Goal: Task Accomplishment & Management: Use online tool/utility

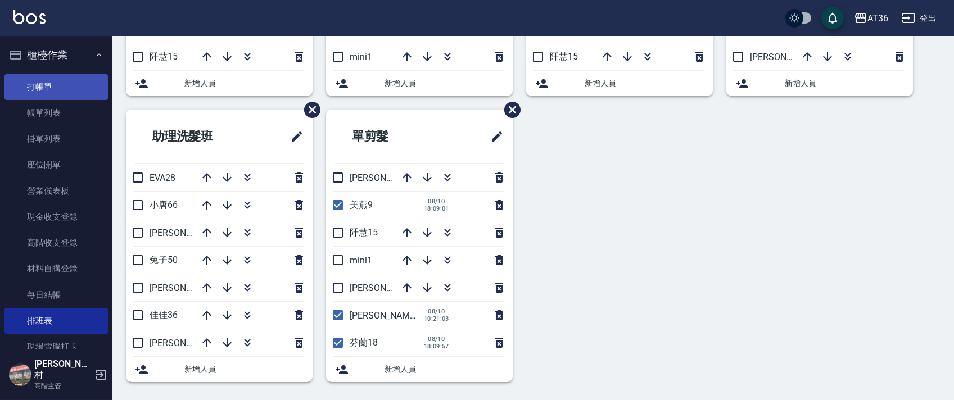
scroll to position [266, 0]
click at [65, 79] on link "打帳單" at bounding box center [55, 87] width 103 height 26
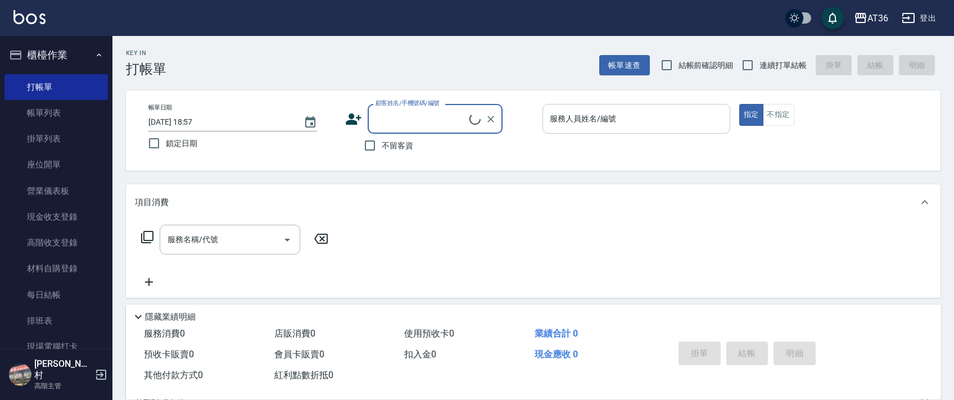
click at [562, 121] on div "服務人員姓名/編號 服務人員姓名/編號" at bounding box center [637, 119] width 188 height 30
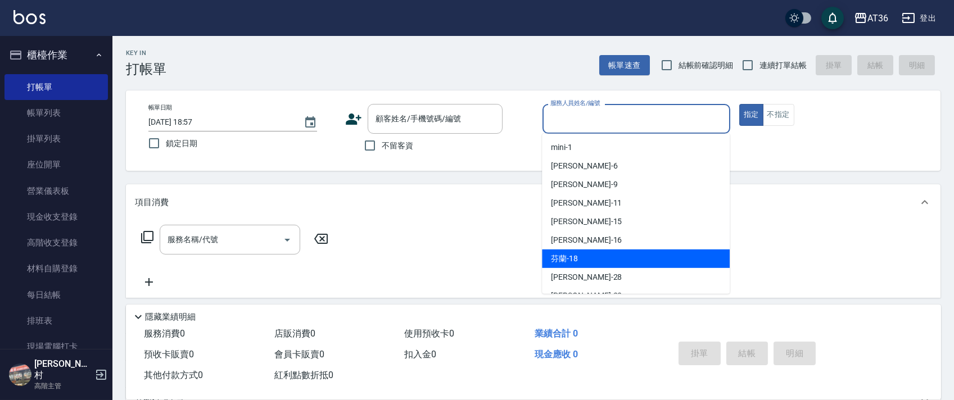
drag, startPoint x: 586, startPoint y: 256, endPoint x: 477, endPoint y: 169, distance: 139.2
click at [585, 255] on div "芬蘭 -18" at bounding box center [636, 259] width 188 height 19
type input "芬蘭-18"
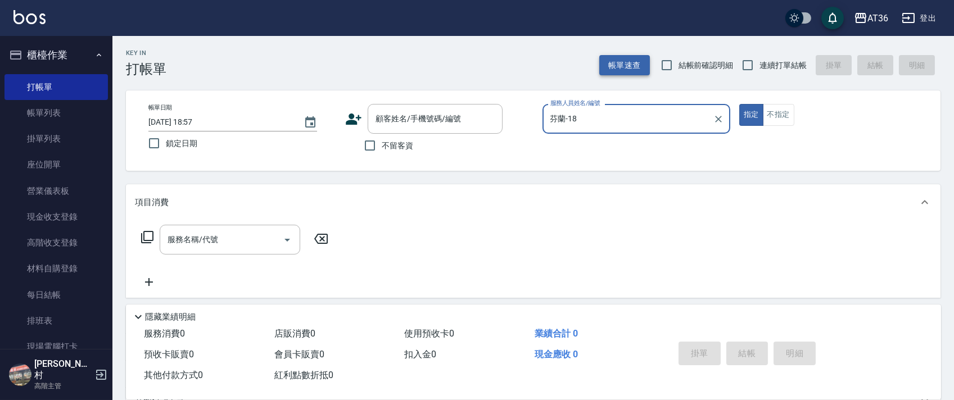
drag, startPoint x: 372, startPoint y: 142, endPoint x: 601, endPoint y: 66, distance: 241.3
click at [375, 143] on input "不留客資" at bounding box center [370, 146] width 24 height 24
checkbox input "true"
click at [754, 62] on input "連續打單結帳" at bounding box center [748, 65] width 24 height 24
checkbox input "true"
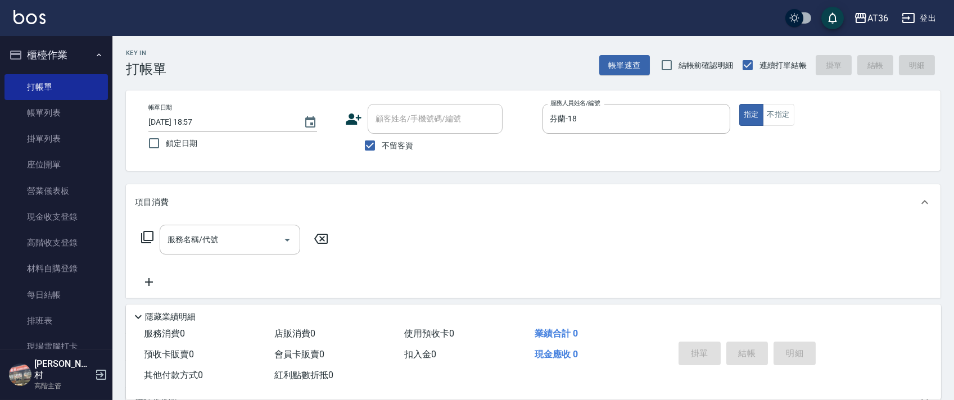
click at [148, 236] on icon at bounding box center [147, 237] width 13 height 13
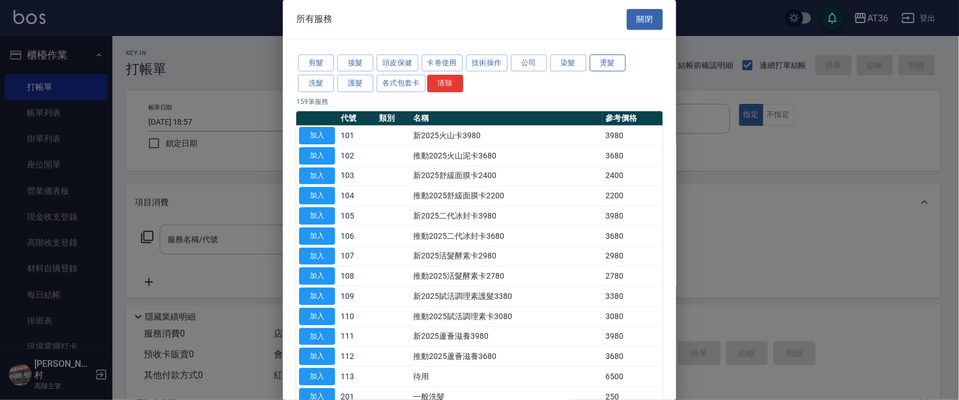
click at [590, 58] on button "燙髮" at bounding box center [608, 63] width 36 height 17
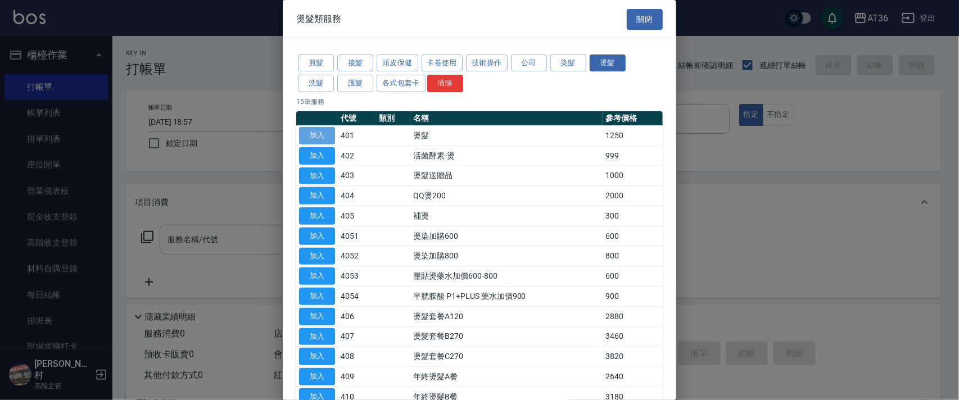
click at [315, 134] on button "加入" at bounding box center [317, 135] width 36 height 17
type input "燙髮(401)"
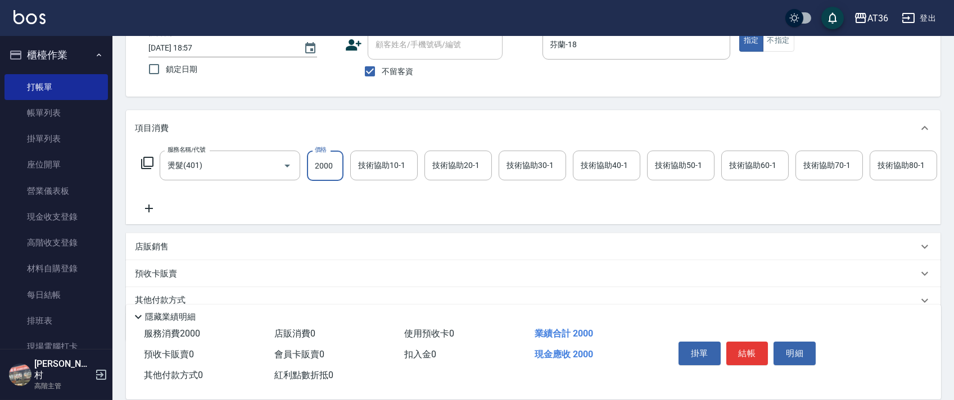
scroll to position [132, 0]
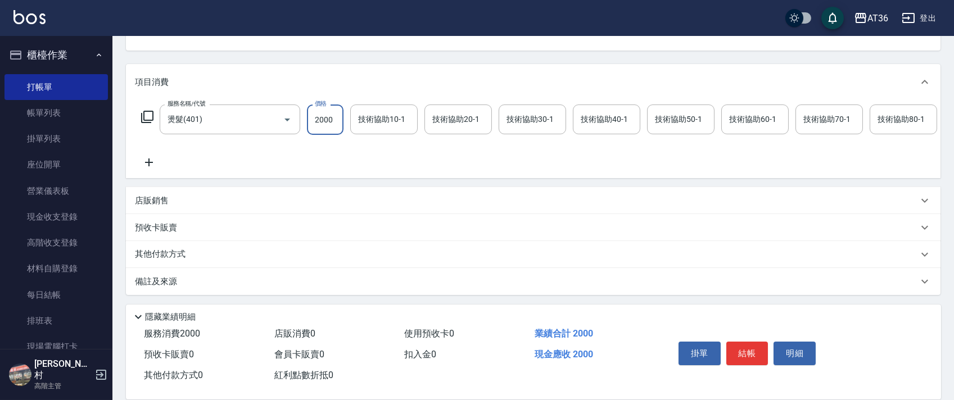
type input "2000"
click at [187, 256] on p "其他付款方式" at bounding box center [163, 255] width 56 height 12
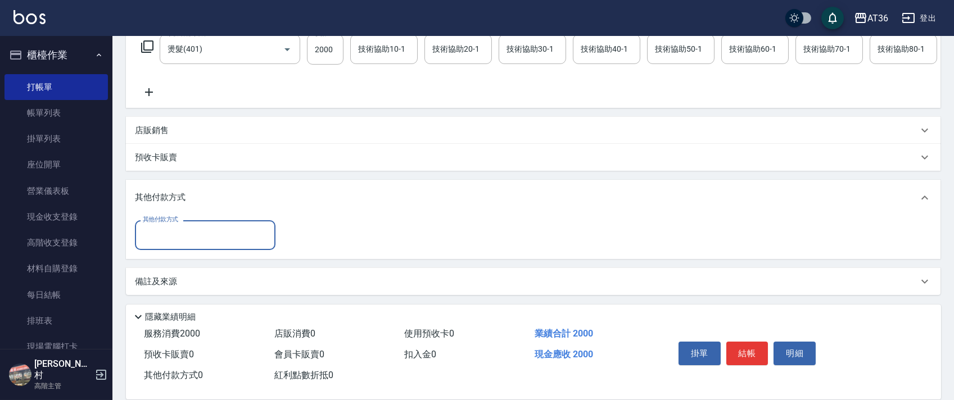
scroll to position [203, 0]
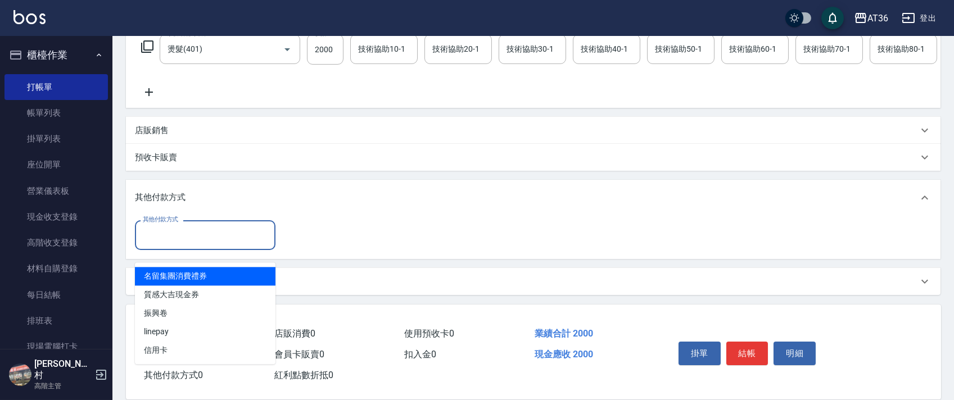
drag, startPoint x: 189, startPoint y: 237, endPoint x: 227, endPoint y: 261, distance: 44.8
click at [189, 237] on input "其他付款方式" at bounding box center [205, 235] width 130 height 20
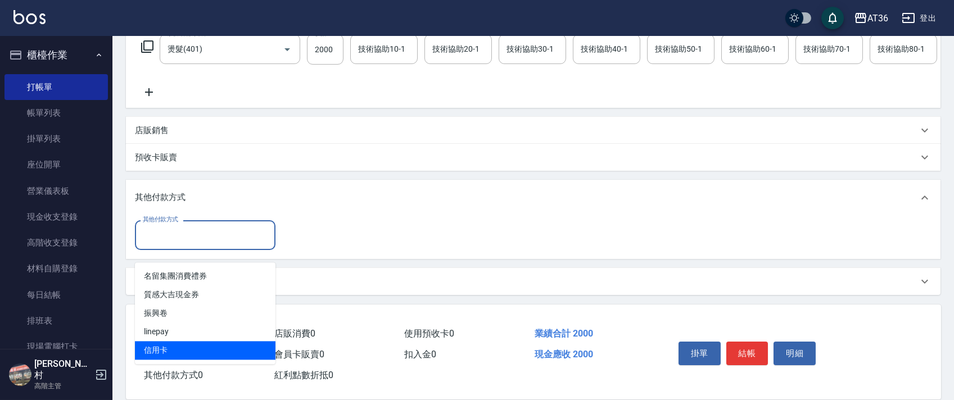
click at [152, 341] on span "信用卡" at bounding box center [205, 350] width 141 height 19
type input "信用卡"
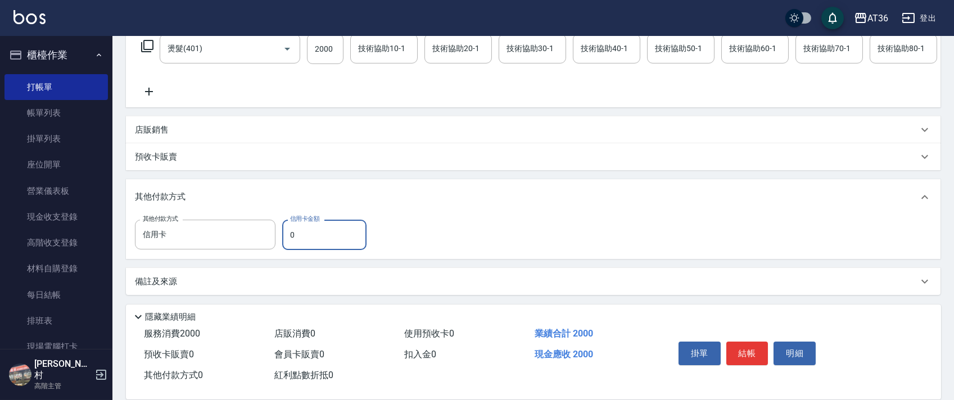
click at [286, 236] on input "0" at bounding box center [324, 235] width 84 height 30
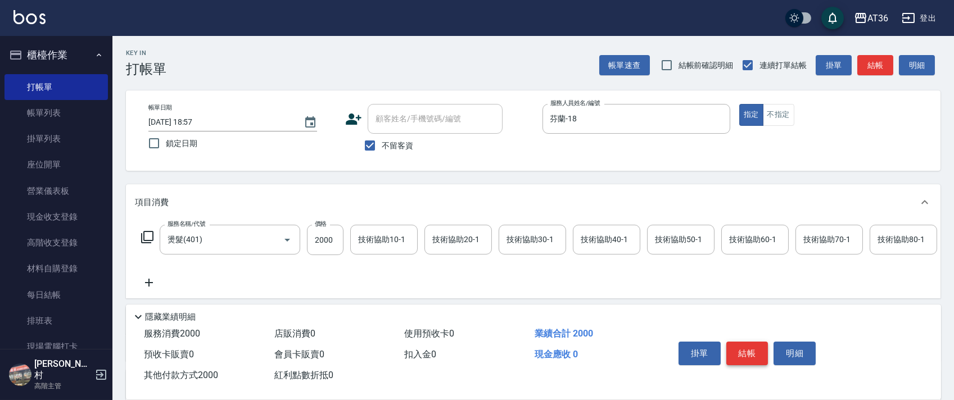
type input "2000"
click at [747, 347] on button "結帳" at bounding box center [748, 354] width 42 height 24
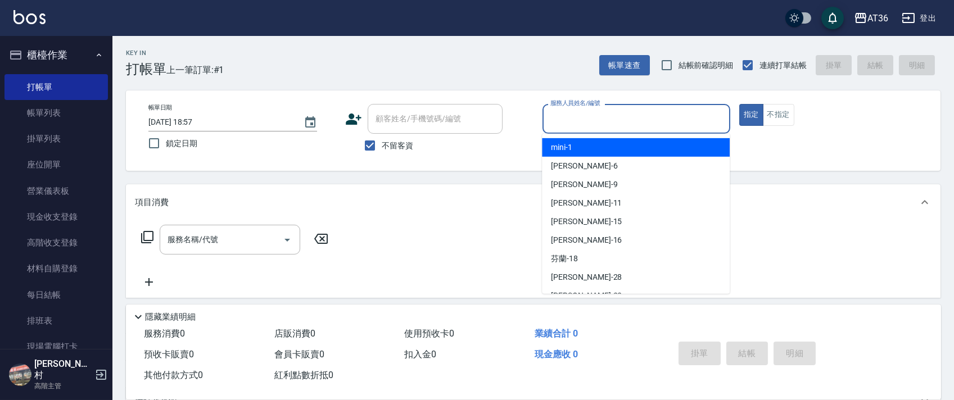
drag, startPoint x: 577, startPoint y: 127, endPoint x: 630, endPoint y: 154, distance: 59.9
click at [578, 129] on div "服務人員姓名/編號" at bounding box center [637, 119] width 188 height 30
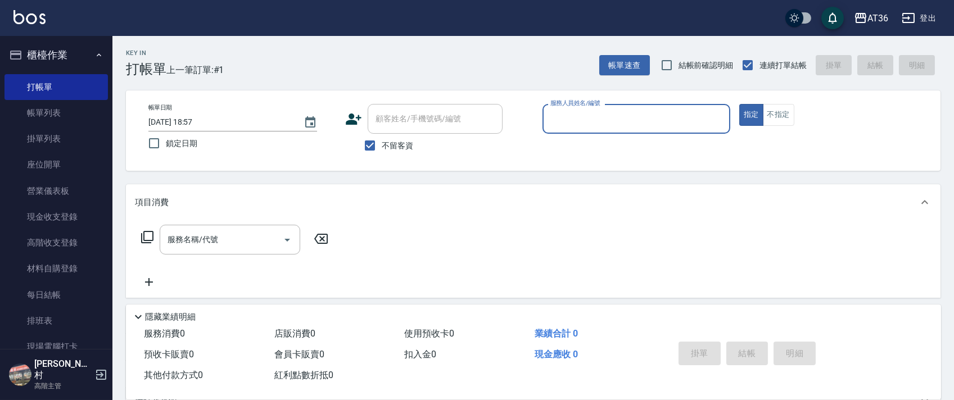
drag, startPoint x: 566, startPoint y: 112, endPoint x: 583, endPoint y: 125, distance: 21.4
click at [565, 114] on input "服務人員姓名/編號" at bounding box center [637, 119] width 178 height 20
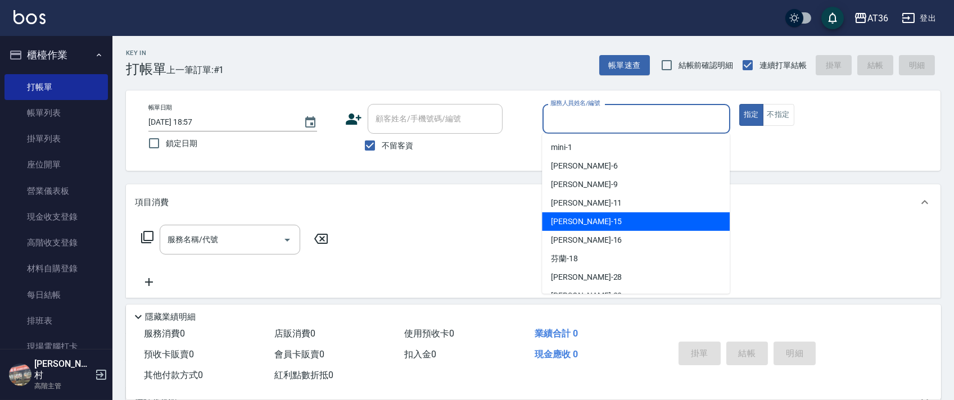
click at [585, 222] on div "[PERSON_NAME] -15" at bounding box center [636, 222] width 188 height 19
type input "[PERSON_NAME]-15"
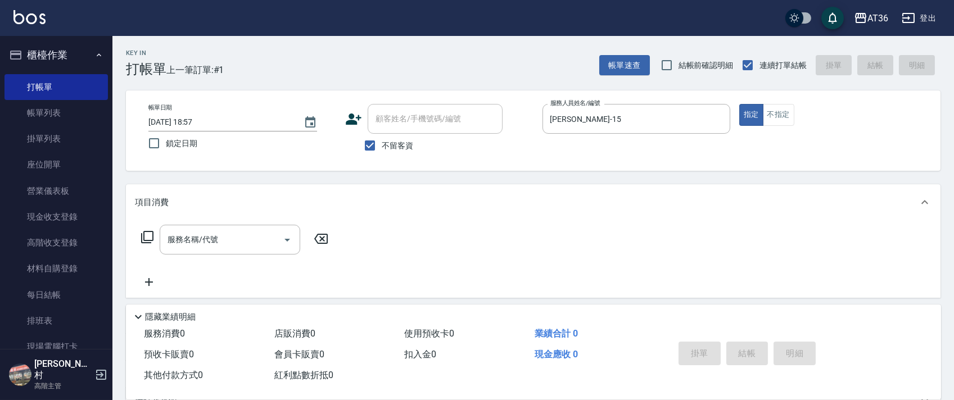
click at [150, 238] on icon at bounding box center [147, 237] width 13 height 13
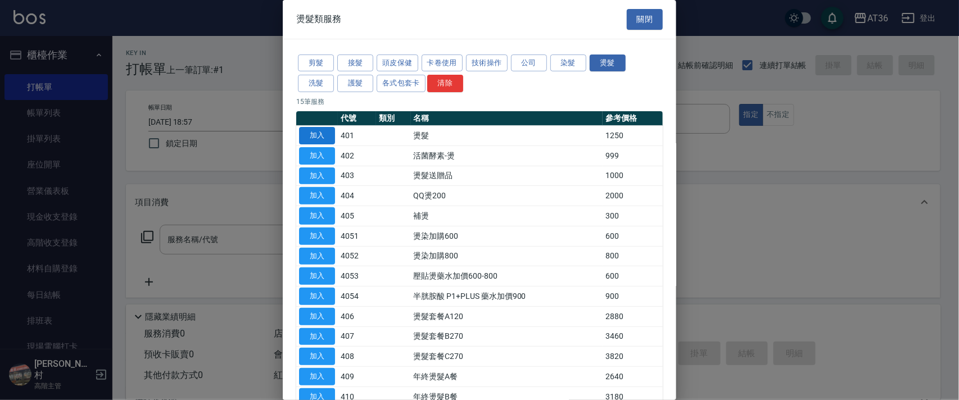
click at [321, 134] on button "加入" at bounding box center [317, 135] width 36 height 17
type input "燙髮(401)"
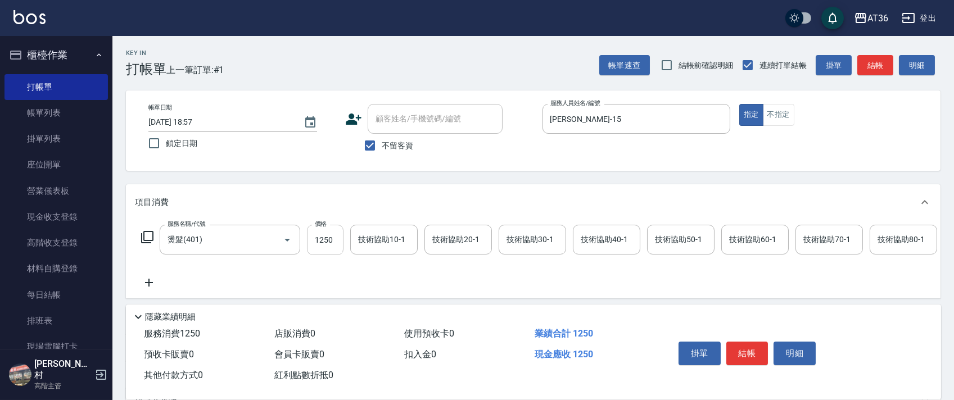
click at [318, 236] on input "1250" at bounding box center [325, 240] width 37 height 30
type input "900"
click at [594, 238] on div "技術協助40-1 技術協助40-1" at bounding box center [606, 240] width 67 height 30
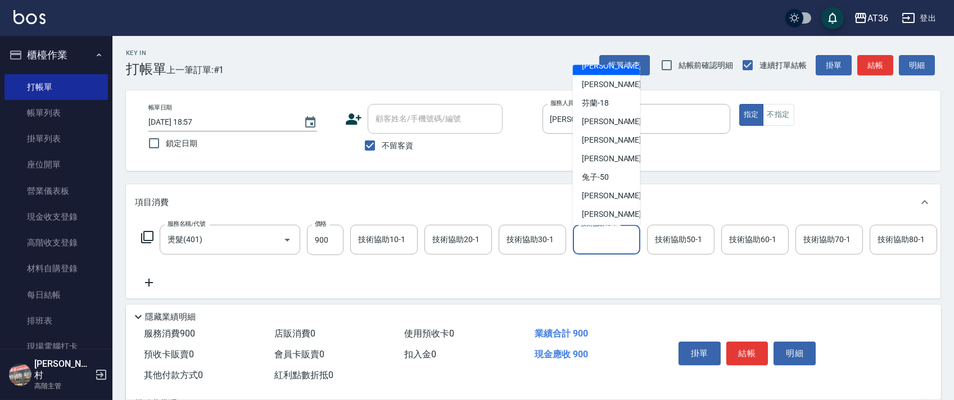
scroll to position [146, 0]
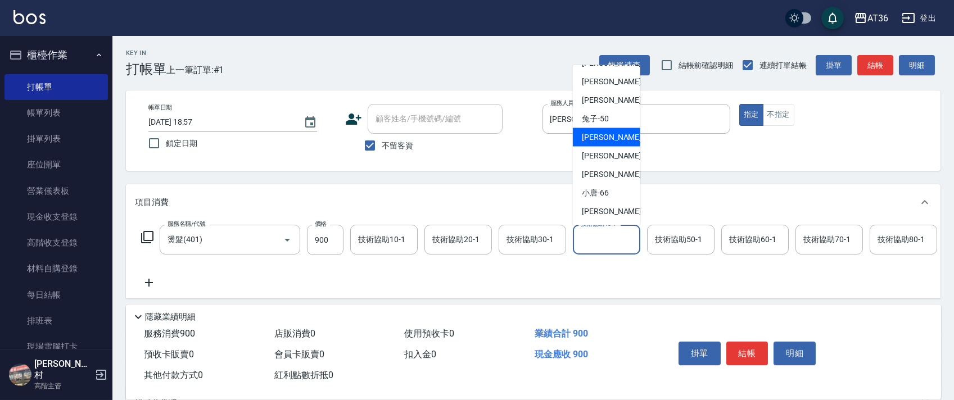
click at [612, 131] on div "[PERSON_NAME] -55" at bounding box center [606, 137] width 67 height 19
type input "[PERSON_NAME]-55"
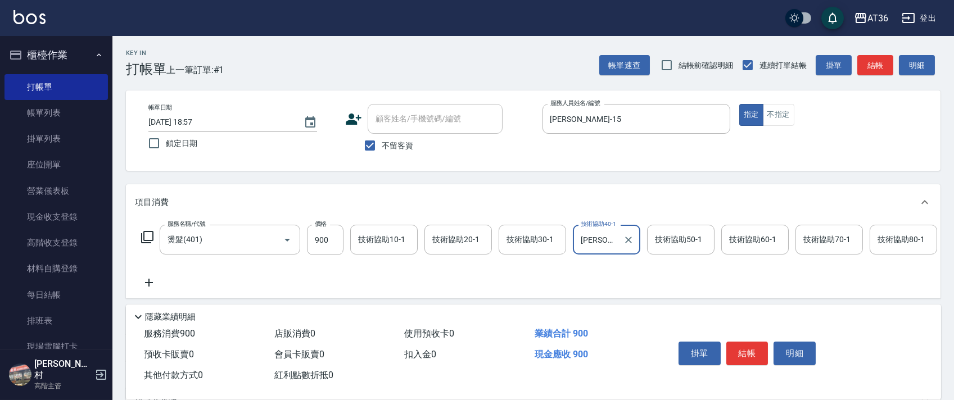
drag, startPoint x: 746, startPoint y: 349, endPoint x: 757, endPoint y: 334, distance: 19.2
click at [745, 349] on button "結帳" at bounding box center [748, 354] width 42 height 24
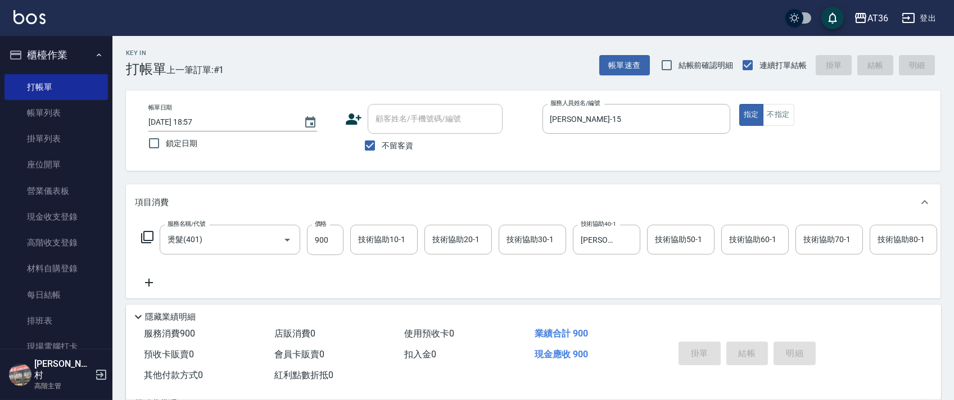
type input "[DATE] 18:58"
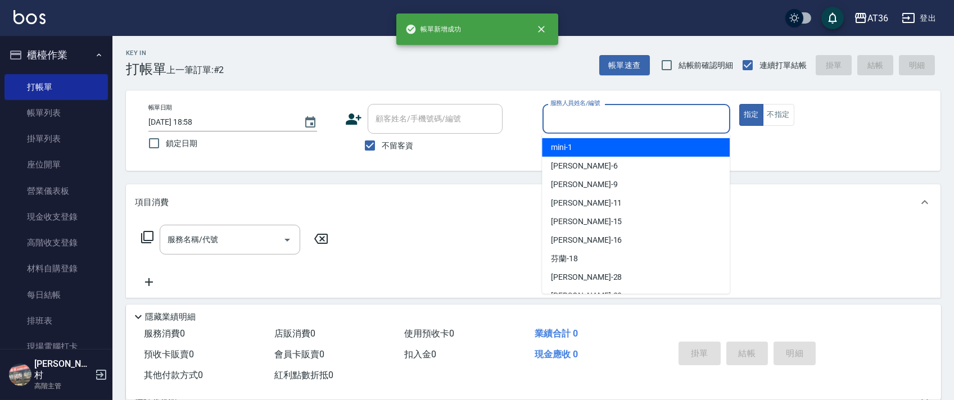
click at [553, 121] on input "服務人員姓名/編號" at bounding box center [637, 119] width 178 height 20
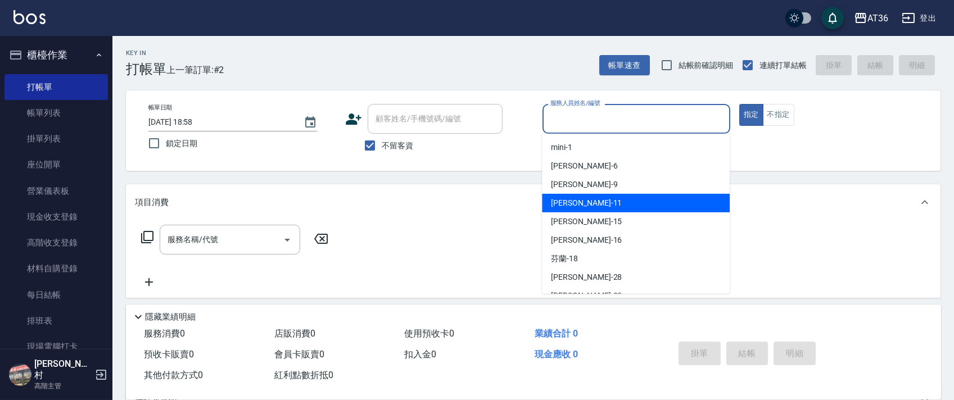
click at [565, 198] on span "[PERSON_NAME] -11" at bounding box center [586, 203] width 71 height 12
type input "[PERSON_NAME]-11"
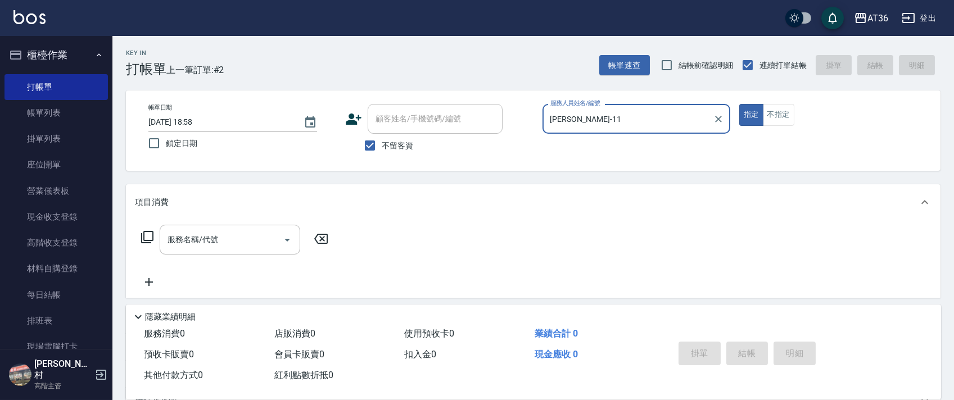
click at [148, 233] on icon at bounding box center [147, 237] width 13 height 13
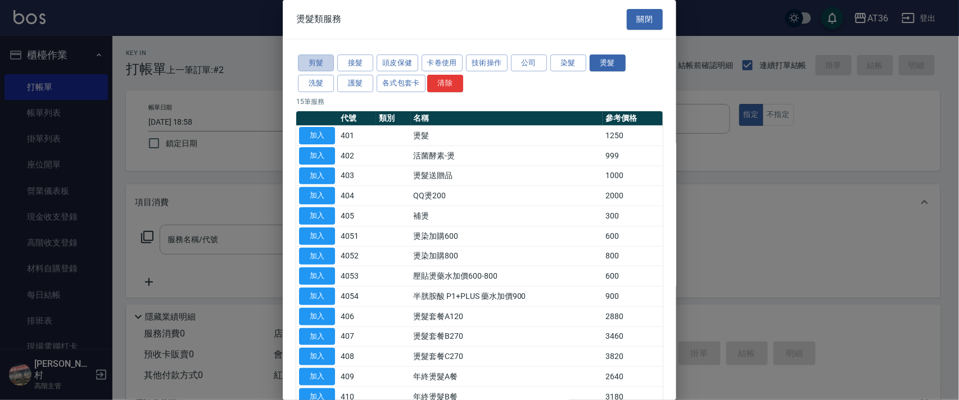
drag, startPoint x: 325, startPoint y: 64, endPoint x: 394, endPoint y: 118, distance: 87.3
click at [329, 66] on button "剪髮" at bounding box center [316, 63] width 36 height 17
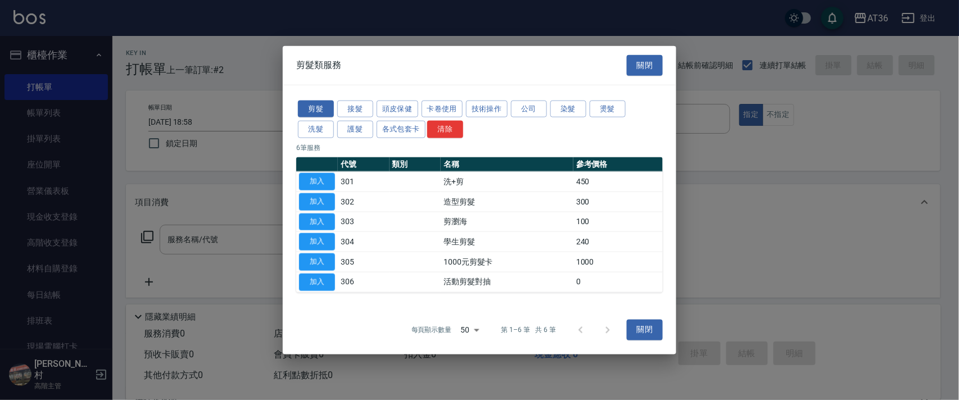
drag, startPoint x: 318, startPoint y: 179, endPoint x: 423, endPoint y: 224, distance: 113.9
click at [319, 180] on button "加入" at bounding box center [317, 181] width 36 height 17
type input "洗+剪(301)"
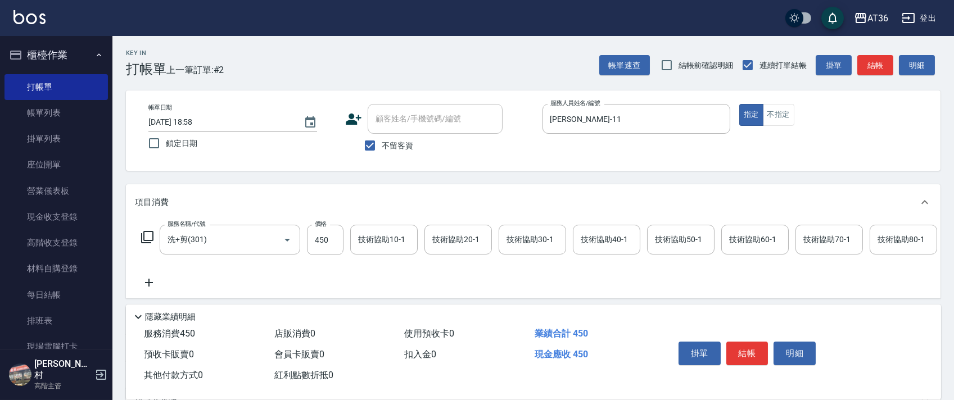
click at [594, 238] on input "技術協助40-1" at bounding box center [606, 240] width 57 height 20
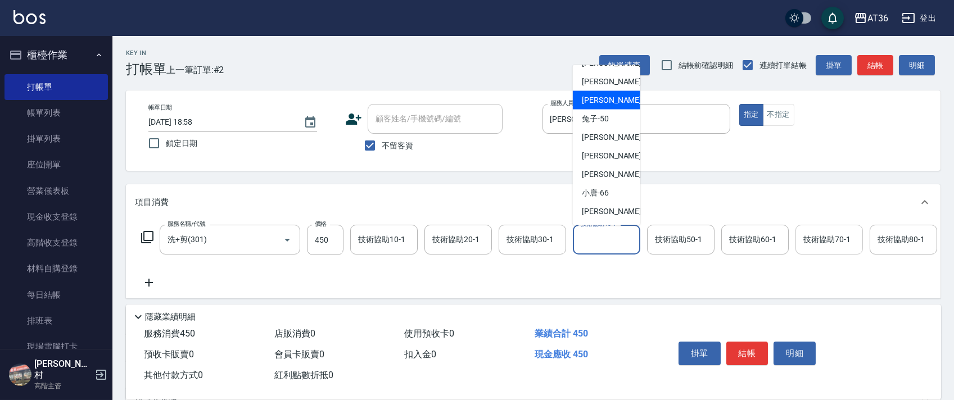
drag, startPoint x: 609, startPoint y: 100, endPoint x: 837, endPoint y: 242, distance: 269.0
click at [609, 101] on div "佳佳 -36" at bounding box center [606, 100] width 67 height 19
type input "佳佳-36"
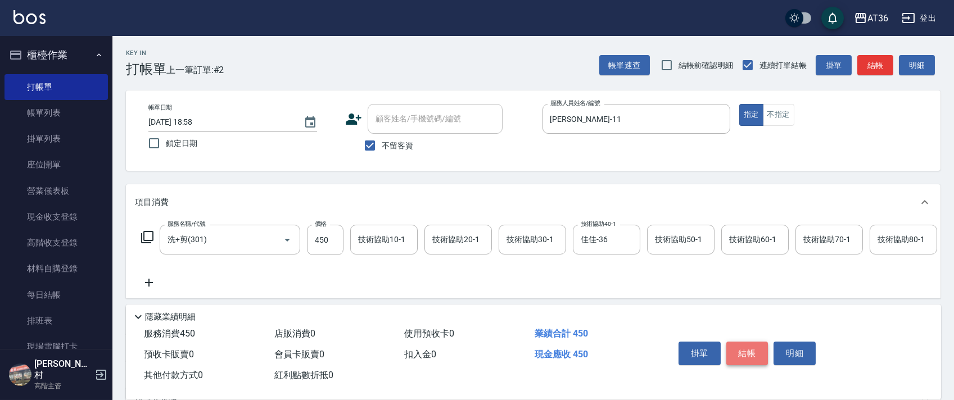
click at [749, 354] on button "結帳" at bounding box center [748, 354] width 42 height 24
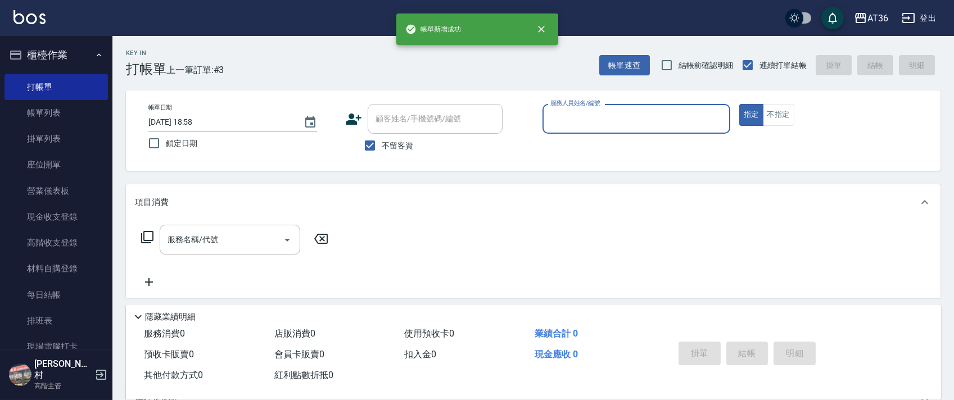
click at [555, 119] on input "服務人員姓名/編號" at bounding box center [637, 119] width 178 height 20
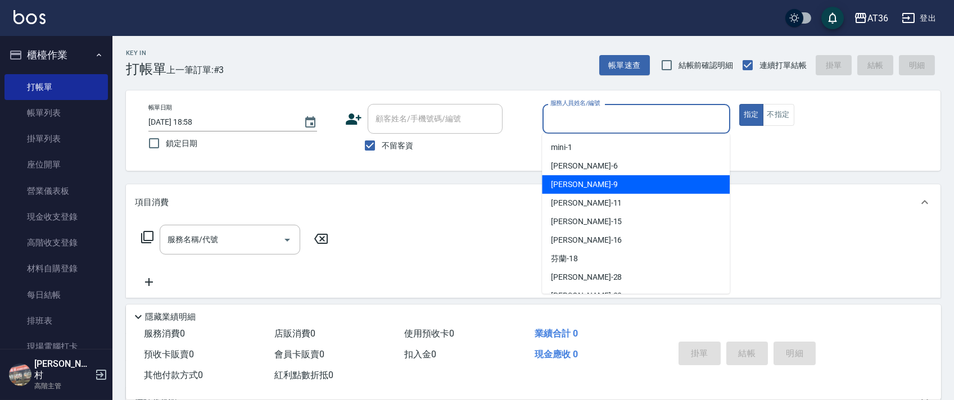
click at [581, 183] on div "美燕 -9" at bounding box center [636, 184] width 188 height 19
type input "美燕-9"
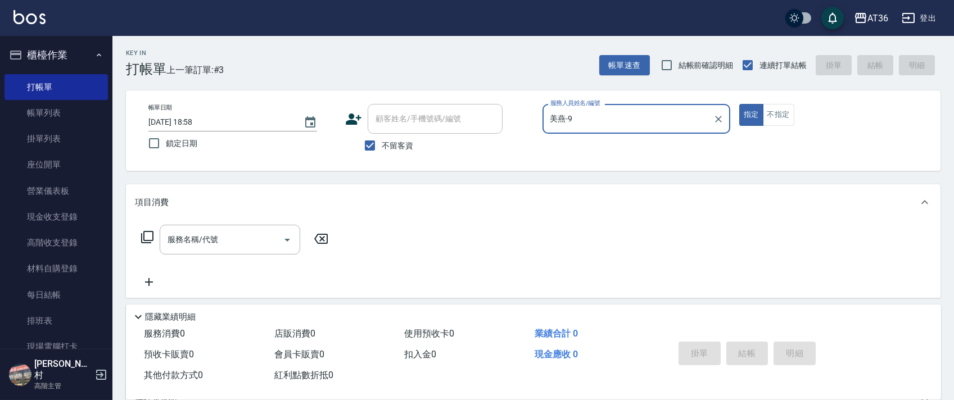
click at [146, 237] on icon at bounding box center [147, 237] width 13 height 13
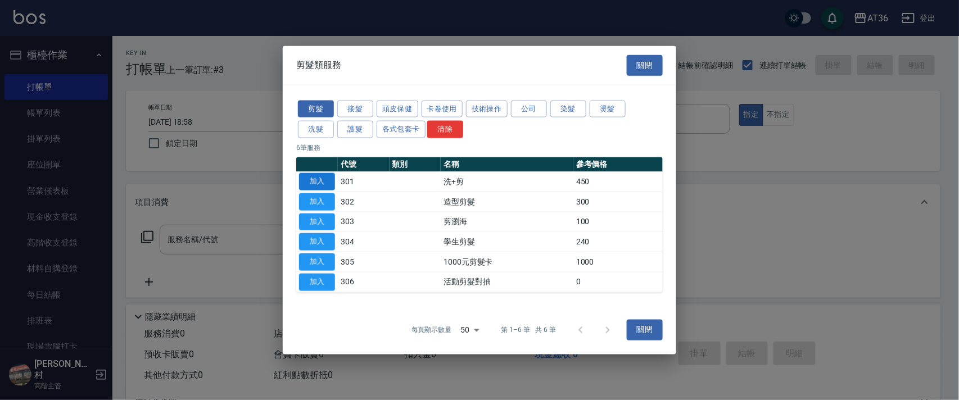
click at [321, 185] on button "加入" at bounding box center [317, 181] width 36 height 17
type input "洗+剪(301)"
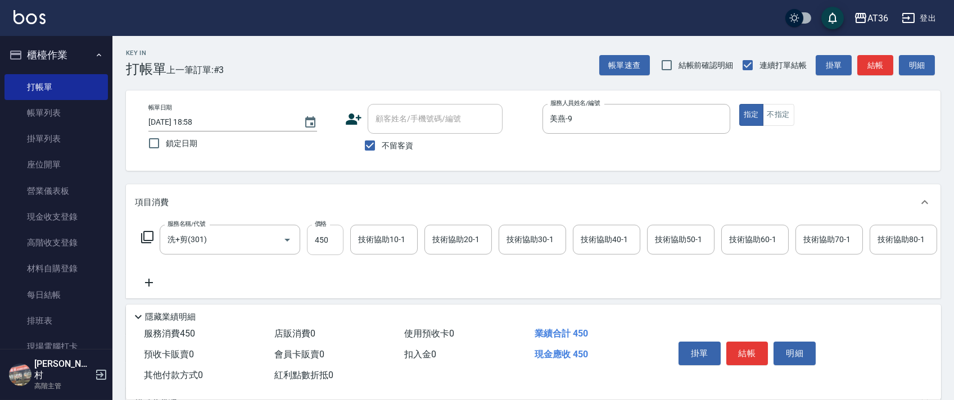
click at [326, 244] on input "450" at bounding box center [325, 240] width 37 height 30
type input "500"
click at [757, 353] on button "結帳" at bounding box center [748, 354] width 42 height 24
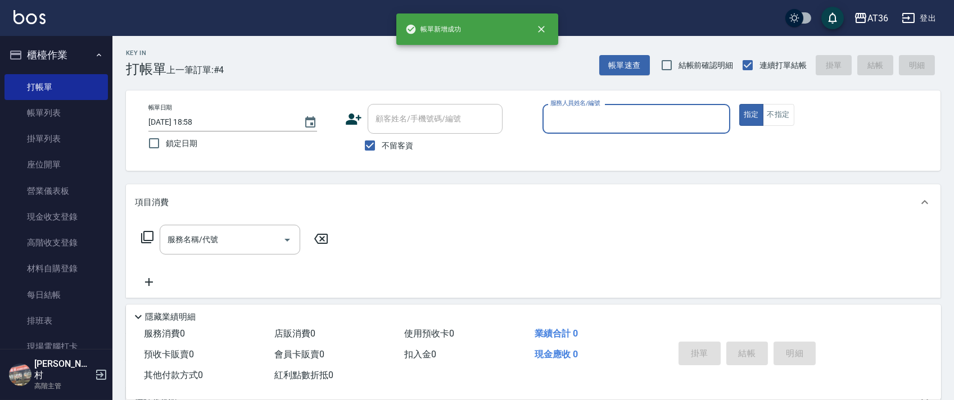
drag, startPoint x: 552, startPoint y: 120, endPoint x: 562, endPoint y: 128, distance: 12.8
click at [552, 120] on input "服務人員姓名/編號" at bounding box center [637, 119] width 178 height 20
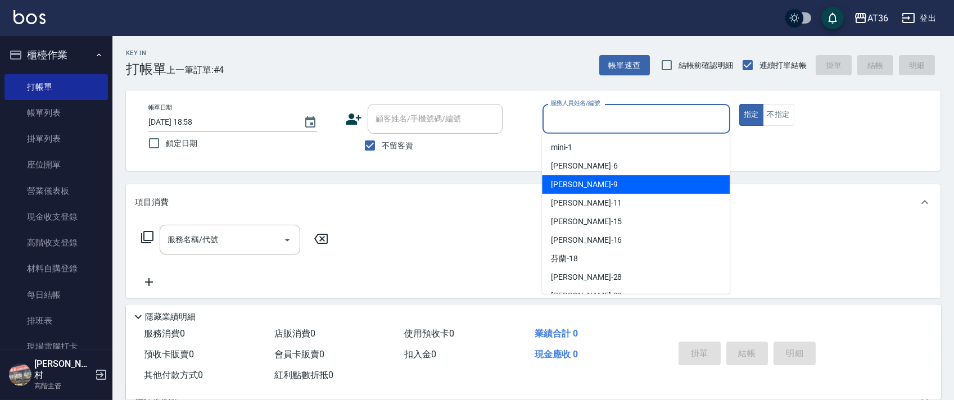
drag, startPoint x: 570, startPoint y: 187, endPoint x: 522, endPoint y: 175, distance: 49.2
click at [570, 187] on span "美燕 -9" at bounding box center [584, 185] width 66 height 12
type input "美燕-9"
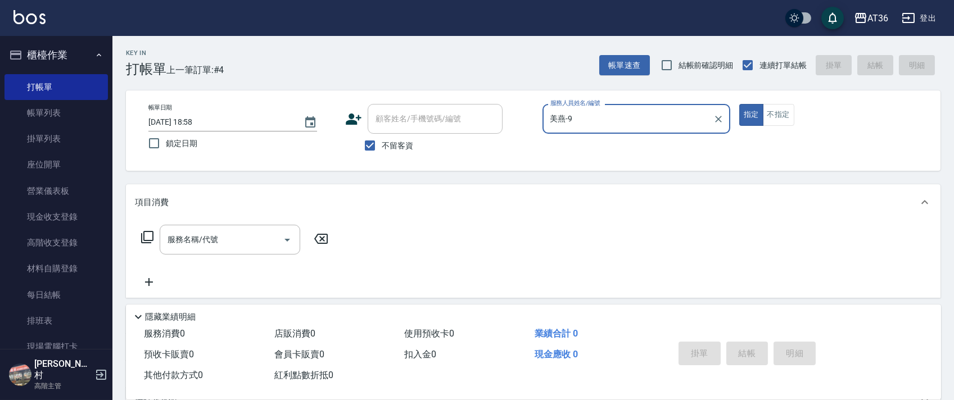
click at [145, 238] on icon at bounding box center [147, 237] width 13 height 13
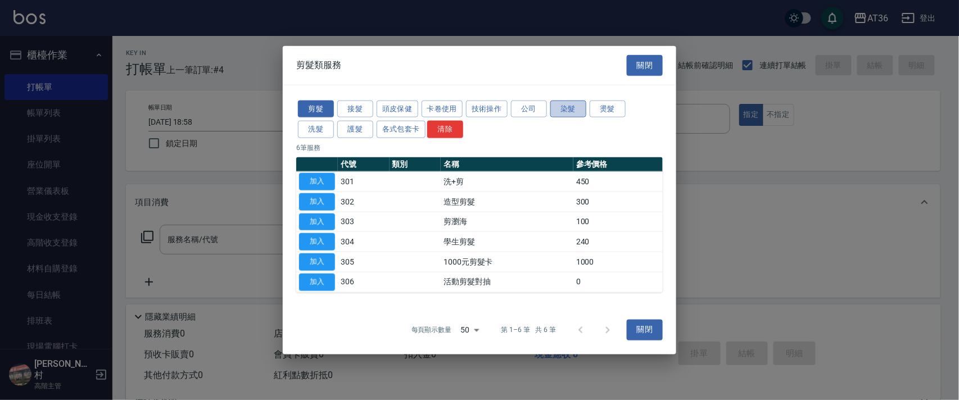
click at [562, 112] on button "染髮" at bounding box center [569, 108] width 36 height 17
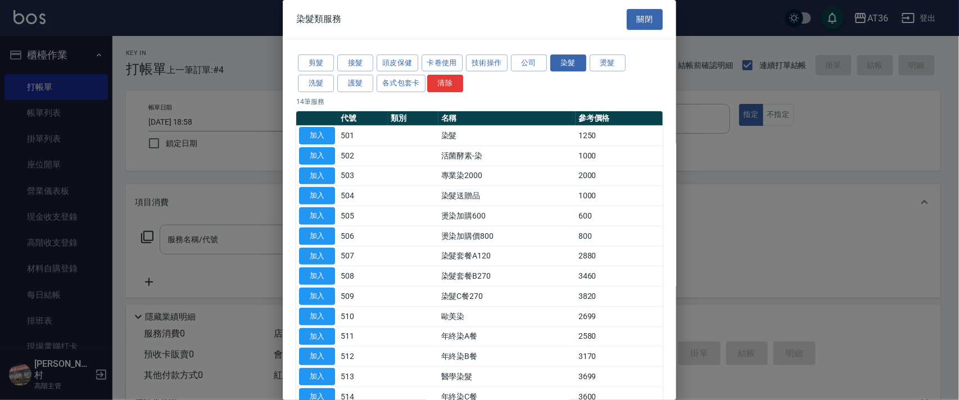
click at [318, 132] on button "加入" at bounding box center [317, 135] width 36 height 17
type input "染髮(501)"
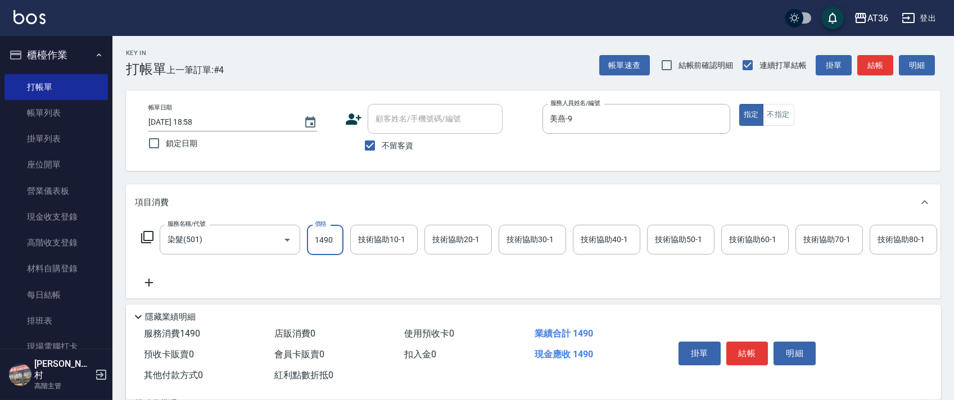
type input "1490"
click at [594, 237] on div "技術協助40-1 技術協助40-1" at bounding box center [606, 240] width 67 height 30
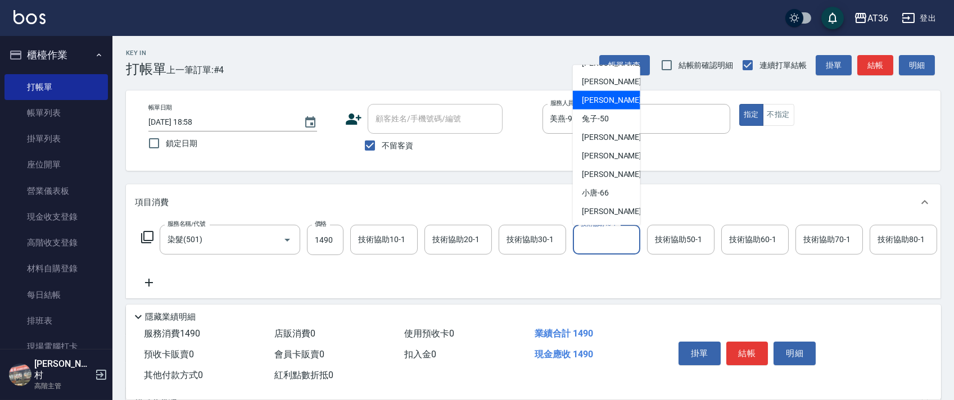
click at [607, 104] on span "佳佳 -36" at bounding box center [617, 100] width 71 height 12
type input "佳佳-36"
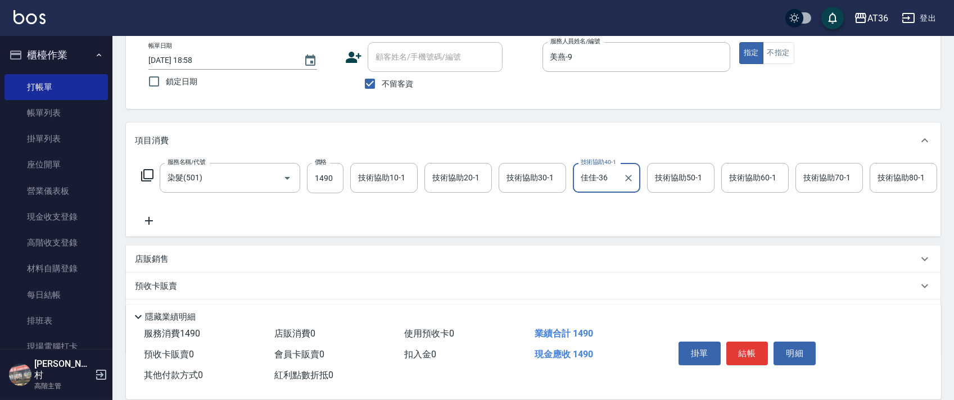
scroll to position [132, 0]
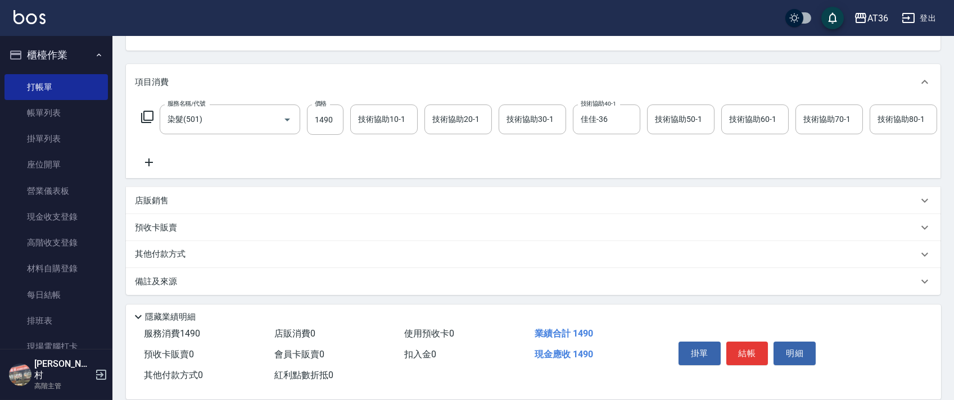
drag, startPoint x: 167, startPoint y: 257, endPoint x: 204, endPoint y: 191, distance: 75.8
click at [168, 257] on p "其他付款方式" at bounding box center [163, 255] width 56 height 12
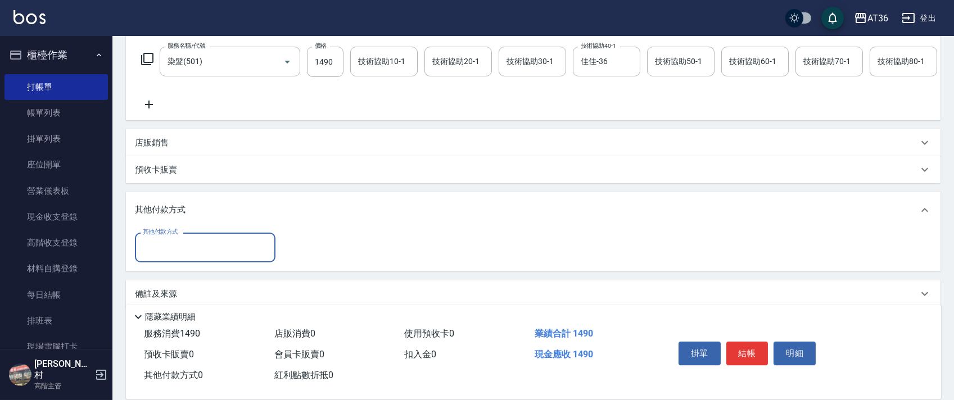
scroll to position [203, 0]
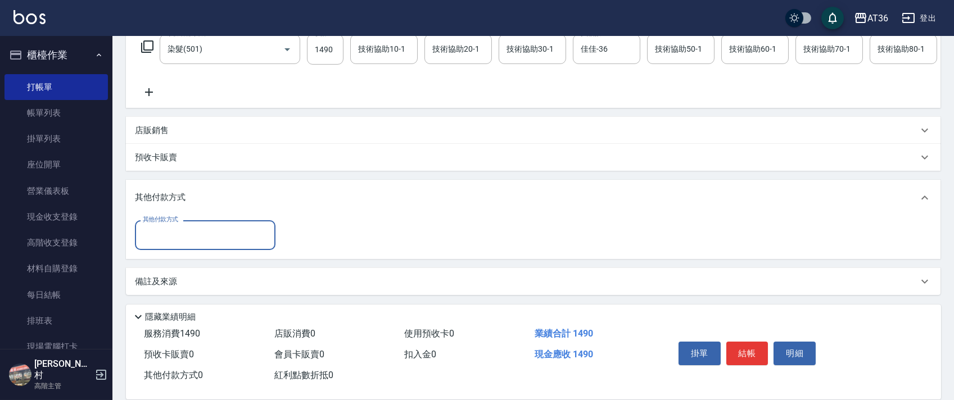
drag, startPoint x: 191, startPoint y: 233, endPoint x: 200, endPoint y: 237, distance: 9.6
click at [200, 237] on input "其他付款方式" at bounding box center [205, 235] width 130 height 20
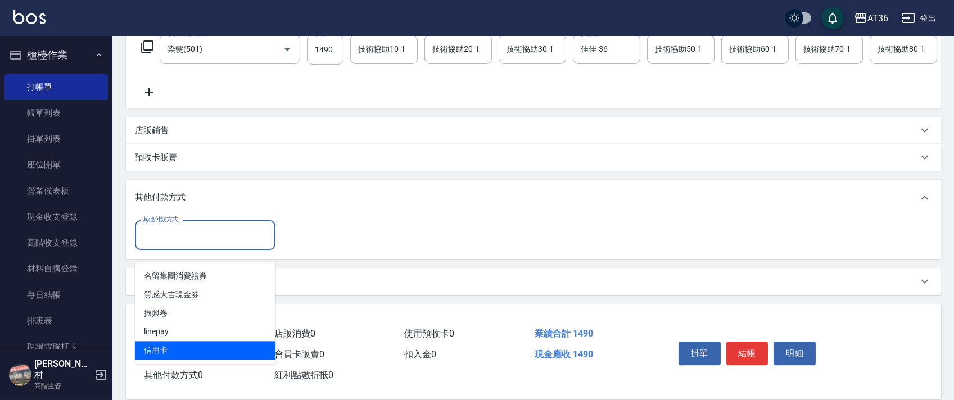
drag, startPoint x: 177, startPoint y: 338, endPoint x: 310, endPoint y: 265, distance: 152.0
click at [184, 341] on span "信用卡" at bounding box center [205, 350] width 141 height 19
type input "信用卡"
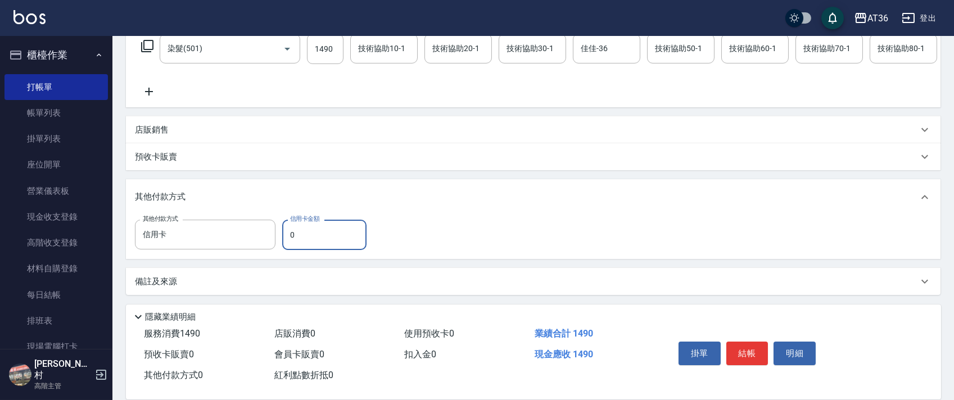
drag, startPoint x: 286, startPoint y: 232, endPoint x: 319, endPoint y: 225, distance: 33.9
click at [288, 234] on input "0" at bounding box center [324, 235] width 84 height 30
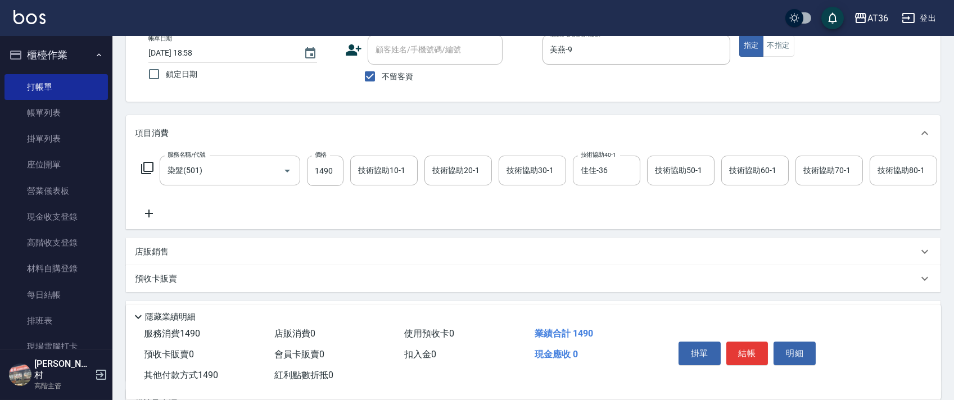
scroll to position [0, 0]
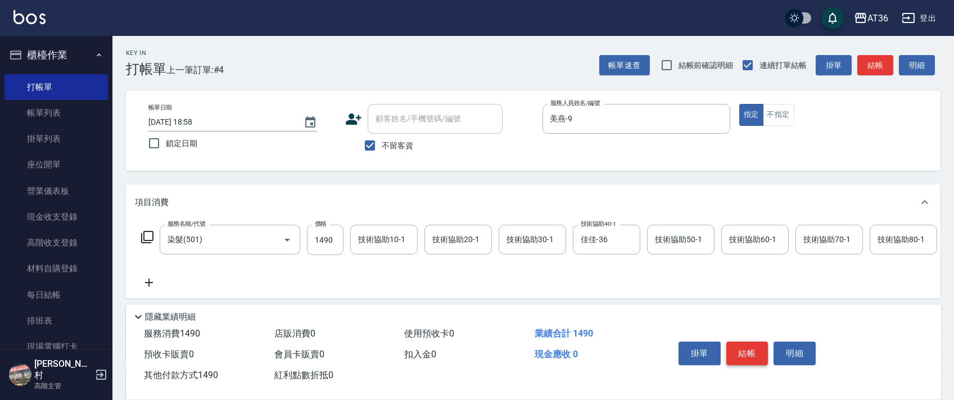
type input "1490"
drag, startPoint x: 742, startPoint y: 349, endPoint x: 755, endPoint y: 335, distance: 18.3
click at [741, 349] on button "結帳" at bounding box center [748, 354] width 42 height 24
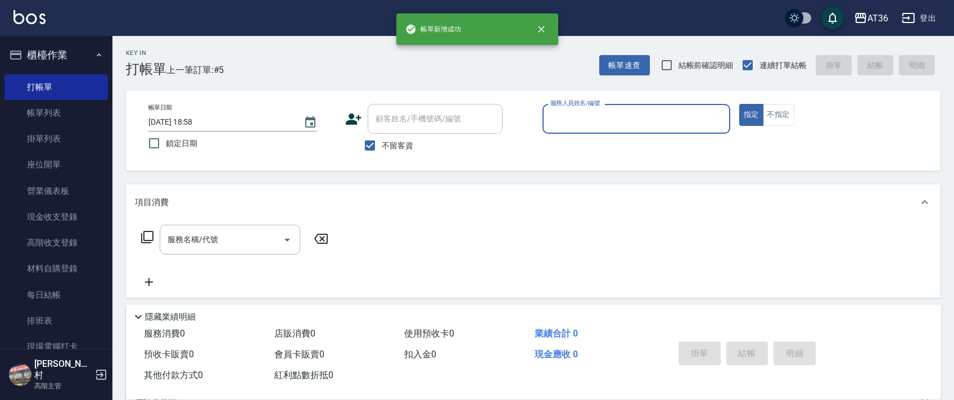
click at [560, 126] on input "服務人員姓名/編號" at bounding box center [637, 119] width 178 height 20
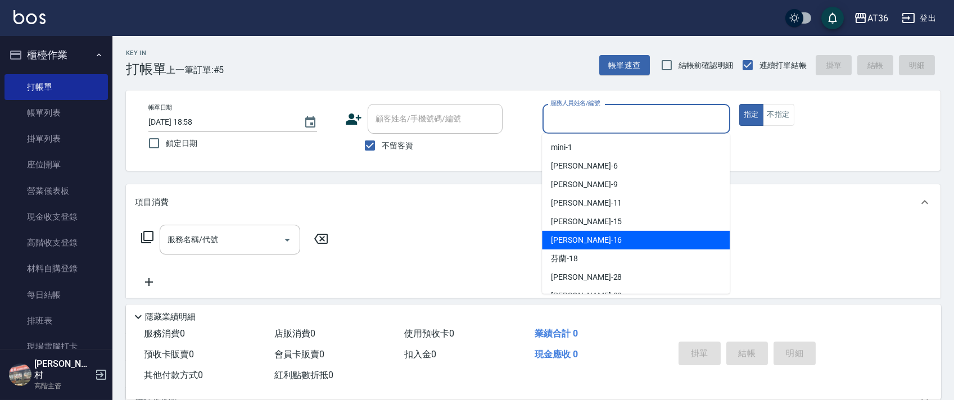
drag, startPoint x: 571, startPoint y: 238, endPoint x: 172, endPoint y: 199, distance: 401.7
click at [571, 238] on span "[PERSON_NAME] -16" at bounding box center [586, 240] width 71 height 12
type input "[PERSON_NAME]-16"
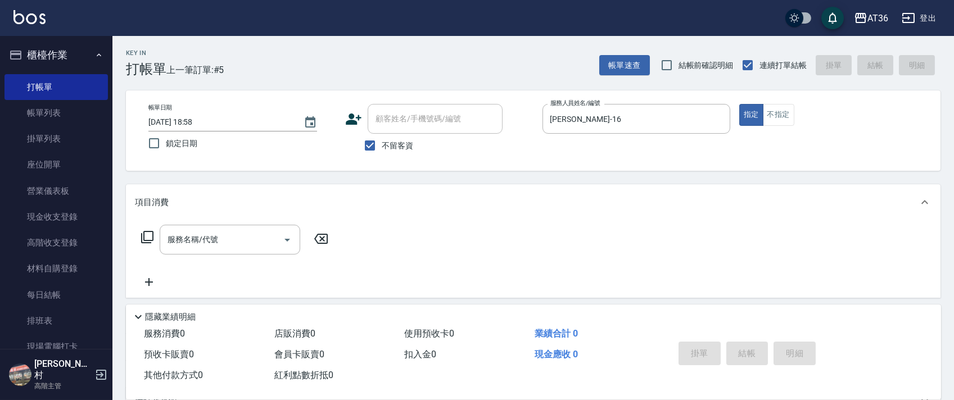
click at [152, 241] on icon at bounding box center [147, 237] width 12 height 12
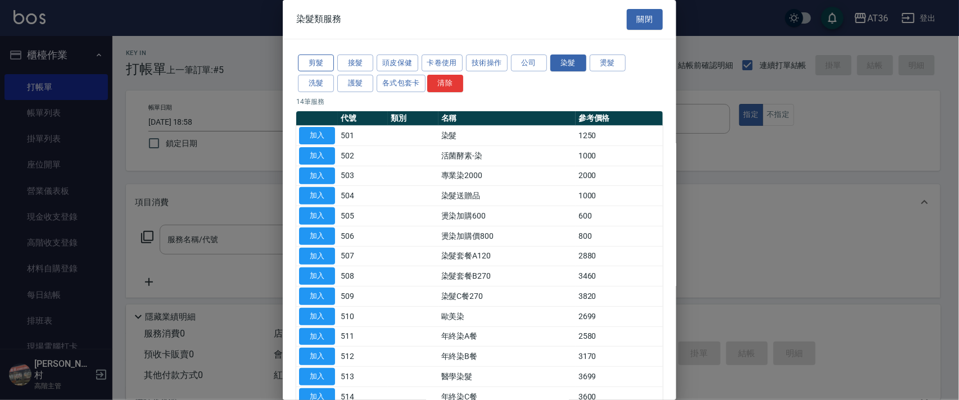
drag, startPoint x: 318, startPoint y: 57, endPoint x: 357, endPoint y: 92, distance: 52.5
click at [318, 58] on button "剪髮" at bounding box center [316, 63] width 36 height 17
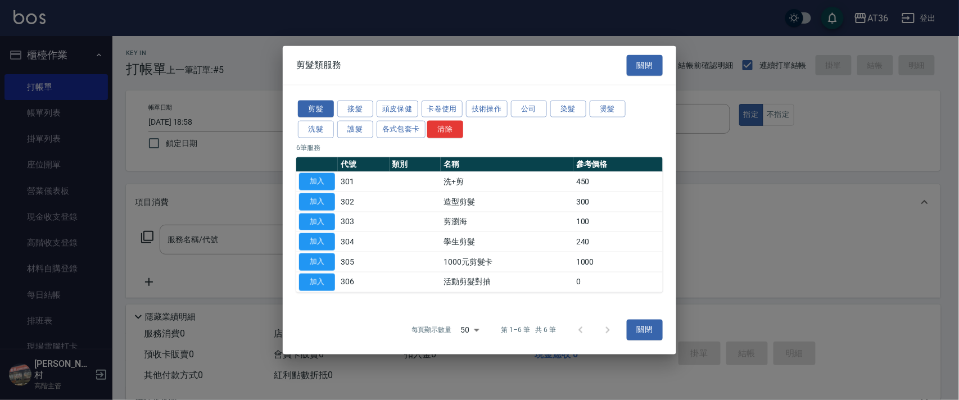
click at [322, 195] on button "加入" at bounding box center [317, 201] width 36 height 17
type input "造型剪髮(302)"
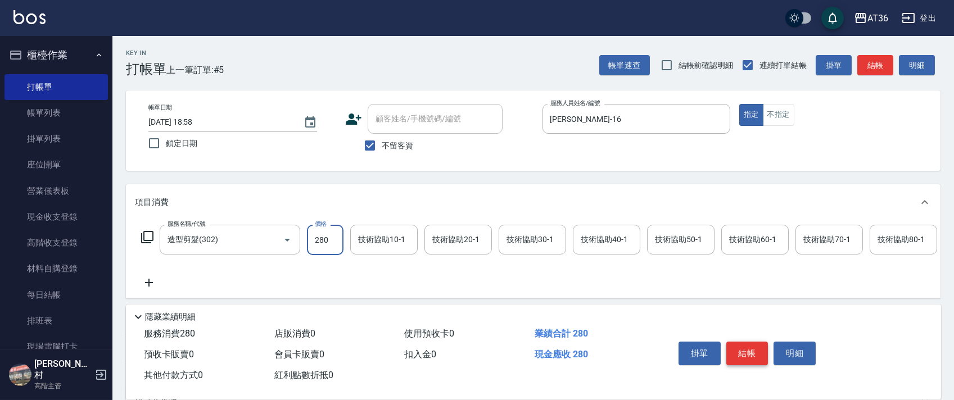
type input "280"
click at [747, 351] on button "結帳" at bounding box center [748, 354] width 42 height 24
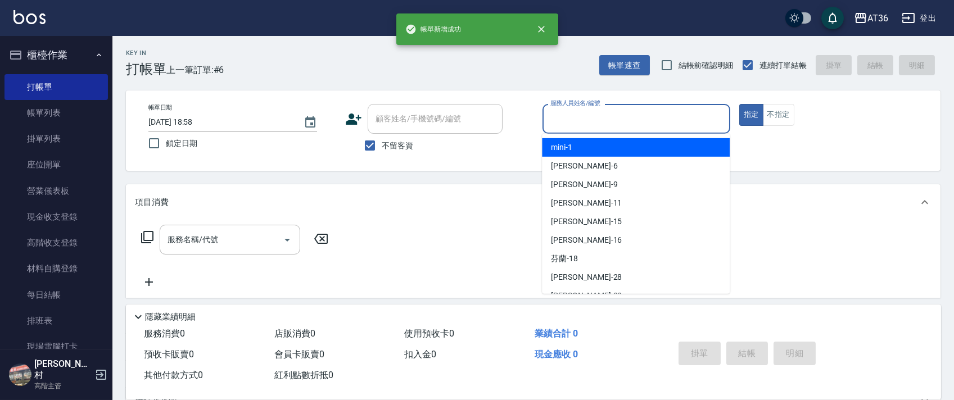
drag, startPoint x: 567, startPoint y: 131, endPoint x: 625, endPoint y: 154, distance: 62.1
click at [569, 134] on body "帳[PERSON_NAME]成功 AT36 登出 櫃檯作業 打帳單 帳單列表 掛單列表 座位開單 營業儀表板 現金收支登錄 高階收支登錄 材料自購登錄 每日結…" at bounding box center [477, 260] width 954 height 520
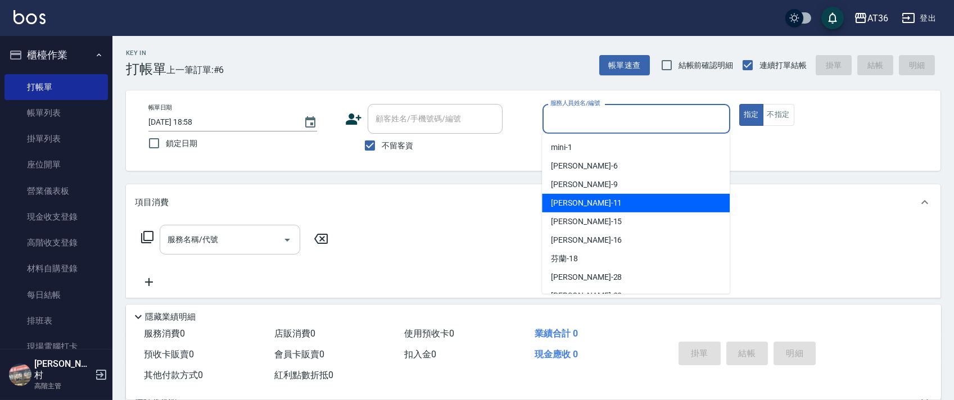
drag, startPoint x: 588, startPoint y: 206, endPoint x: 184, endPoint y: 225, distance: 403.6
click at [588, 206] on div "[PERSON_NAME] -11" at bounding box center [636, 203] width 188 height 19
type input "[PERSON_NAME]-11"
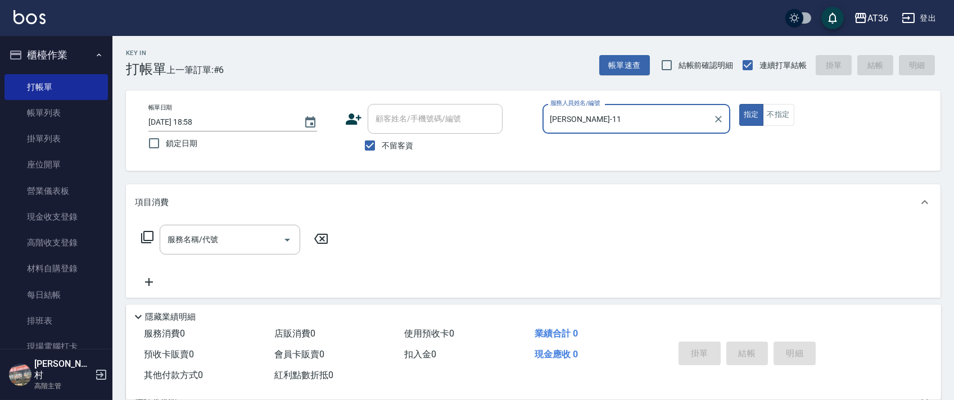
click at [147, 237] on icon at bounding box center [147, 237] width 13 height 13
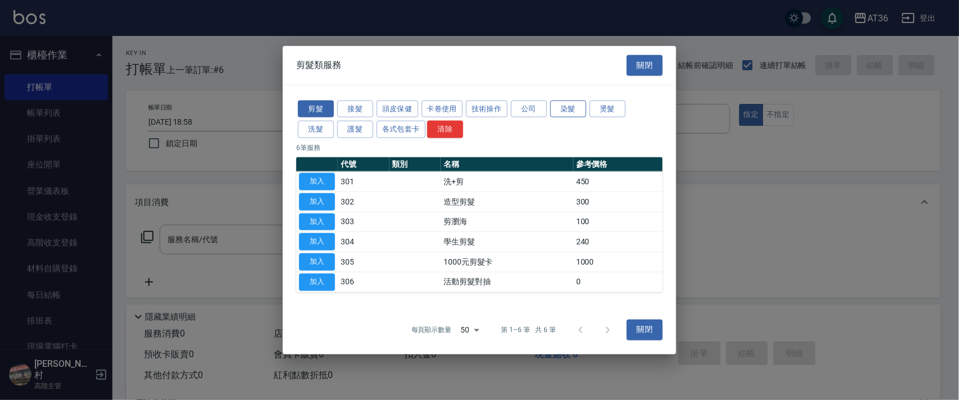
click at [566, 111] on button "染髮" at bounding box center [569, 108] width 36 height 17
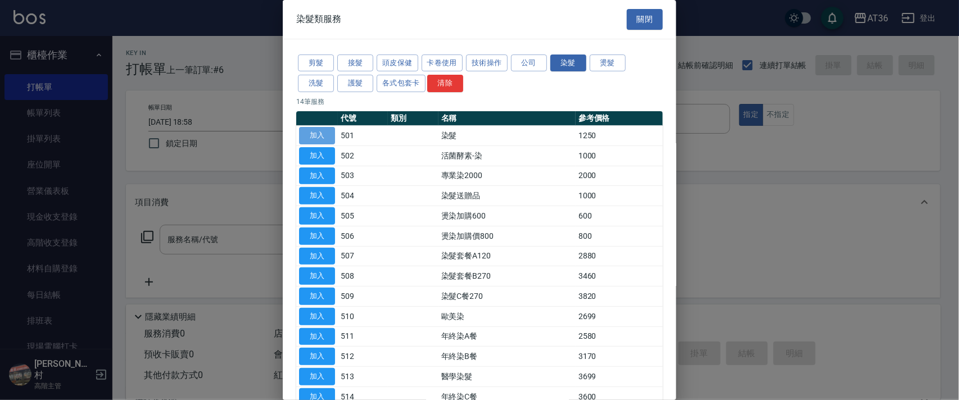
click at [321, 137] on button "加入" at bounding box center [317, 135] width 36 height 17
type input "染髮(501)"
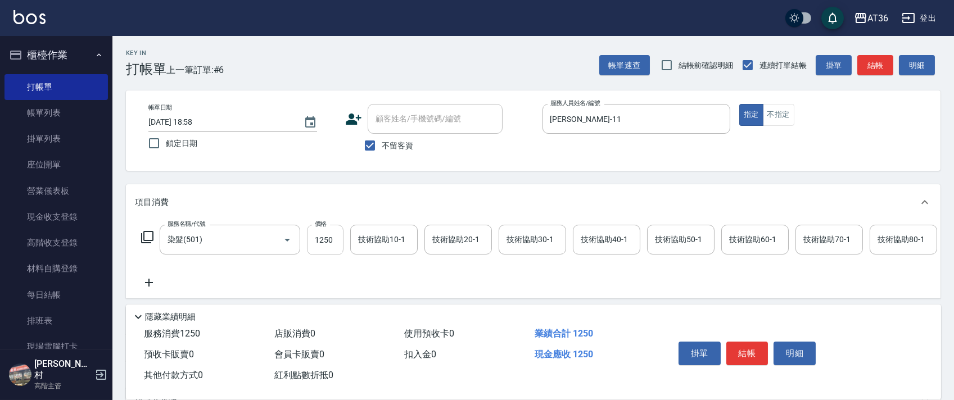
drag, startPoint x: 321, startPoint y: 239, endPoint x: 333, endPoint y: 237, distance: 12.5
click at [323, 239] on input "1250" at bounding box center [325, 240] width 37 height 30
type input "3580"
click at [587, 239] on div "技術協助40-1 技術協助40-1" at bounding box center [606, 240] width 67 height 30
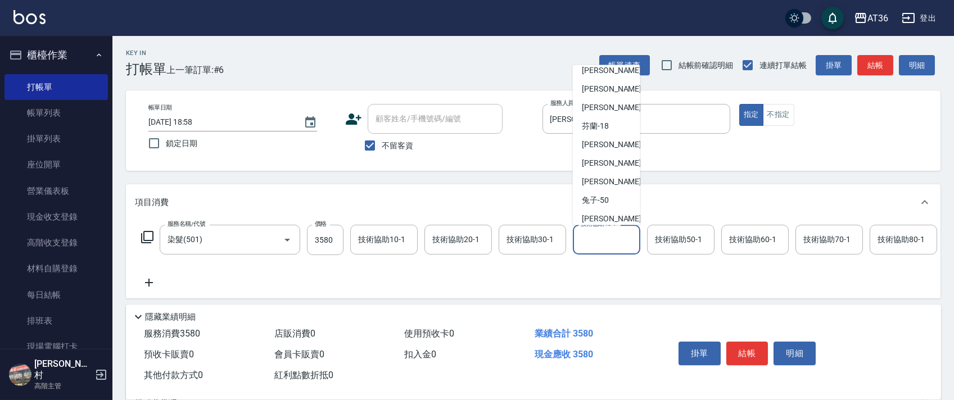
scroll to position [146, 0]
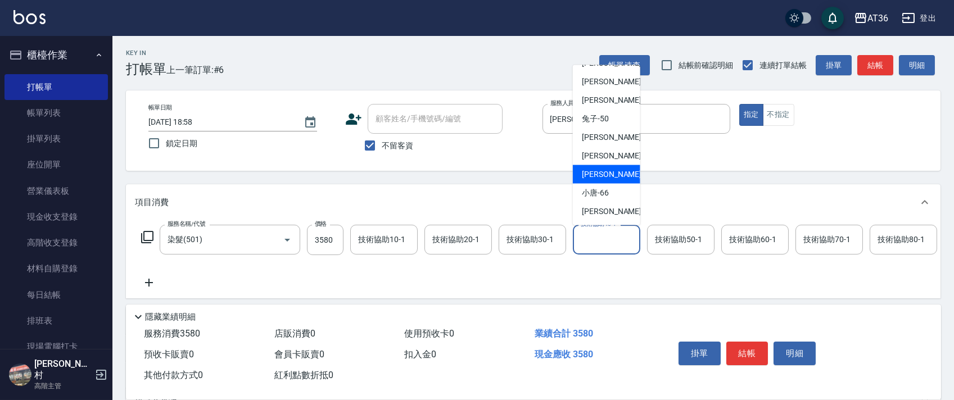
drag, startPoint x: 608, startPoint y: 172, endPoint x: 613, endPoint y: 154, distance: 18.0
click at [609, 173] on div "[PERSON_NAME] -59" at bounding box center [606, 174] width 67 height 19
type input "[PERSON_NAME]-59"
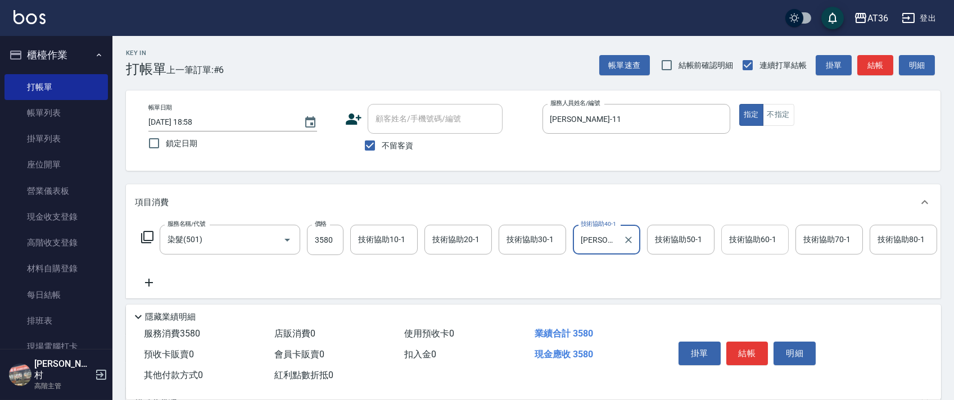
click at [748, 234] on div "技術協助60-1 技術協助60-1" at bounding box center [754, 240] width 67 height 30
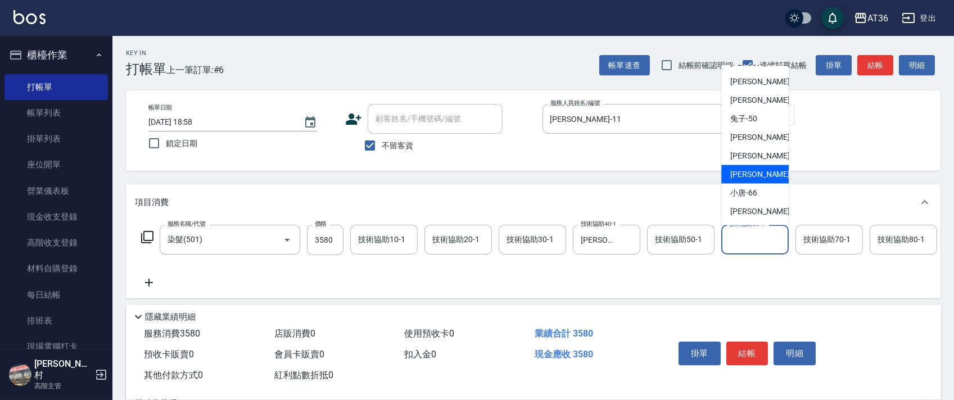
click at [755, 172] on span "[PERSON_NAME] -59" at bounding box center [765, 175] width 71 height 12
type input "[PERSON_NAME]-59"
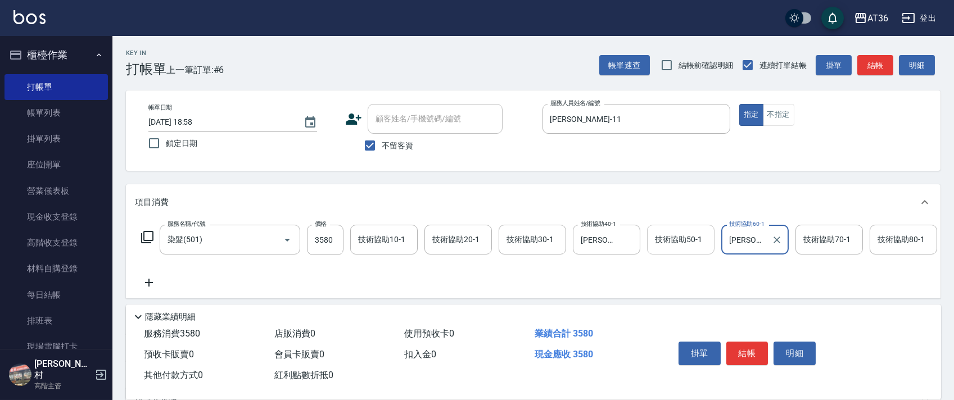
click at [658, 242] on div "技術協助50-1 技術協助50-1" at bounding box center [680, 240] width 67 height 30
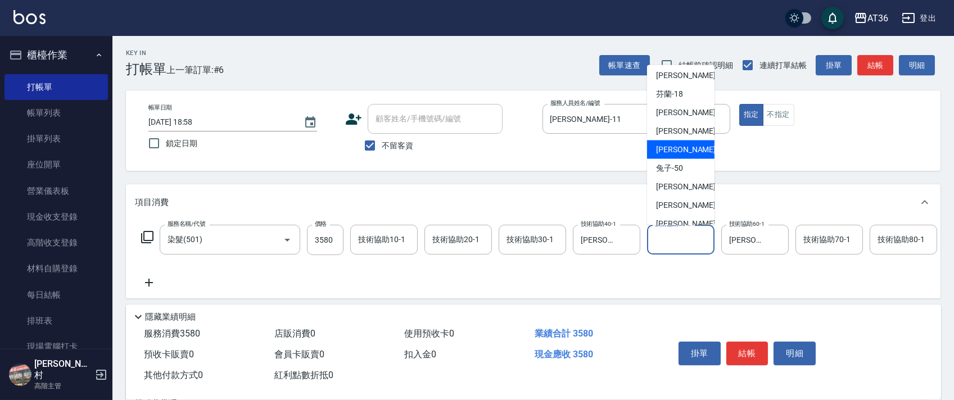
scroll to position [70, 0]
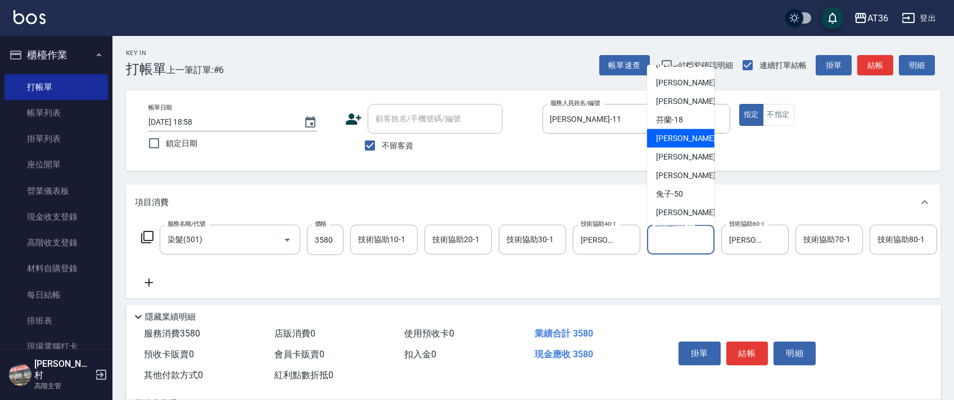
click at [684, 139] on div "[PERSON_NAME] -28" at bounding box center [680, 138] width 67 height 19
type input "[PERSON_NAME]-28"
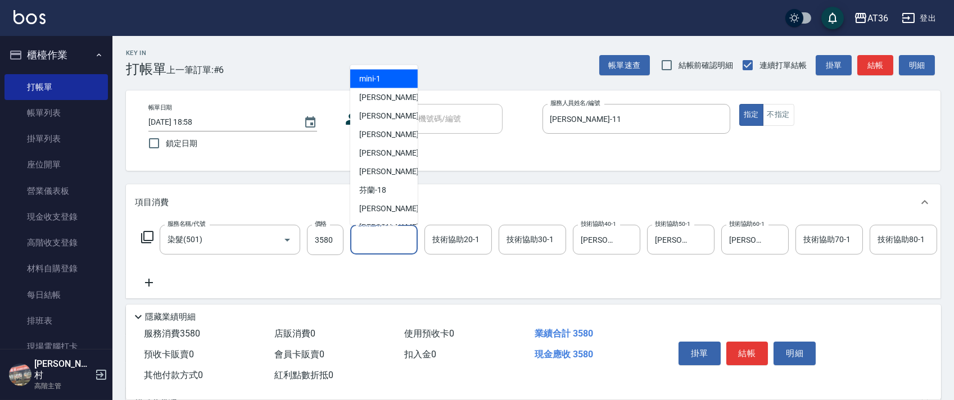
drag, startPoint x: 371, startPoint y: 238, endPoint x: 399, endPoint y: 164, distance: 79.0
click at [372, 238] on div "技術協助10-1 技術協助10-1" at bounding box center [383, 240] width 67 height 30
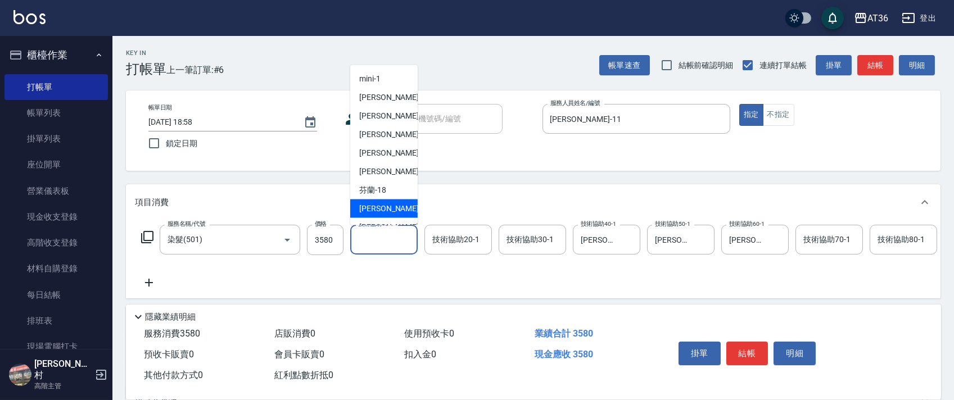
click at [386, 205] on div "[PERSON_NAME] -28" at bounding box center [383, 209] width 67 height 19
type input "[PERSON_NAME]-28"
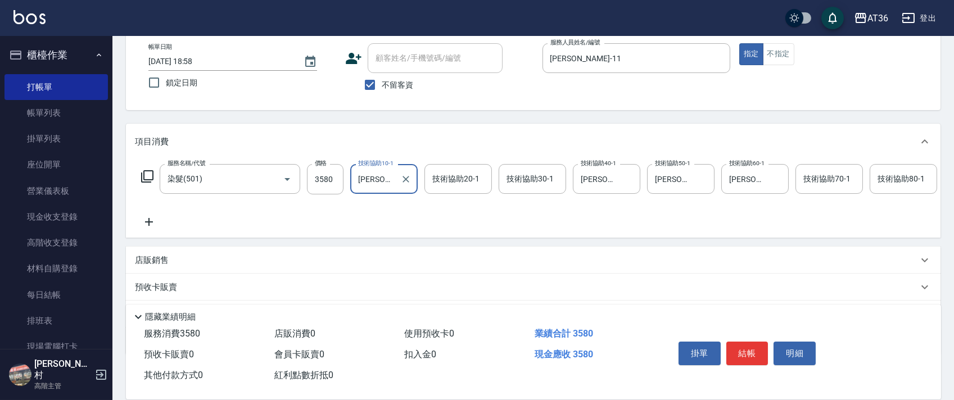
scroll to position [132, 0]
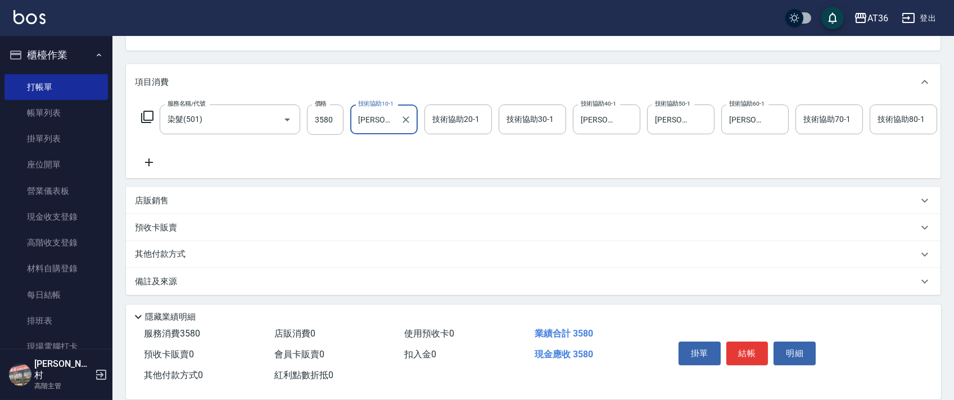
click at [173, 251] on p "其他付款方式" at bounding box center [163, 255] width 56 height 12
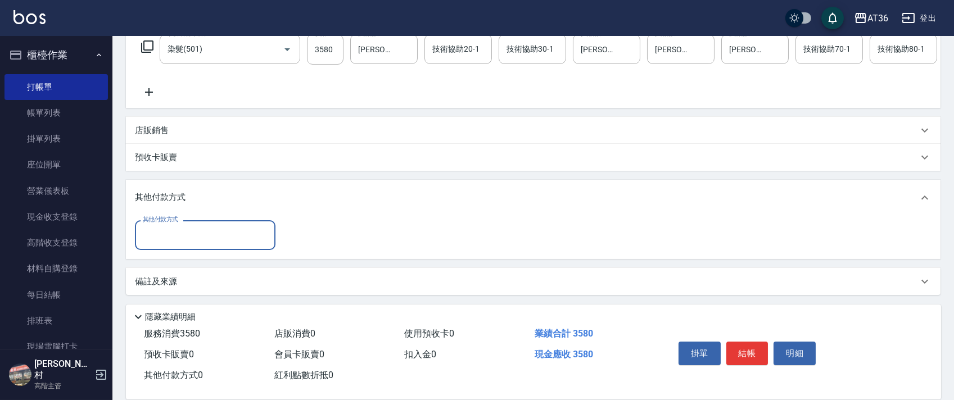
scroll to position [203, 0]
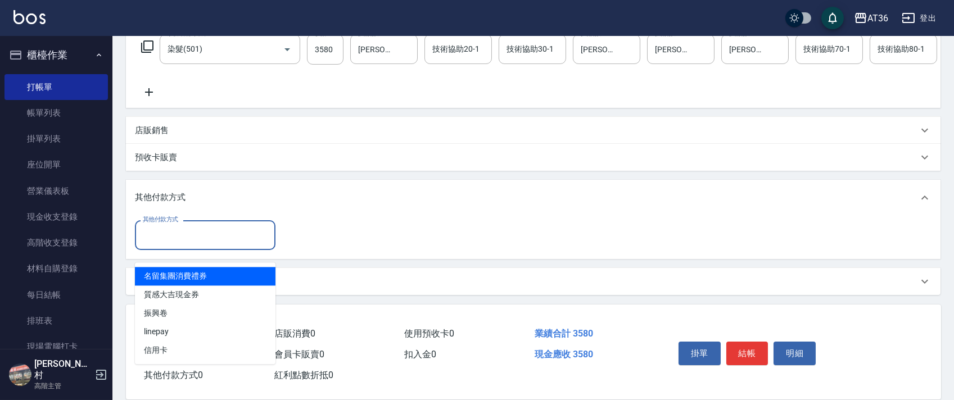
click at [200, 231] on input "其他付款方式" at bounding box center [205, 235] width 130 height 20
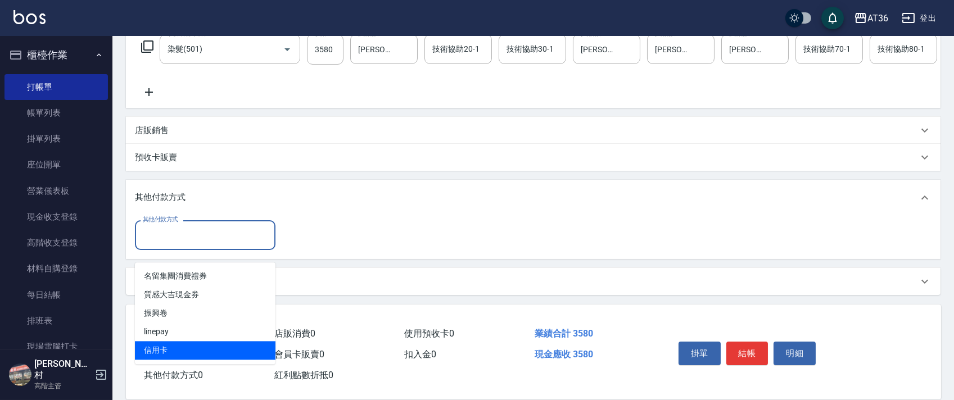
click at [150, 341] on span "信用卡" at bounding box center [205, 350] width 141 height 19
type input "信用卡"
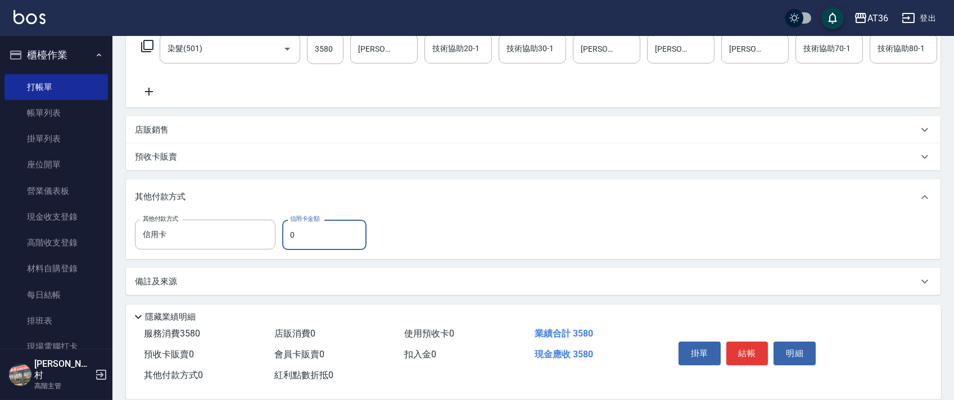
click at [288, 245] on input "0" at bounding box center [324, 235] width 84 height 30
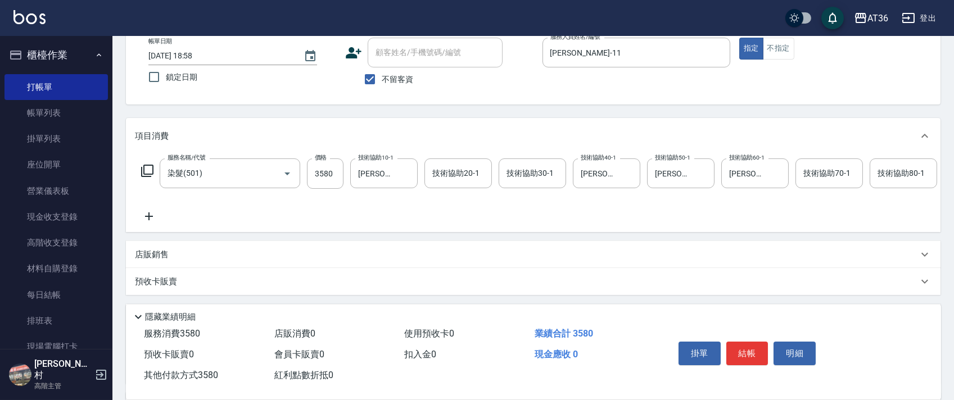
scroll to position [0, 0]
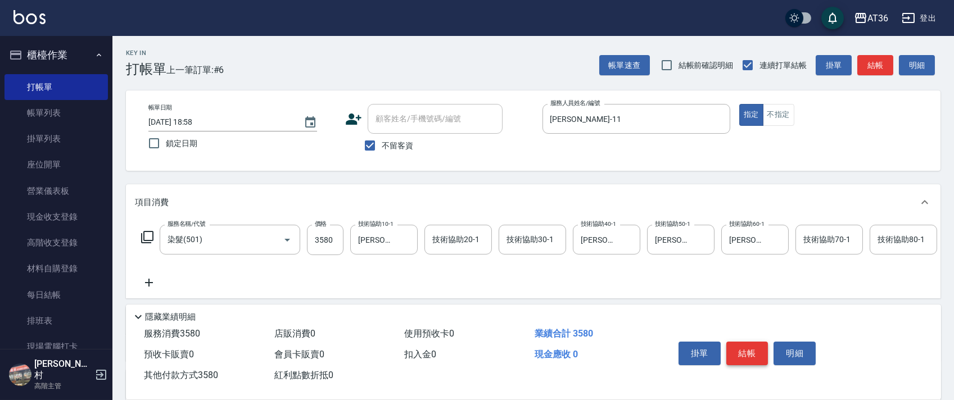
type input "3580"
click at [745, 353] on button "結帳" at bounding box center [748, 354] width 42 height 24
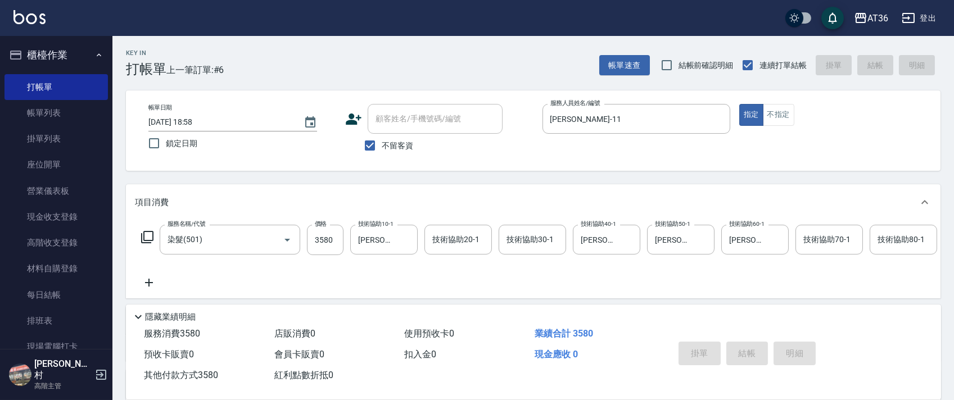
type input "[DATE] 18:59"
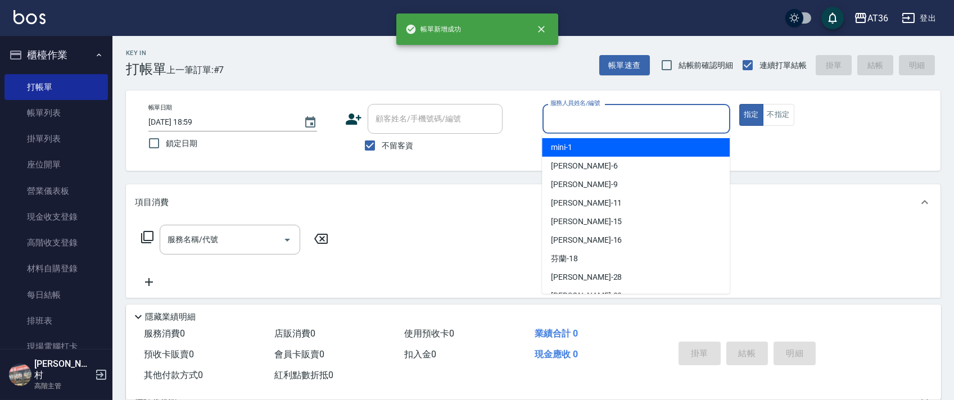
drag, startPoint x: 569, startPoint y: 118, endPoint x: 594, endPoint y: 141, distance: 34.3
click at [569, 124] on input "服務人員姓名/編號" at bounding box center [637, 119] width 178 height 20
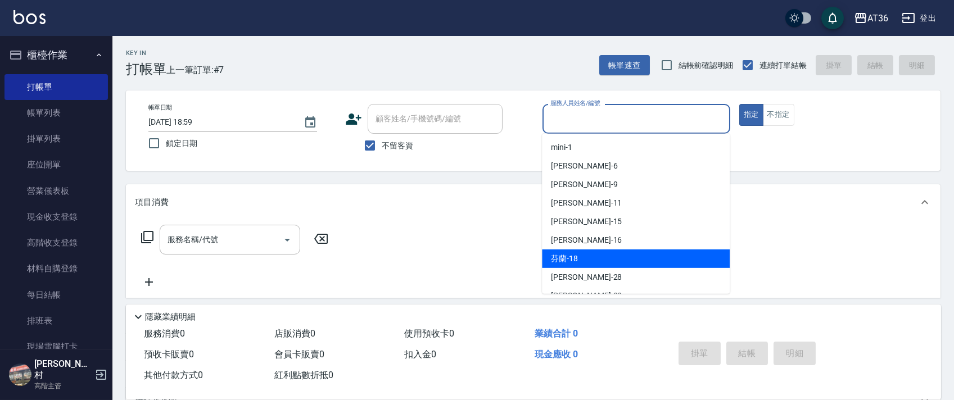
click at [569, 256] on span "芬蘭 -18" at bounding box center [564, 259] width 27 height 12
type input "芬蘭-18"
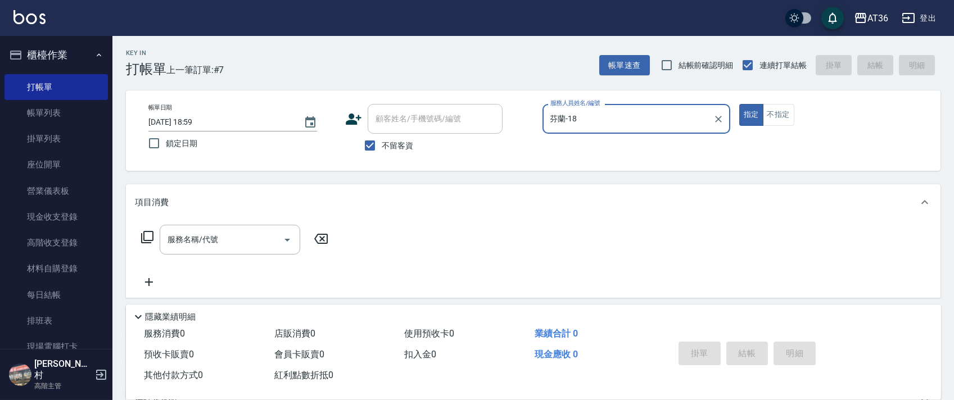
click at [144, 236] on icon at bounding box center [147, 237] width 12 height 12
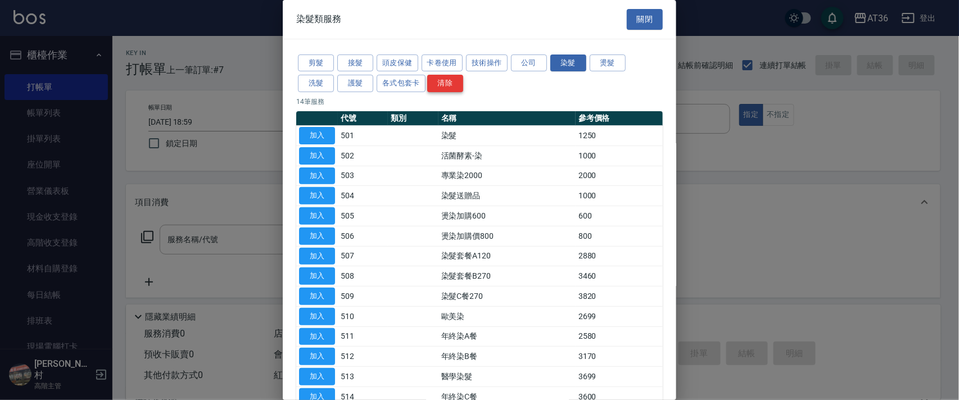
drag, startPoint x: 303, startPoint y: 64, endPoint x: 436, endPoint y: 90, distance: 135.9
click at [304, 65] on button "剪髮" at bounding box center [316, 63] width 36 height 17
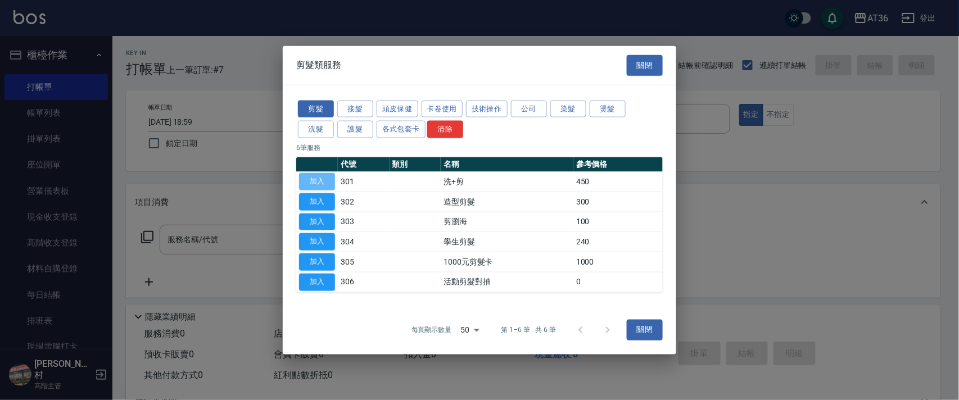
drag, startPoint x: 318, startPoint y: 183, endPoint x: 463, endPoint y: 202, distance: 145.7
click at [337, 183] on td "加入" at bounding box center [317, 182] width 42 height 20
click at [313, 177] on button "加入" at bounding box center [317, 181] width 36 height 17
type input "洗+剪(301)"
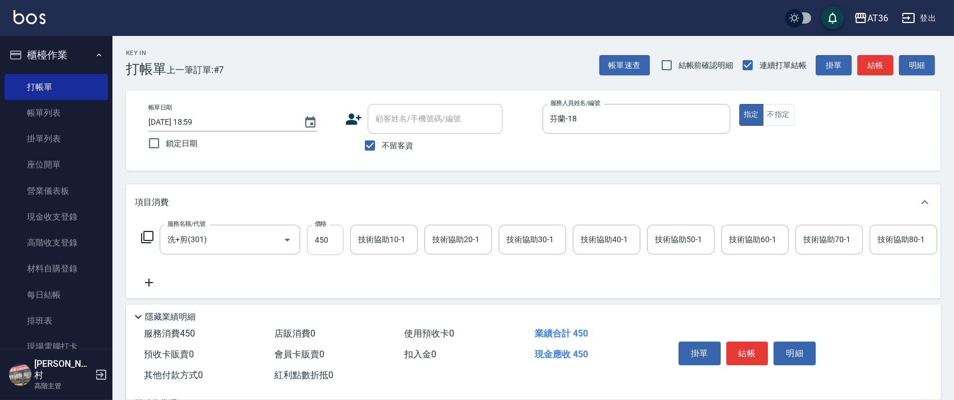
click at [319, 240] on input "450" at bounding box center [325, 240] width 37 height 30
click at [580, 241] on input "技術協助40-1" at bounding box center [606, 240] width 57 height 20
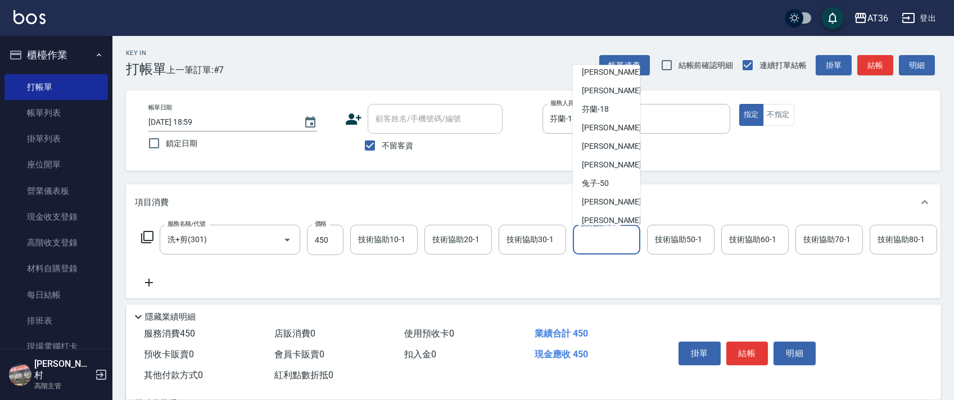
scroll to position [146, 0]
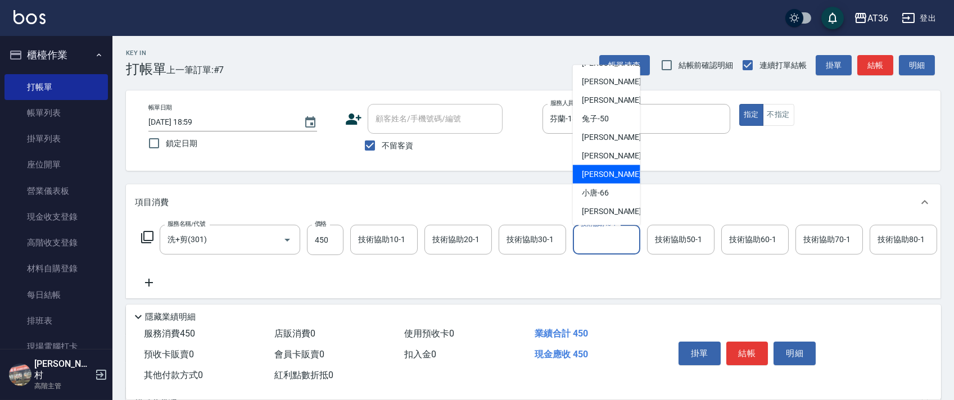
click at [610, 173] on div "[PERSON_NAME] -59" at bounding box center [606, 174] width 67 height 19
type input "[PERSON_NAME]-59"
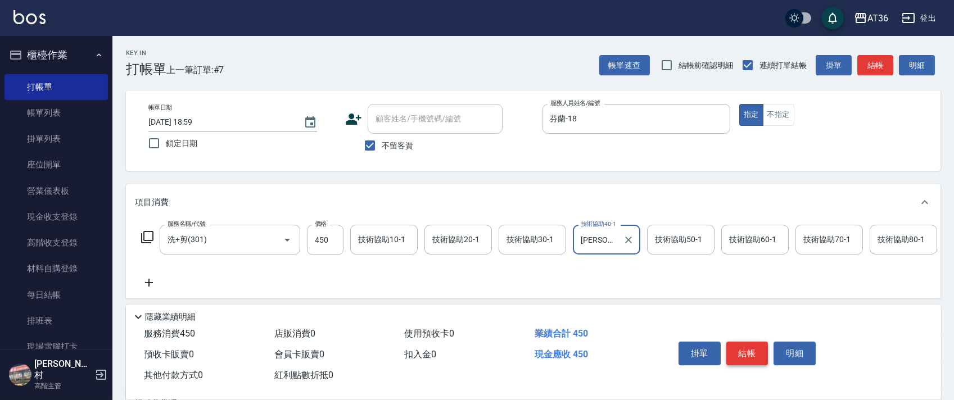
click at [737, 344] on button "結帳" at bounding box center [748, 354] width 42 height 24
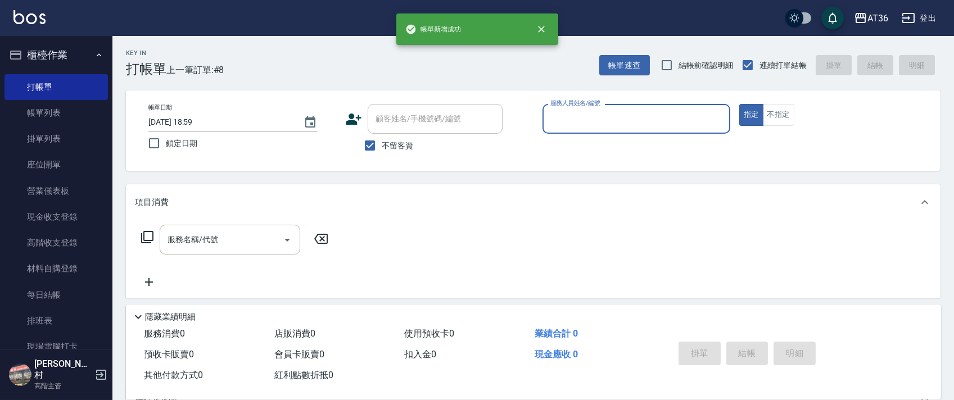
click at [555, 129] on div "服務人員姓名/編號" at bounding box center [637, 119] width 188 height 30
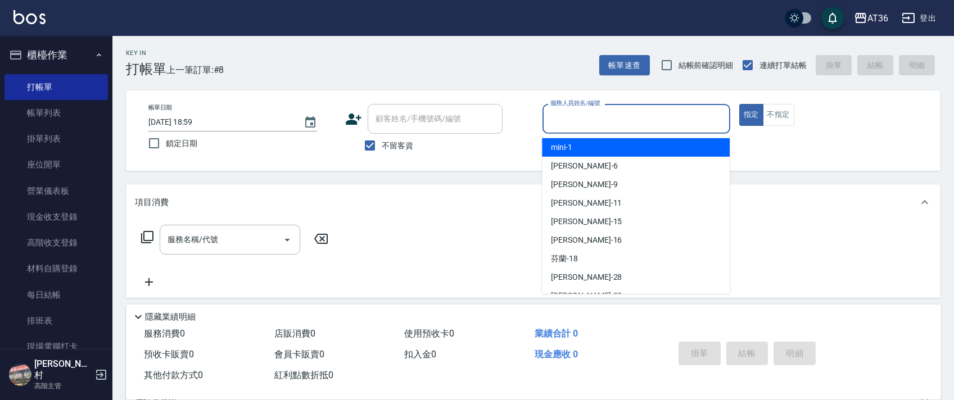
drag, startPoint x: 551, startPoint y: 115, endPoint x: 582, endPoint y: 133, distance: 35.5
click at [552, 120] on input "服務人員姓名/編號" at bounding box center [637, 119] width 178 height 20
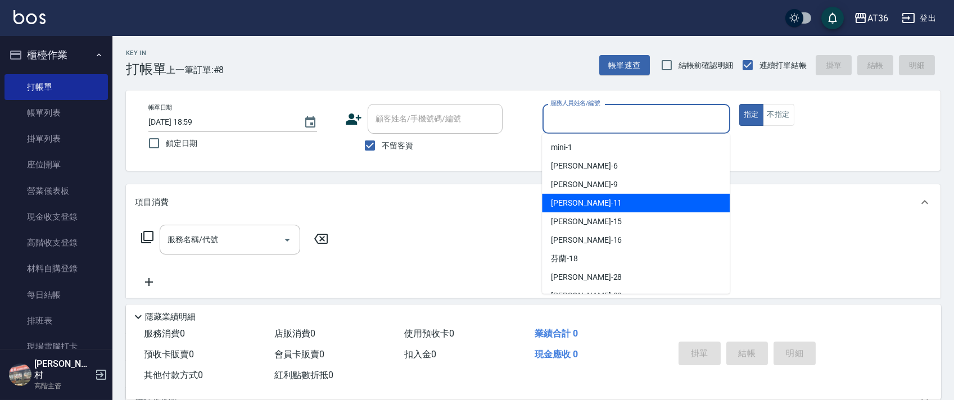
drag, startPoint x: 573, startPoint y: 198, endPoint x: 390, endPoint y: 198, distance: 182.8
click at [571, 198] on span "[PERSON_NAME] -11" at bounding box center [586, 203] width 71 height 12
type input "[PERSON_NAME]-11"
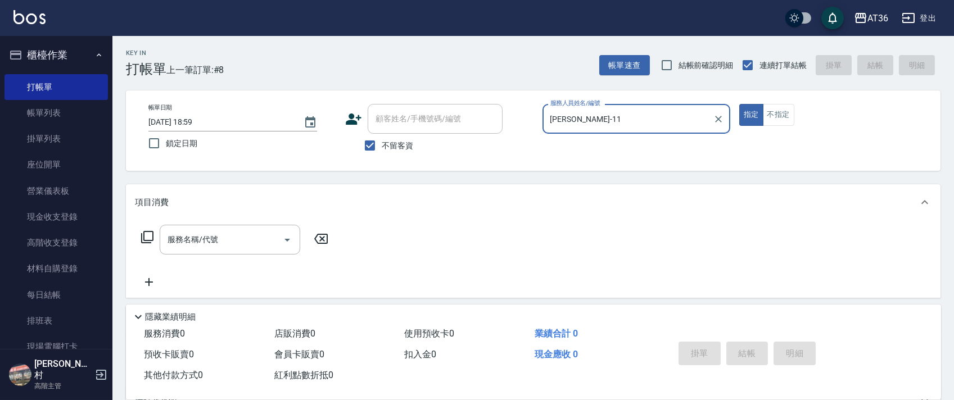
click at [146, 237] on icon at bounding box center [147, 237] width 13 height 13
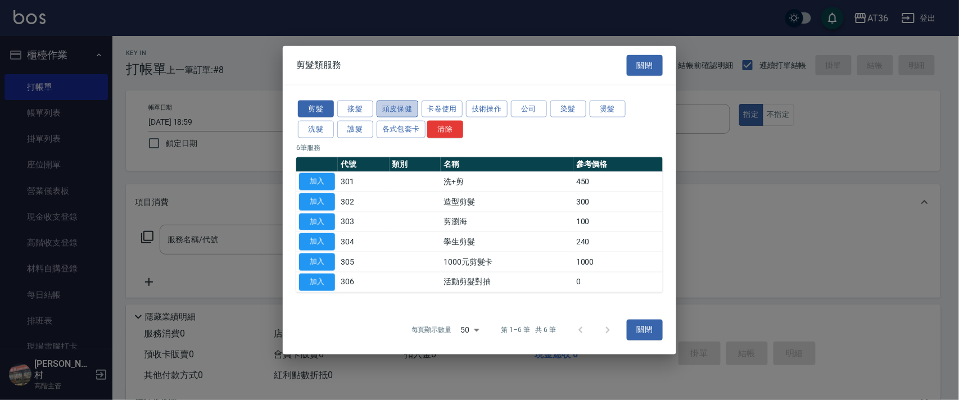
click at [401, 109] on button "頭皮保健" at bounding box center [398, 108] width 42 height 17
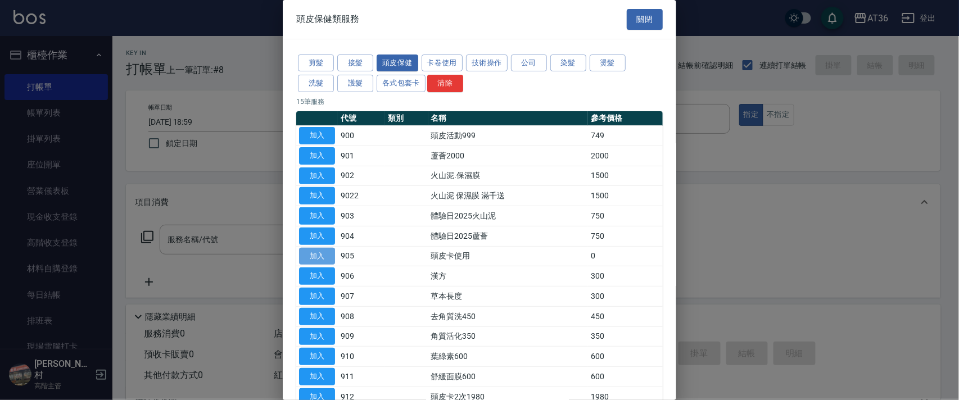
click at [324, 254] on button "加入" at bounding box center [317, 256] width 36 height 17
type input "頭皮卡使用(905)"
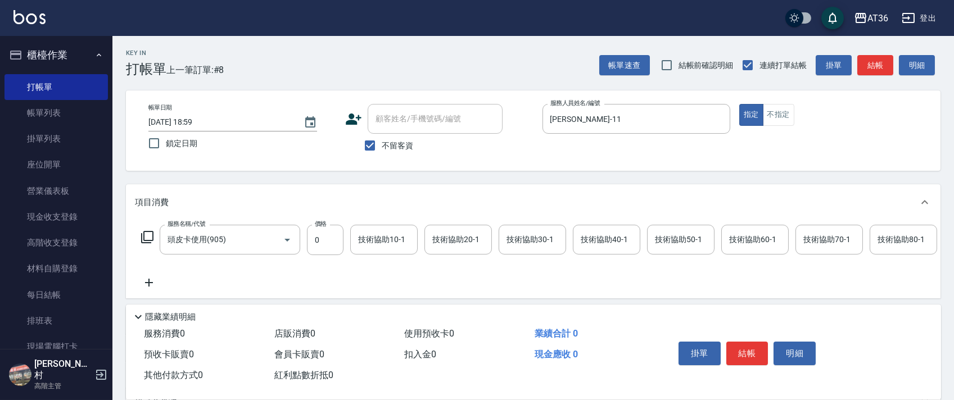
click at [453, 236] on div "技術協助20-1 技術協助20-1" at bounding box center [458, 240] width 67 height 30
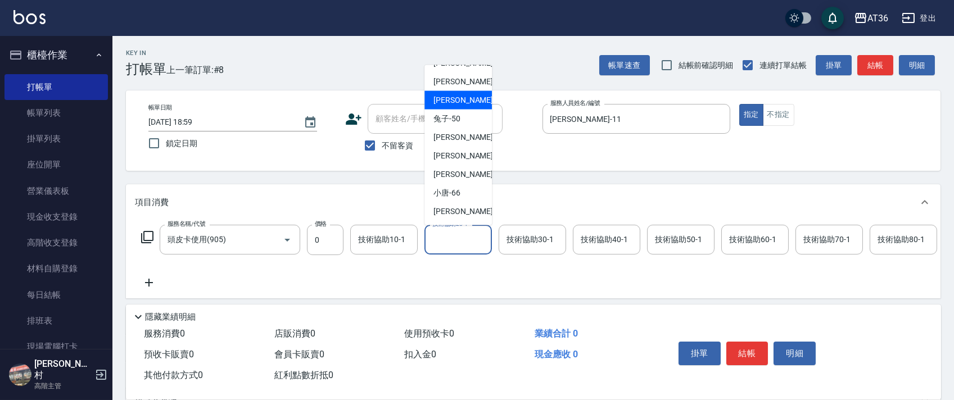
click at [459, 98] on span "佳佳 -36" at bounding box center [469, 100] width 71 height 12
type input "佳佳-36"
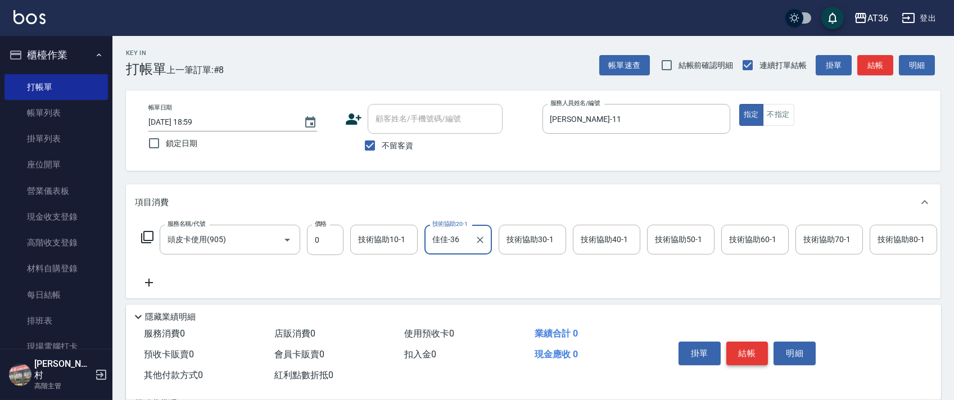
click at [749, 351] on button "結帳" at bounding box center [748, 354] width 42 height 24
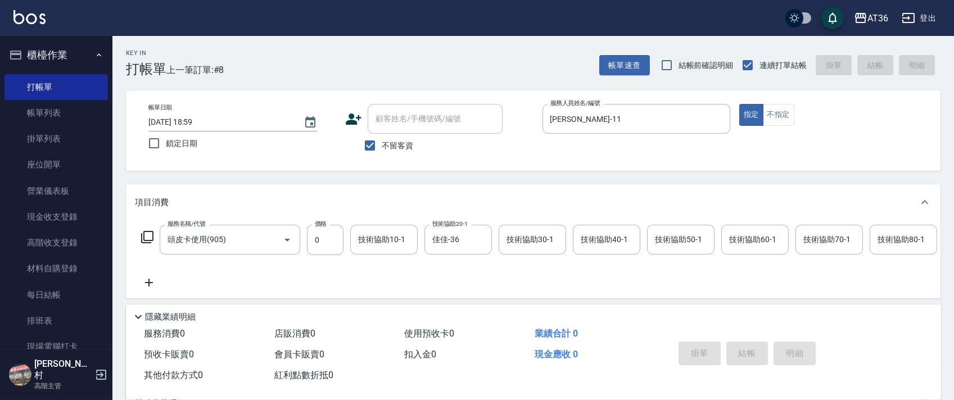
type input "[DATE] 19:00"
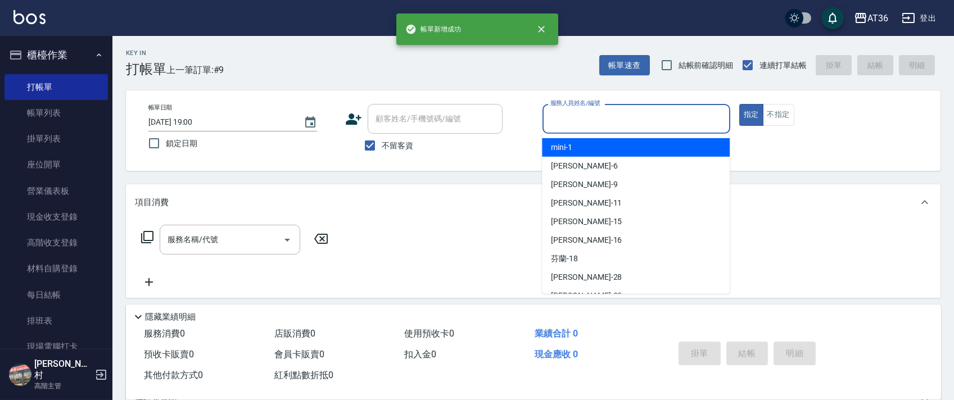
drag, startPoint x: 568, startPoint y: 120, endPoint x: 599, endPoint y: 172, distance: 60.6
click at [568, 121] on input "服務人員姓名/編號" at bounding box center [637, 119] width 178 height 20
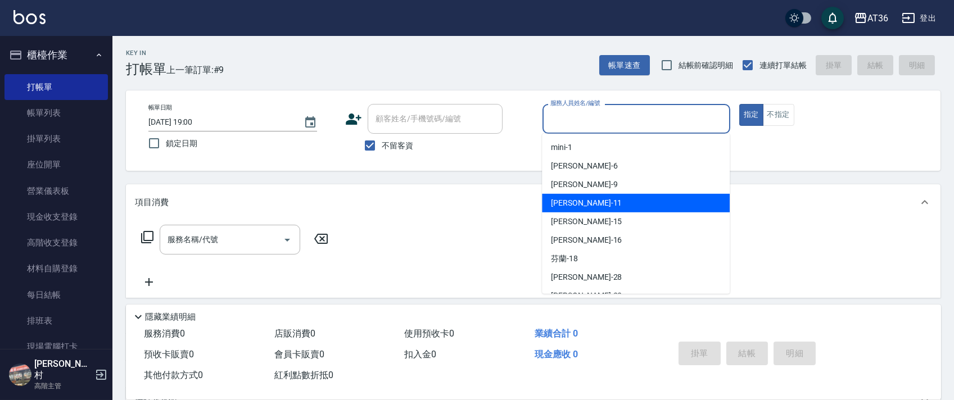
click at [579, 200] on div "[PERSON_NAME] -11" at bounding box center [636, 203] width 188 height 19
type input "[PERSON_NAME]-11"
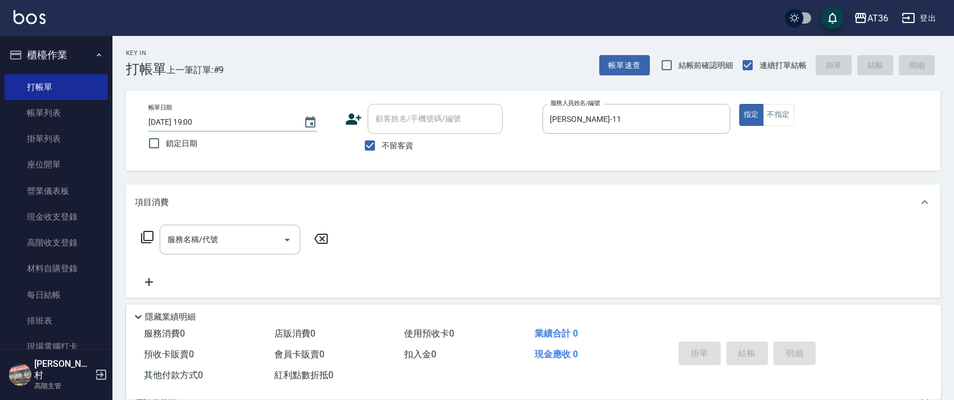
click at [145, 235] on icon at bounding box center [147, 237] width 13 height 13
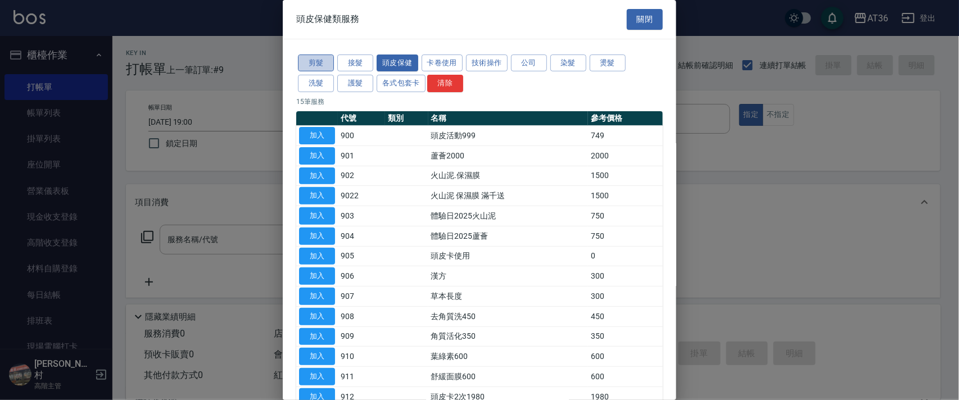
drag, startPoint x: 309, startPoint y: 58, endPoint x: 324, endPoint y: 68, distance: 18.2
click at [308, 59] on button "剪髮" at bounding box center [316, 63] width 36 height 17
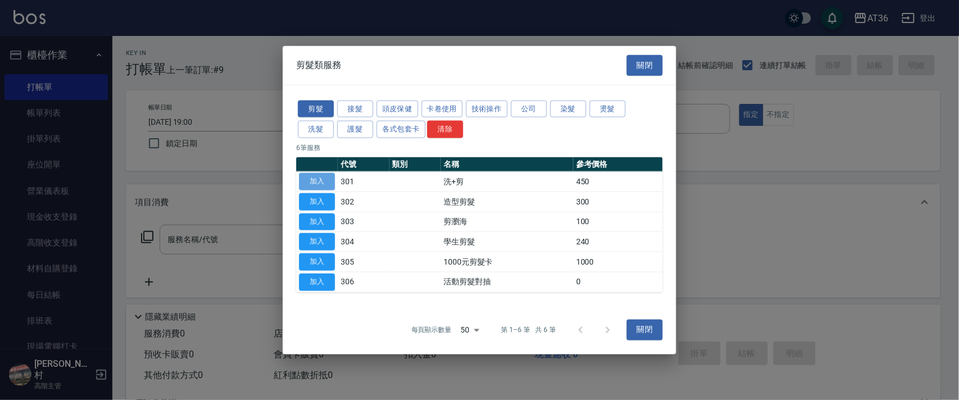
drag, startPoint x: 321, startPoint y: 176, endPoint x: 326, endPoint y: 179, distance: 6.6
click at [326, 179] on button "加入" at bounding box center [317, 181] width 36 height 17
type input "洗+剪(301)"
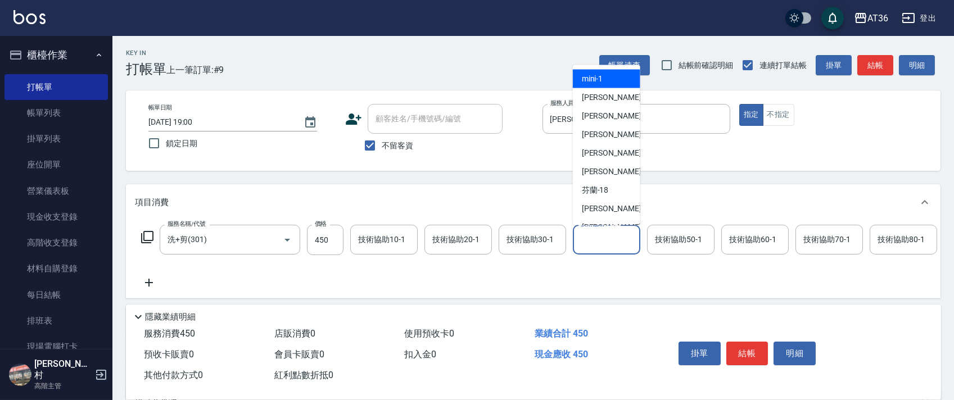
click at [585, 237] on div "技術協助40-1 技術協助40-1" at bounding box center [606, 240] width 67 height 30
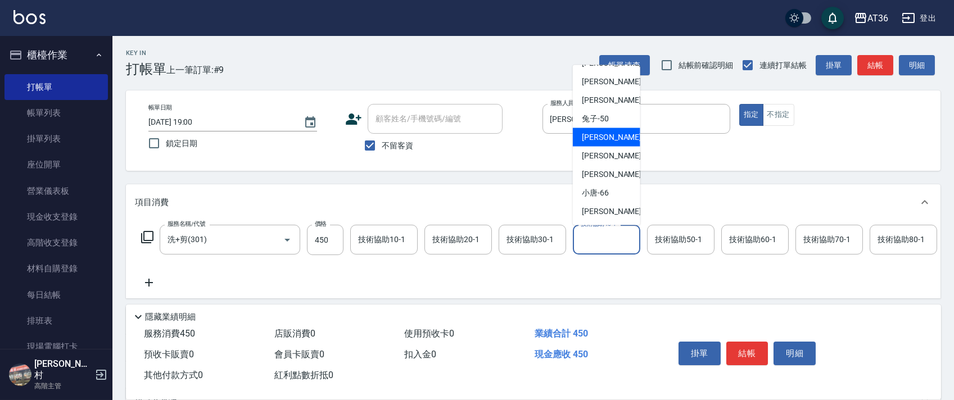
click at [607, 128] on div "[PERSON_NAME] -55" at bounding box center [606, 137] width 67 height 19
type input "[PERSON_NAME]-55"
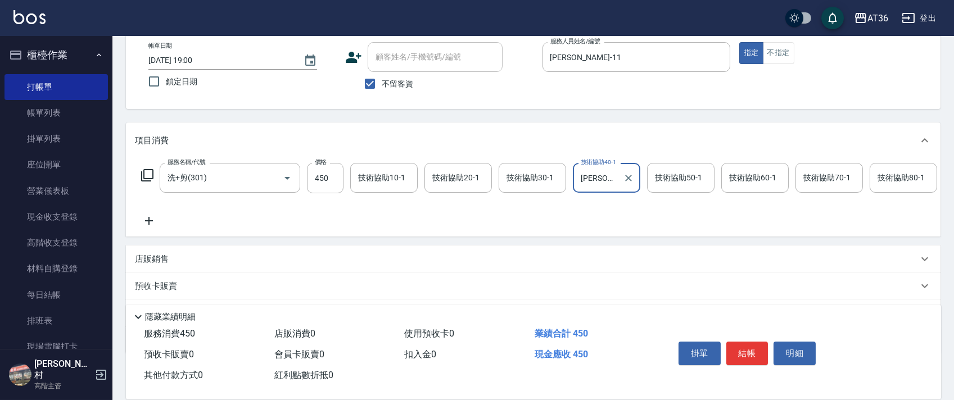
scroll to position [132, 0]
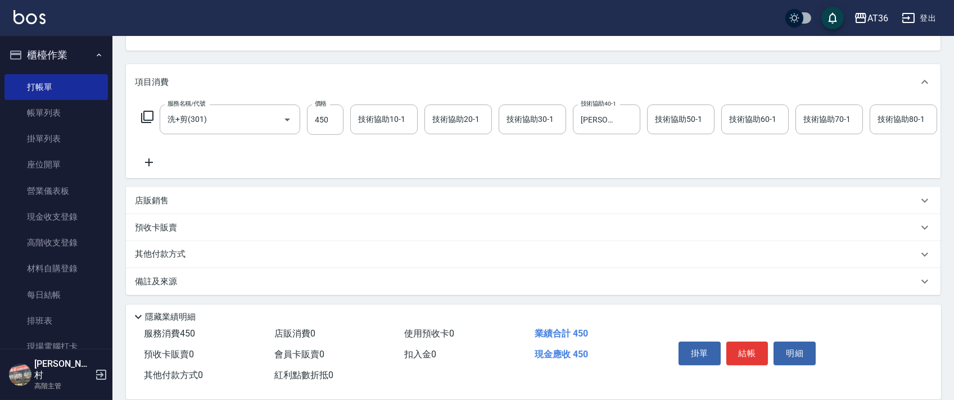
click at [175, 255] on p "其他付款方式" at bounding box center [163, 255] width 56 height 12
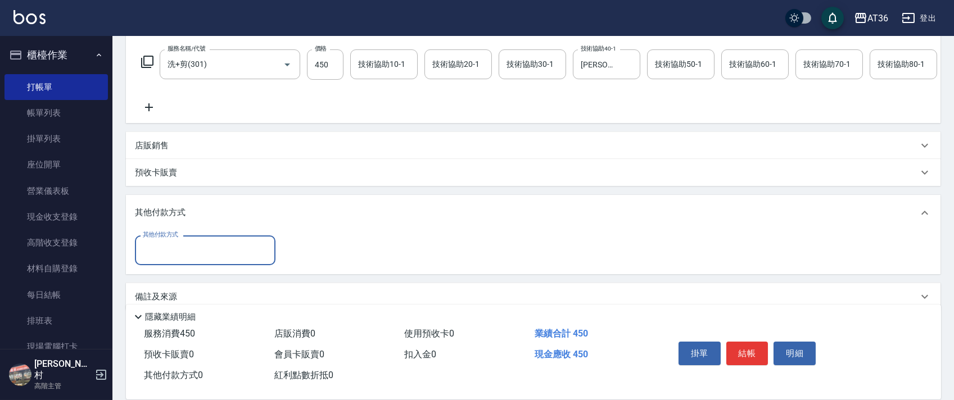
scroll to position [203, 0]
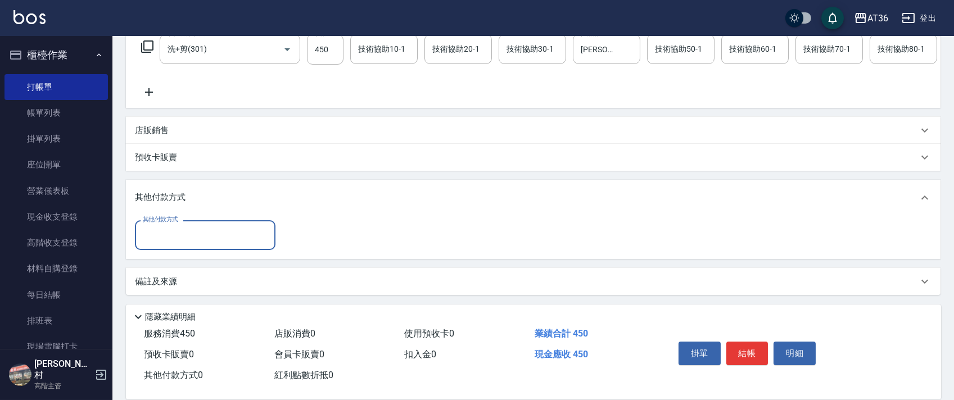
drag, startPoint x: 193, startPoint y: 236, endPoint x: 249, endPoint y: 246, distance: 57.1
click at [193, 236] on input "其他付款方式" at bounding box center [205, 235] width 130 height 20
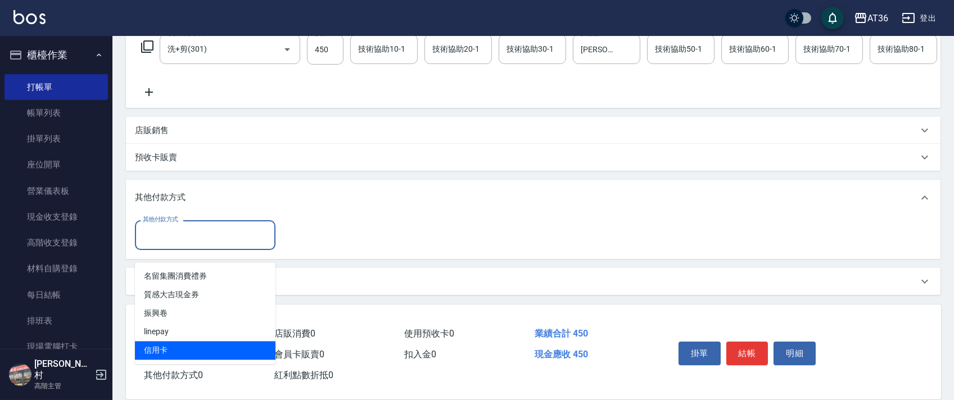
click at [159, 341] on span "信用卡" at bounding box center [205, 350] width 141 height 19
type input "信用卡"
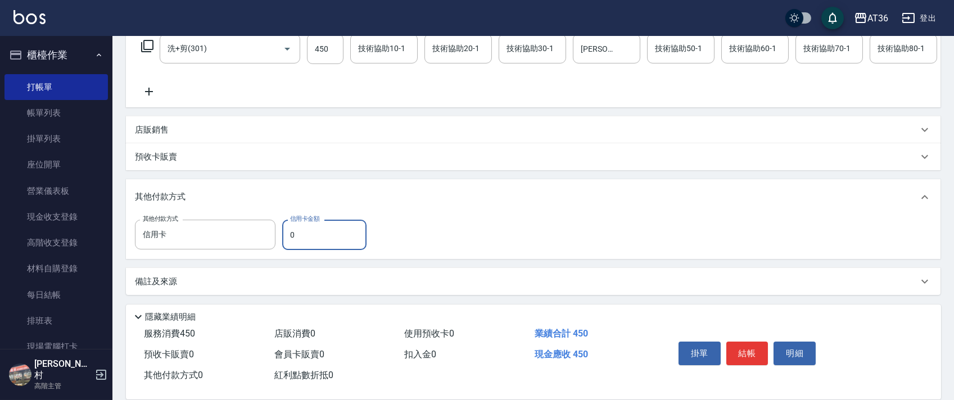
drag, startPoint x: 290, startPoint y: 242, endPoint x: 313, endPoint y: 232, distance: 25.2
click at [290, 241] on input "0" at bounding box center [324, 235] width 84 height 30
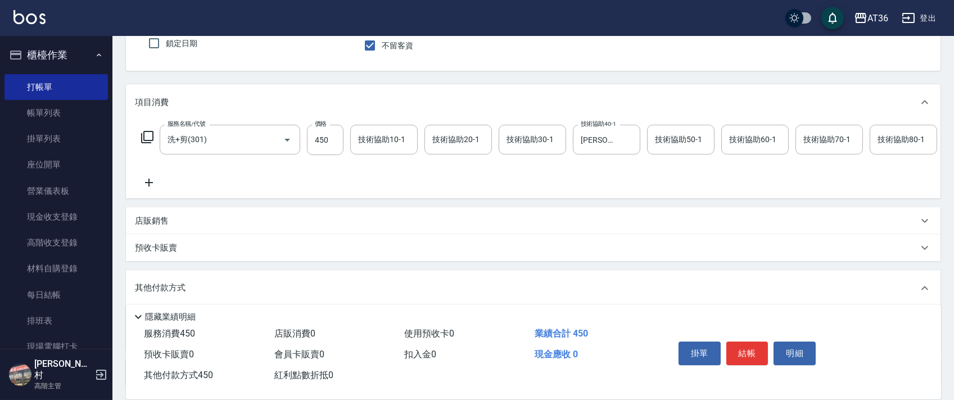
scroll to position [0, 0]
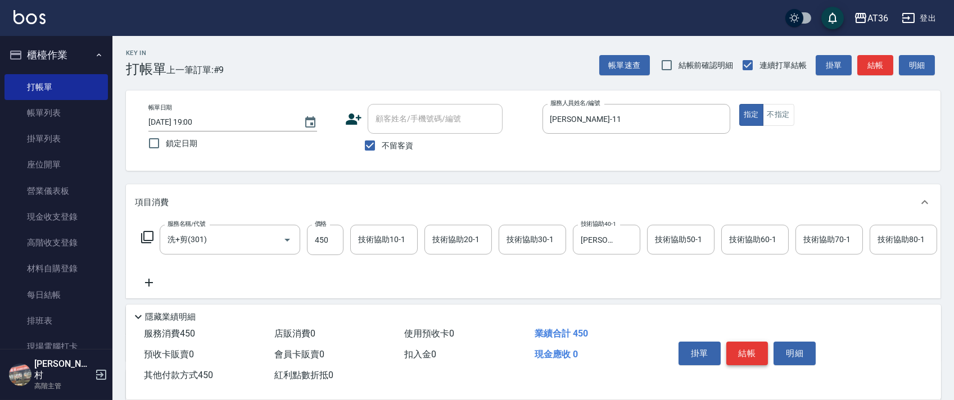
type input "450"
click at [747, 357] on button "結帳" at bounding box center [748, 354] width 42 height 24
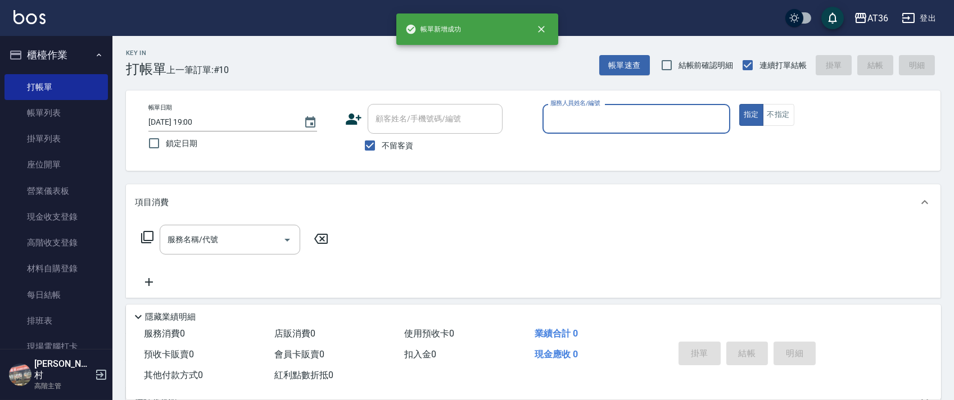
drag, startPoint x: 565, startPoint y: 112, endPoint x: 577, endPoint y: 123, distance: 16.3
click at [565, 115] on input "服務人員姓名/編號" at bounding box center [637, 119] width 178 height 20
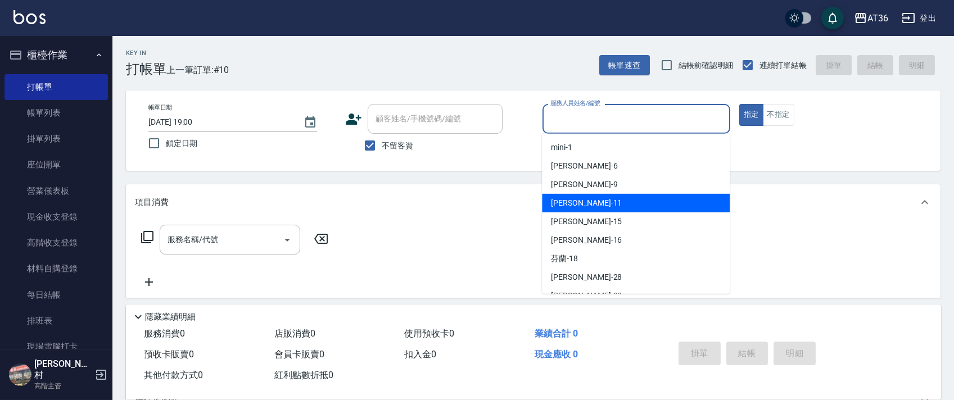
click at [581, 204] on div "[PERSON_NAME] -11" at bounding box center [636, 203] width 188 height 19
type input "[PERSON_NAME]-11"
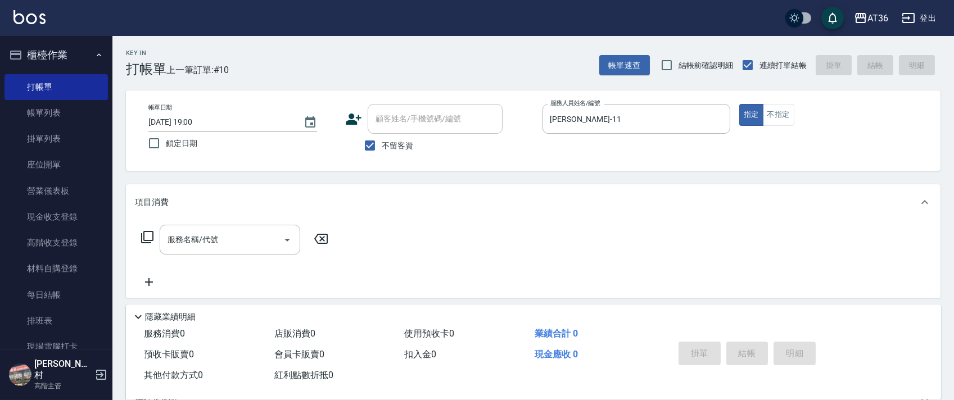
click at [145, 238] on icon at bounding box center [147, 237] width 13 height 13
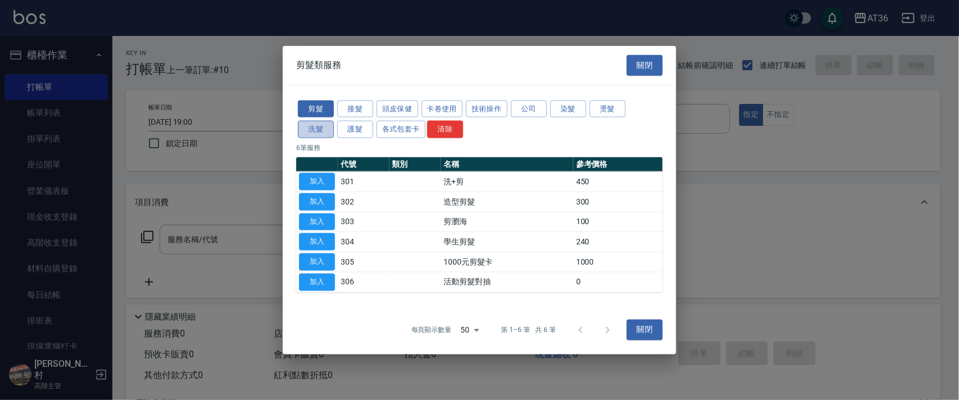
click at [321, 135] on button "洗髮" at bounding box center [316, 129] width 36 height 17
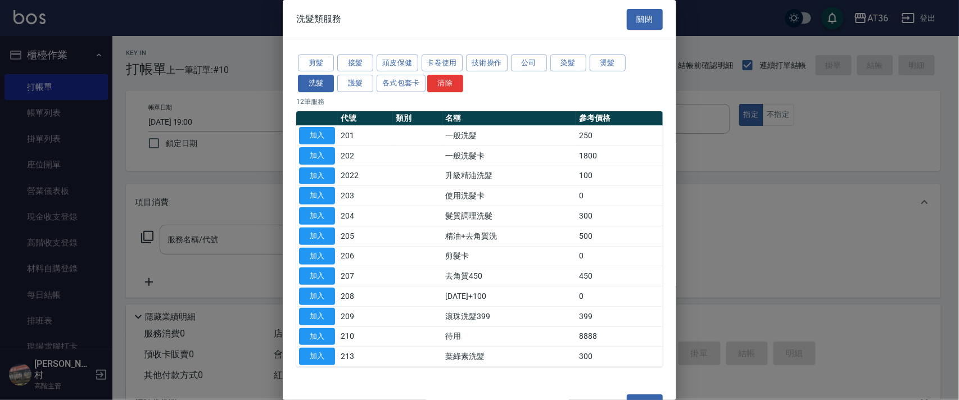
drag, startPoint x: 324, startPoint y: 133, endPoint x: 749, endPoint y: 176, distance: 427.3
click at [323, 133] on button "加入" at bounding box center [317, 135] width 36 height 17
type input "一般洗髮(201)"
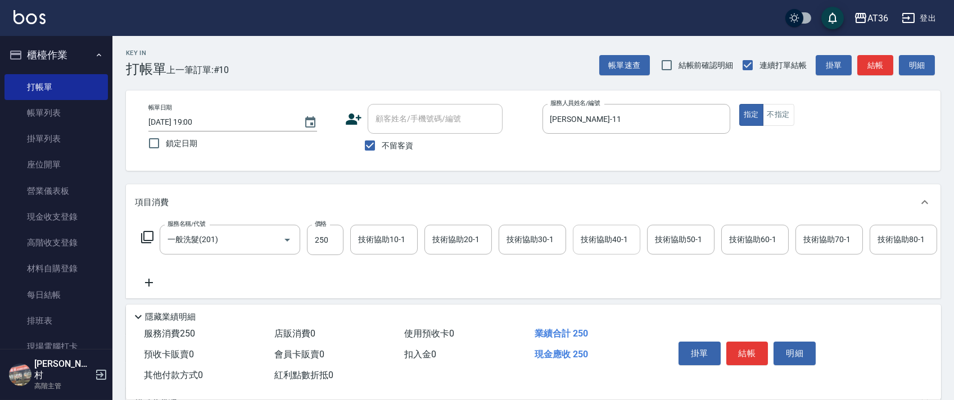
click at [599, 242] on div "技術協助40-1 技術協助40-1" at bounding box center [606, 240] width 67 height 30
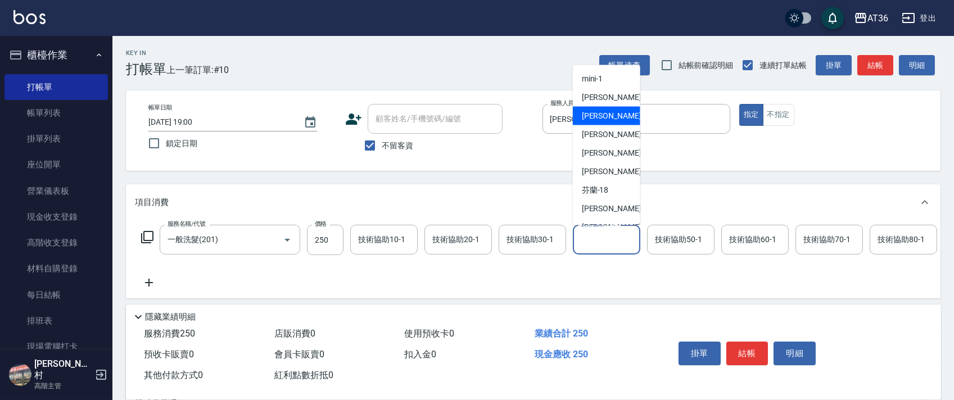
scroll to position [146, 0]
click at [607, 105] on span "佳佳 -36" at bounding box center [617, 100] width 71 height 12
type input "佳佳-36"
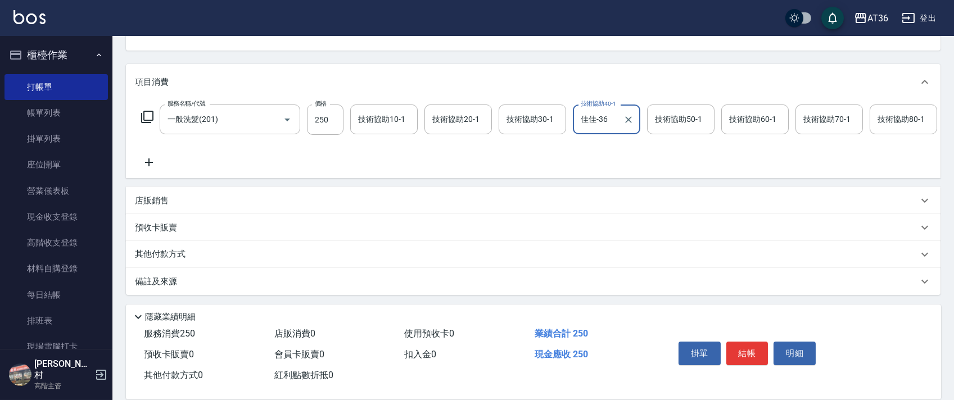
scroll to position [132, 0]
drag, startPoint x: 184, startPoint y: 256, endPoint x: 190, endPoint y: 247, distance: 10.1
click at [185, 256] on p "其他付款方式" at bounding box center [163, 255] width 56 height 12
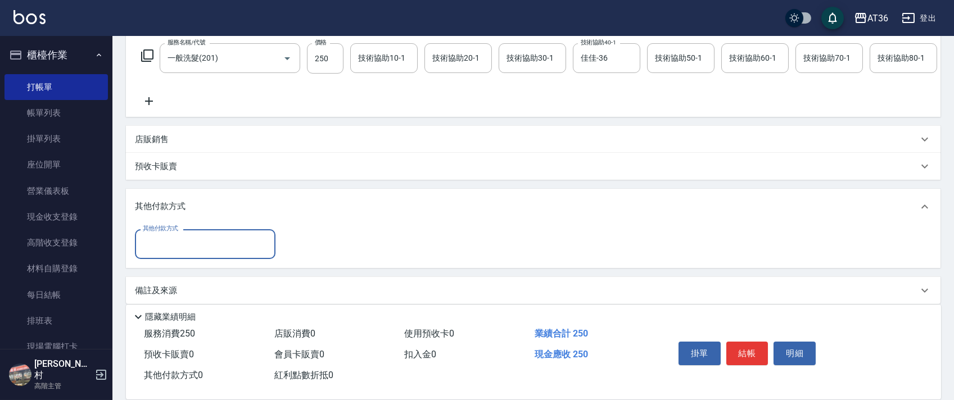
scroll to position [202, 0]
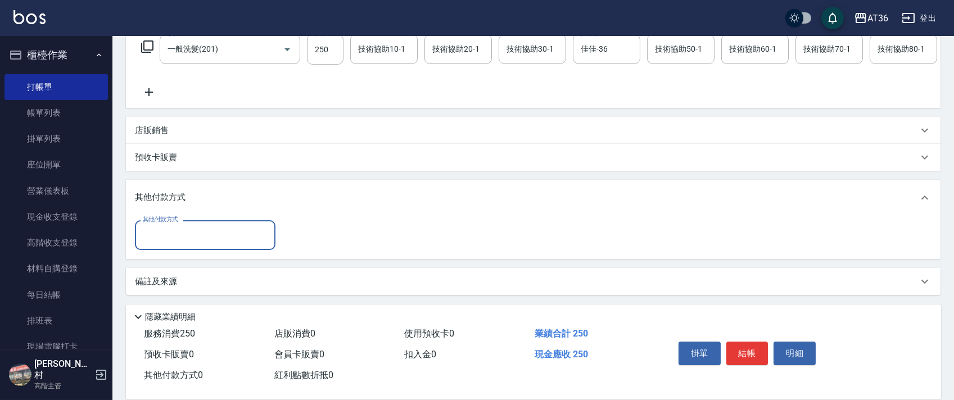
drag, startPoint x: 187, startPoint y: 227, endPoint x: 222, endPoint y: 236, distance: 36.6
click at [187, 230] on input "其他付款方式" at bounding box center [205, 235] width 130 height 20
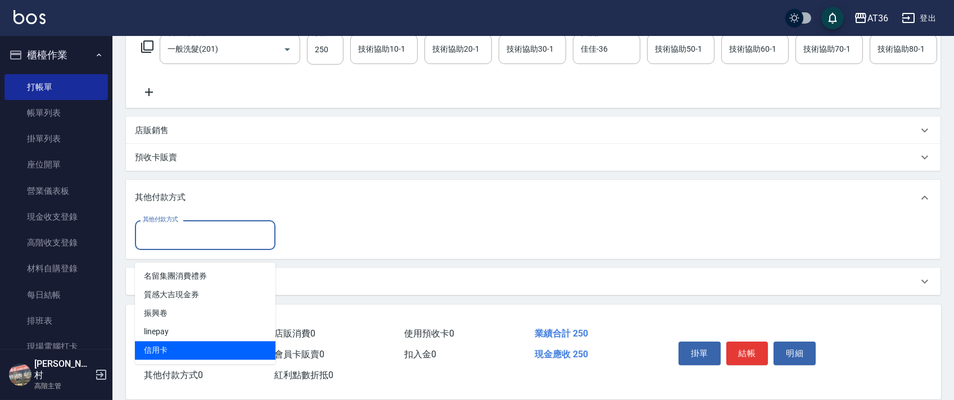
drag, startPoint x: 167, startPoint y: 333, endPoint x: 266, endPoint y: 263, distance: 121.4
click at [177, 341] on span "信用卡" at bounding box center [205, 350] width 141 height 19
type input "信用卡"
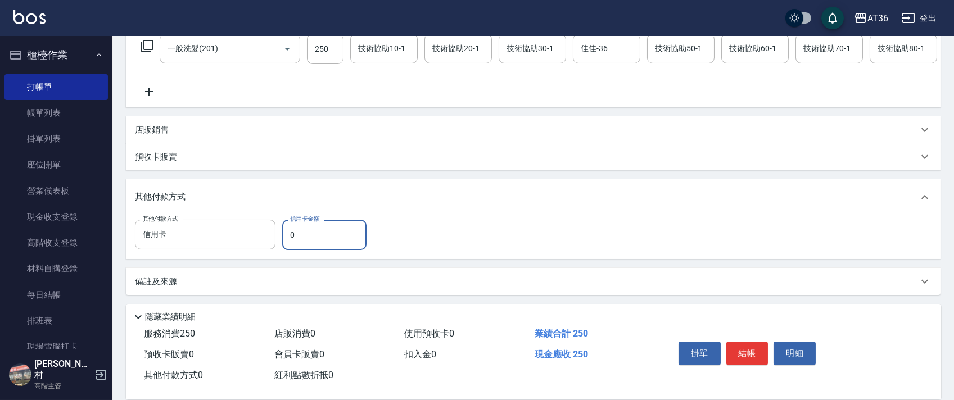
click at [283, 240] on input "0" at bounding box center [324, 235] width 84 height 30
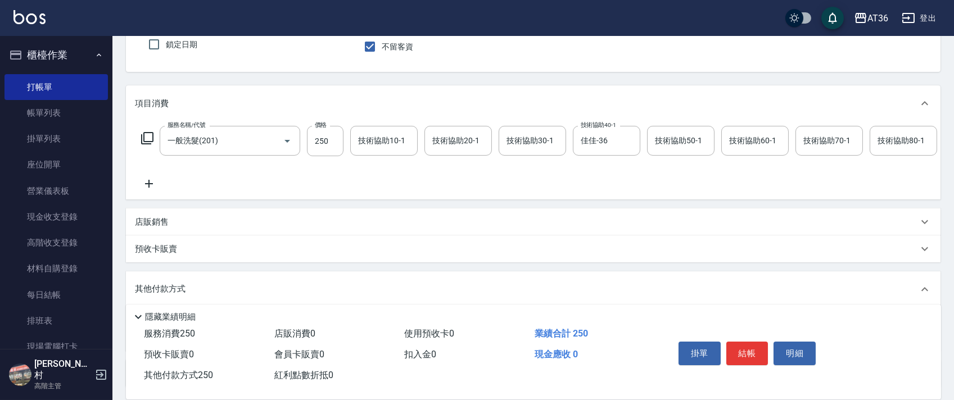
scroll to position [0, 0]
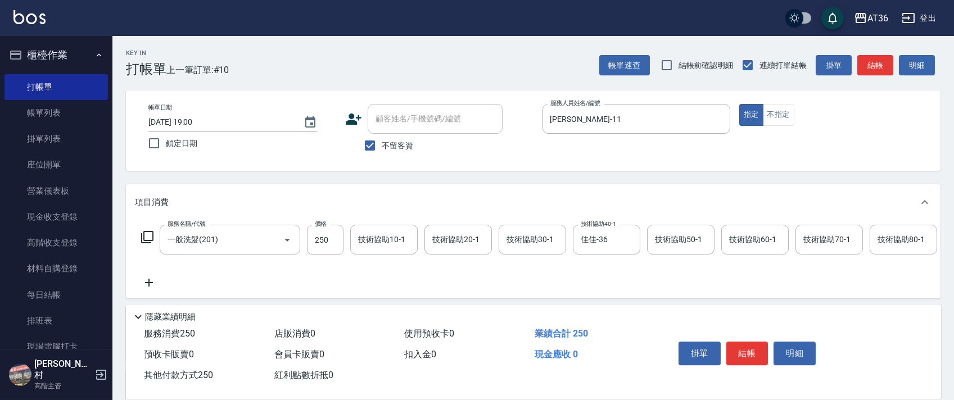
type input "250"
click at [739, 346] on button "結帳" at bounding box center [748, 354] width 42 height 24
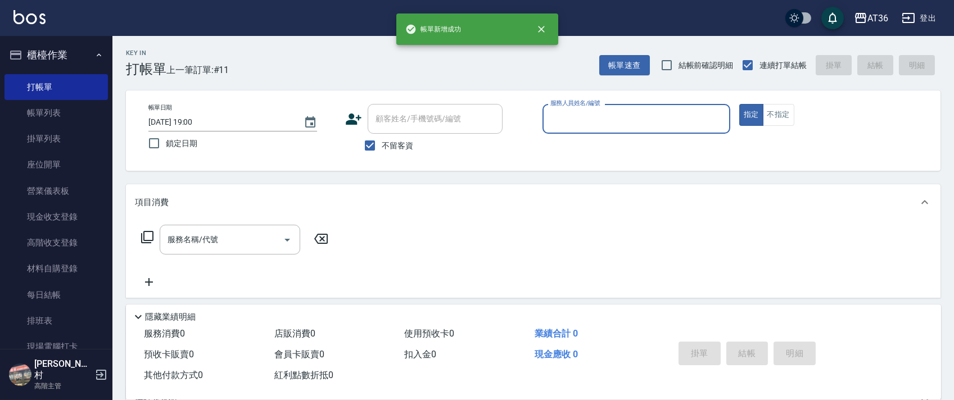
click at [577, 124] on input "服務人員姓名/編號" at bounding box center [637, 119] width 178 height 20
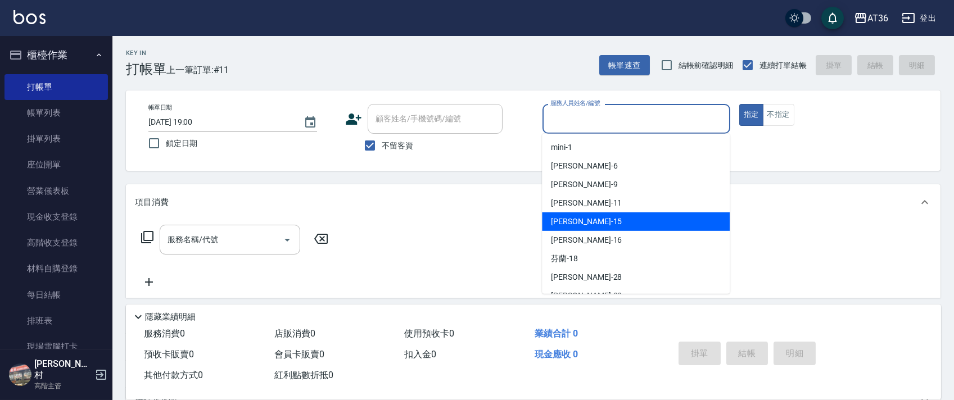
click at [586, 218] on div "[PERSON_NAME] -15" at bounding box center [636, 222] width 188 height 19
type input "[PERSON_NAME]-15"
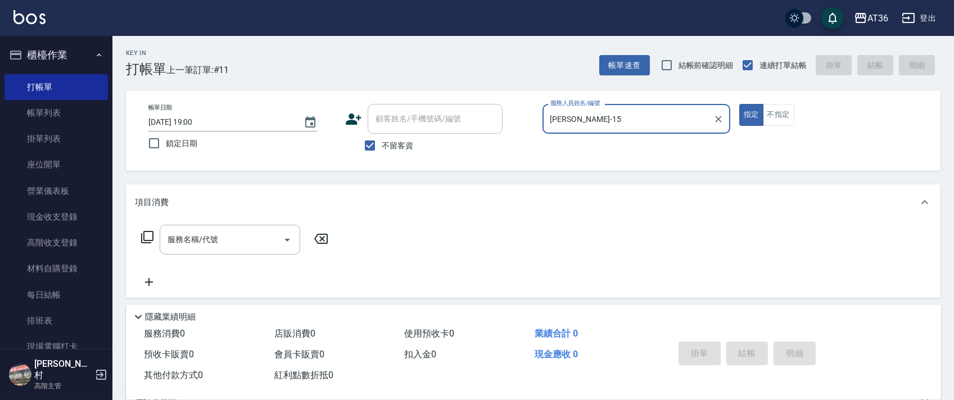
click at [146, 239] on icon at bounding box center [147, 237] width 13 height 13
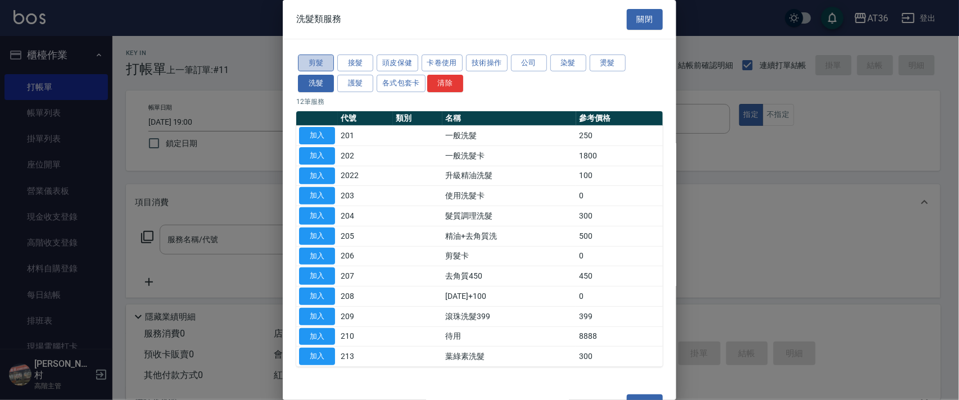
drag, startPoint x: 317, startPoint y: 56, endPoint x: 448, endPoint y: 128, distance: 149.5
click at [317, 57] on button "剪髮" at bounding box center [316, 63] width 36 height 17
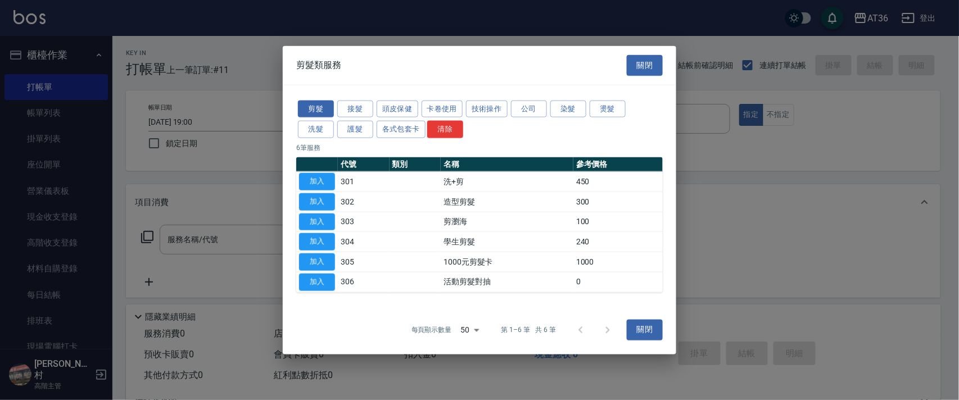
drag, startPoint x: 318, startPoint y: 180, endPoint x: 341, endPoint y: 219, distance: 44.8
click at [319, 179] on button "加入" at bounding box center [317, 181] width 36 height 17
type input "洗+剪(301)"
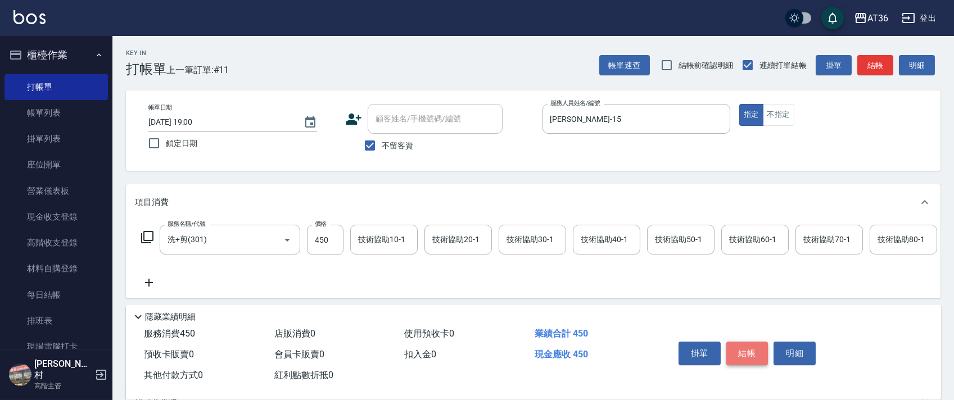
click at [744, 348] on button "結帳" at bounding box center [748, 354] width 42 height 24
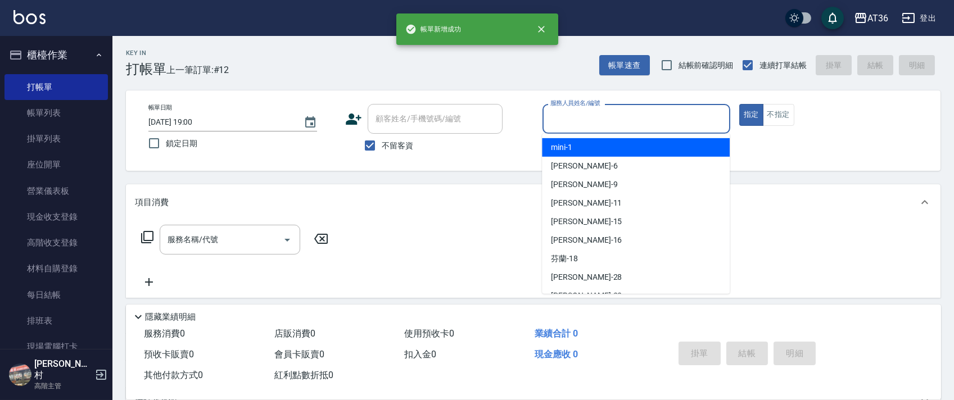
drag, startPoint x: 554, startPoint y: 119, endPoint x: 608, endPoint y: 146, distance: 60.1
click at [554, 120] on input "服務人員姓名/編號" at bounding box center [637, 119] width 178 height 20
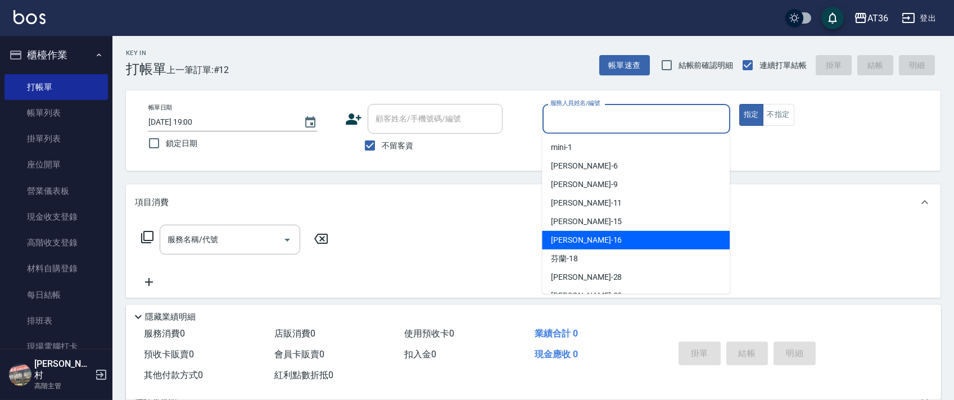
click at [571, 236] on span "[PERSON_NAME] -16" at bounding box center [586, 240] width 71 height 12
type input "[PERSON_NAME]-16"
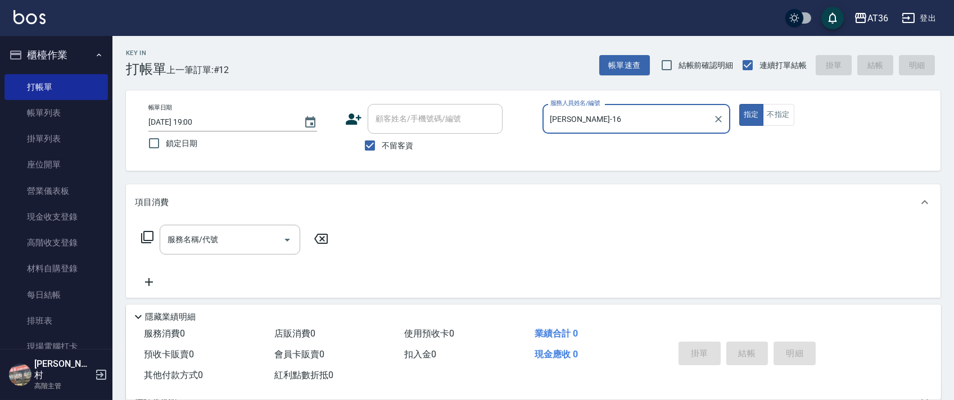
click at [151, 236] on icon at bounding box center [147, 237] width 13 height 13
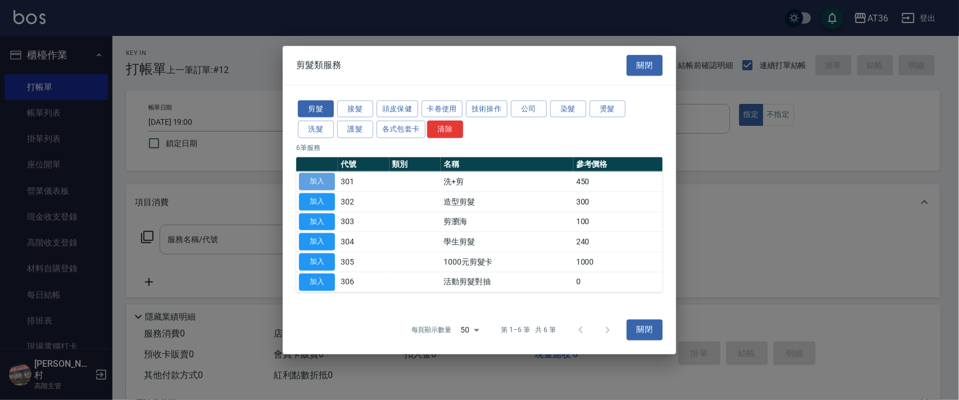
click at [319, 178] on button "加入" at bounding box center [317, 181] width 36 height 17
type input "洗+剪(301)"
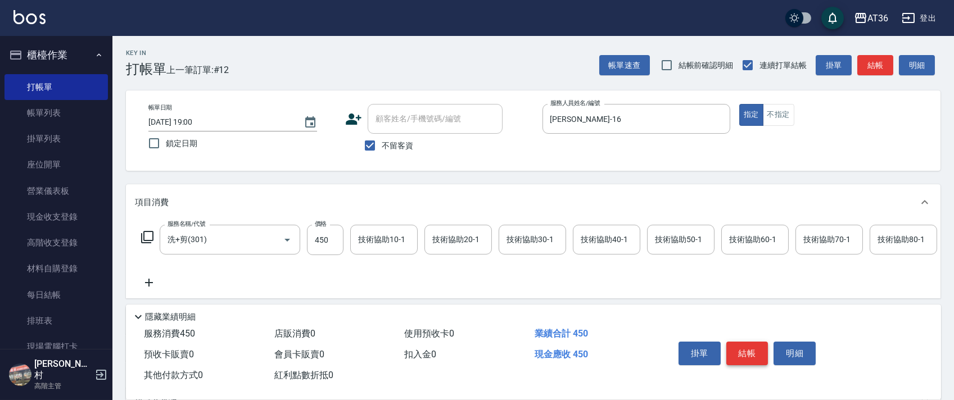
click at [750, 352] on button "結帳" at bounding box center [748, 354] width 42 height 24
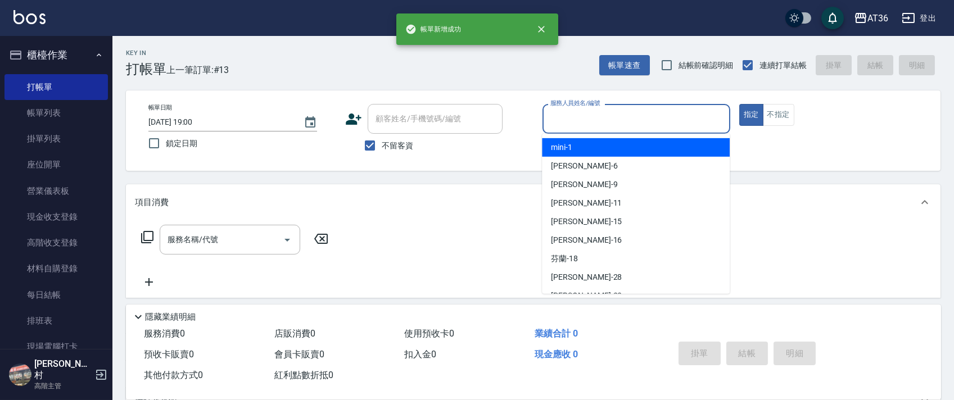
click at [559, 116] on input "服務人員姓名/編號" at bounding box center [637, 119] width 178 height 20
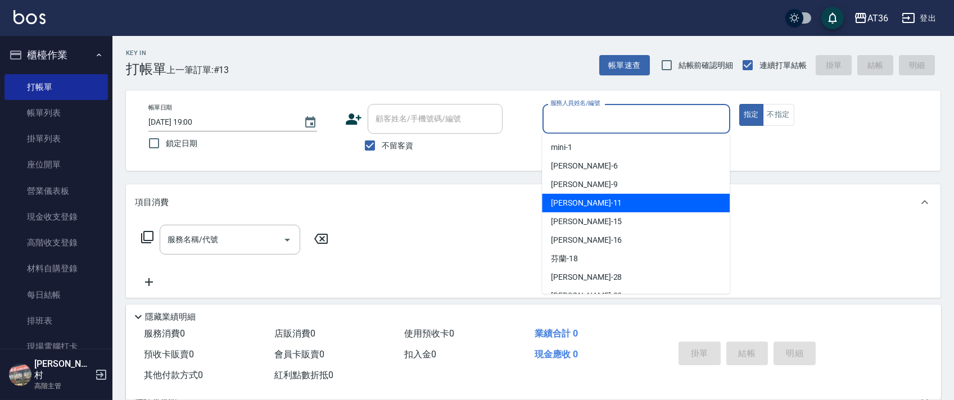
click at [589, 200] on div "[PERSON_NAME] -11" at bounding box center [636, 203] width 188 height 19
type input "[PERSON_NAME]-11"
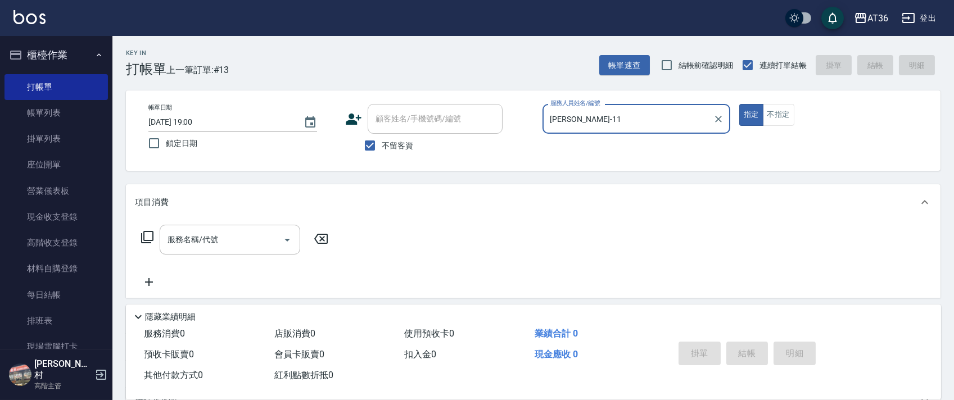
click at [147, 239] on icon at bounding box center [147, 237] width 13 height 13
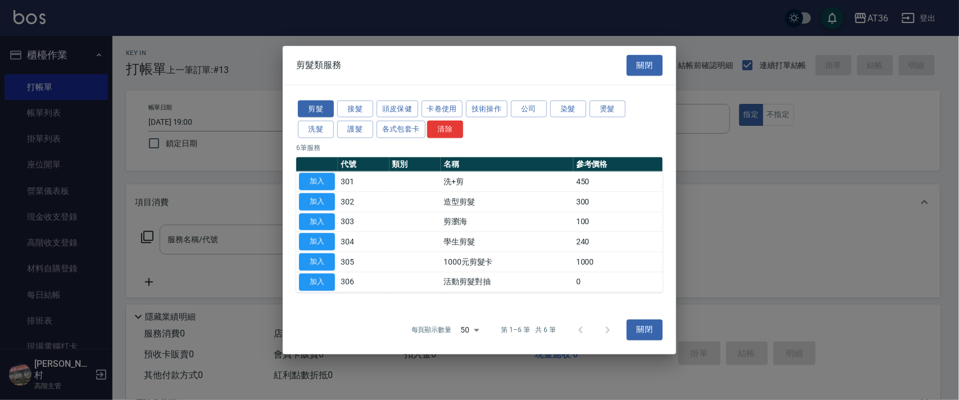
drag, startPoint x: 395, startPoint y: 106, endPoint x: 505, endPoint y: 147, distance: 117.8
click at [398, 106] on button "頭皮保健" at bounding box center [398, 108] width 42 height 17
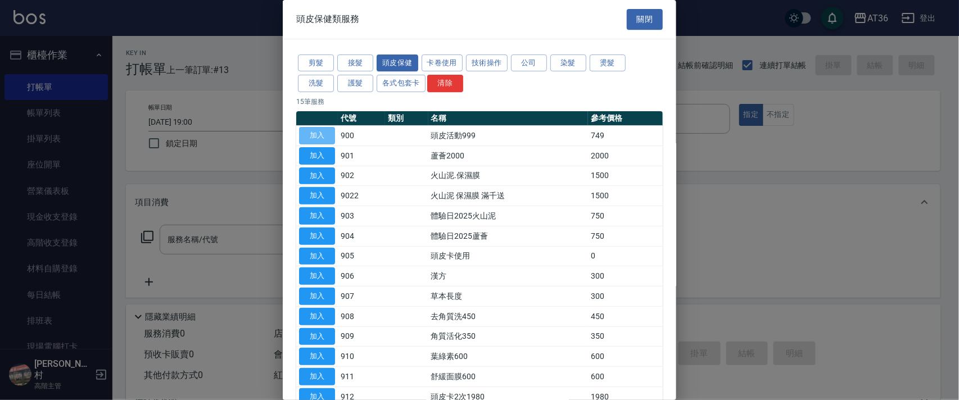
drag, startPoint x: 321, startPoint y: 131, endPoint x: 118, endPoint y: 237, distance: 228.6
click at [321, 132] on button "加入" at bounding box center [317, 135] width 36 height 17
type input "頭皮活動999(900)"
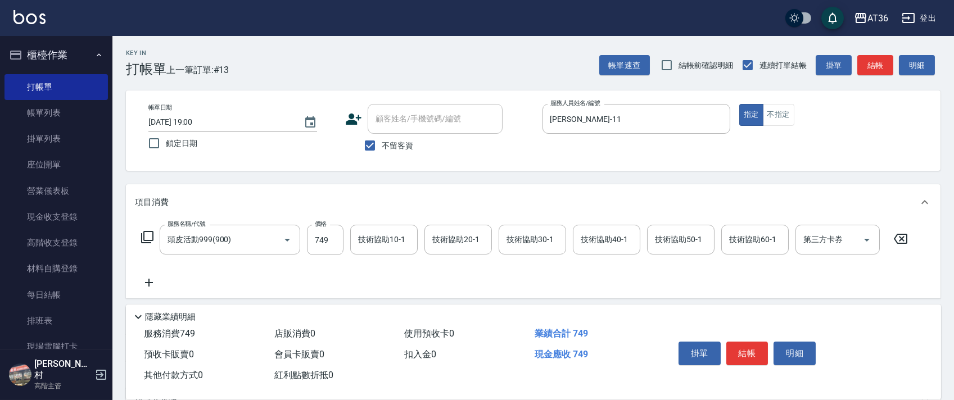
click at [152, 239] on icon at bounding box center [147, 237] width 13 height 13
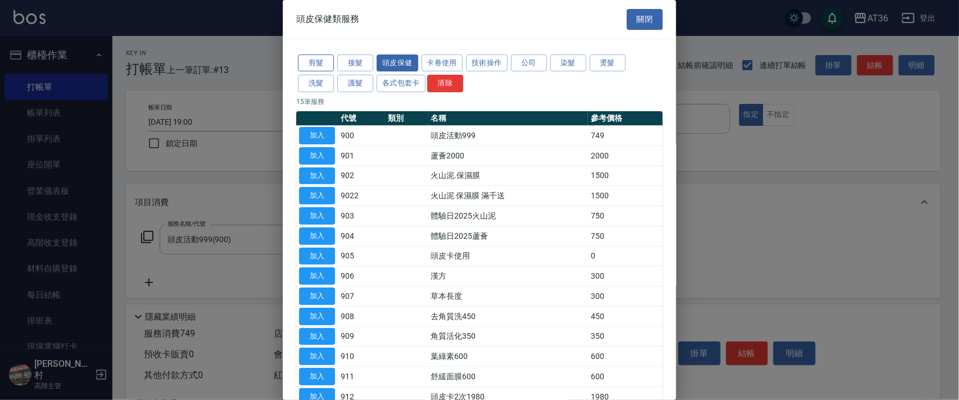
click at [313, 64] on button "剪髮" at bounding box center [316, 63] width 36 height 17
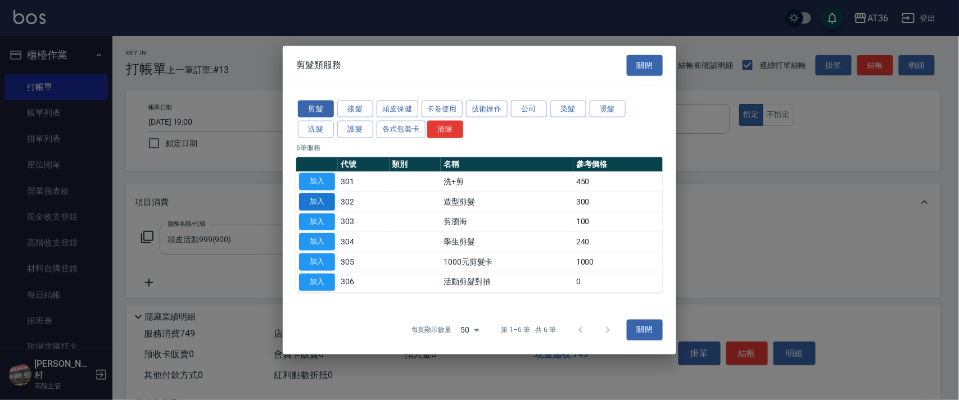
click at [319, 199] on button "加入" at bounding box center [317, 201] width 36 height 17
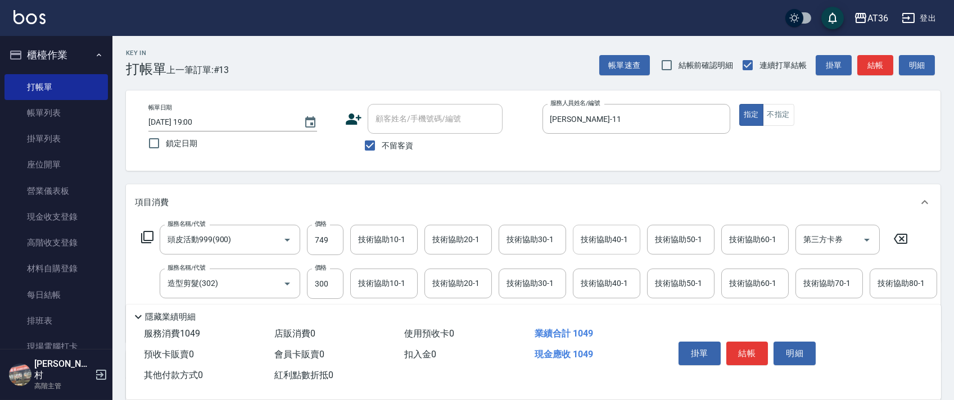
click at [594, 238] on div "技術協助40-1 技術協助40-1" at bounding box center [606, 240] width 67 height 30
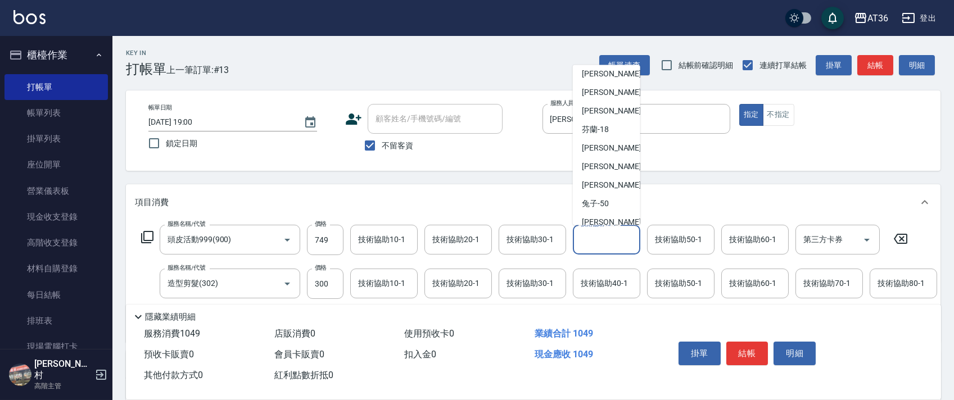
scroll to position [146, 0]
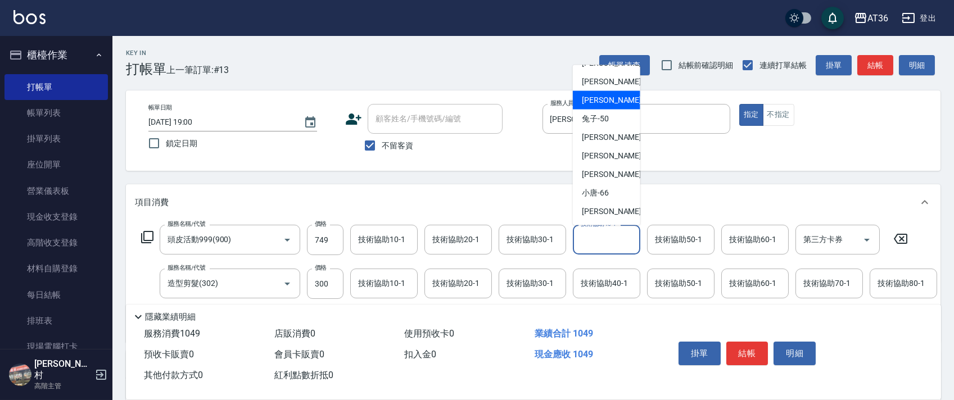
click at [601, 106] on div "佳佳 -36" at bounding box center [606, 100] width 67 height 19
type input "佳佳-36"
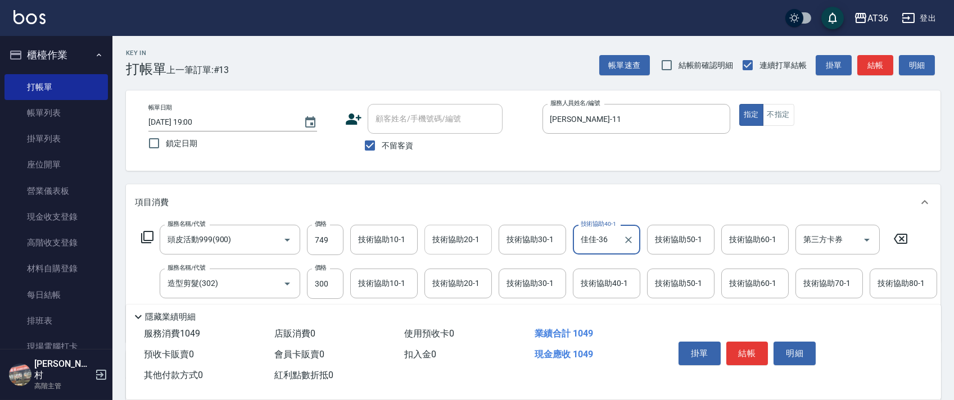
click at [452, 241] on div "技術協助20-1 技術協助20-1" at bounding box center [458, 240] width 67 height 30
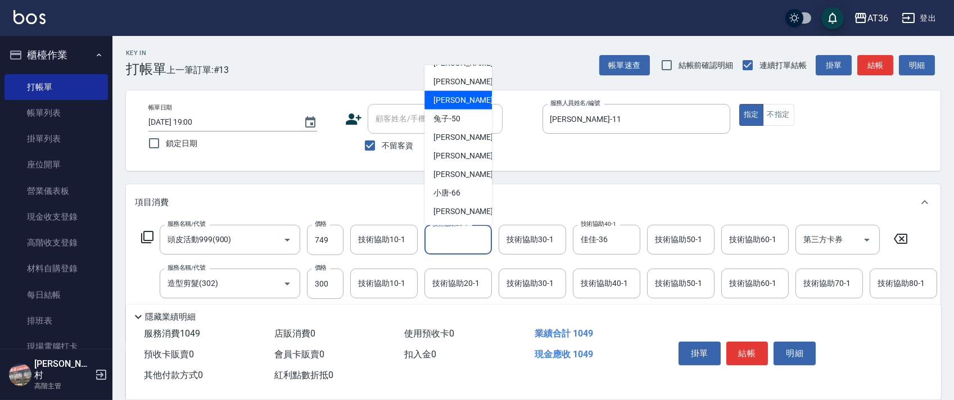
click at [459, 105] on span "佳佳 -36" at bounding box center [469, 100] width 71 height 12
type input "佳佳-36"
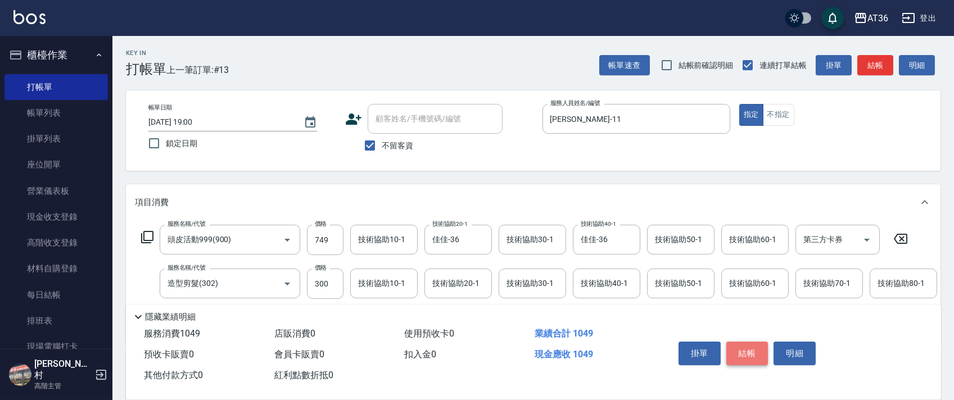
click at [751, 351] on button "結帳" at bounding box center [748, 354] width 42 height 24
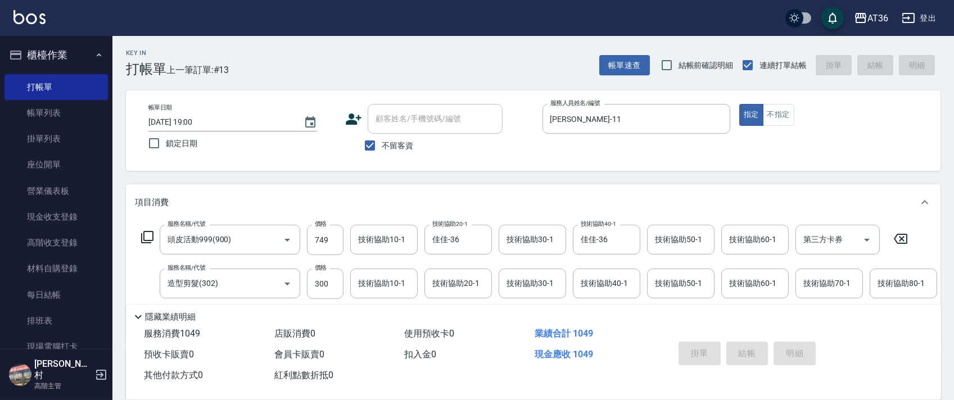
type input "[DATE] 19:01"
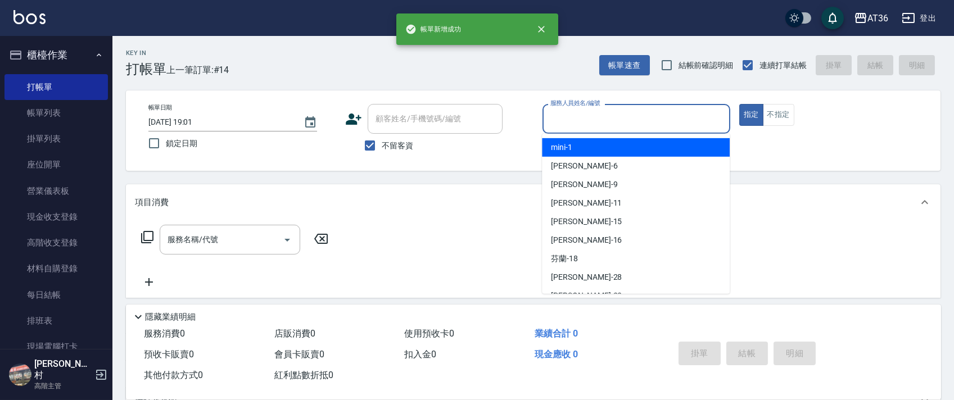
click at [571, 116] on input "服務人員姓名/編號" at bounding box center [637, 119] width 178 height 20
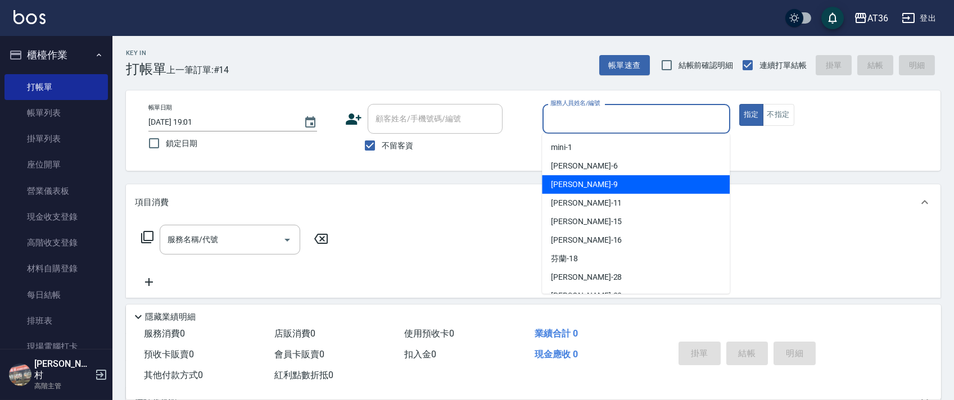
click at [583, 181] on div "美燕 -9" at bounding box center [636, 184] width 188 height 19
type input "美燕-9"
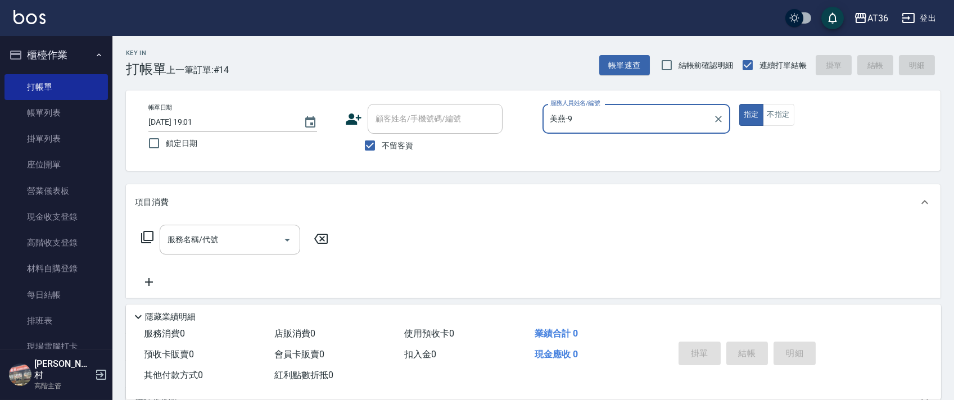
click at [144, 237] on icon at bounding box center [147, 237] width 12 height 12
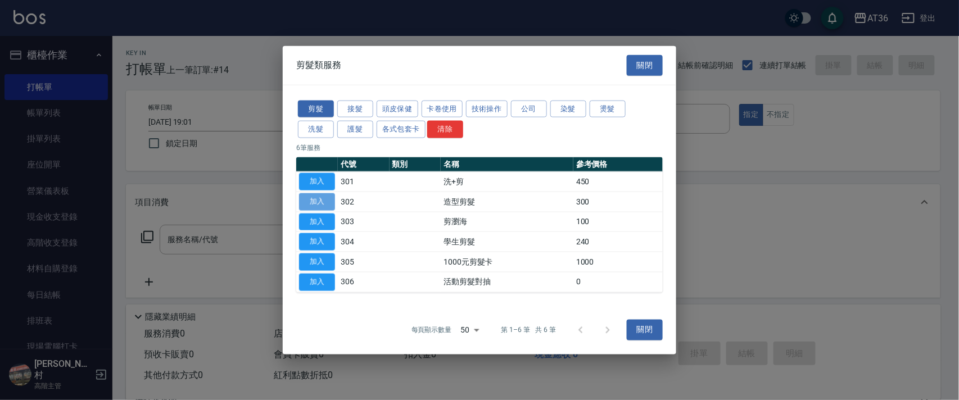
click at [320, 200] on button "加入" at bounding box center [317, 201] width 36 height 17
type input "造型剪髮(302)"
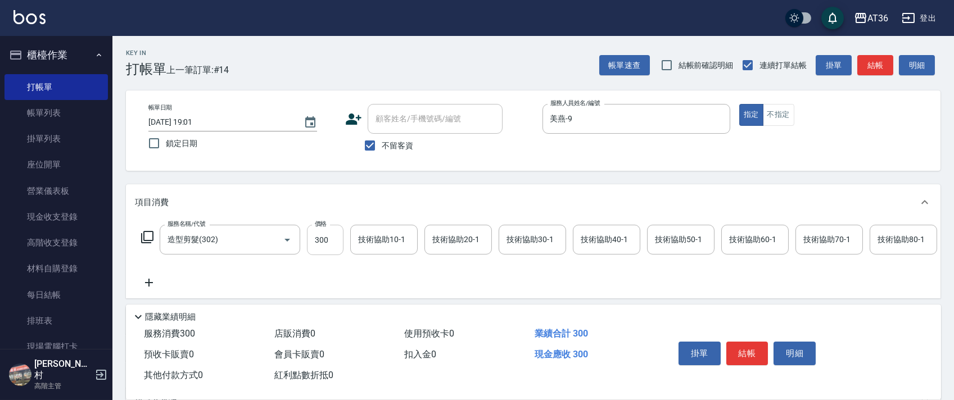
click at [319, 248] on input "300" at bounding box center [325, 240] width 37 height 30
type input "200"
click at [747, 345] on button "結帳" at bounding box center [748, 354] width 42 height 24
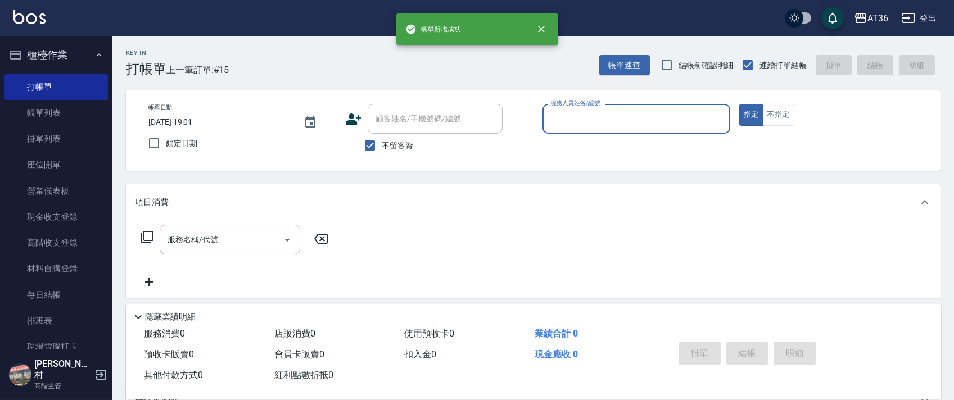
drag, startPoint x: 560, startPoint y: 125, endPoint x: 571, endPoint y: 129, distance: 11.6
click at [562, 126] on input "服務人員姓名/編號" at bounding box center [637, 119] width 178 height 20
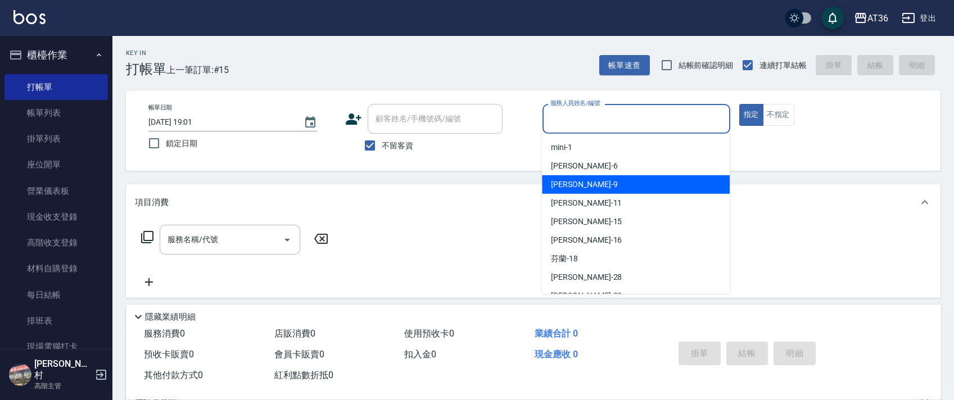
click at [581, 184] on div "美燕 -9" at bounding box center [636, 184] width 188 height 19
type input "美燕-9"
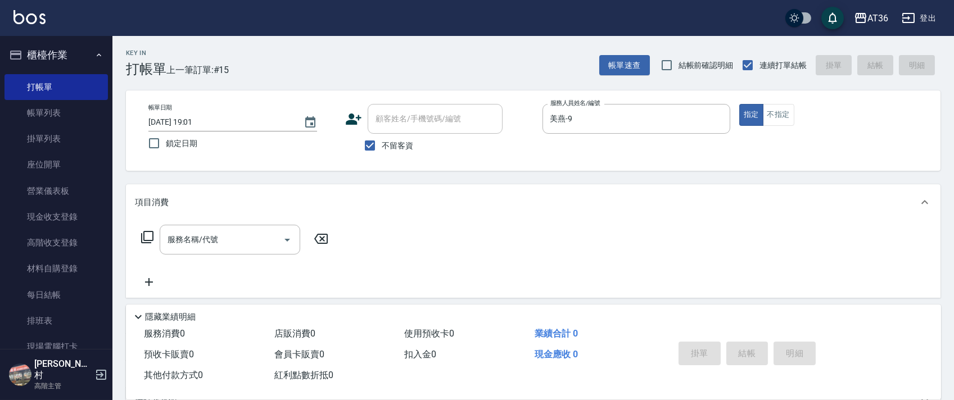
click at [147, 238] on icon at bounding box center [147, 237] width 13 height 13
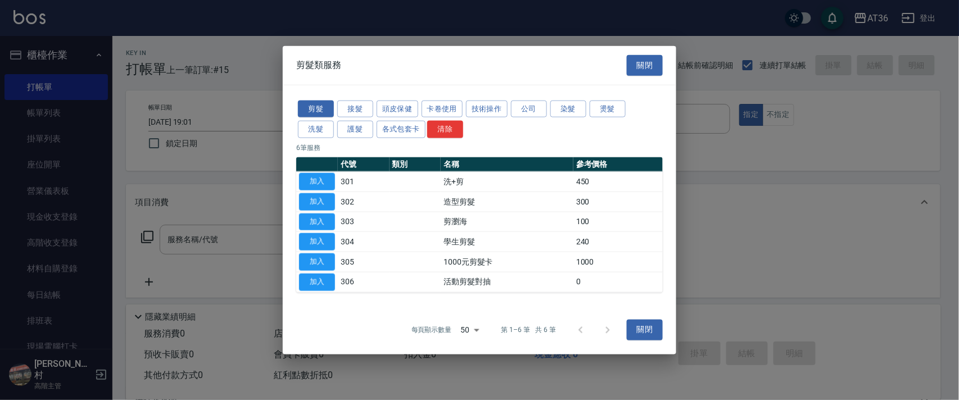
click at [321, 199] on button "加入" at bounding box center [317, 201] width 36 height 17
type input "造型剪髮(302)"
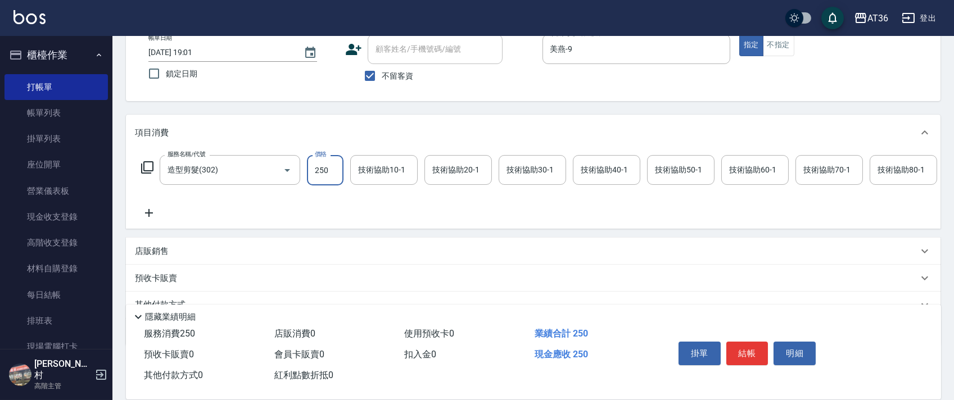
scroll to position [132, 0]
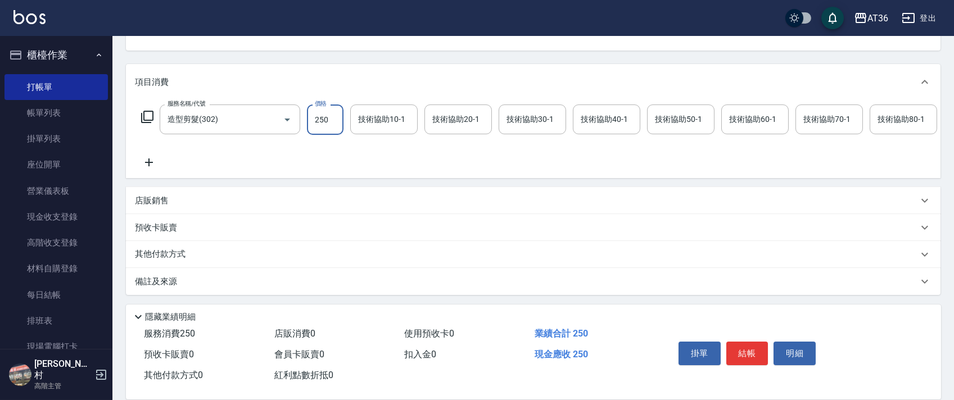
type input "250"
click at [182, 252] on p "其他付款方式" at bounding box center [163, 255] width 56 height 12
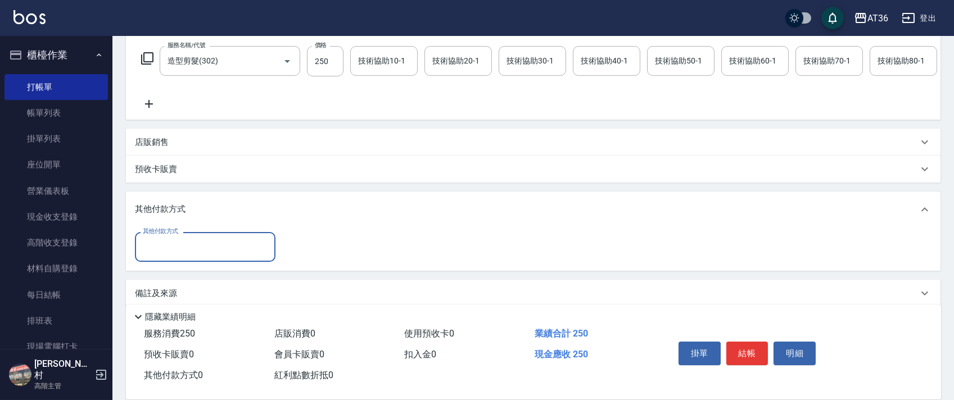
scroll to position [203, 0]
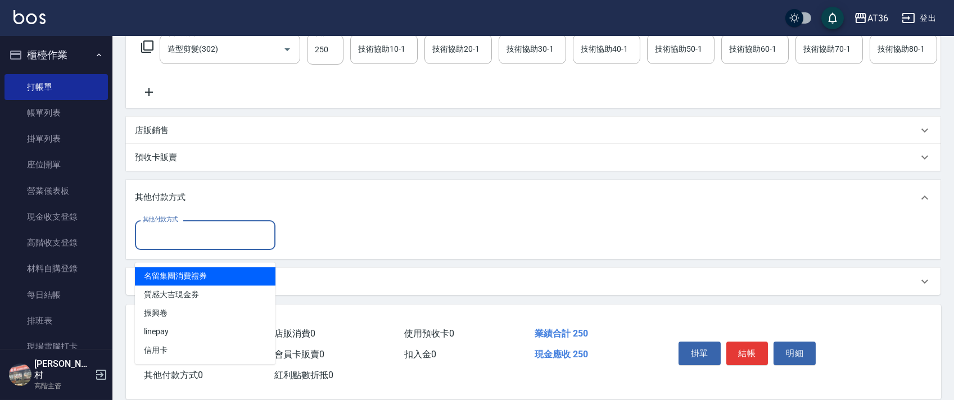
drag, startPoint x: 201, startPoint y: 228, endPoint x: 249, endPoint y: 264, distance: 59.8
click at [205, 233] on input "其他付款方式" at bounding box center [205, 235] width 130 height 20
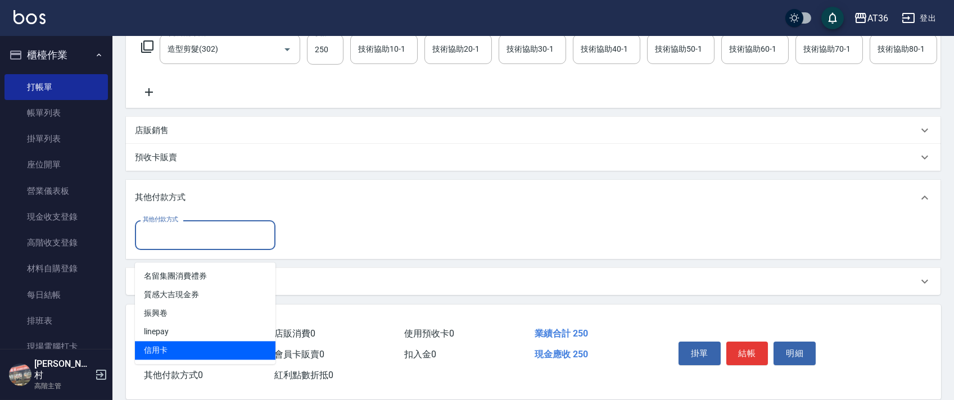
drag, startPoint x: 202, startPoint y: 341, endPoint x: 285, endPoint y: 255, distance: 118.9
click at [202, 341] on span "信用卡" at bounding box center [205, 350] width 141 height 19
type input "信用卡"
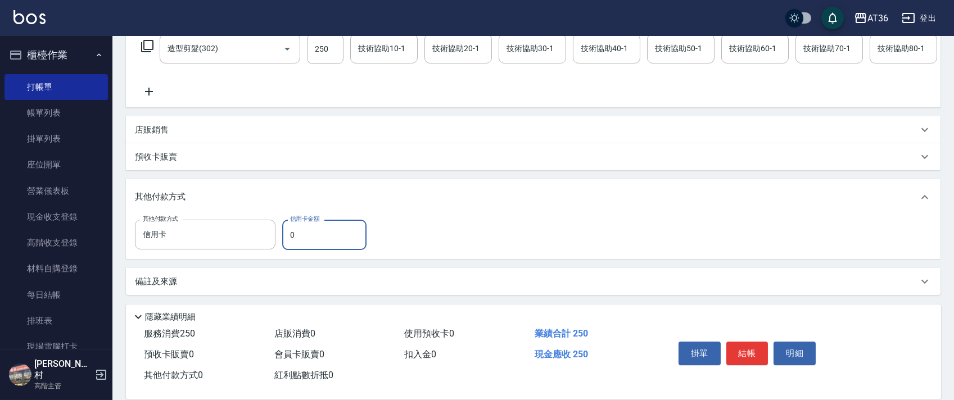
click at [288, 236] on input "0" at bounding box center [324, 235] width 84 height 30
type input "250"
click at [752, 349] on button "結帳" at bounding box center [748, 354] width 42 height 24
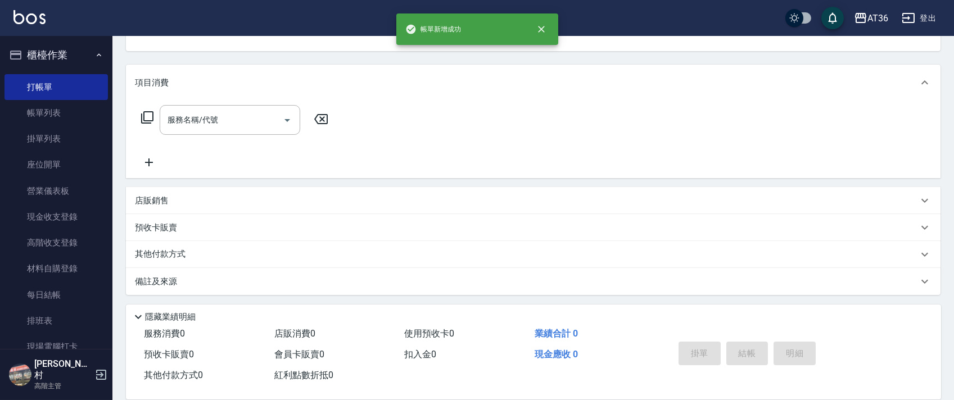
scroll to position [0, 0]
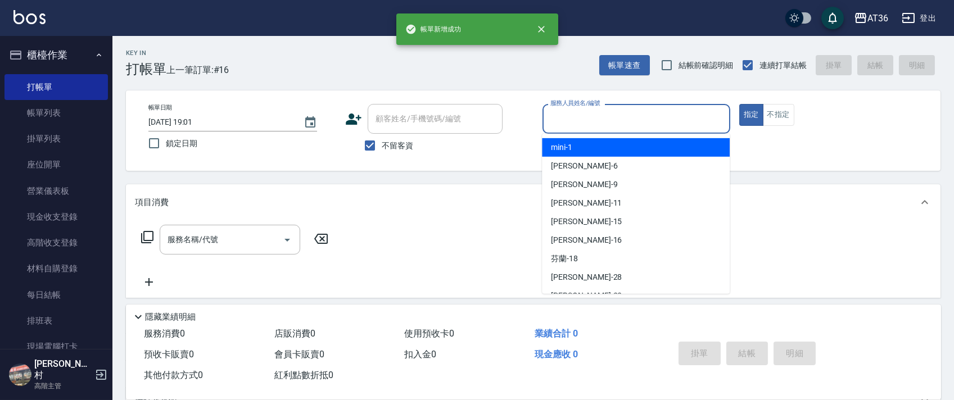
click at [561, 111] on input "服務人員姓名/編號" at bounding box center [637, 119] width 178 height 20
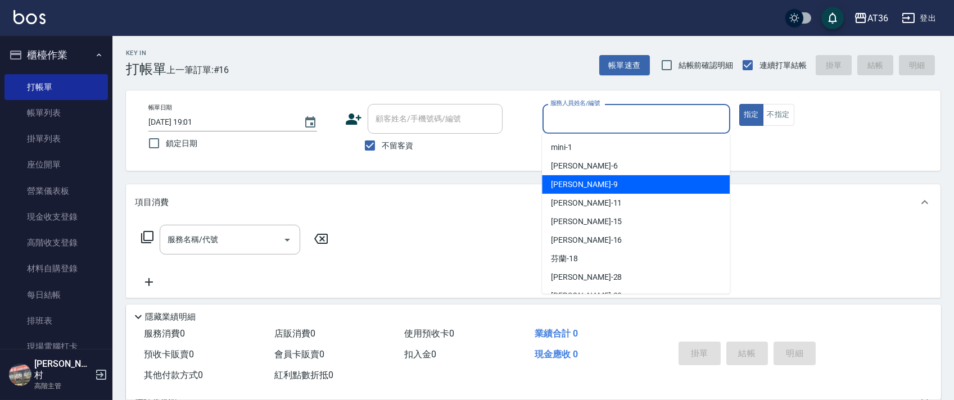
click at [585, 179] on div "美燕 -9" at bounding box center [636, 184] width 188 height 19
type input "美燕-9"
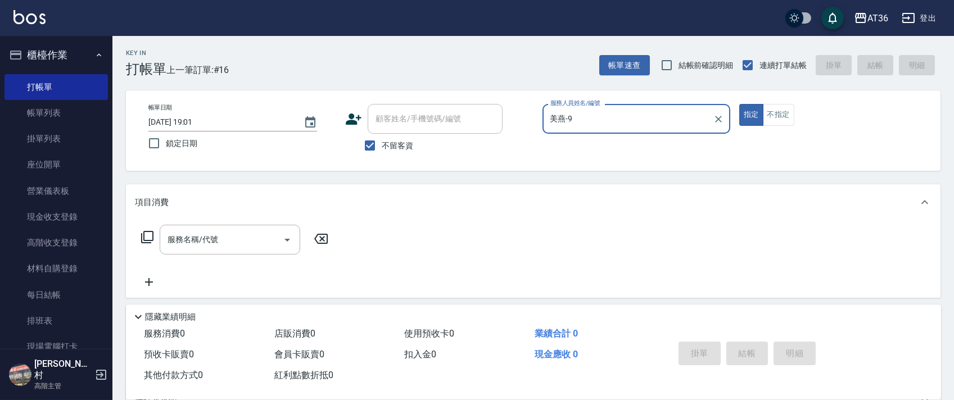
click at [147, 240] on icon at bounding box center [147, 237] width 13 height 13
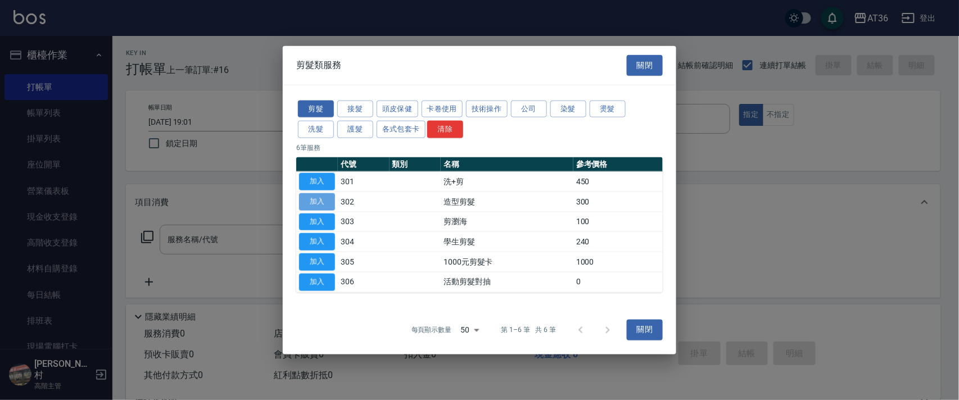
click at [321, 200] on button "加入" at bounding box center [317, 201] width 36 height 17
type input "造型剪髮(302)"
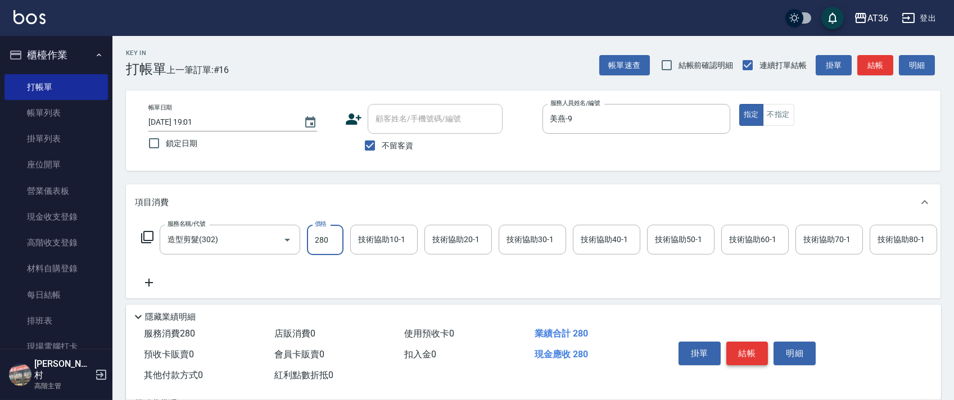
type input "280"
click at [750, 349] on button "結帳" at bounding box center [748, 354] width 42 height 24
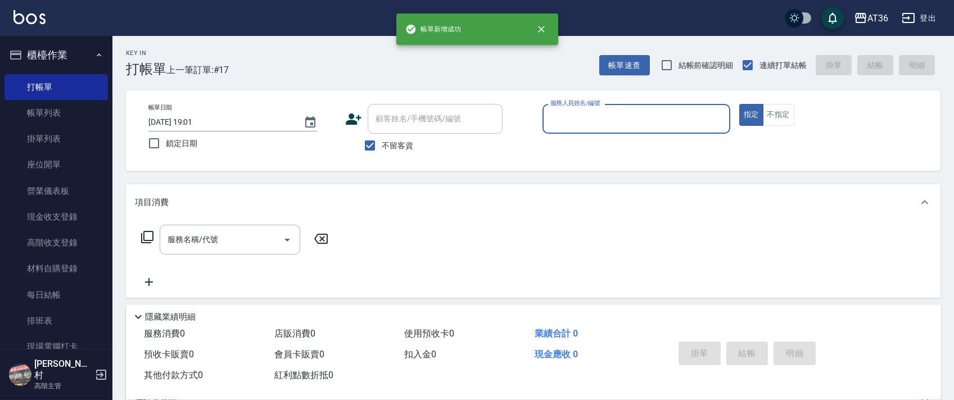
click at [558, 123] on input "服務人員姓名/編號" at bounding box center [637, 119] width 178 height 20
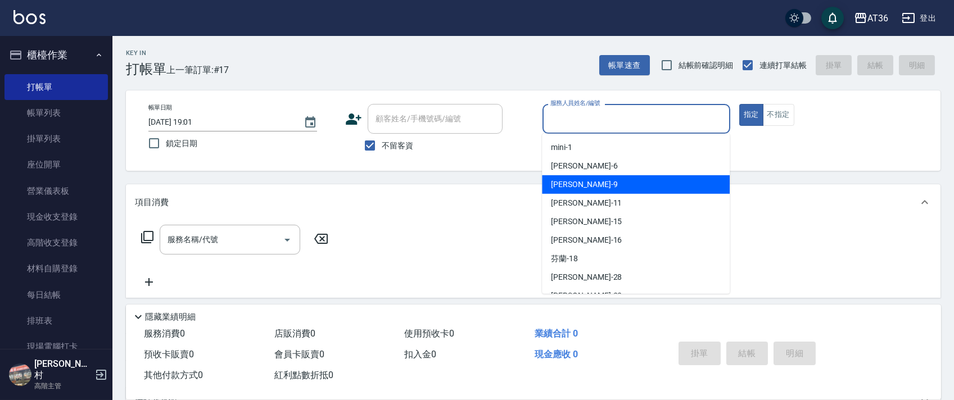
click at [562, 183] on span "美燕 -9" at bounding box center [584, 185] width 66 height 12
type input "美燕-9"
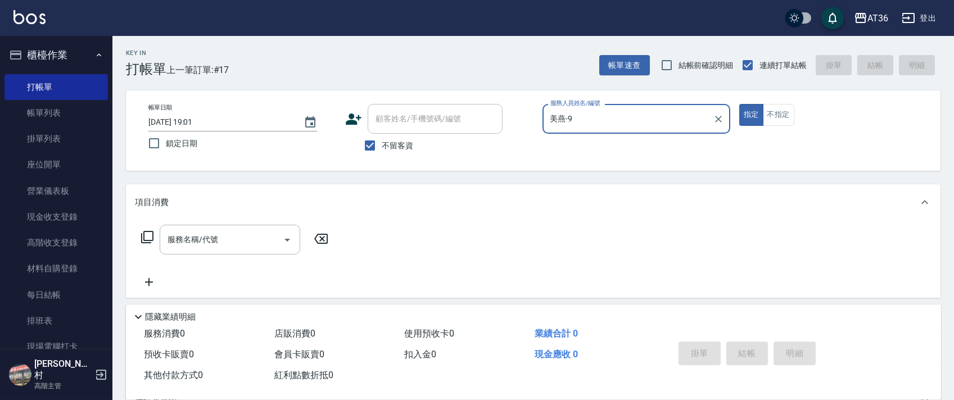
click at [141, 234] on icon at bounding box center [147, 237] width 12 height 12
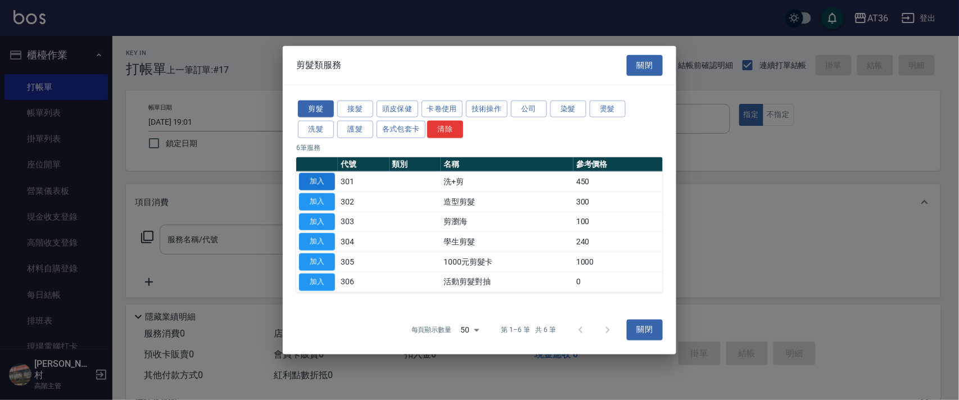
click at [315, 181] on button "加入" at bounding box center [317, 181] width 36 height 17
type input "洗+剪(301)"
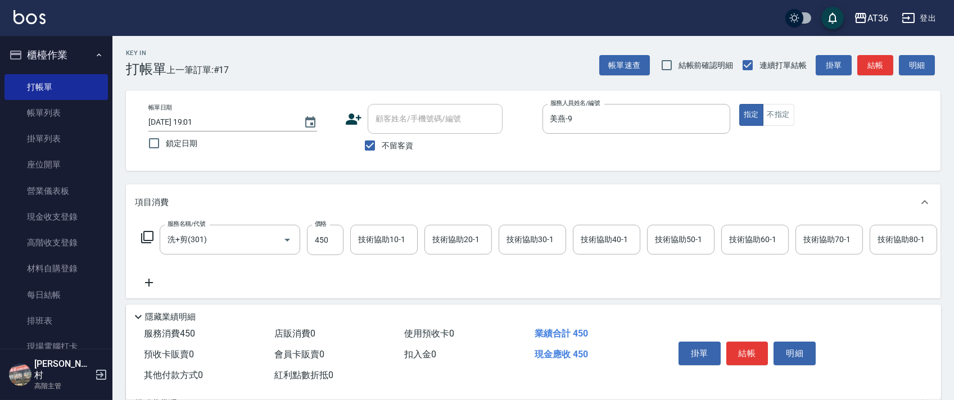
click at [594, 236] on div "技術協助40-1 技術協助40-1" at bounding box center [606, 240] width 67 height 30
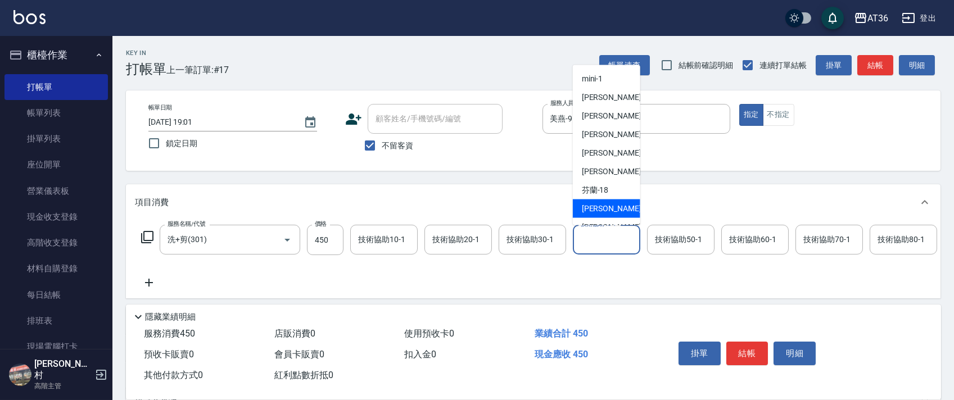
click at [612, 202] on div "[PERSON_NAME] -28" at bounding box center [606, 209] width 67 height 19
type input "[PERSON_NAME]-28"
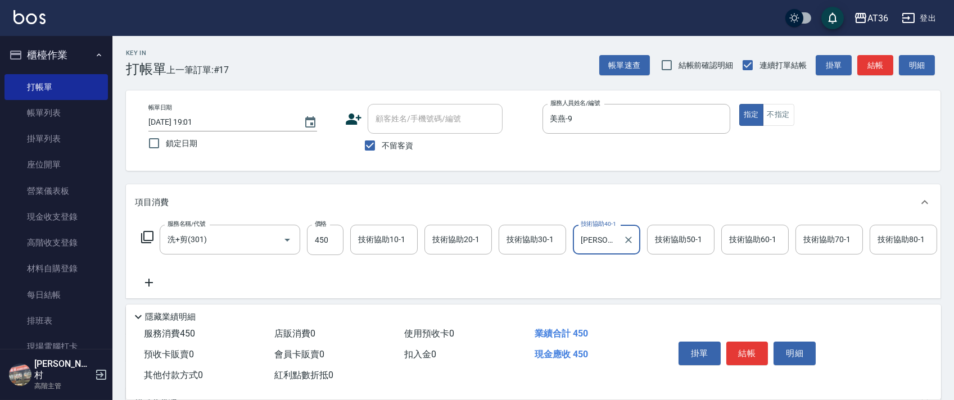
click at [741, 346] on button "結帳" at bounding box center [748, 354] width 42 height 24
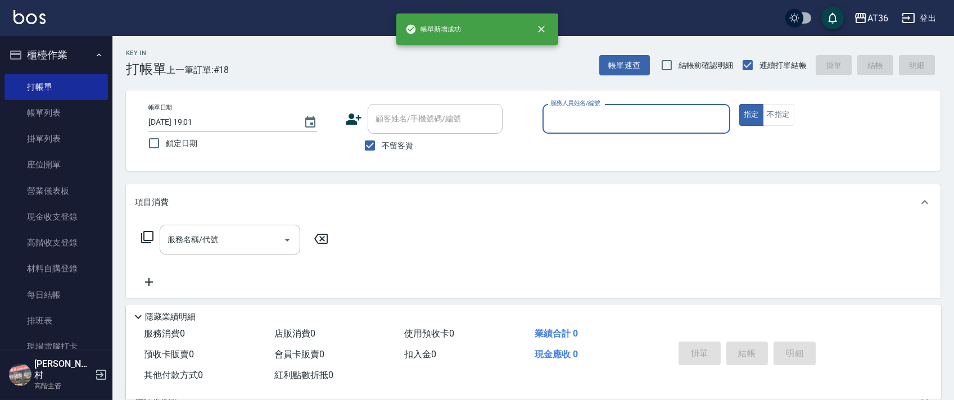
click at [562, 120] on input "服務人員姓名/編號" at bounding box center [637, 119] width 178 height 20
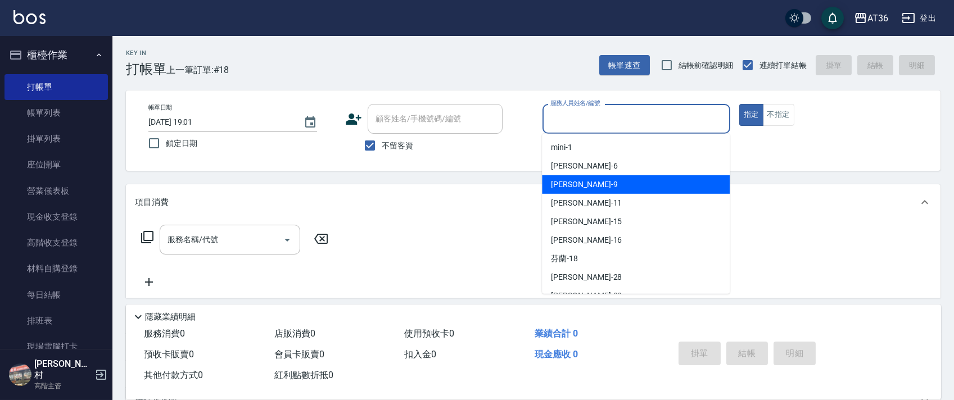
scroll to position [146, 0]
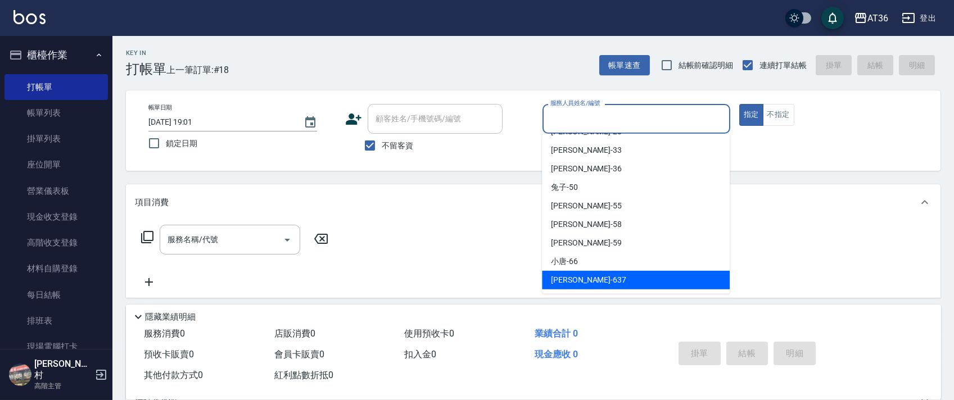
drag, startPoint x: 572, startPoint y: 276, endPoint x: 391, endPoint y: 218, distance: 190.1
click at [572, 275] on span "憶琳 -637" at bounding box center [588, 280] width 75 height 12
type input "憶琳-637"
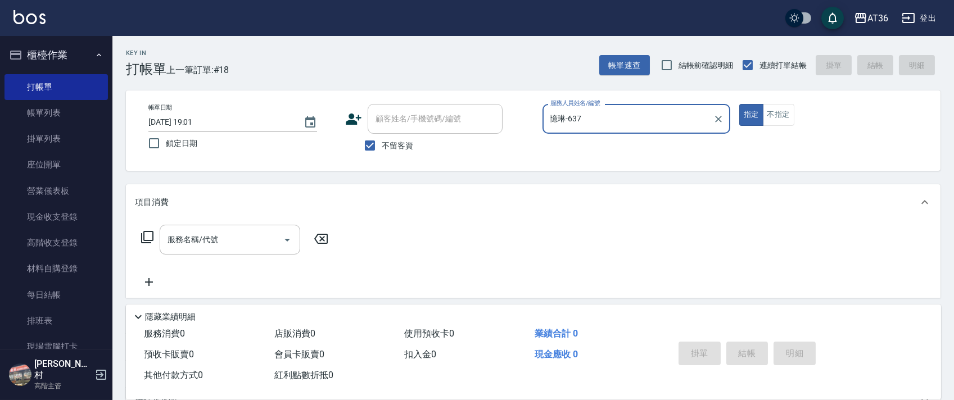
click at [149, 234] on icon at bounding box center [147, 237] width 13 height 13
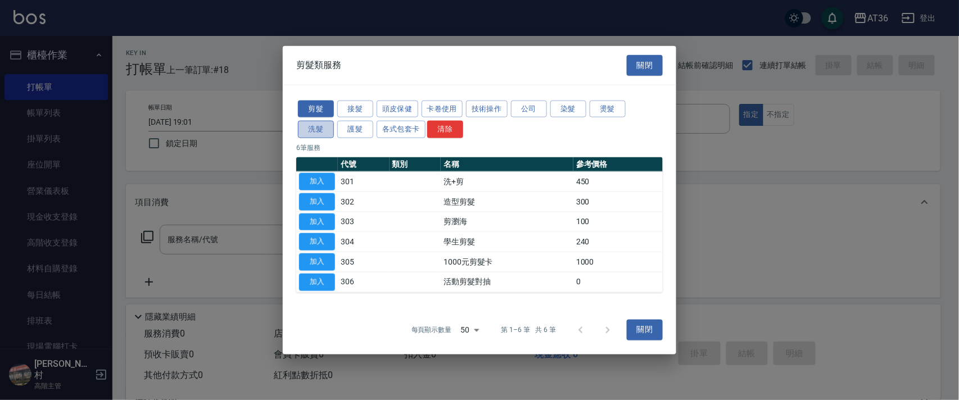
click at [316, 127] on button "洗髮" at bounding box center [316, 129] width 36 height 17
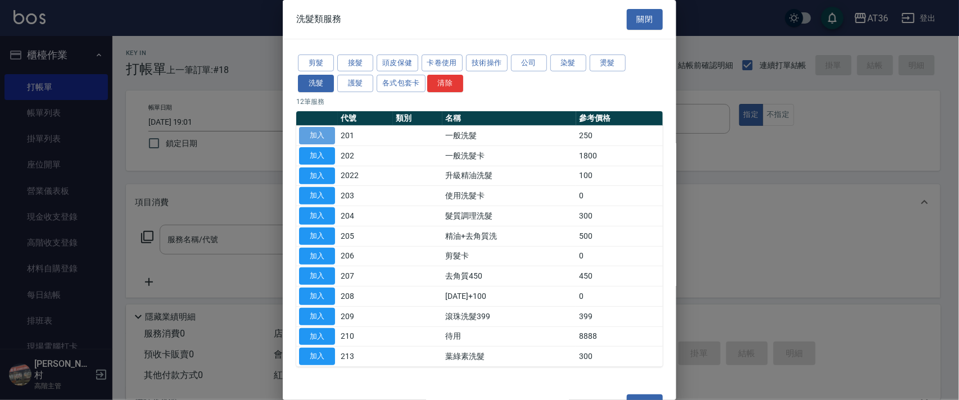
click at [312, 137] on button "加入" at bounding box center [317, 135] width 36 height 17
type input "一般洗髮(201)"
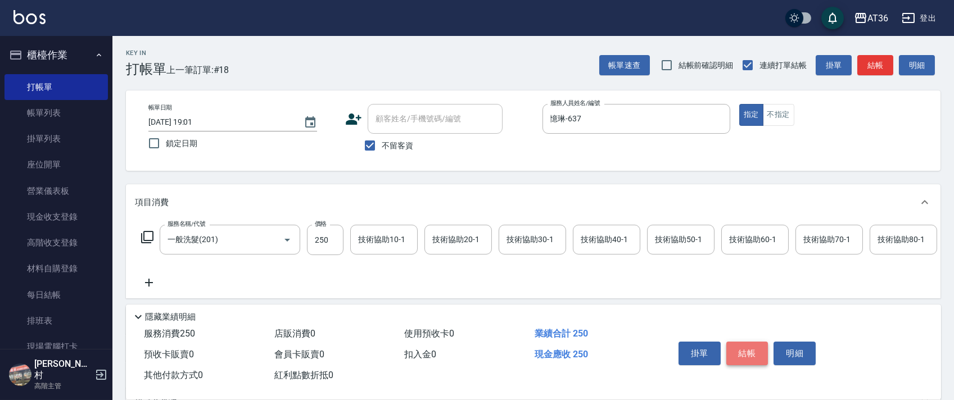
click at [748, 352] on button "結帳" at bounding box center [748, 354] width 42 height 24
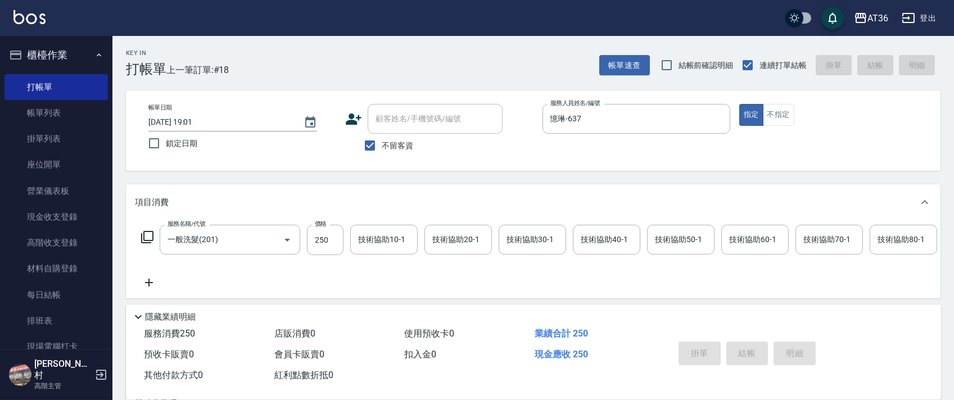
type input "[DATE] 19:02"
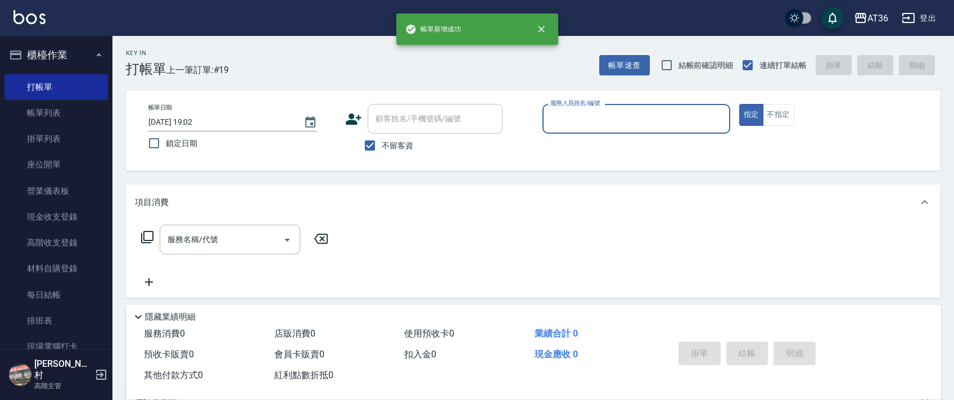
click at [561, 116] on input "服務人員姓名/編號" at bounding box center [637, 119] width 178 height 20
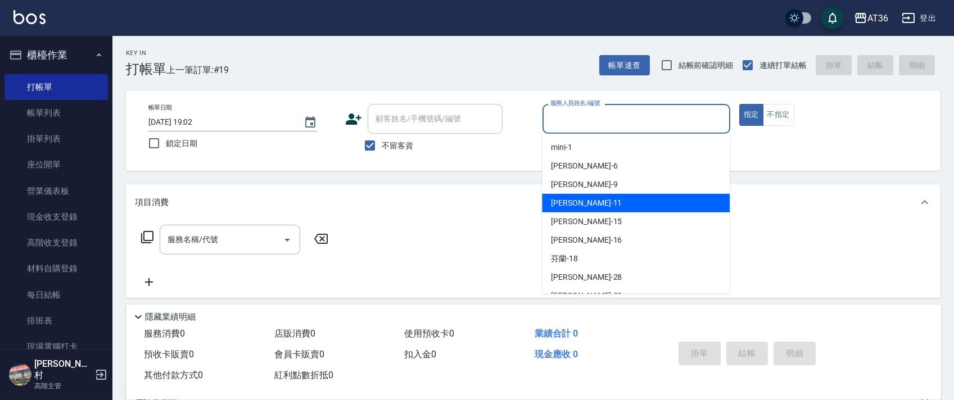
click at [569, 202] on span "[PERSON_NAME] -11" at bounding box center [586, 203] width 71 height 12
type input "[PERSON_NAME]-11"
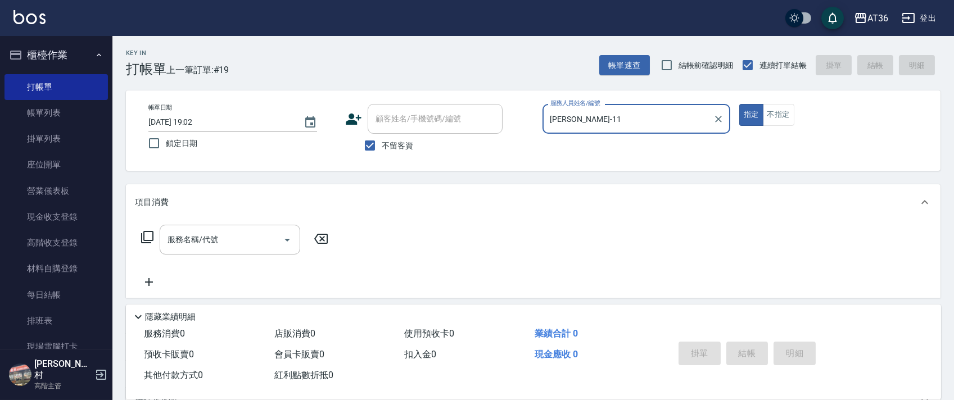
click at [143, 238] on icon at bounding box center [147, 237] width 13 height 13
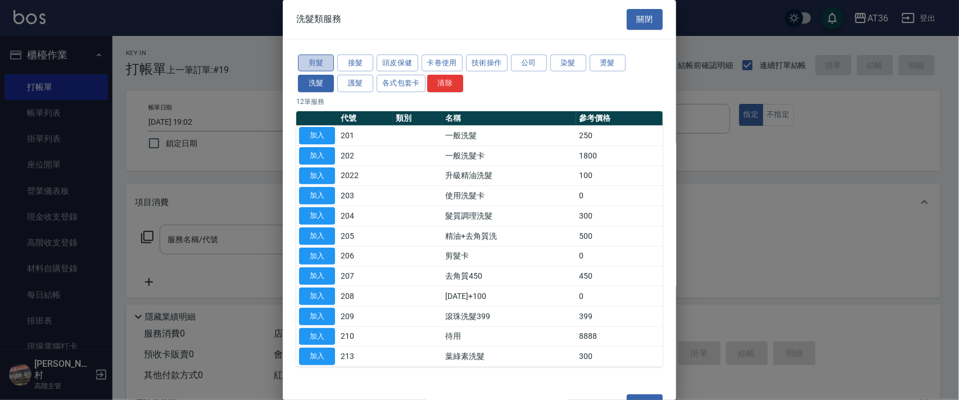
click at [319, 61] on button "剪髮" at bounding box center [316, 63] width 36 height 17
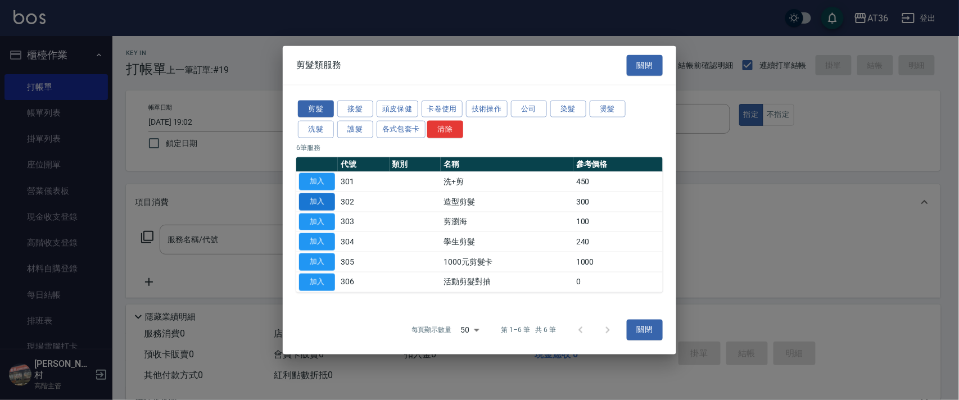
click at [319, 196] on button "加入" at bounding box center [317, 201] width 36 height 17
type input "造型剪髮(302)"
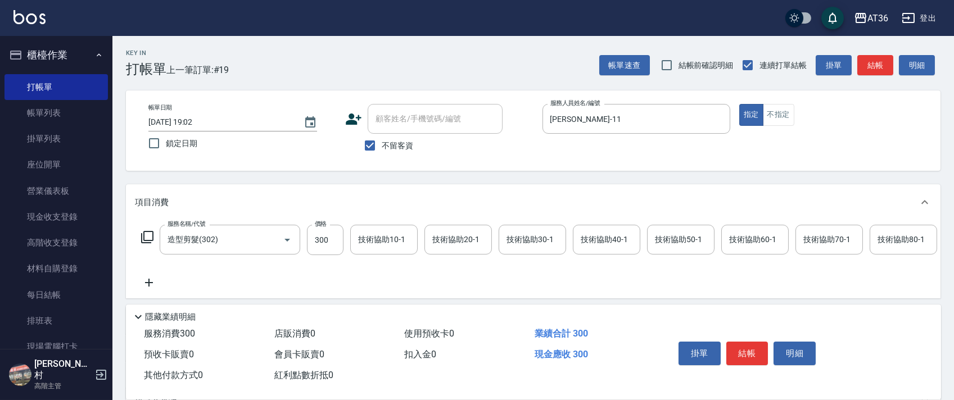
click at [147, 236] on icon at bounding box center [147, 237] width 13 height 13
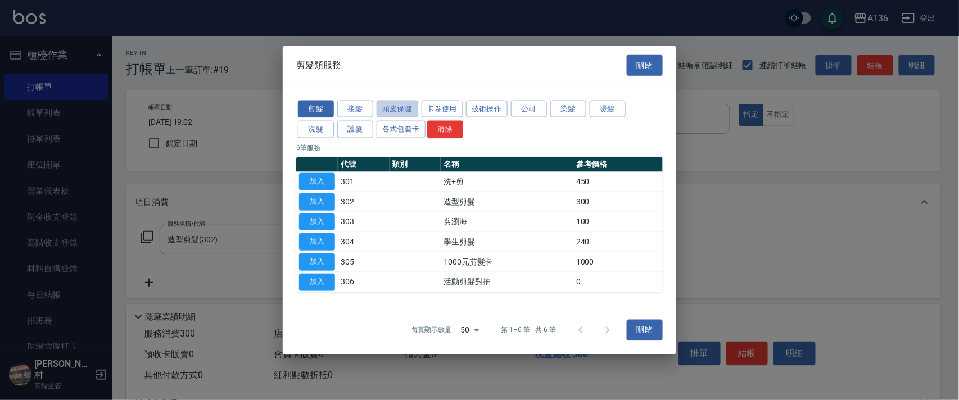
drag, startPoint x: 388, startPoint y: 100, endPoint x: 513, endPoint y: 119, distance: 126.8
click at [388, 102] on button "頭皮保健" at bounding box center [398, 108] width 42 height 17
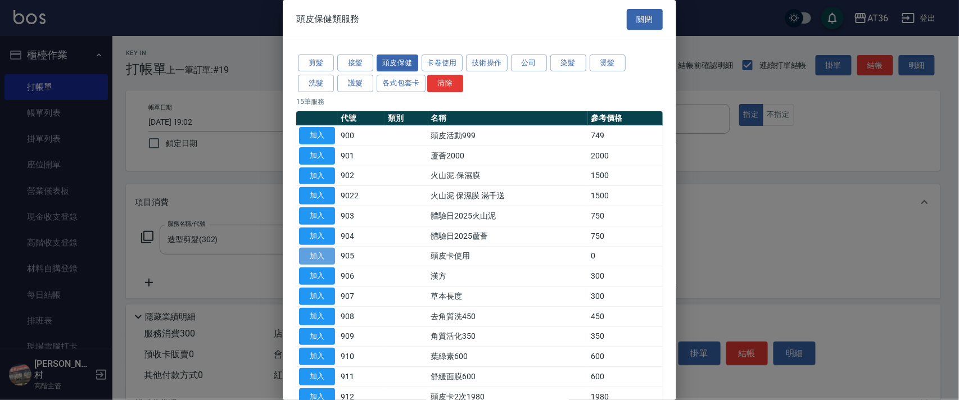
click at [322, 251] on button "加入" at bounding box center [317, 256] width 36 height 17
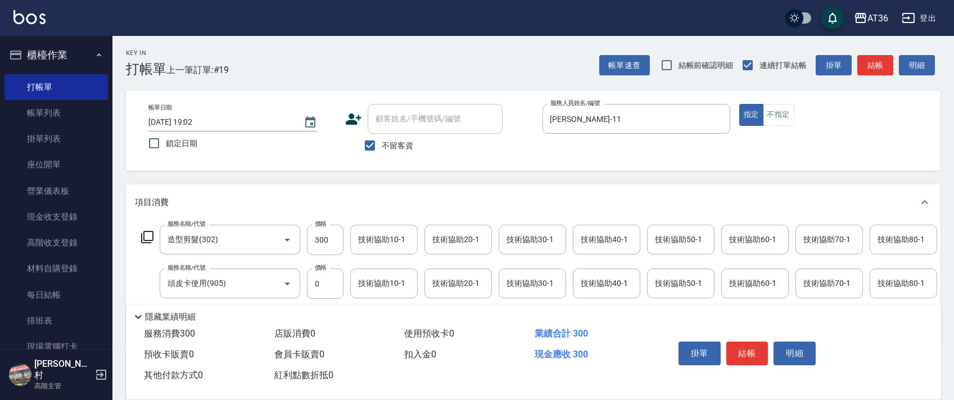
click at [598, 286] on div "技術協助40-1 技術協助40-1" at bounding box center [606, 284] width 67 height 30
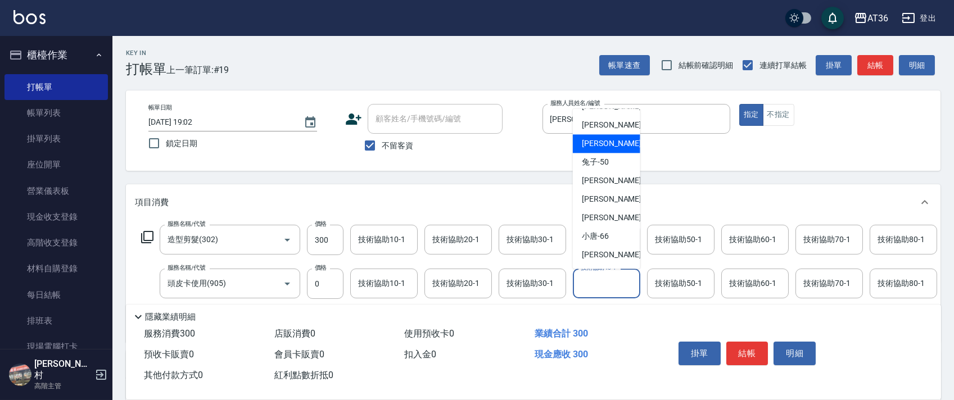
click at [605, 148] on span "佳佳 -36" at bounding box center [617, 144] width 71 height 12
type input "佳佳-36"
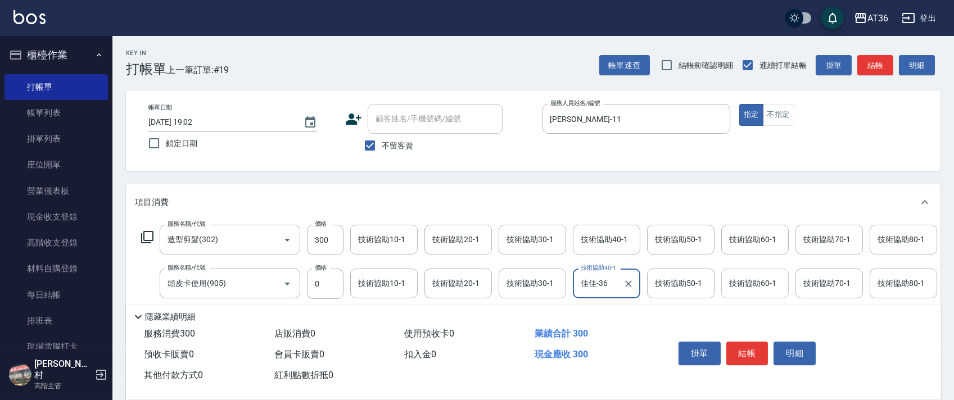
click at [738, 286] on div "技術協助60-1 技術協助60-1" at bounding box center [754, 284] width 67 height 30
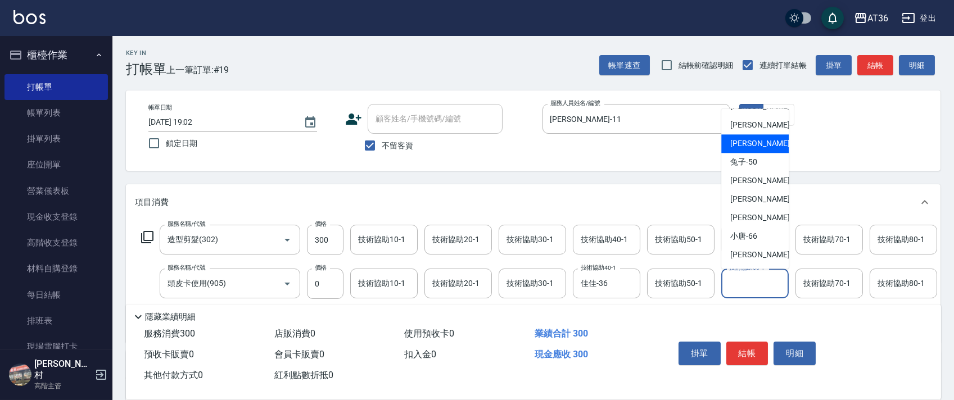
click at [751, 145] on span "佳佳 -36" at bounding box center [765, 144] width 71 height 12
type input "佳佳-36"
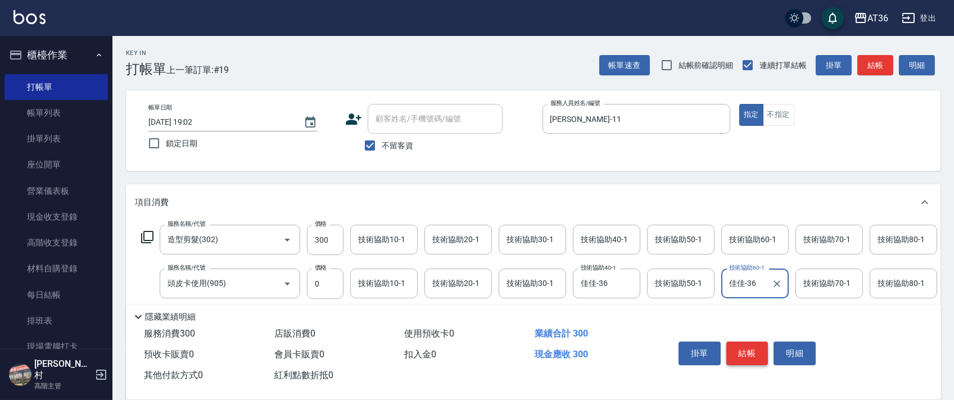
click at [750, 351] on button "結帳" at bounding box center [748, 354] width 42 height 24
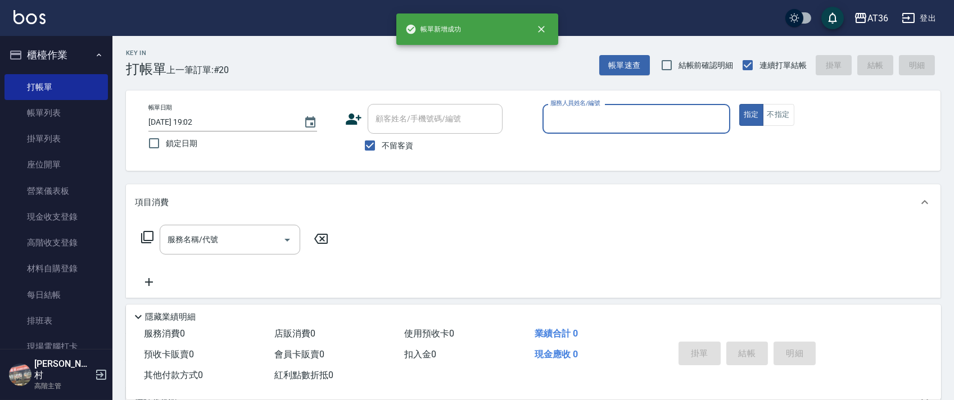
drag, startPoint x: 571, startPoint y: 116, endPoint x: 572, endPoint y: 123, distance: 6.3
click at [571, 118] on input "服務人員姓名/編號" at bounding box center [637, 119] width 178 height 20
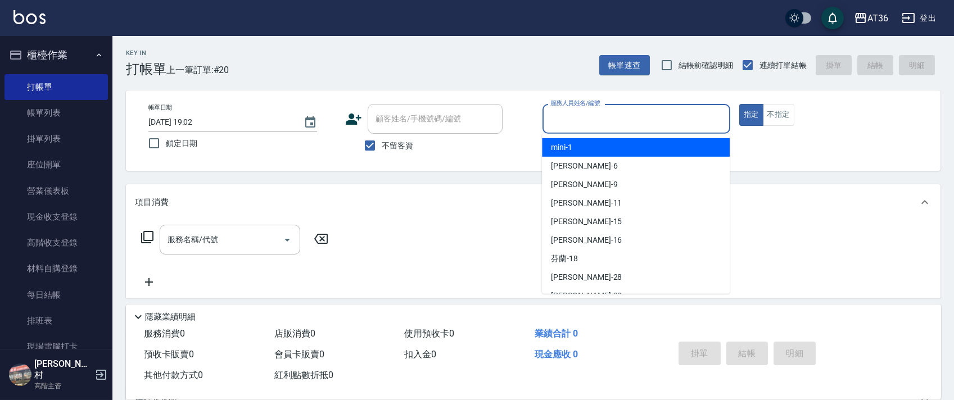
click at [581, 149] on div "mini -1" at bounding box center [636, 147] width 188 height 19
type input "mini-1"
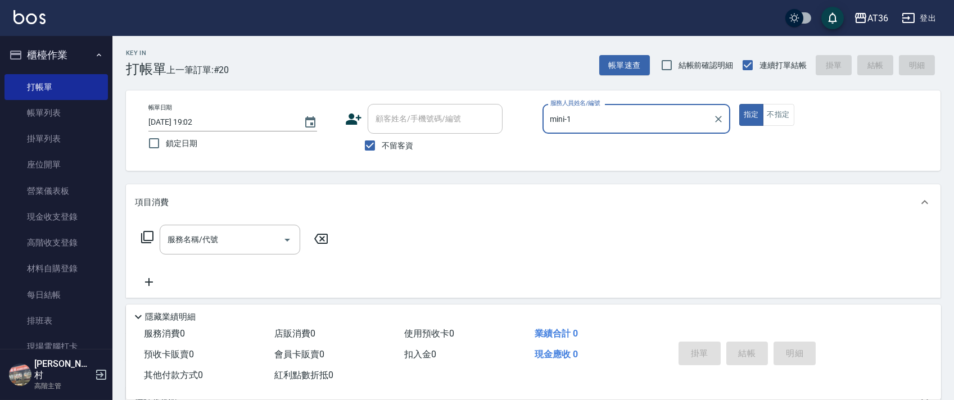
click at [139, 234] on div "服務名稱/代號 服務名稱/代號" at bounding box center [235, 240] width 200 height 30
click at [147, 236] on icon at bounding box center [147, 237] width 13 height 13
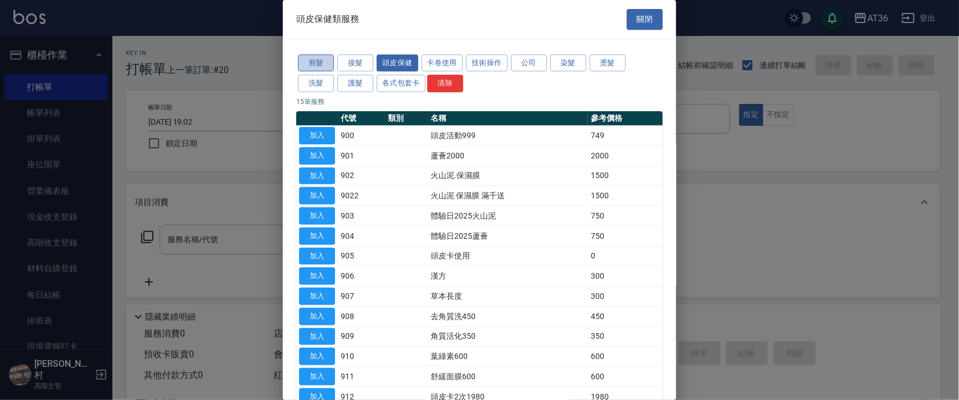
click at [321, 56] on button "剪髮" at bounding box center [316, 63] width 36 height 17
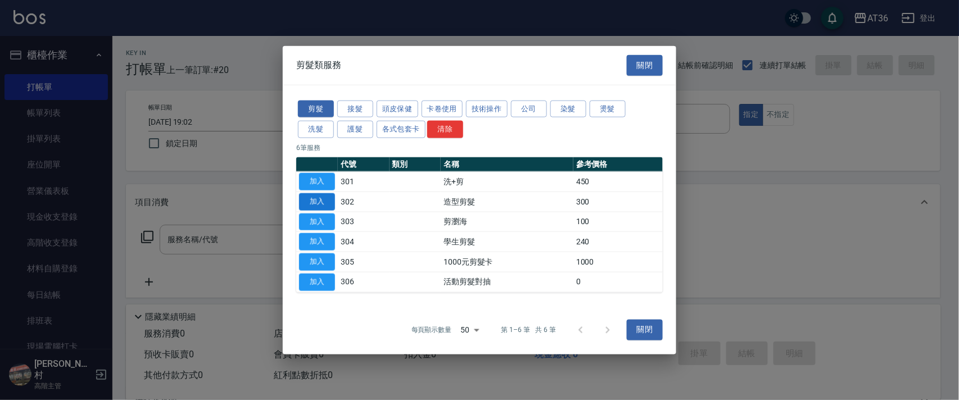
click at [313, 201] on button "加入" at bounding box center [317, 201] width 36 height 17
type input "造型剪髮(302)"
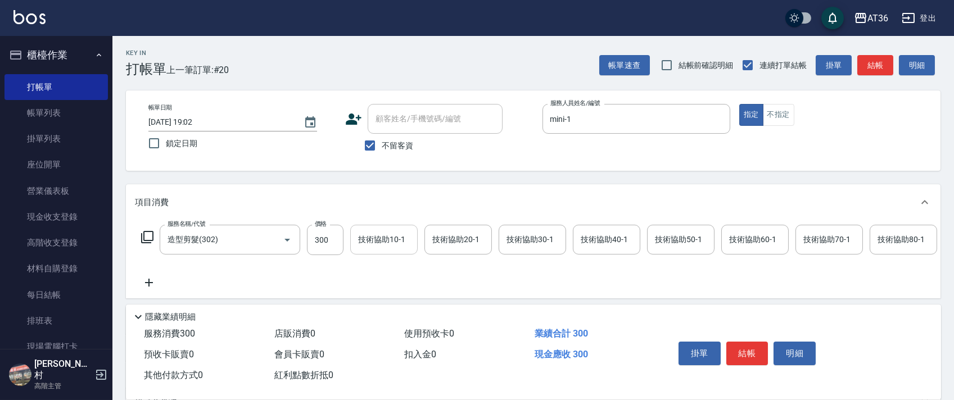
drag, startPoint x: 321, startPoint y: 238, endPoint x: 363, endPoint y: 229, distance: 42.7
click at [323, 238] on input "300" at bounding box center [325, 240] width 37 height 30
type input "350"
click at [743, 348] on button "結帳" at bounding box center [748, 354] width 42 height 24
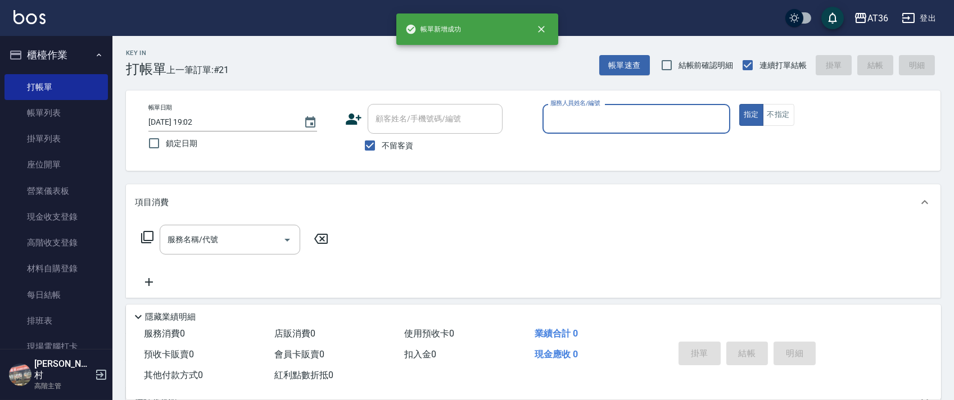
click at [549, 119] on input "服務人員姓名/編號" at bounding box center [637, 119] width 178 height 20
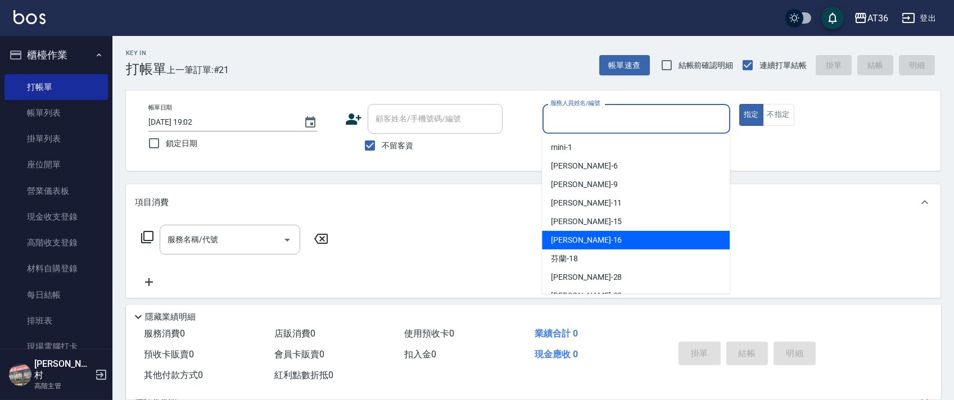
click at [563, 234] on span "[PERSON_NAME] -16" at bounding box center [586, 240] width 71 height 12
type input "[PERSON_NAME]-16"
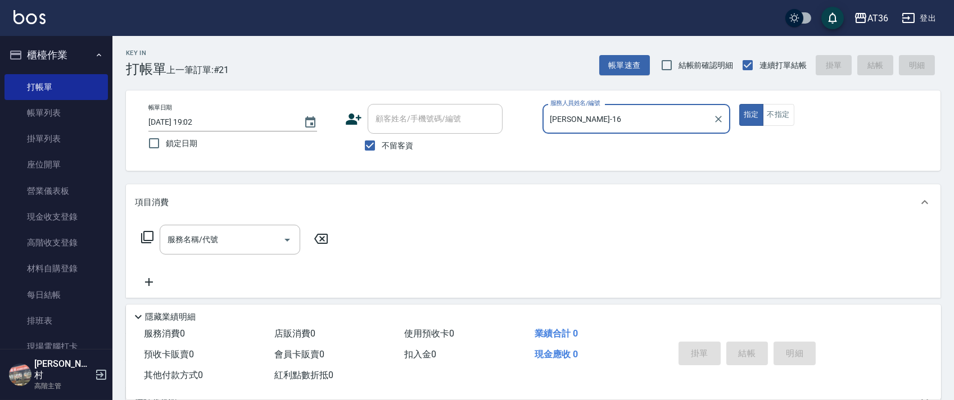
click at [145, 240] on icon at bounding box center [147, 237] width 13 height 13
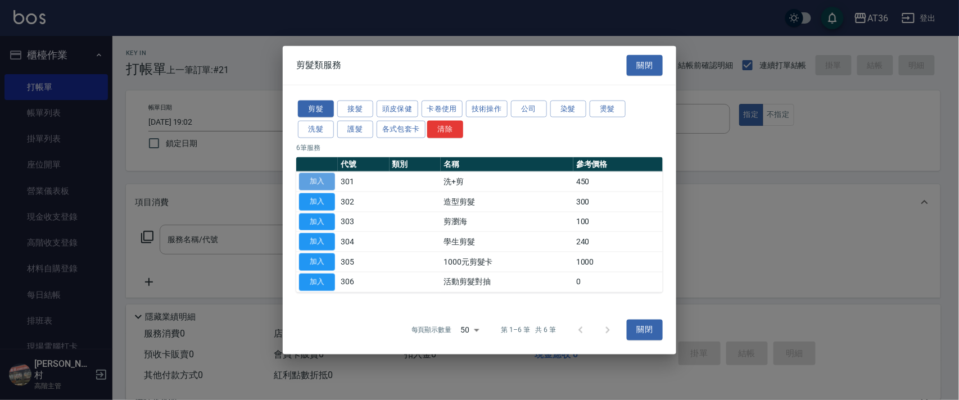
click at [319, 184] on button "加入" at bounding box center [317, 181] width 36 height 17
type input "洗+剪(301)"
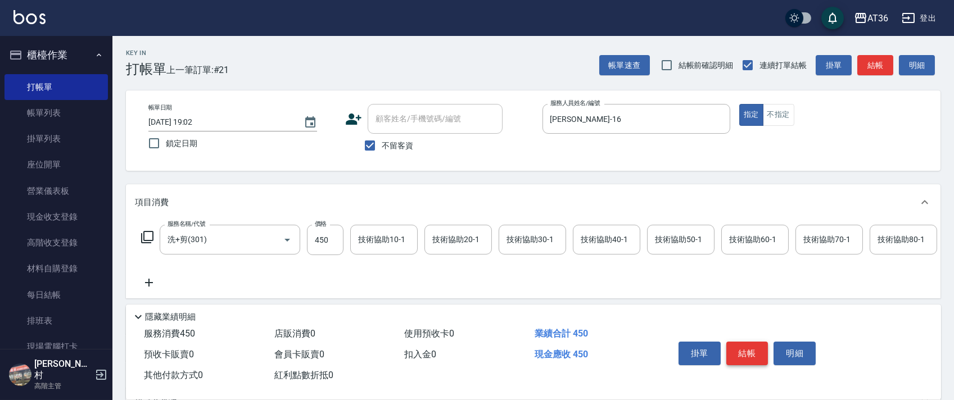
click at [743, 350] on button "結帳" at bounding box center [748, 354] width 42 height 24
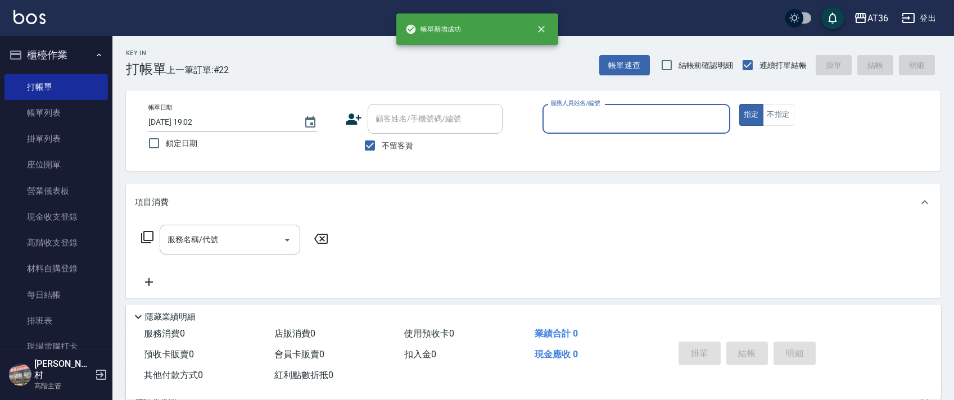
drag, startPoint x: 581, startPoint y: 128, endPoint x: 659, endPoint y: 150, distance: 81.0
click at [581, 130] on div "服務人員姓名/編號" at bounding box center [637, 119] width 188 height 30
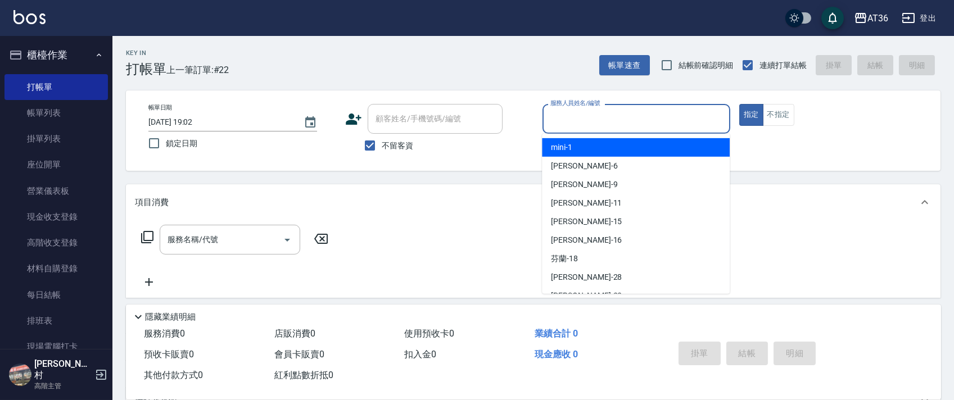
drag, startPoint x: 551, startPoint y: 113, endPoint x: 553, endPoint y: 119, distance: 6.6
click at [551, 116] on input "服務人員姓名/編號" at bounding box center [637, 119] width 178 height 20
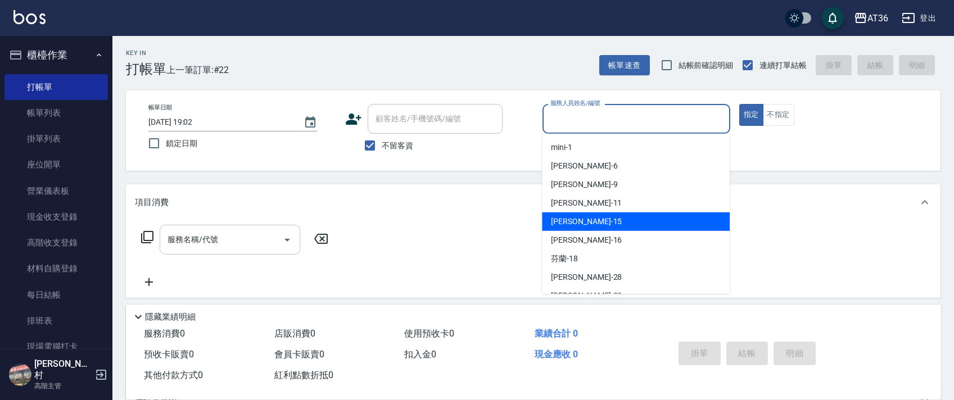
drag, startPoint x: 581, startPoint y: 217, endPoint x: 258, endPoint y: 232, distance: 323.7
click at [580, 217] on div "[PERSON_NAME] -15" at bounding box center [636, 222] width 188 height 19
type input "[PERSON_NAME]-15"
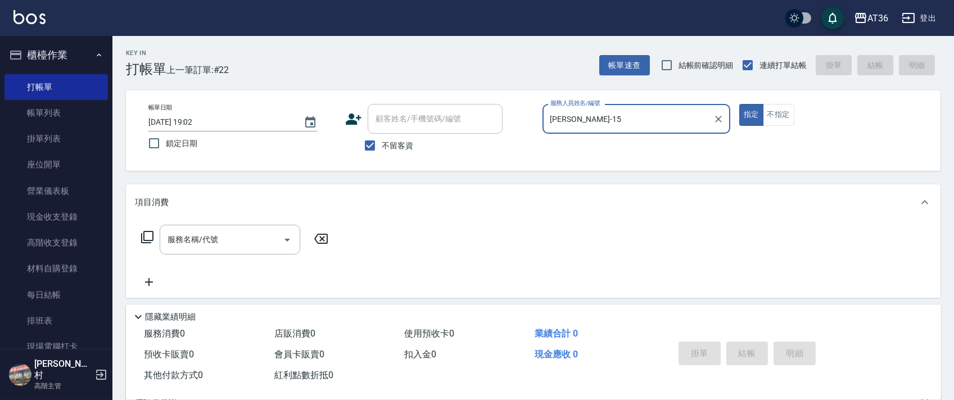
click at [148, 241] on icon at bounding box center [147, 237] width 13 height 13
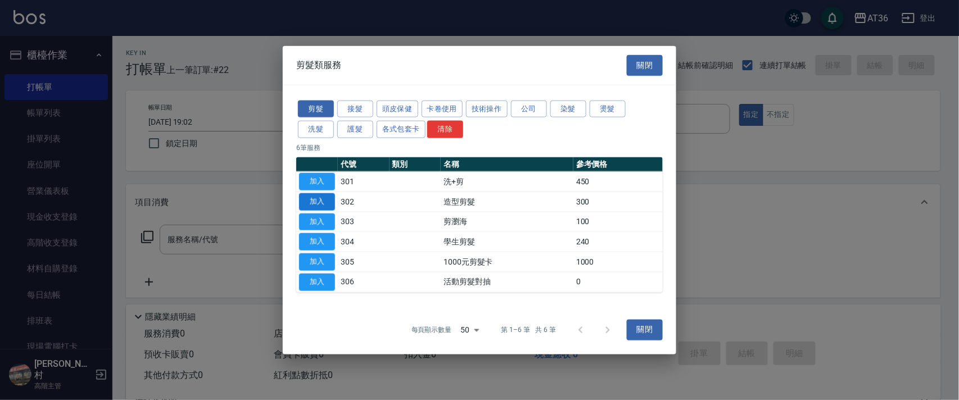
click at [319, 200] on button "加入" at bounding box center [317, 201] width 36 height 17
type input "造型剪髮(302)"
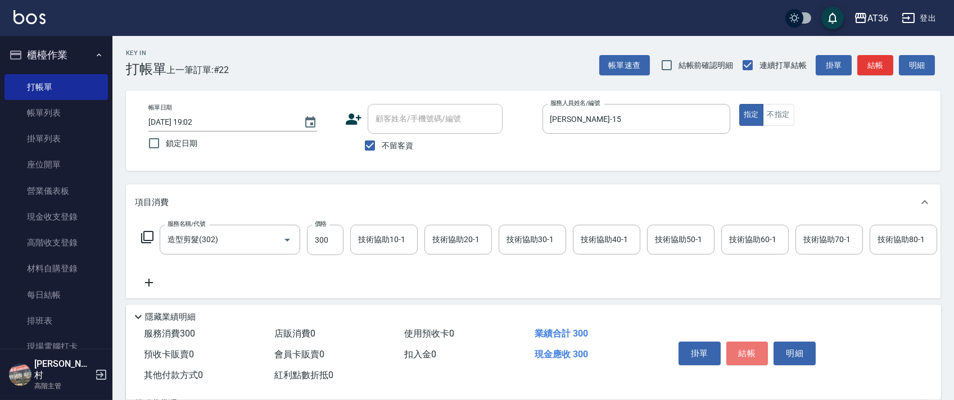
drag, startPoint x: 749, startPoint y: 350, endPoint x: 747, endPoint y: 340, distance: 9.8
click at [748, 350] on button "結帳" at bounding box center [748, 354] width 42 height 24
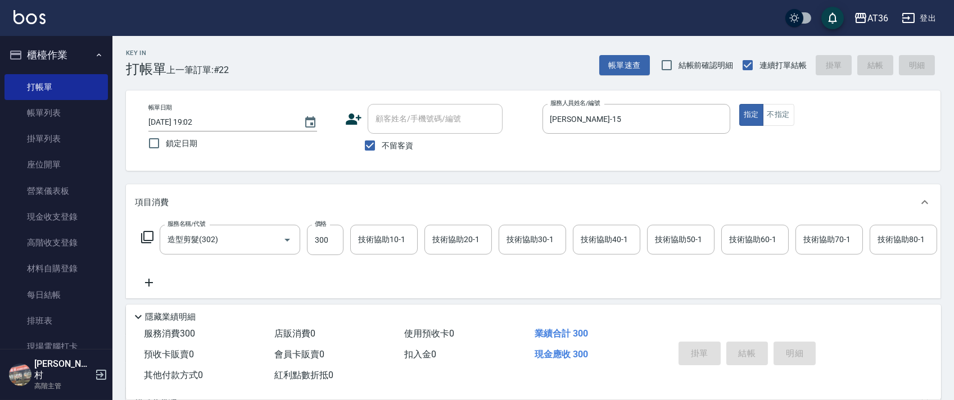
type input "[DATE] 19:04"
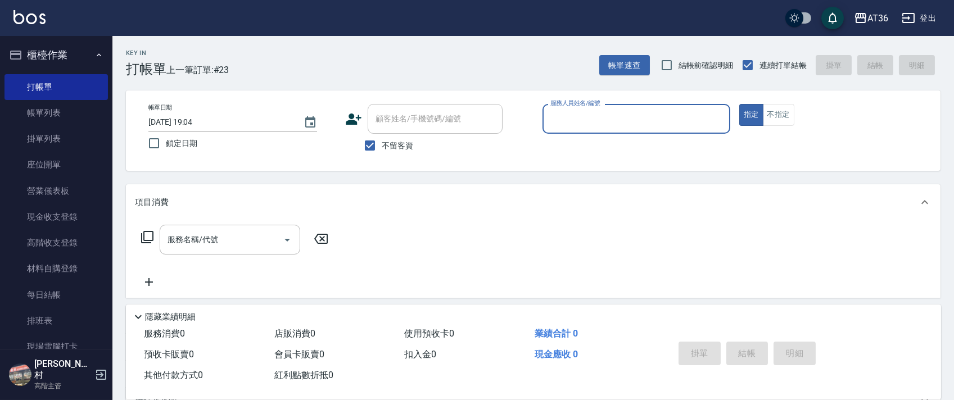
click at [553, 124] on input "服務人員姓名/編號" at bounding box center [637, 119] width 178 height 20
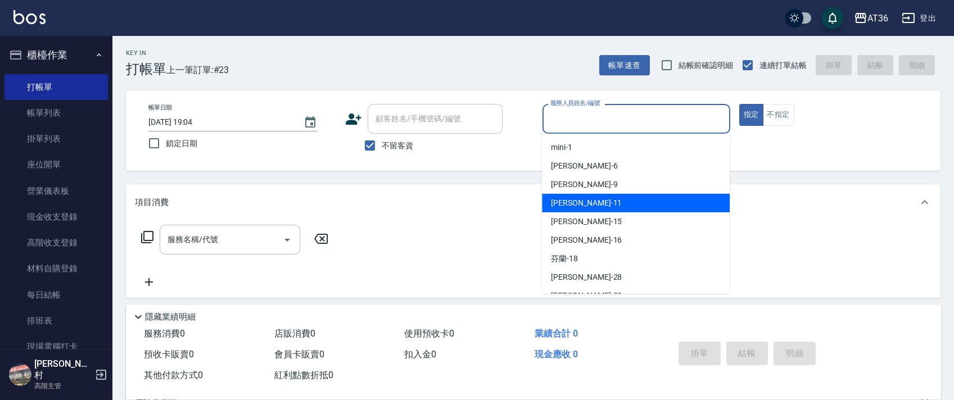
click at [585, 201] on div "[PERSON_NAME] -11" at bounding box center [636, 203] width 188 height 19
type input "[PERSON_NAME]-11"
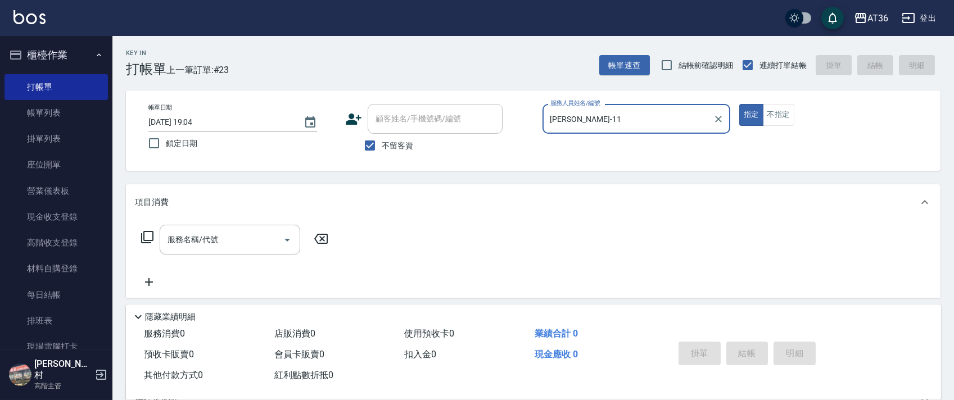
click at [148, 237] on icon at bounding box center [147, 237] width 13 height 13
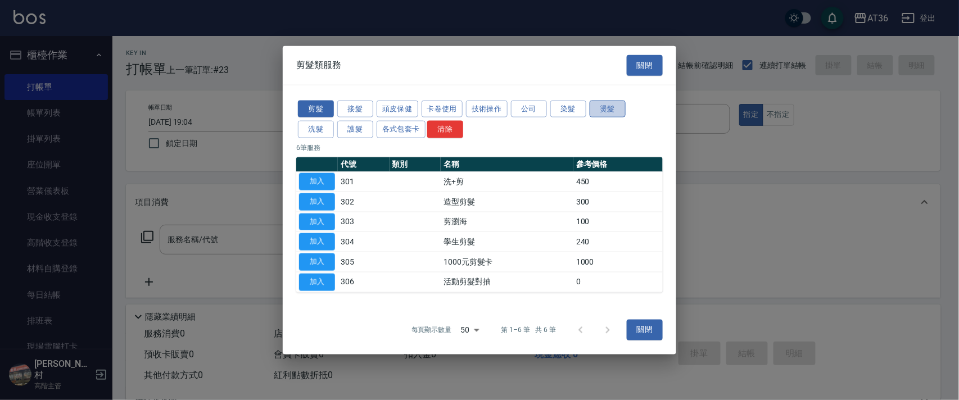
click at [599, 109] on button "燙髮" at bounding box center [608, 108] width 36 height 17
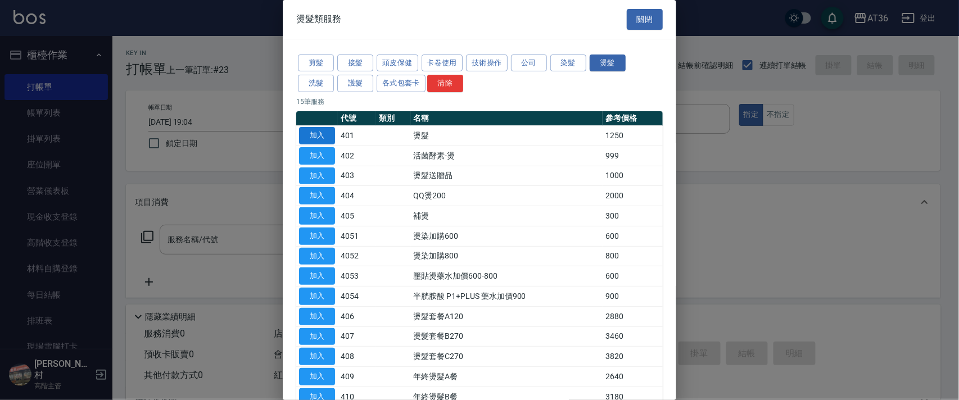
click at [327, 133] on button "加入" at bounding box center [317, 135] width 36 height 17
type input "燙髮(401)"
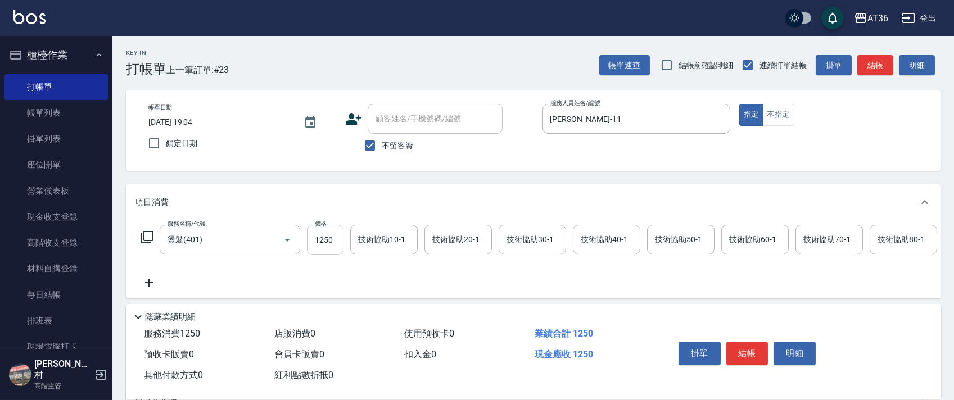
drag, startPoint x: 315, startPoint y: 244, endPoint x: 334, endPoint y: 244, distance: 18.6
click at [316, 244] on input "1250" at bounding box center [325, 240] width 37 height 30
type input "2500"
click at [148, 240] on icon at bounding box center [147, 237] width 13 height 13
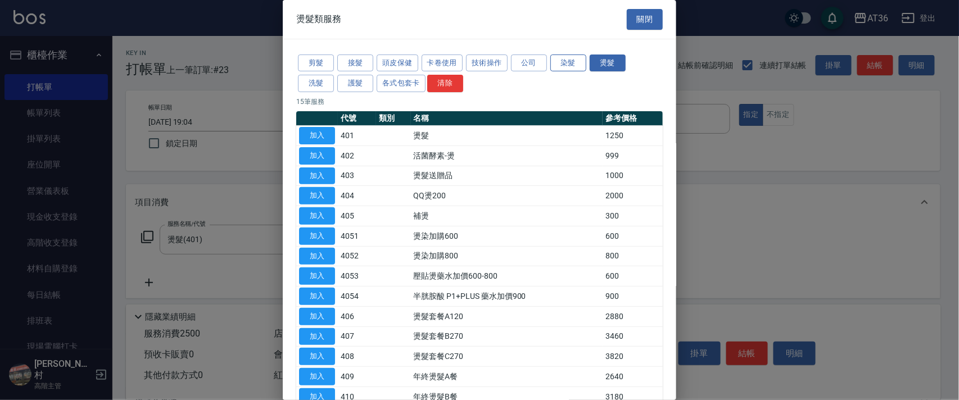
click at [568, 62] on button "染髮" at bounding box center [569, 63] width 36 height 17
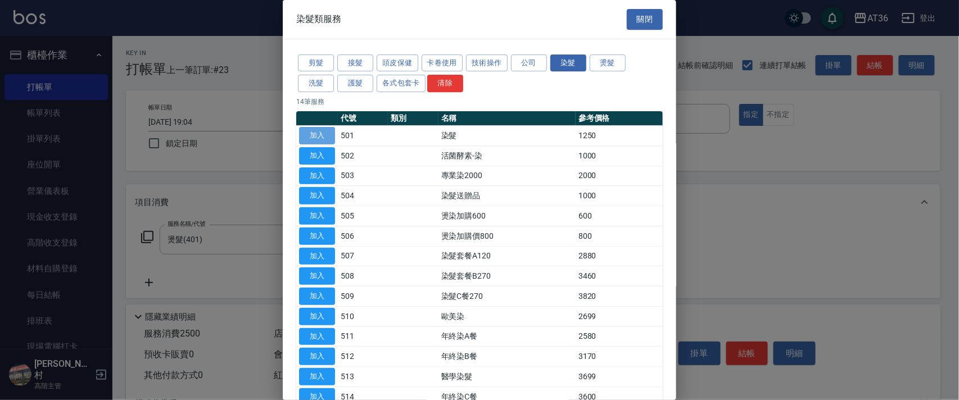
click at [323, 134] on button "加入" at bounding box center [317, 135] width 36 height 17
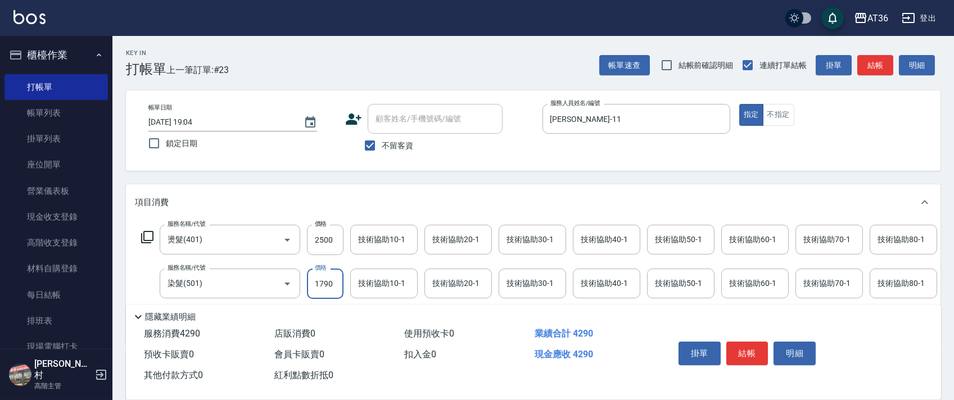
type input "1790"
click at [148, 238] on icon at bounding box center [147, 237] width 13 height 13
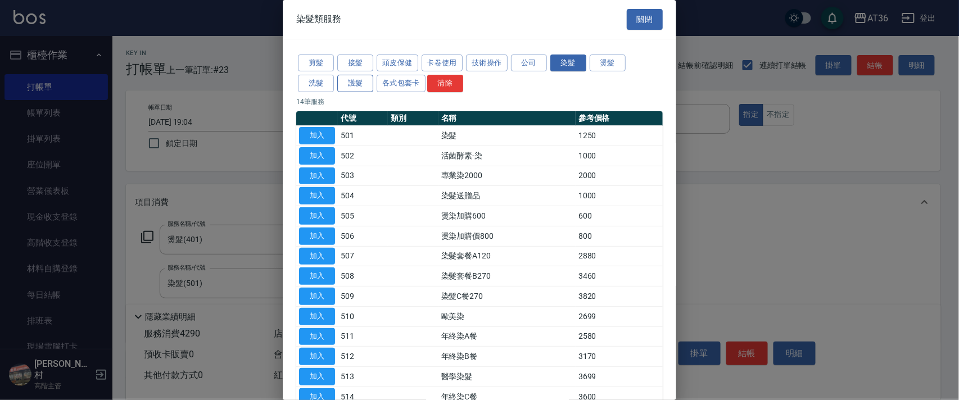
click at [371, 82] on button "護髮" at bounding box center [355, 83] width 36 height 17
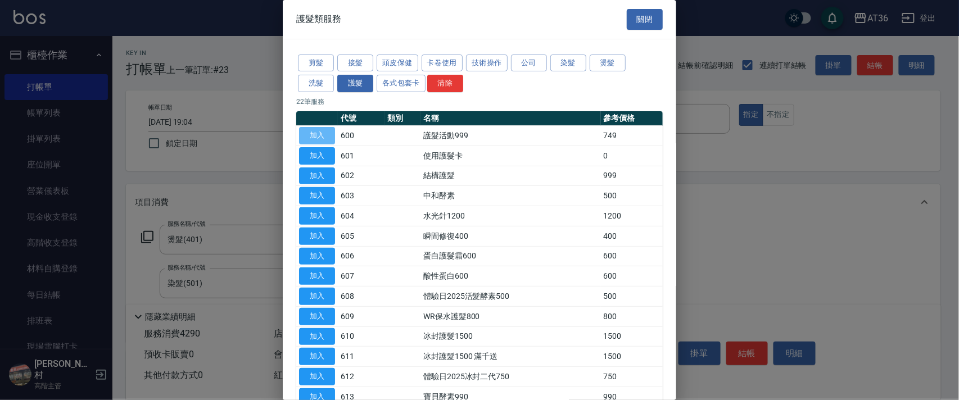
drag, startPoint x: 327, startPoint y: 134, endPoint x: 515, endPoint y: 201, distance: 199.6
click at [326, 134] on button "加入" at bounding box center [317, 135] width 36 height 17
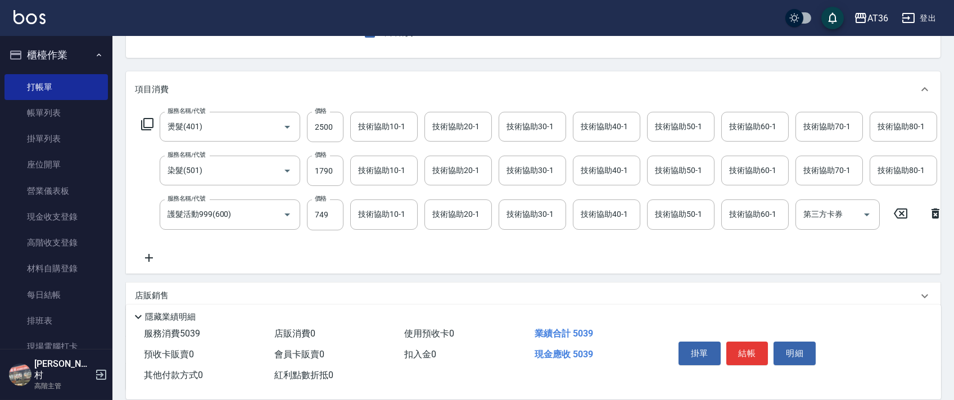
scroll to position [220, 0]
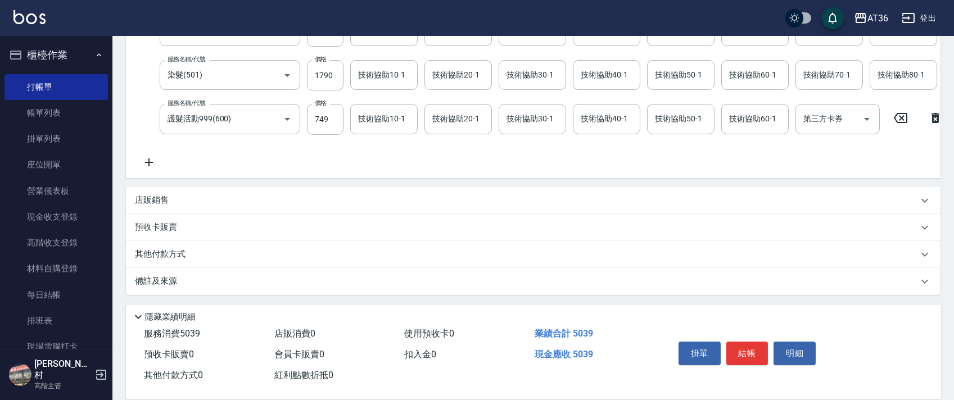
click at [184, 253] on p "其他付款方式" at bounding box center [163, 255] width 56 height 12
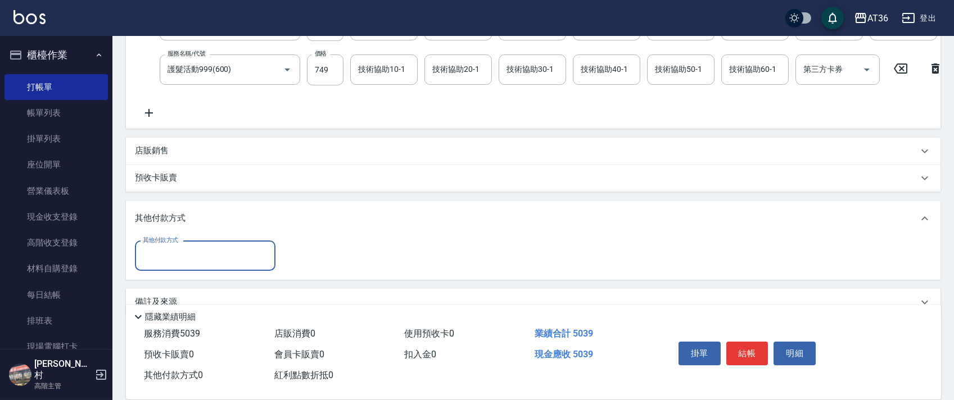
scroll to position [291, 0]
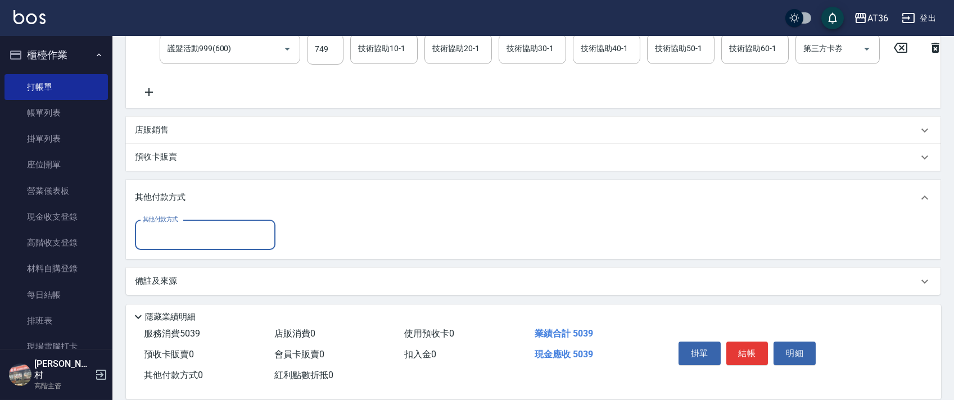
drag, startPoint x: 190, startPoint y: 233, endPoint x: 226, endPoint y: 244, distance: 38.1
click at [190, 234] on input "其他付款方式" at bounding box center [205, 235] width 130 height 20
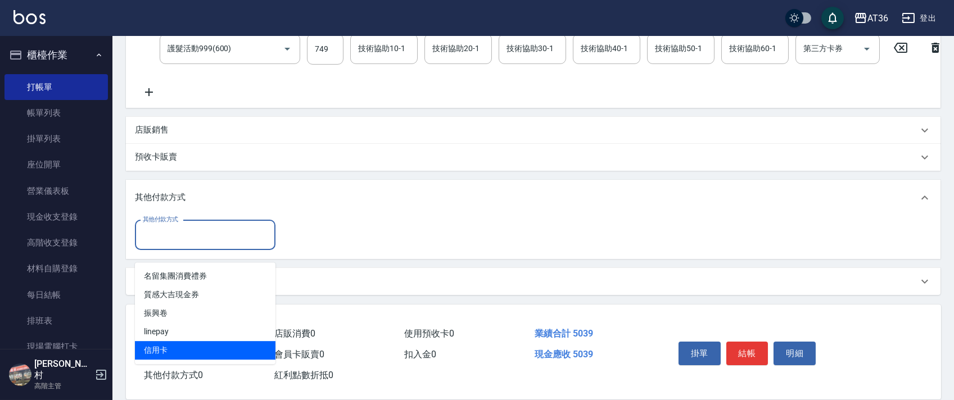
drag, startPoint x: 168, startPoint y: 334, endPoint x: 281, endPoint y: 244, distance: 144.5
click at [168, 341] on span "信用卡" at bounding box center [205, 350] width 141 height 19
type input "信用卡"
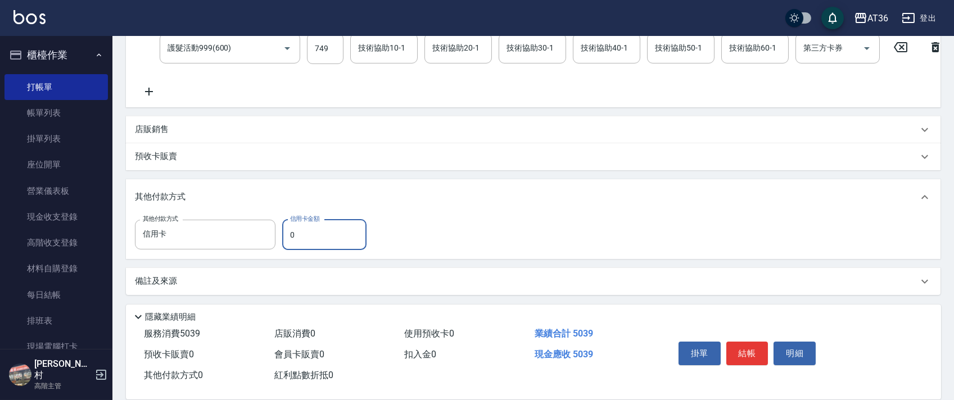
drag, startPoint x: 288, startPoint y: 236, endPoint x: 325, endPoint y: 232, distance: 37.3
click at [291, 236] on input "0" at bounding box center [324, 235] width 84 height 30
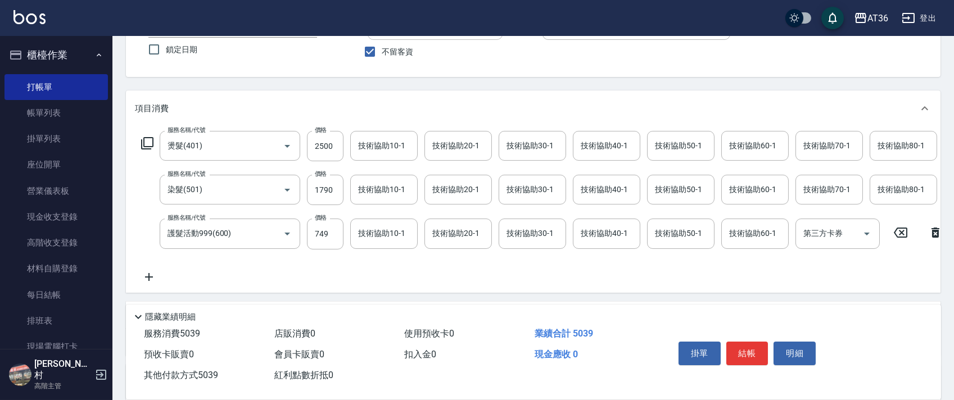
scroll to position [0, 0]
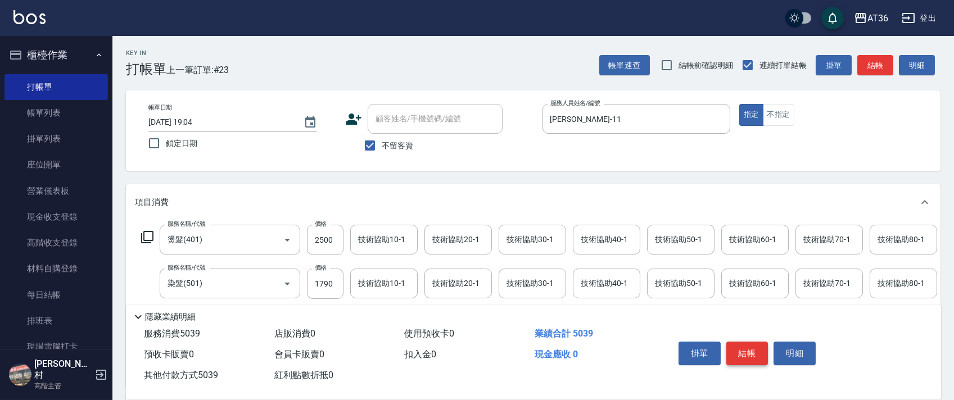
type input "5039"
click at [750, 353] on button "結帳" at bounding box center [748, 354] width 42 height 24
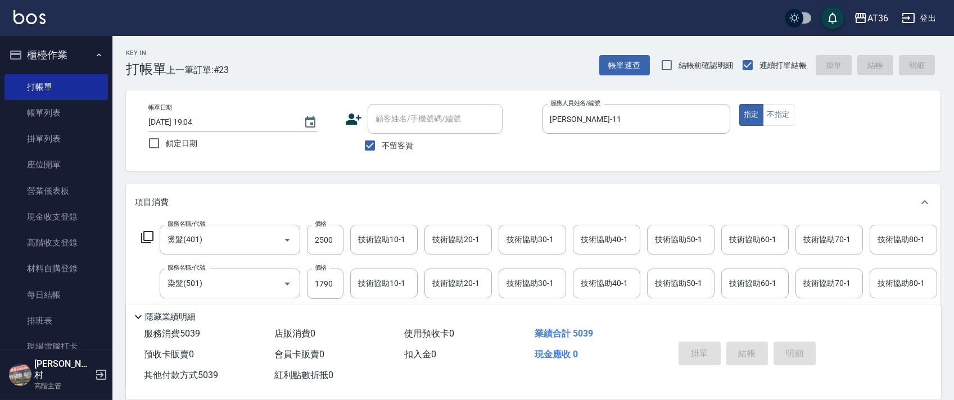
type input "[DATE] 19:05"
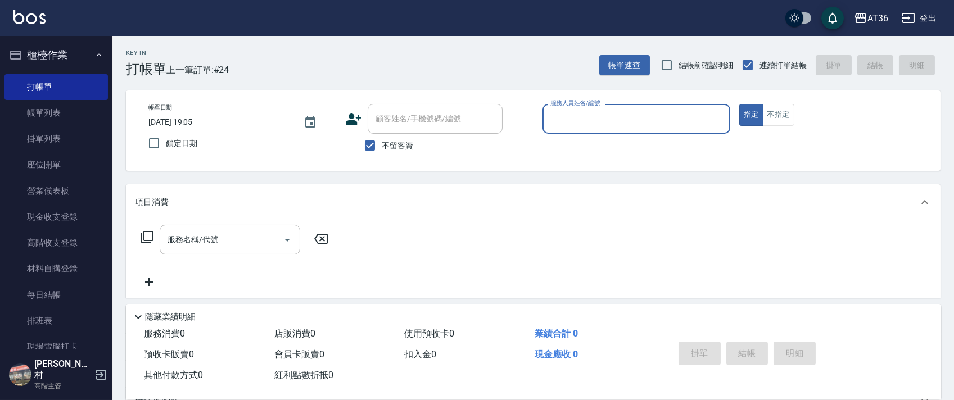
click at [555, 120] on input "服務人員姓名/編號" at bounding box center [637, 119] width 178 height 20
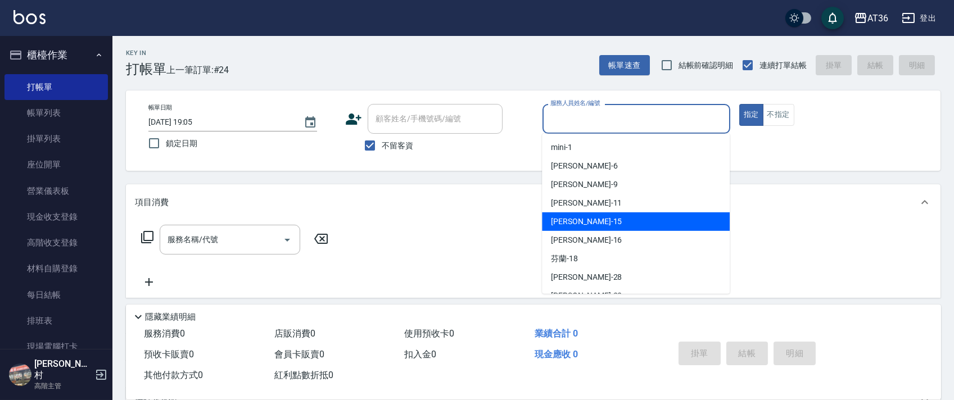
drag, startPoint x: 575, startPoint y: 219, endPoint x: 524, endPoint y: 204, distance: 52.8
click at [574, 218] on span "[PERSON_NAME] -15" at bounding box center [586, 222] width 71 height 12
type input "[PERSON_NAME]-15"
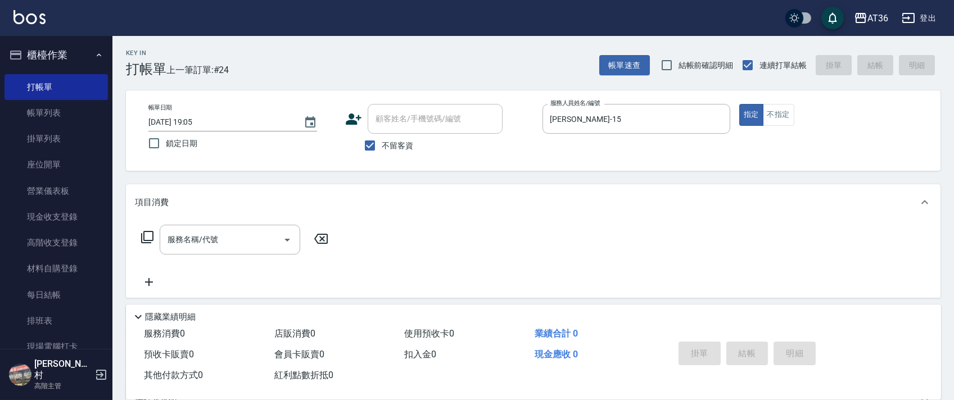
click at [146, 234] on icon at bounding box center [147, 237] width 13 height 13
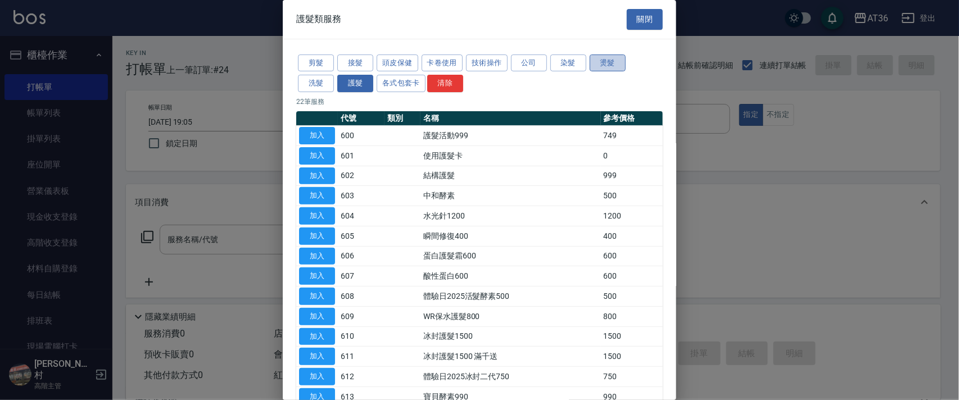
click at [612, 63] on button "燙髮" at bounding box center [608, 63] width 36 height 17
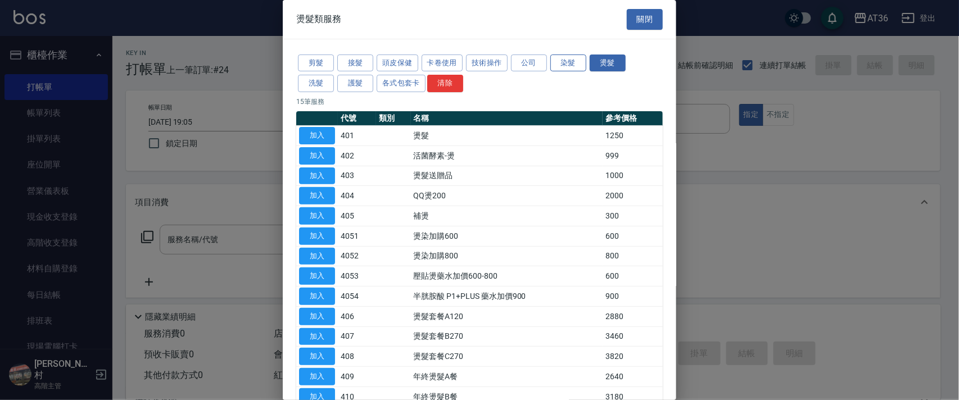
click at [565, 64] on button "染髮" at bounding box center [569, 63] width 36 height 17
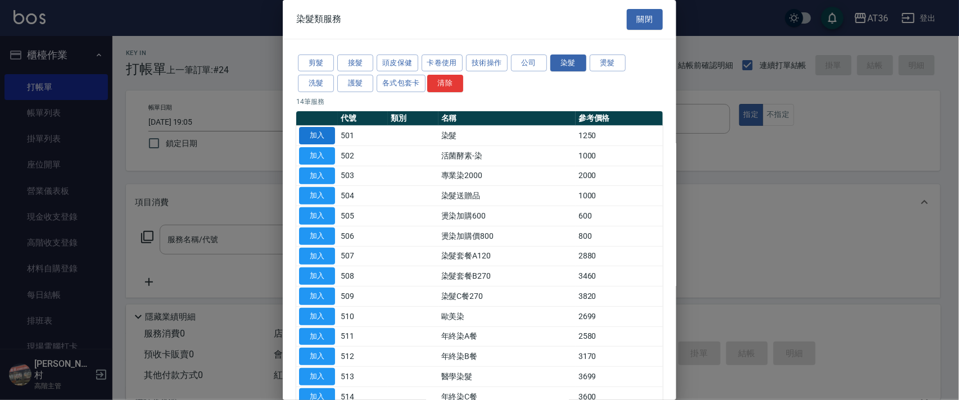
click at [317, 136] on button "加入" at bounding box center [317, 135] width 36 height 17
type input "染髮(501)"
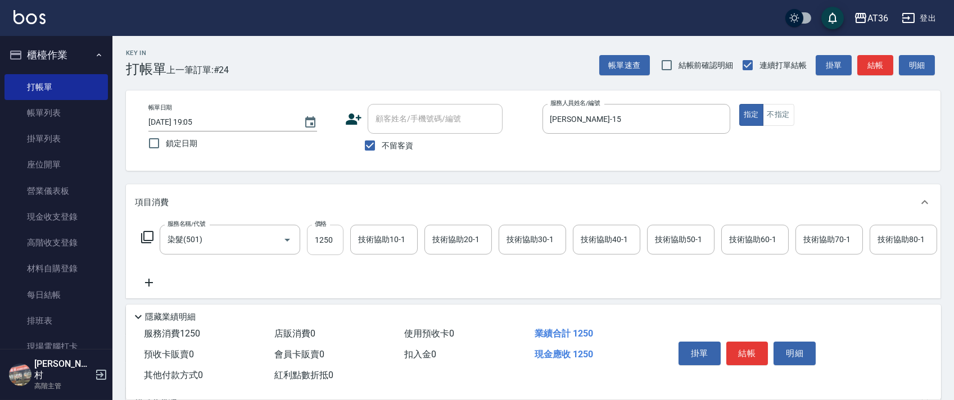
click at [320, 236] on input "1250" at bounding box center [325, 240] width 37 height 30
type input "1790"
click at [599, 241] on div "技術協助40-1 技術協助40-1" at bounding box center [606, 240] width 67 height 30
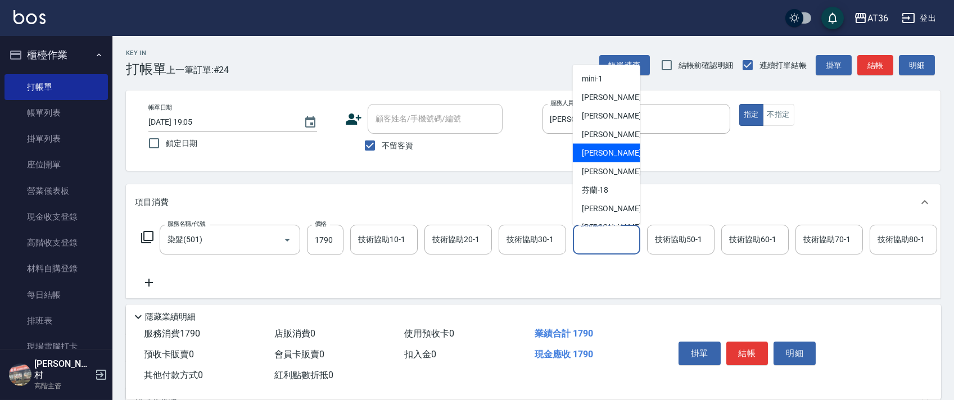
scroll to position [75, 0]
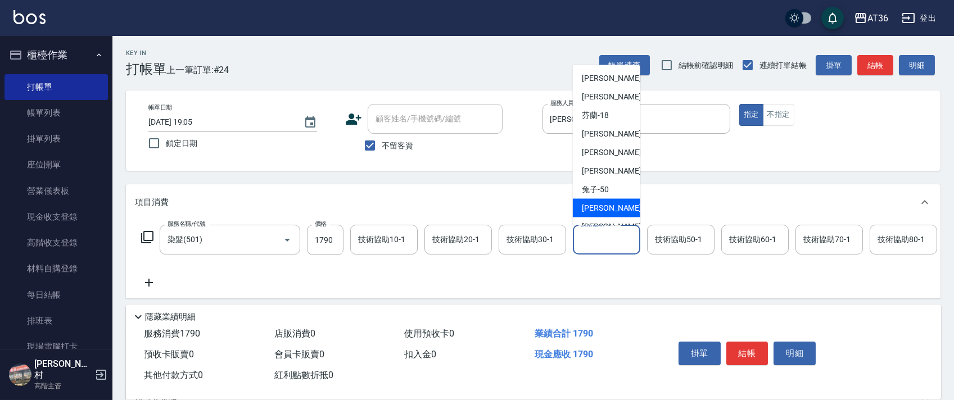
click at [610, 203] on div "[PERSON_NAME] -55" at bounding box center [606, 208] width 67 height 19
type input "[PERSON_NAME]-55"
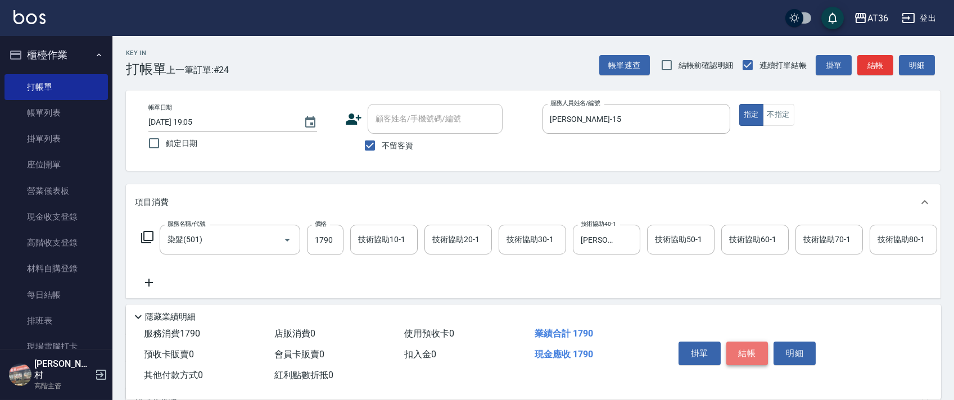
click at [743, 358] on button "結帳" at bounding box center [748, 354] width 42 height 24
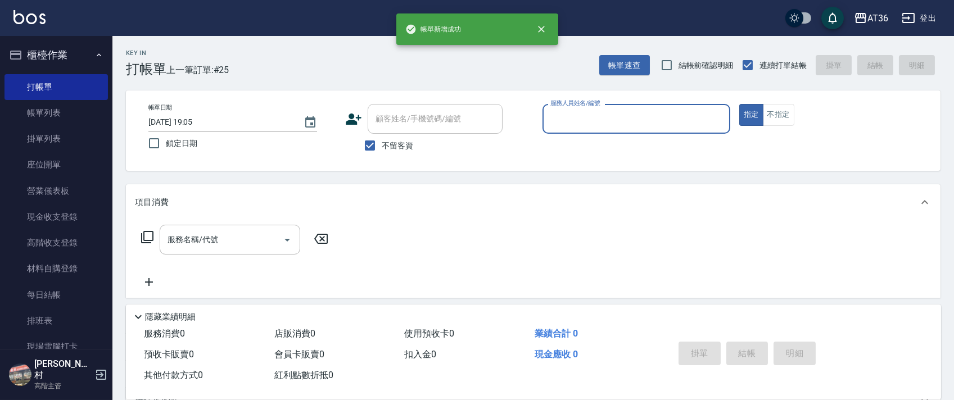
drag, startPoint x: 546, startPoint y: 120, endPoint x: 569, endPoint y: 128, distance: 23.7
click at [548, 122] on div "服務人員姓名/編號" at bounding box center [637, 119] width 188 height 30
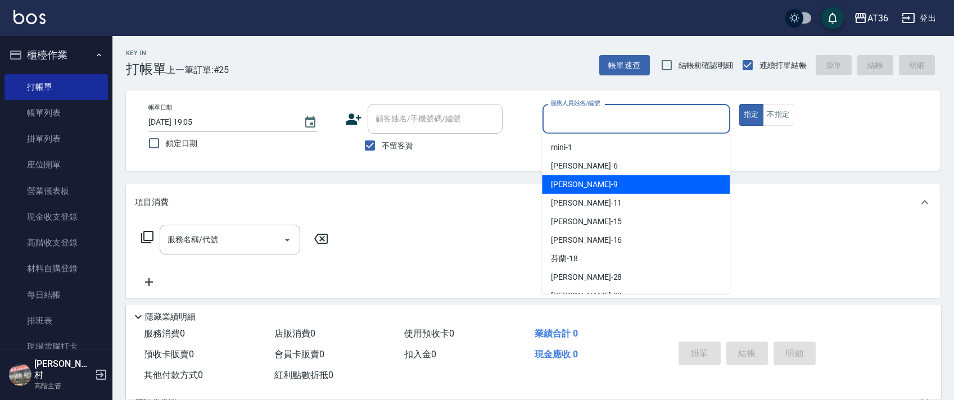
click at [561, 181] on span "美燕 -9" at bounding box center [584, 185] width 66 height 12
type input "美燕-9"
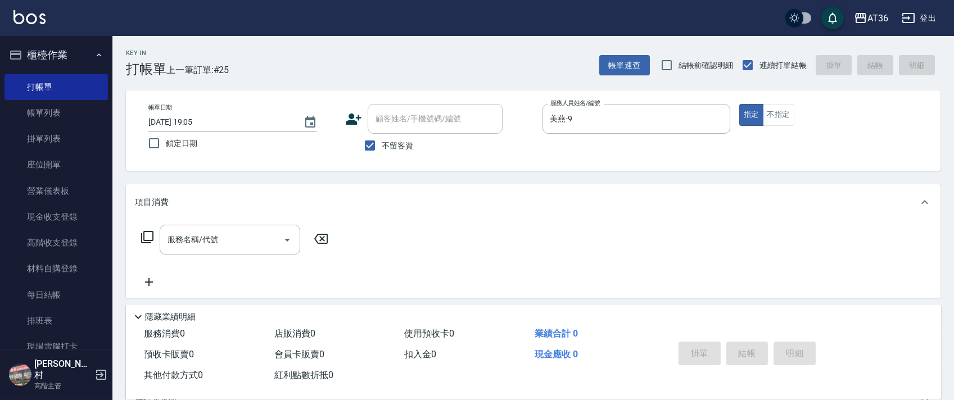
click at [145, 236] on icon at bounding box center [147, 237] width 13 height 13
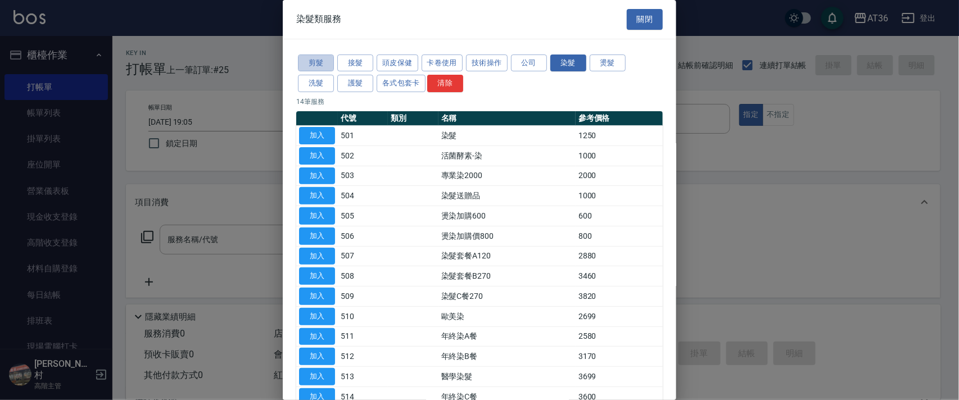
drag, startPoint x: 318, startPoint y: 63, endPoint x: 399, endPoint y: 157, distance: 123.6
click at [317, 63] on button "剪髮" at bounding box center [316, 63] width 36 height 17
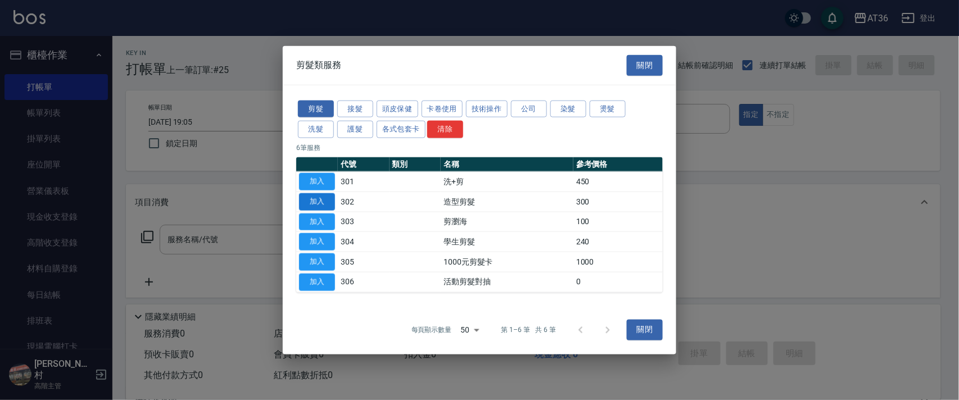
click at [312, 201] on button "加入" at bounding box center [317, 201] width 36 height 17
type input "造型剪髮(302)"
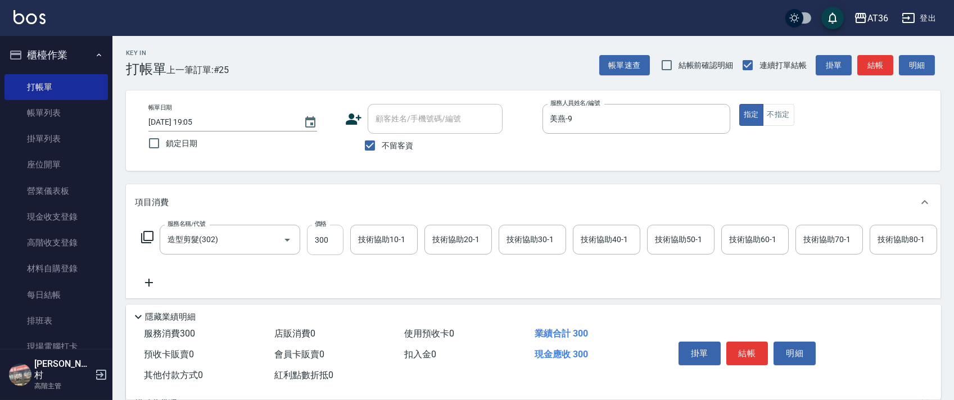
click at [320, 243] on input "300" at bounding box center [325, 240] width 37 height 30
type input "280"
click at [747, 349] on button "結帳" at bounding box center [748, 354] width 42 height 24
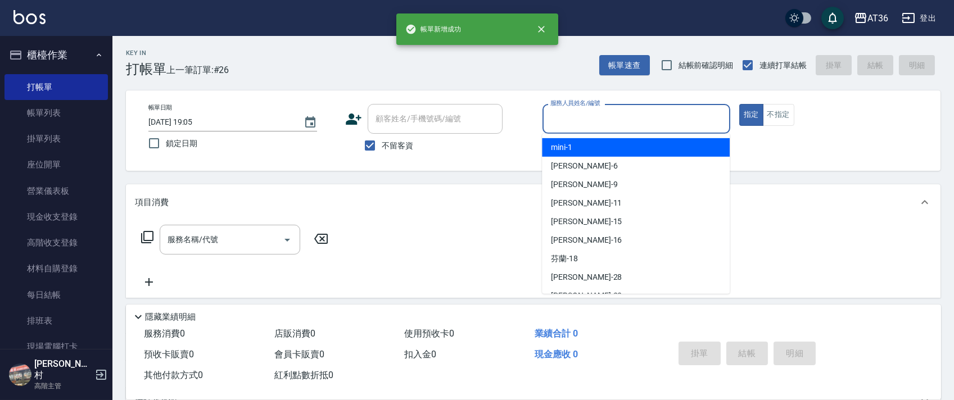
click at [550, 118] on input "服務人員姓名/編號" at bounding box center [637, 119] width 178 height 20
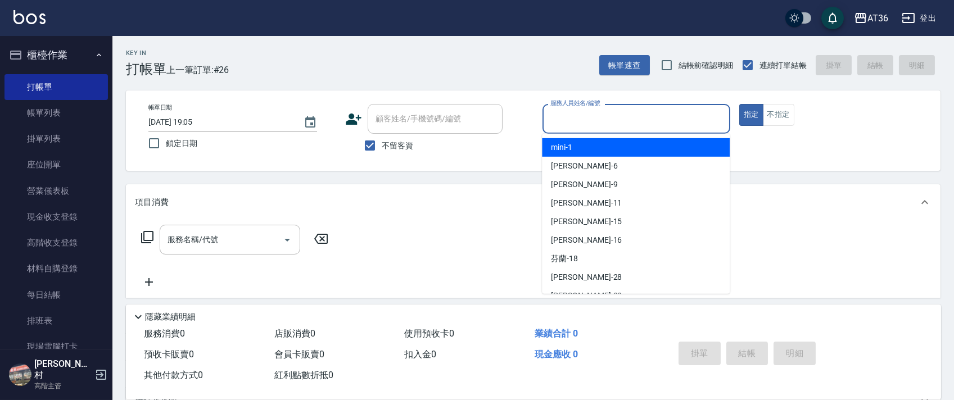
drag, startPoint x: 570, startPoint y: 148, endPoint x: 735, endPoint y: 131, distance: 165.6
click at [571, 148] on span "mini -1" at bounding box center [561, 148] width 21 height 12
type input "mini-1"
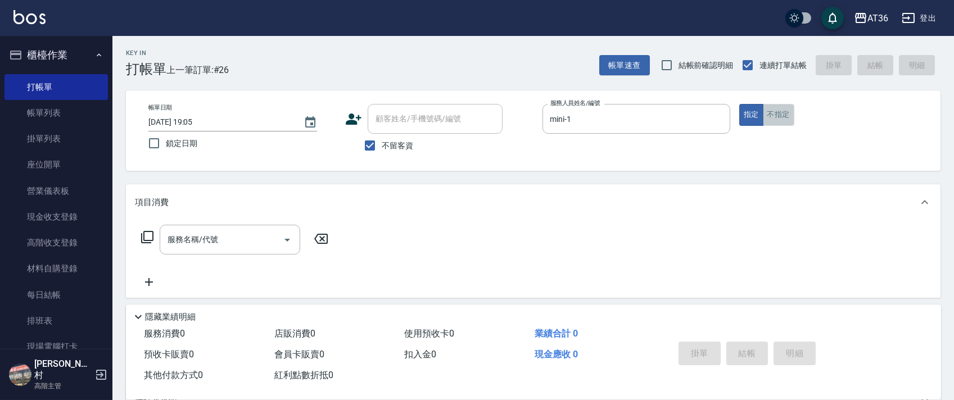
click at [780, 118] on button "不指定" at bounding box center [778, 115] width 31 height 22
click at [149, 237] on icon at bounding box center [147, 237] width 13 height 13
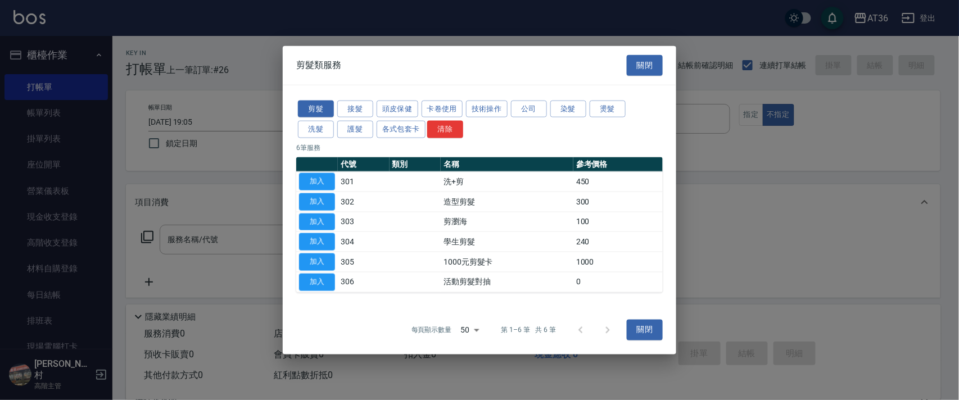
click at [317, 175] on button "加入" at bounding box center [317, 181] width 36 height 17
type input "洗+剪(301)"
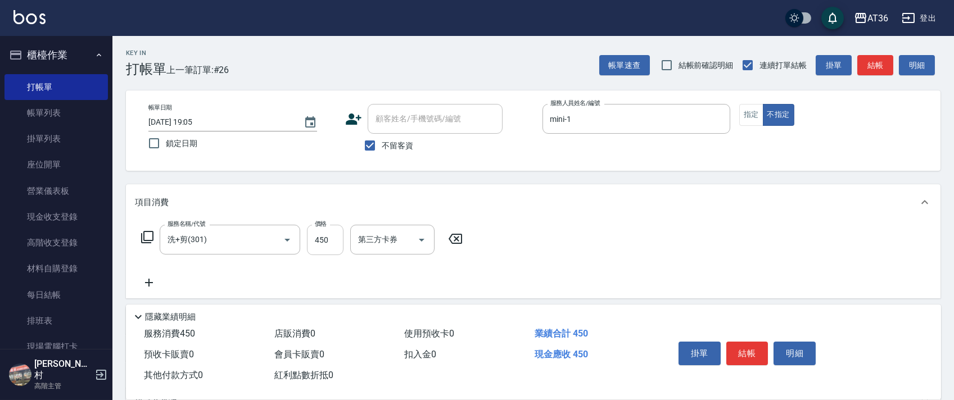
drag, startPoint x: 316, startPoint y: 226, endPoint x: 321, endPoint y: 232, distance: 7.6
click at [321, 232] on div "價格 450 價格" at bounding box center [325, 240] width 37 height 30
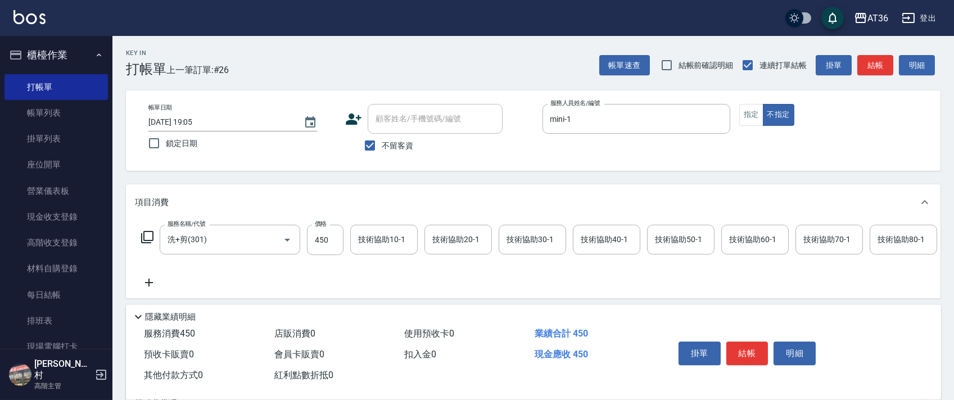
click at [344, 241] on div "服務名稱/代號 洗+剪(301) 服務名稱/代號 價格 450 價格 技術協助10-1 技術協助10-1 技術協助20-1 技術協助20-1 技術協助30-1…" at bounding box center [822, 240] width 1374 height 30
type input "448"
click at [594, 239] on div "技術協助40-1 技術協助40-1" at bounding box center [606, 240] width 67 height 30
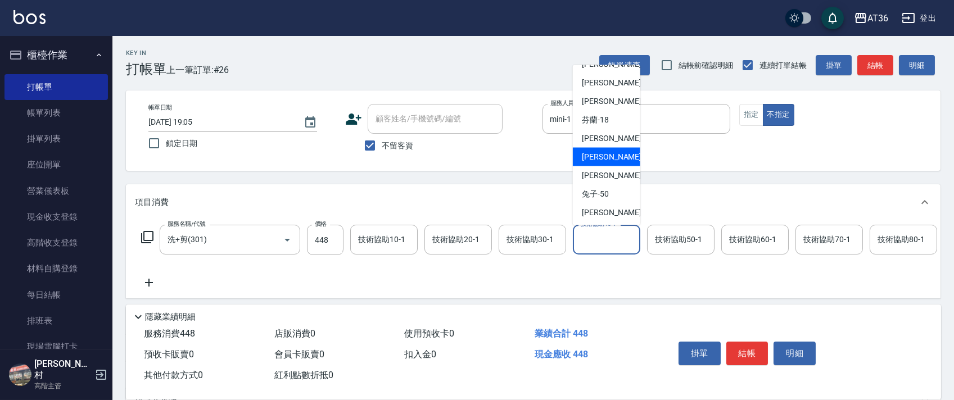
scroll to position [146, 0]
click at [613, 174] on div "[PERSON_NAME] -59" at bounding box center [606, 174] width 67 height 19
type input "[PERSON_NAME]-59"
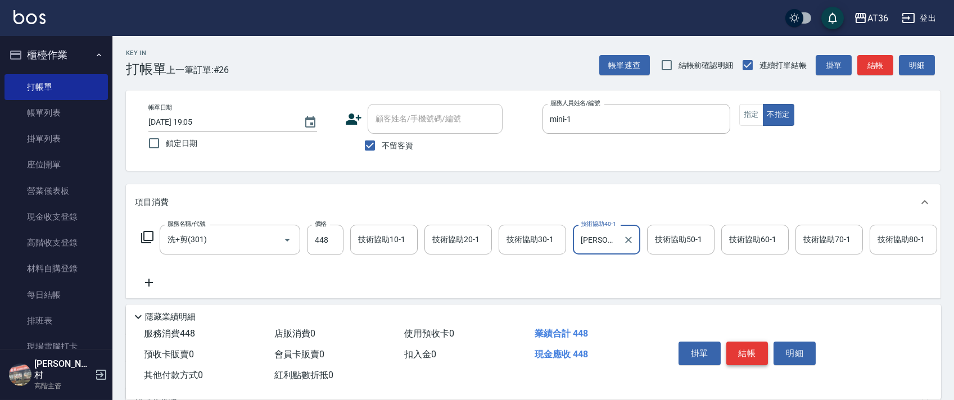
click at [748, 352] on button "結帳" at bounding box center [748, 354] width 42 height 24
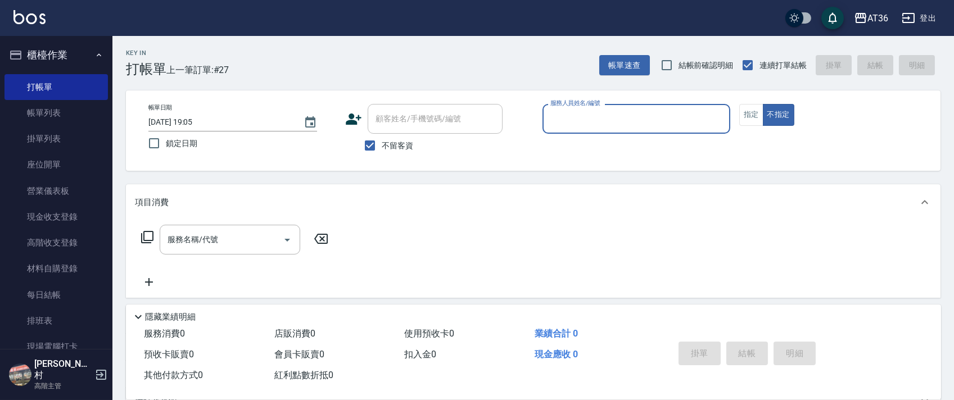
click at [551, 119] on div "服務人員姓名/編號" at bounding box center [637, 119] width 188 height 30
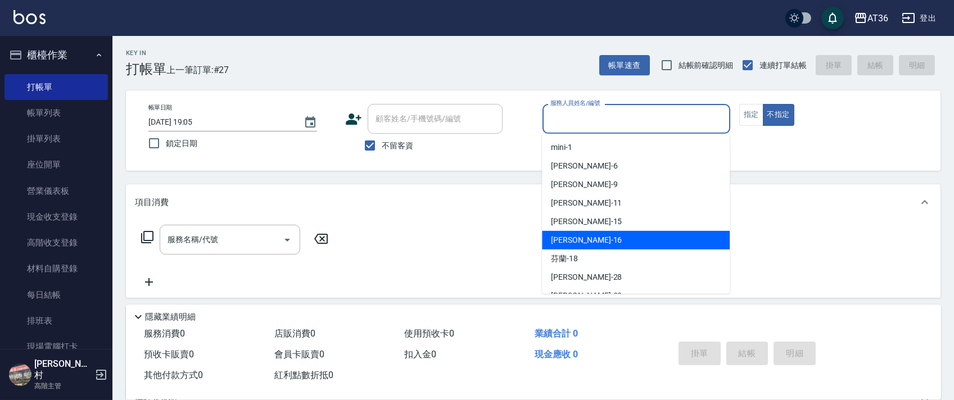
click at [580, 243] on div "[PERSON_NAME] -16" at bounding box center [636, 240] width 188 height 19
type input "[PERSON_NAME]-16"
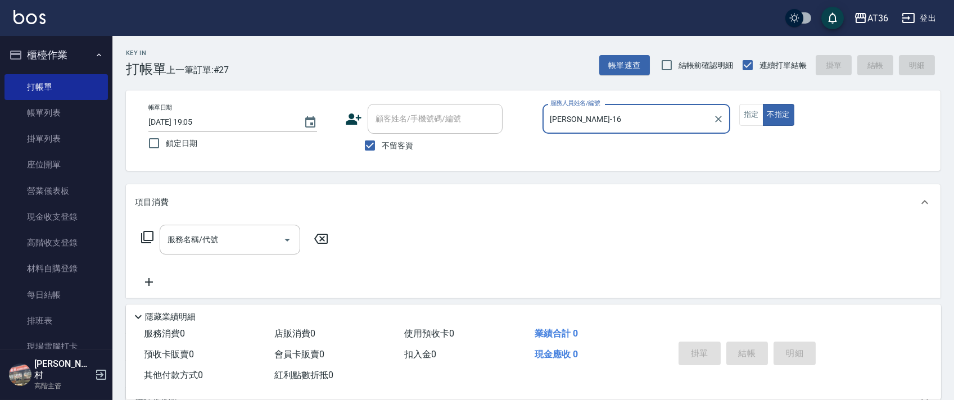
click at [150, 240] on icon at bounding box center [147, 237] width 13 height 13
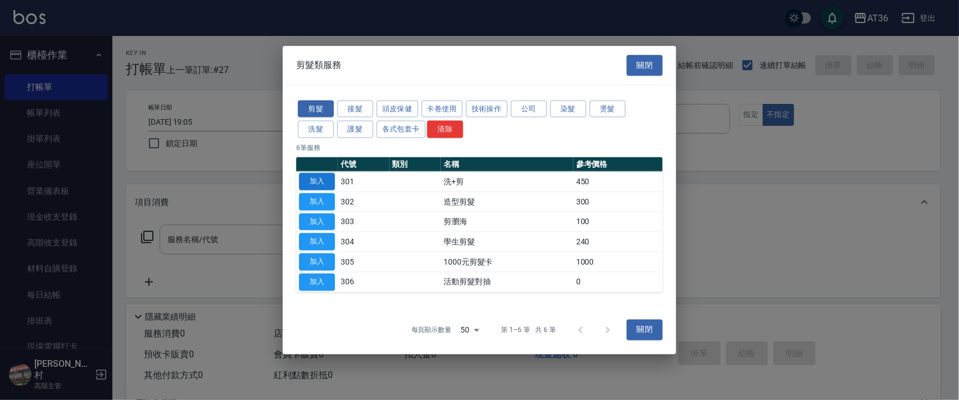
click at [319, 179] on button "加入" at bounding box center [317, 181] width 36 height 17
type input "洗+剪(301)"
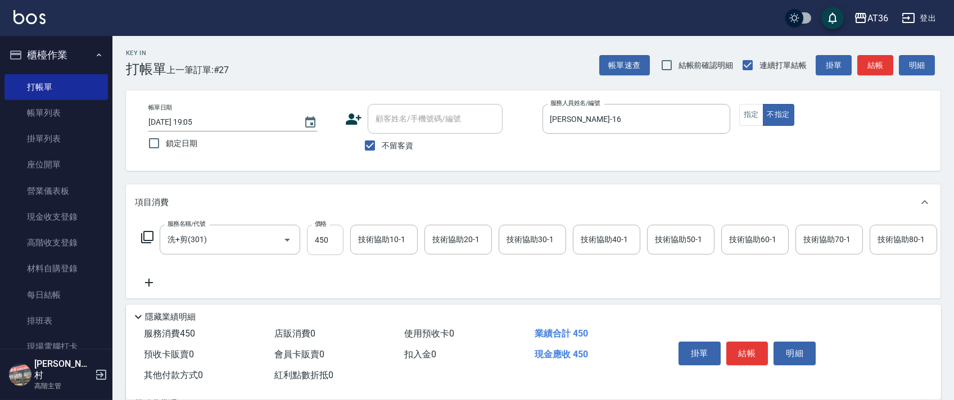
click at [327, 238] on input "450" at bounding box center [325, 240] width 37 height 30
type input "398"
click at [745, 349] on button "結帳" at bounding box center [748, 354] width 42 height 24
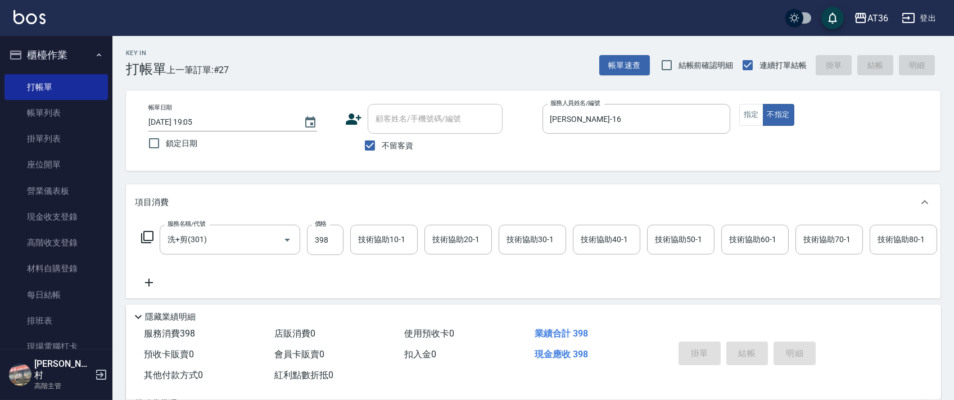
type input "[DATE] 19:06"
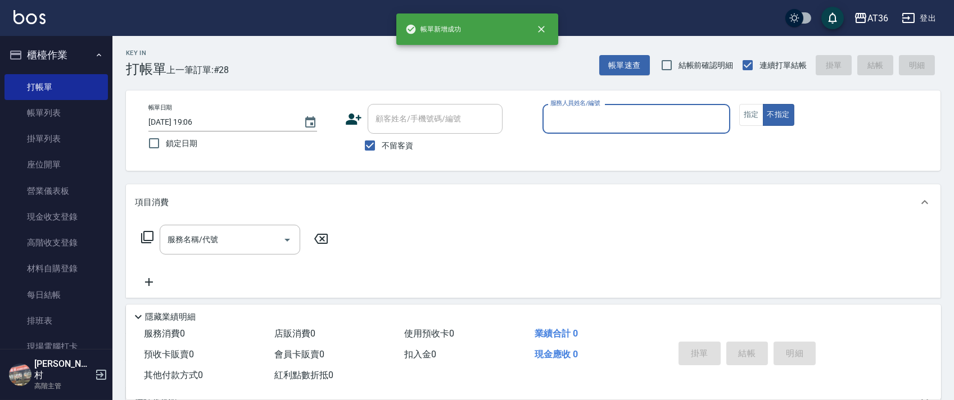
click at [560, 110] on input "服務人員姓名/編號" at bounding box center [637, 119] width 178 height 20
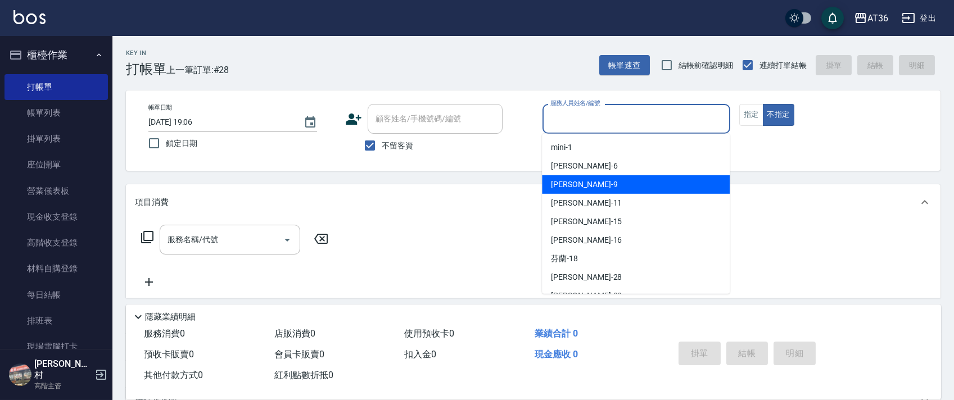
drag, startPoint x: 585, startPoint y: 180, endPoint x: 605, endPoint y: 178, distance: 19.8
click at [585, 181] on div "美燕 -9" at bounding box center [636, 184] width 188 height 19
type input "美燕-9"
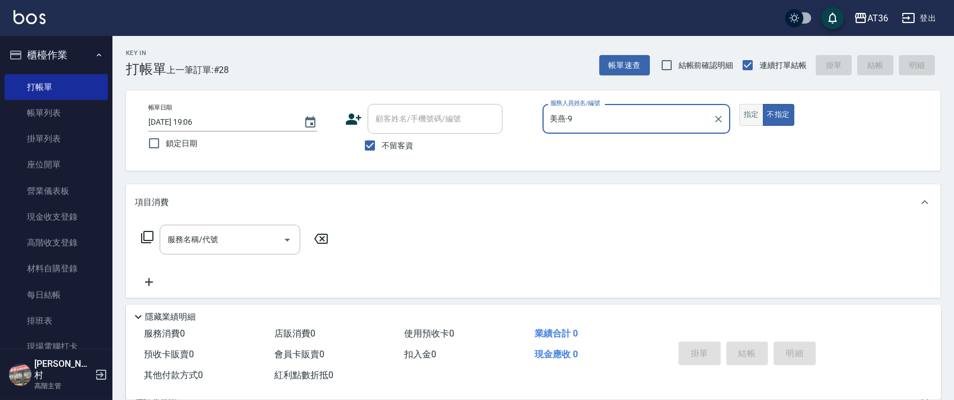
click at [750, 120] on button "指定" at bounding box center [751, 115] width 24 height 22
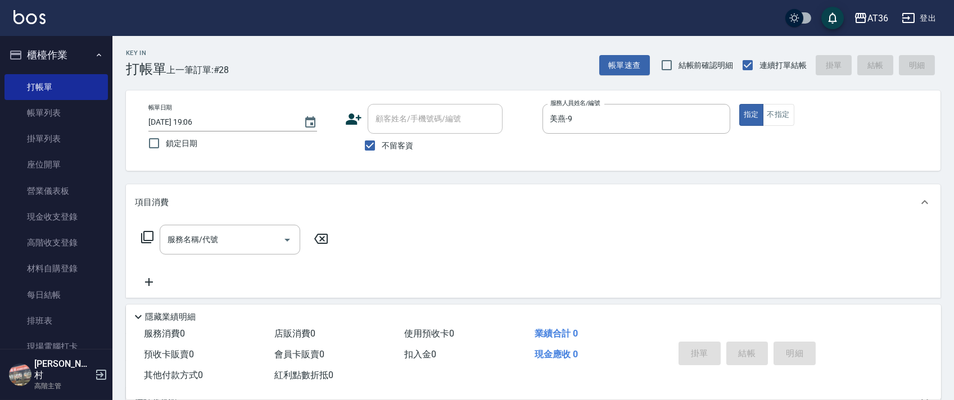
click at [148, 239] on icon at bounding box center [147, 237] width 13 height 13
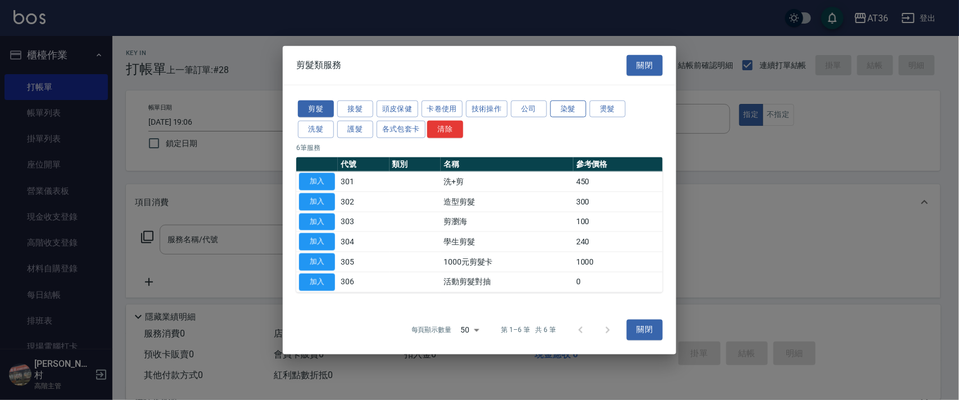
click at [572, 111] on button "染髮" at bounding box center [569, 108] width 36 height 17
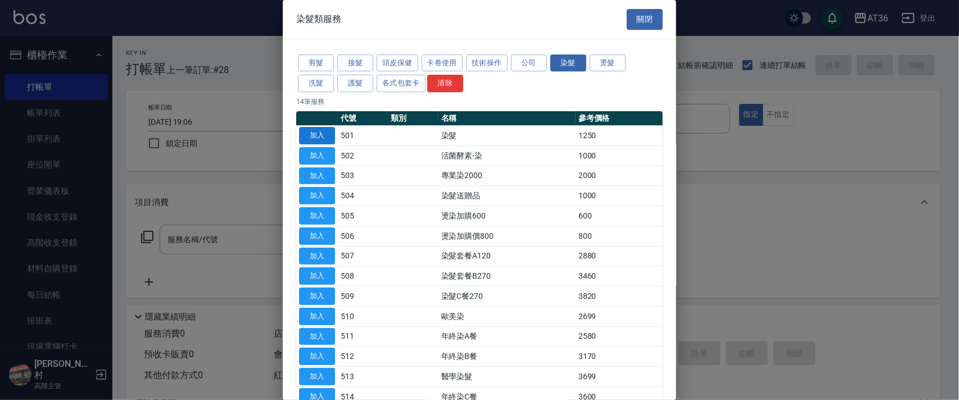
click at [324, 137] on button "加入" at bounding box center [317, 135] width 36 height 17
type input "染髮(501)"
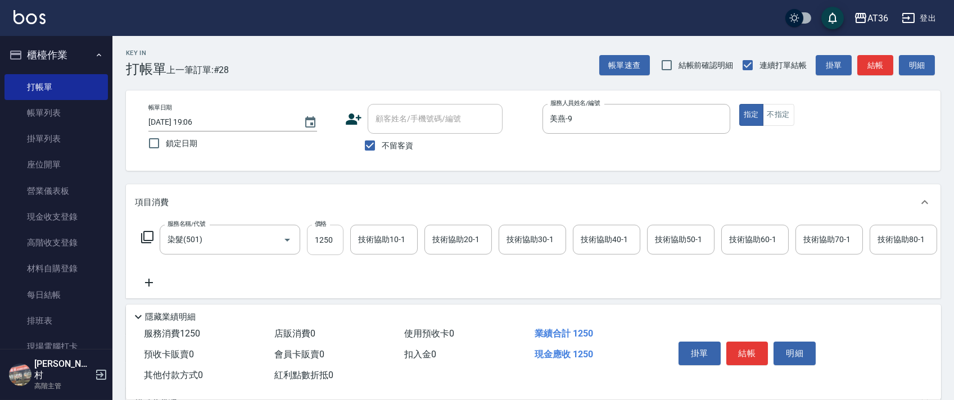
click at [335, 241] on input "1250" at bounding box center [325, 240] width 37 height 30
type input "1500"
click at [348, 239] on div "服務名稱/代號 染髮(501) 服務名稱/代號 價格 1500 價格 技術協助10-1 技術協助10-1 技術協助20-1 技術協助20-1 技術協助30-1…" at bounding box center [822, 240] width 1374 height 30
click at [367, 234] on div "技術協助10-1 技術協助10-1" at bounding box center [383, 240] width 67 height 30
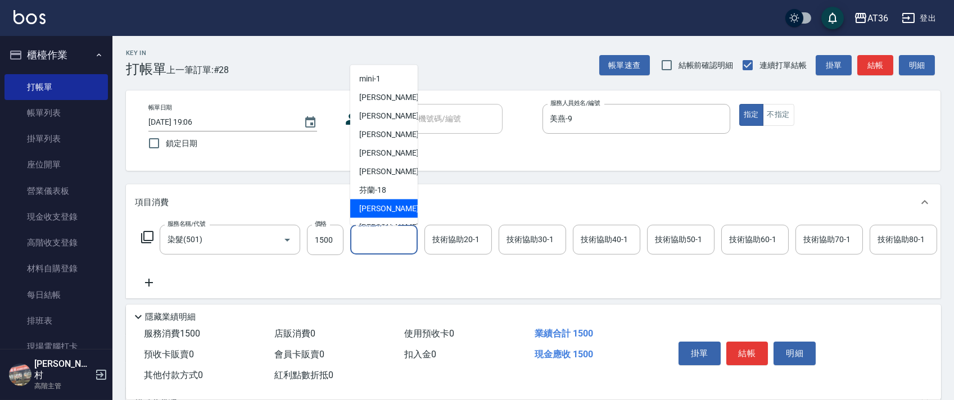
drag, startPoint x: 389, startPoint y: 209, endPoint x: 826, endPoint y: 284, distance: 443.9
click at [389, 209] on div "[PERSON_NAME] -28" at bounding box center [383, 209] width 67 height 19
type input "[PERSON_NAME]-28"
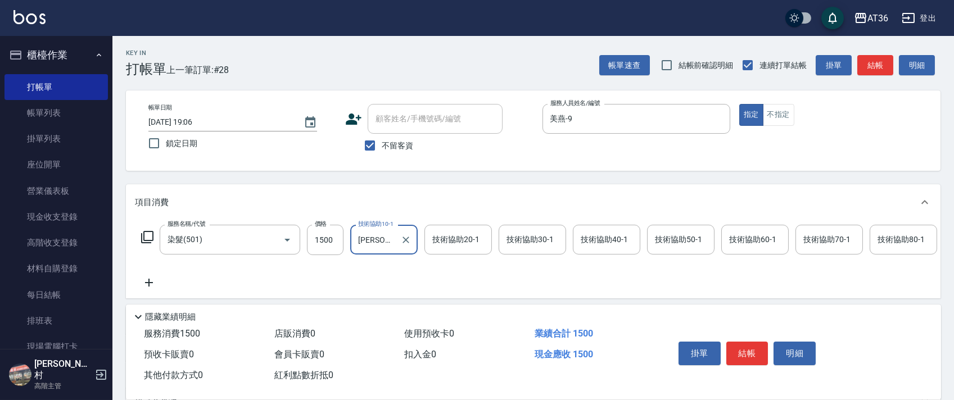
drag, startPoint x: 749, startPoint y: 345, endPoint x: 761, endPoint y: 341, distance: 13.0
click at [749, 345] on button "結帳" at bounding box center [748, 354] width 42 height 24
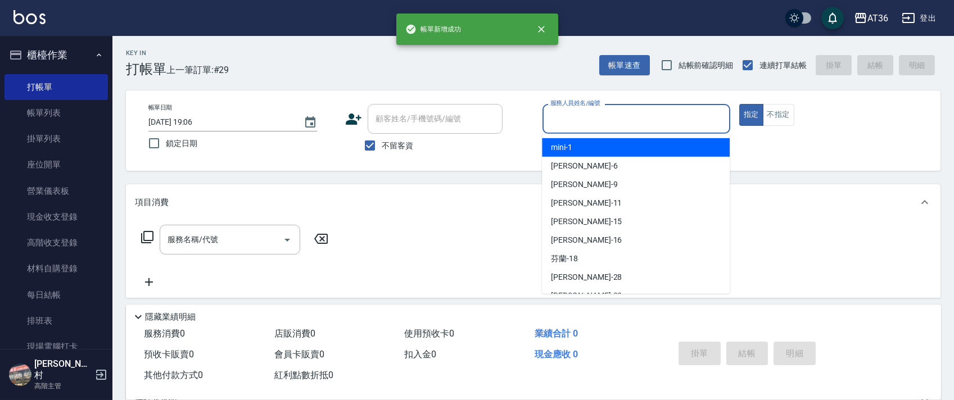
click at [554, 118] on input "服務人員姓名/編號" at bounding box center [637, 119] width 178 height 20
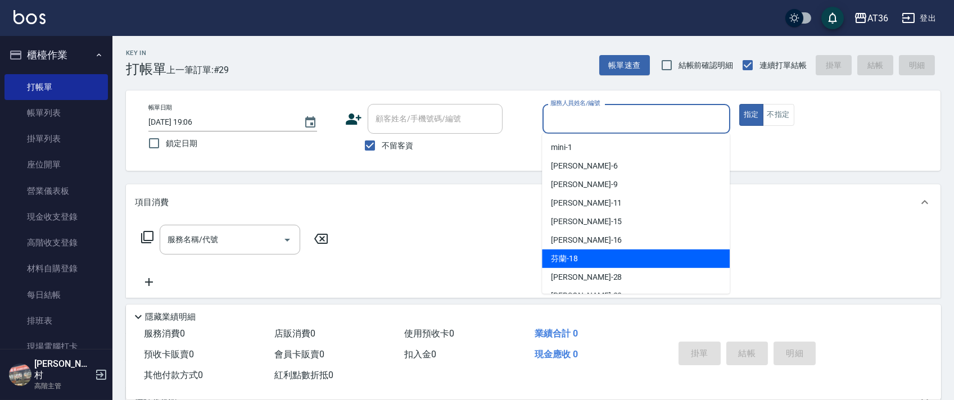
click at [567, 259] on span "芬蘭 -18" at bounding box center [564, 259] width 27 height 12
type input "芬蘭-18"
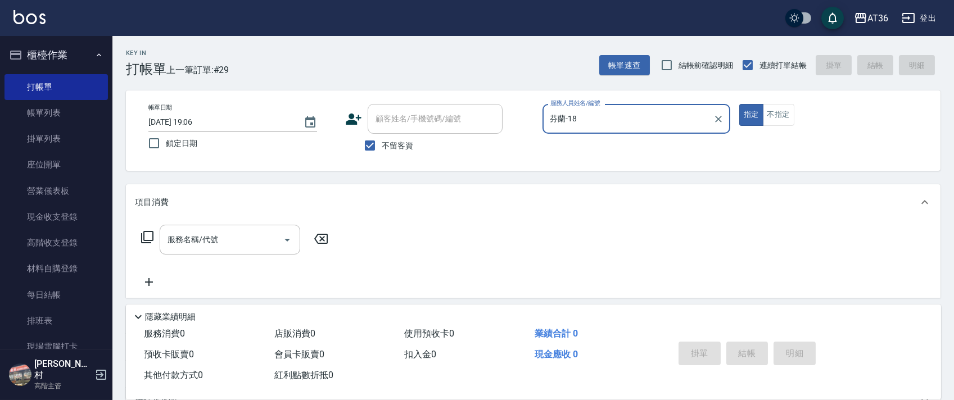
click at [152, 237] on icon at bounding box center [147, 237] width 13 height 13
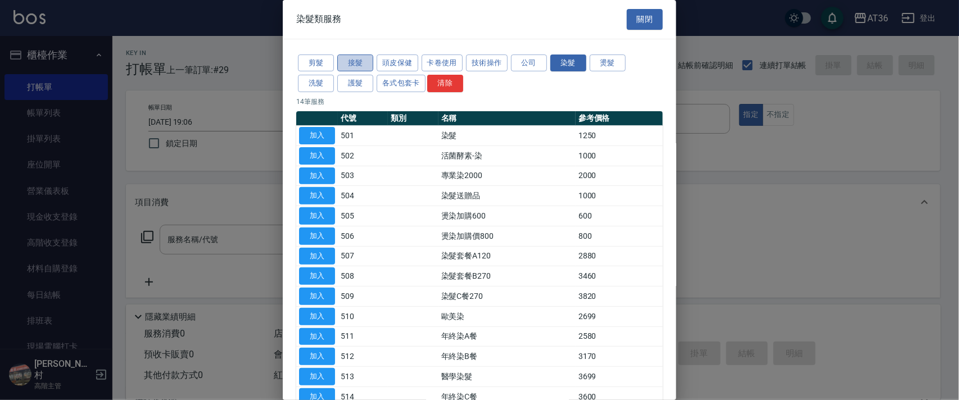
click at [370, 58] on button "接髮" at bounding box center [355, 63] width 36 height 17
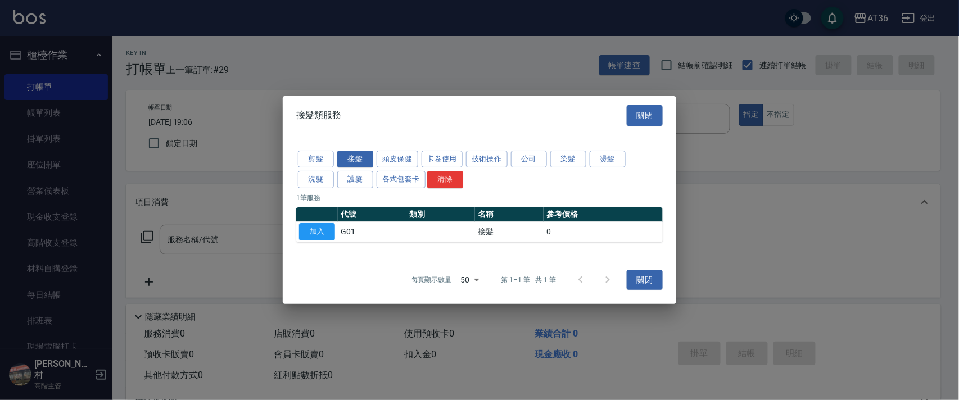
click at [396, 64] on div at bounding box center [479, 200] width 959 height 400
click at [397, 160] on button "頭皮保健" at bounding box center [398, 159] width 42 height 17
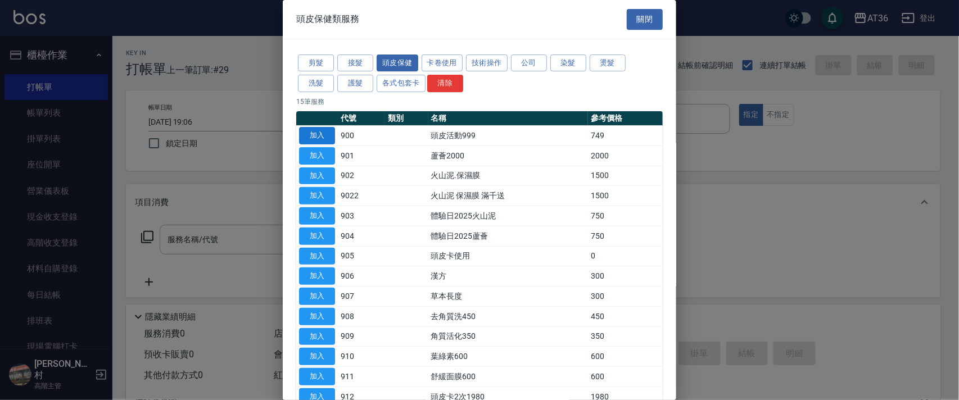
click at [327, 130] on button "加入" at bounding box center [317, 135] width 36 height 17
type input "頭皮活動999(900)"
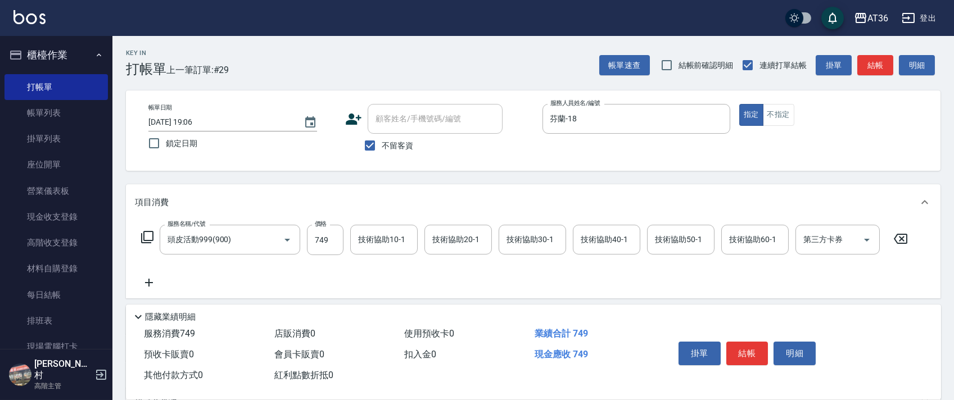
click at [148, 237] on icon at bounding box center [147, 237] width 13 height 13
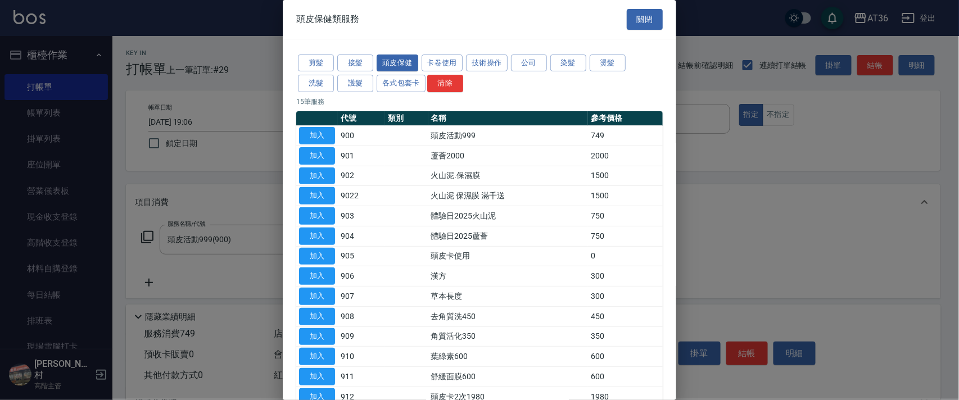
drag, startPoint x: 349, startPoint y: 83, endPoint x: 400, endPoint y: 106, distance: 56.6
click at [349, 83] on button "護髮" at bounding box center [355, 83] width 36 height 17
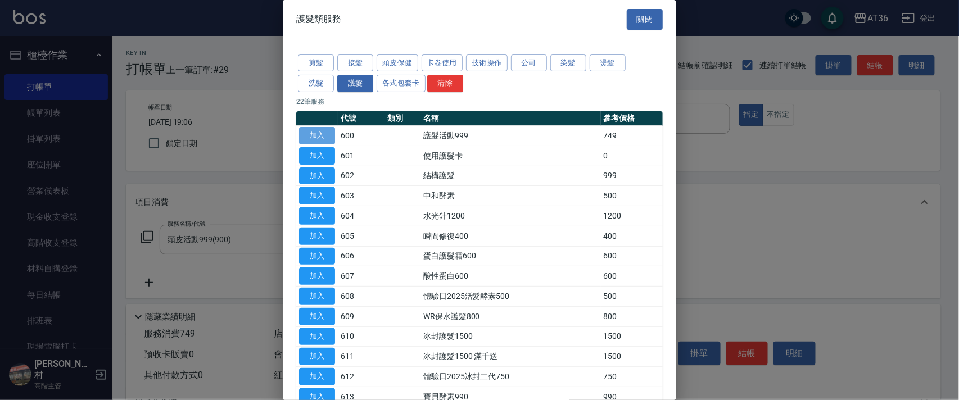
click at [323, 131] on button "加入" at bounding box center [317, 135] width 36 height 17
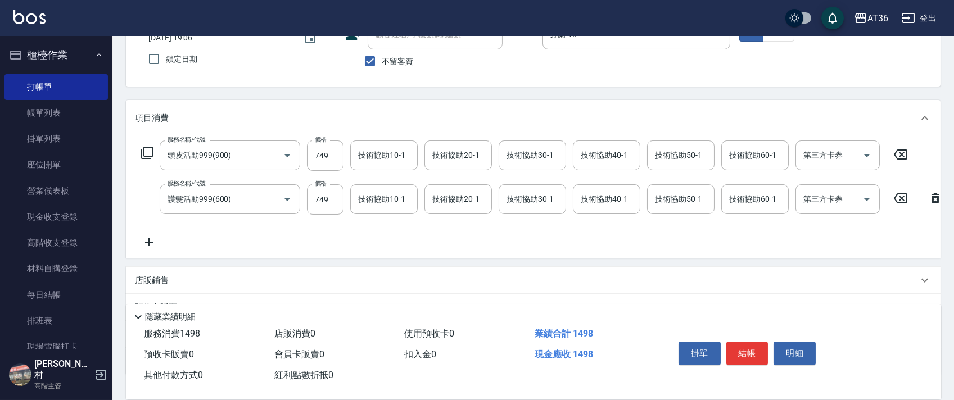
scroll to position [177, 0]
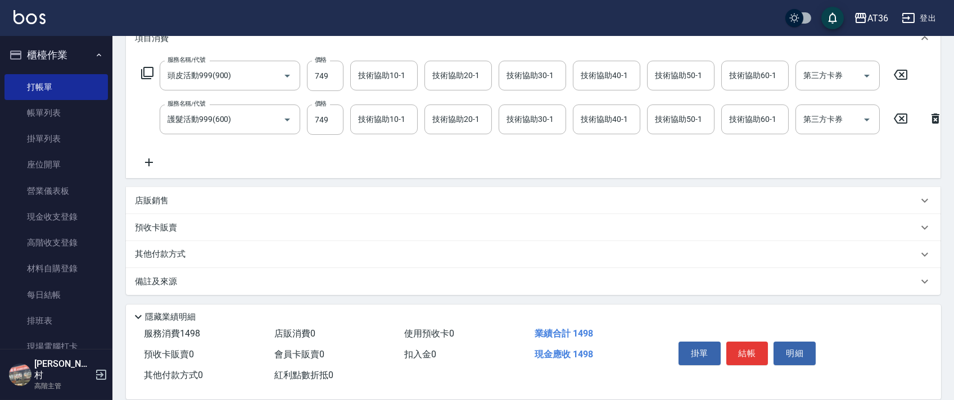
drag, startPoint x: 167, startPoint y: 195, endPoint x: 222, endPoint y: 214, distance: 57.8
click at [173, 198] on div "店販銷售" at bounding box center [526, 201] width 783 height 12
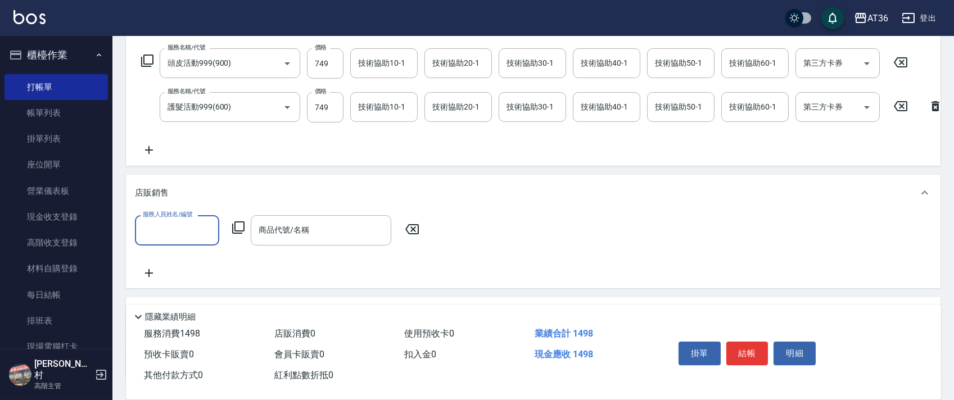
scroll to position [0, 0]
drag, startPoint x: 170, startPoint y: 242, endPoint x: 179, endPoint y: 232, distance: 13.5
click at [169, 240] on input "服務人員姓名/編號" at bounding box center [177, 230] width 74 height 20
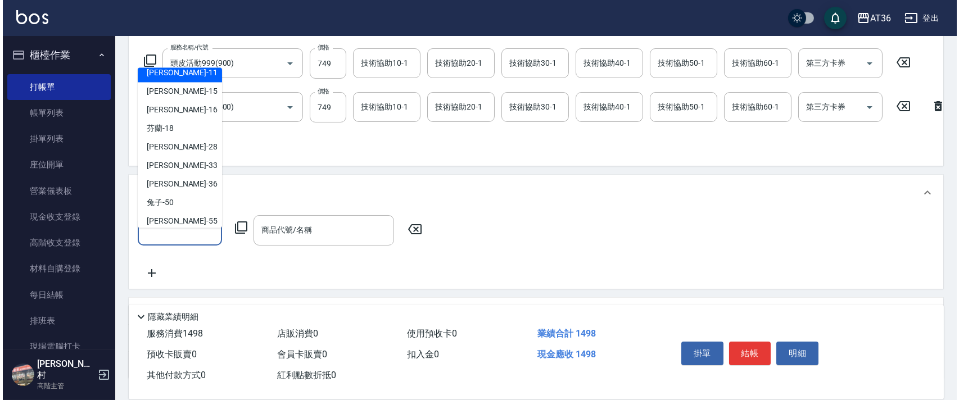
scroll to position [146, 0]
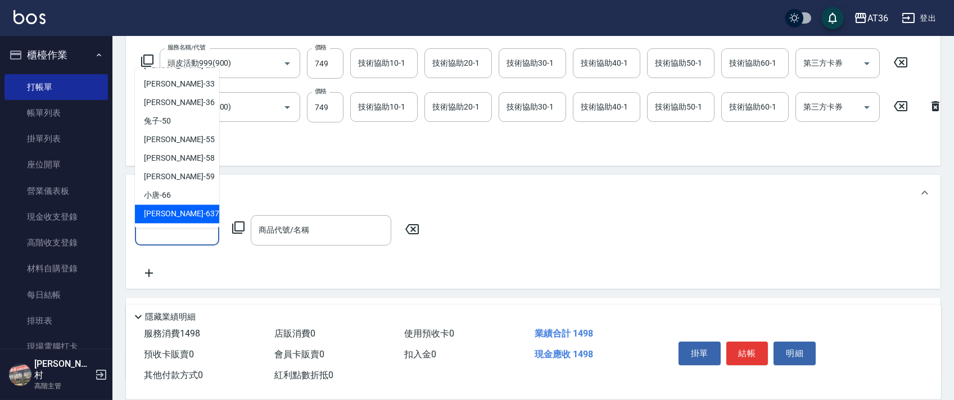
drag, startPoint x: 188, startPoint y: 215, endPoint x: 240, endPoint y: 232, distance: 54.8
click at [195, 219] on div "憶琳 -637" at bounding box center [177, 214] width 84 height 19
type input "憶琳-637"
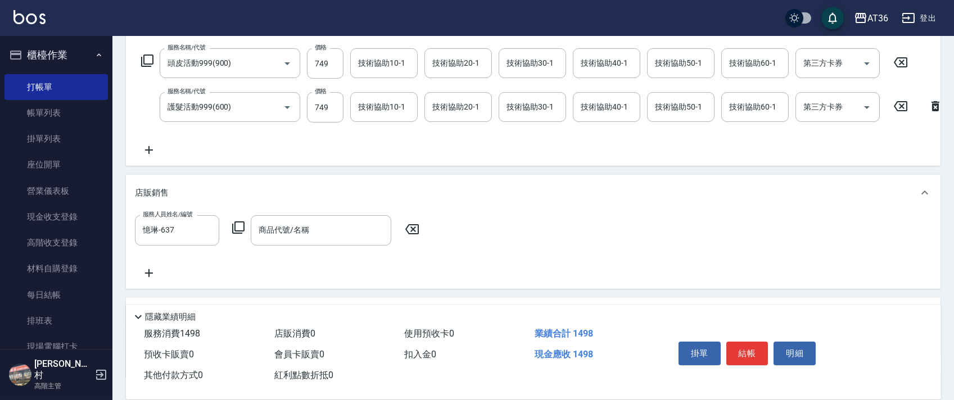
click at [237, 234] on icon at bounding box center [238, 227] width 13 height 13
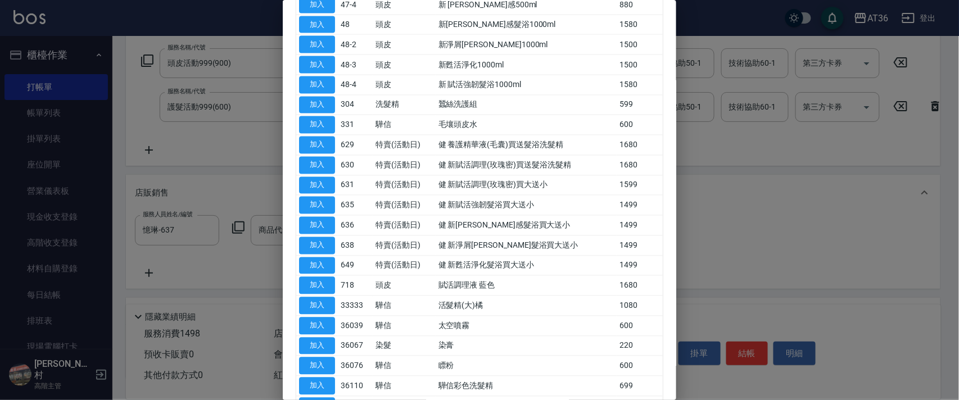
scroll to position [714, 0]
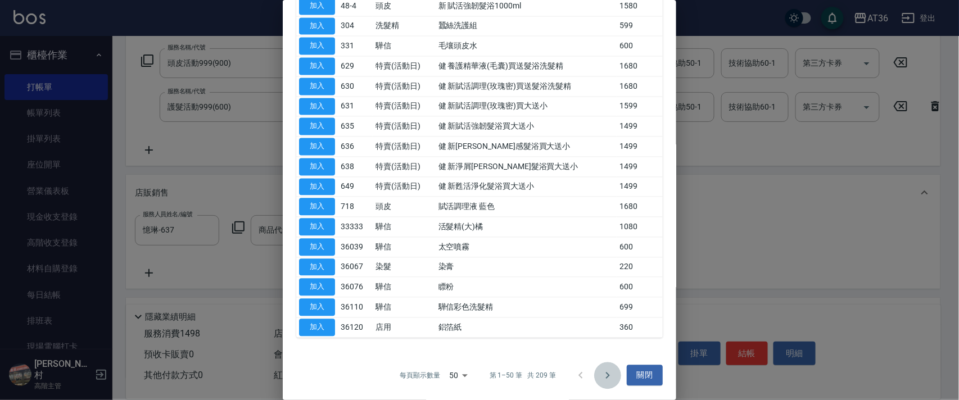
click at [601, 377] on icon "Go to next page" at bounding box center [607, 375] width 13 height 13
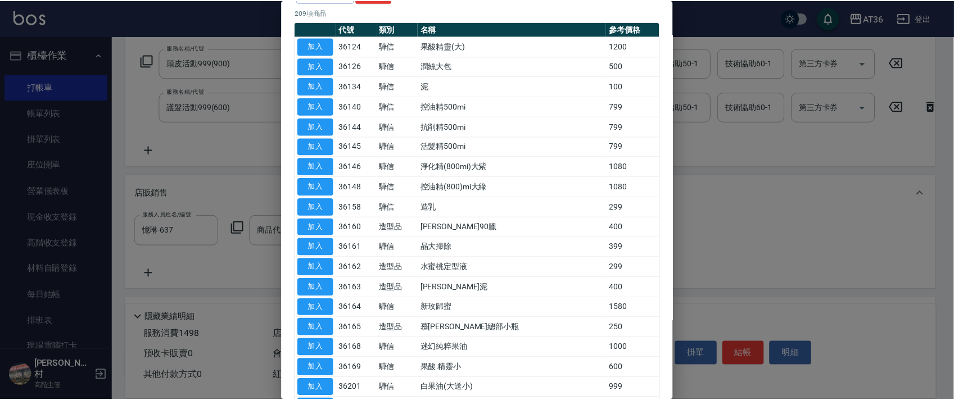
scroll to position [109, 0]
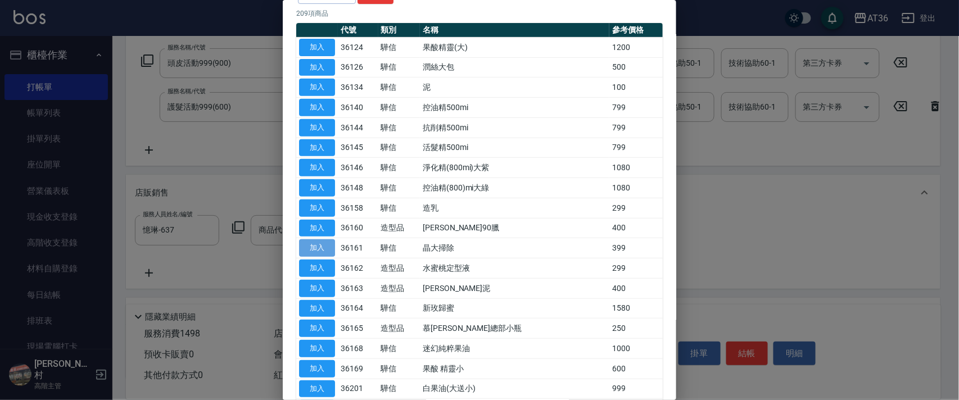
click at [326, 247] on button "加入" at bounding box center [317, 248] width 36 height 17
type input "晶大掃除"
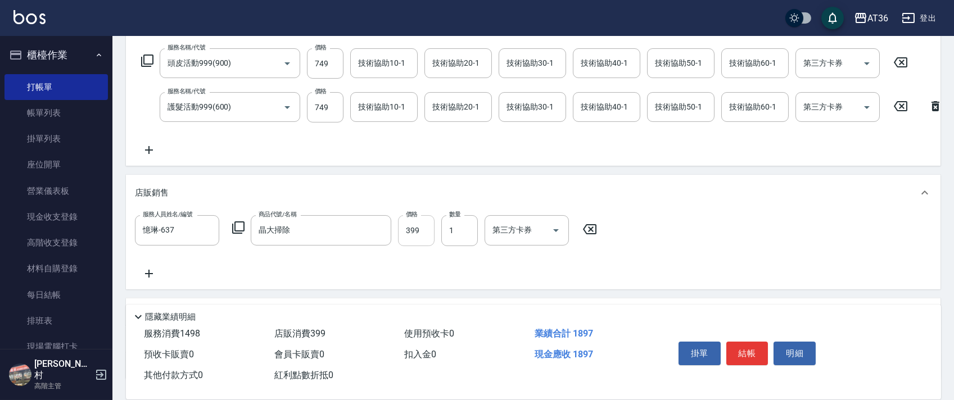
click at [403, 246] on input "399" at bounding box center [416, 230] width 37 height 30
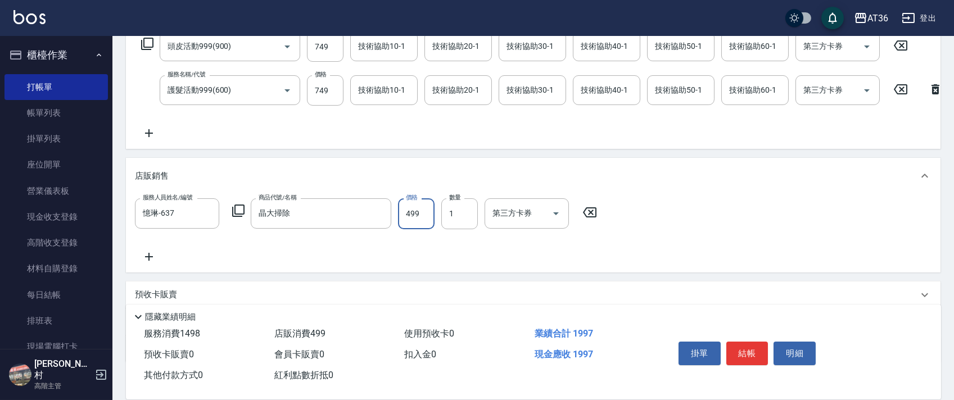
scroll to position [273, 0]
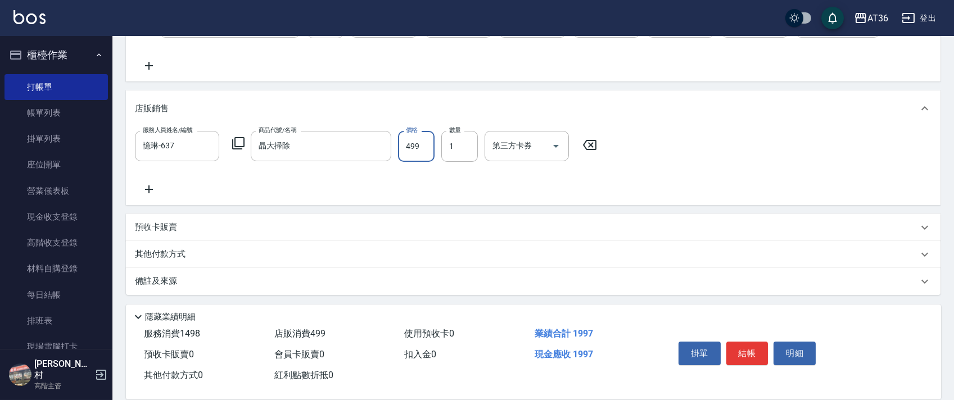
type input "499"
click at [183, 254] on p "其他付款方式" at bounding box center [163, 255] width 56 height 12
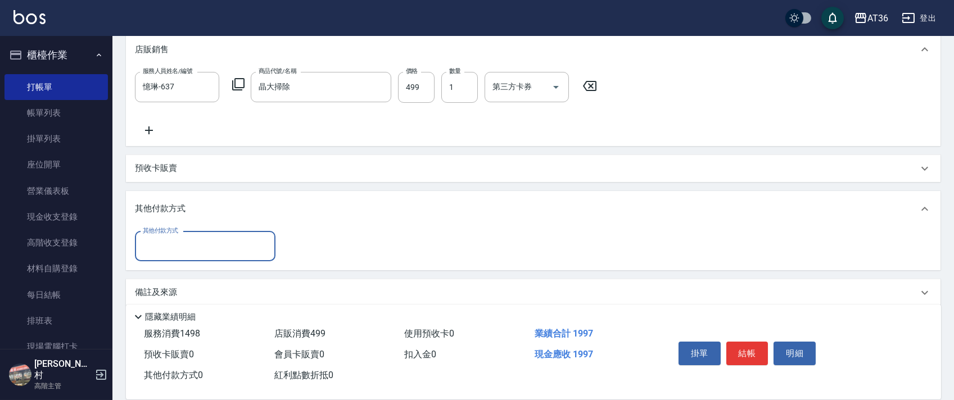
scroll to position [343, 0]
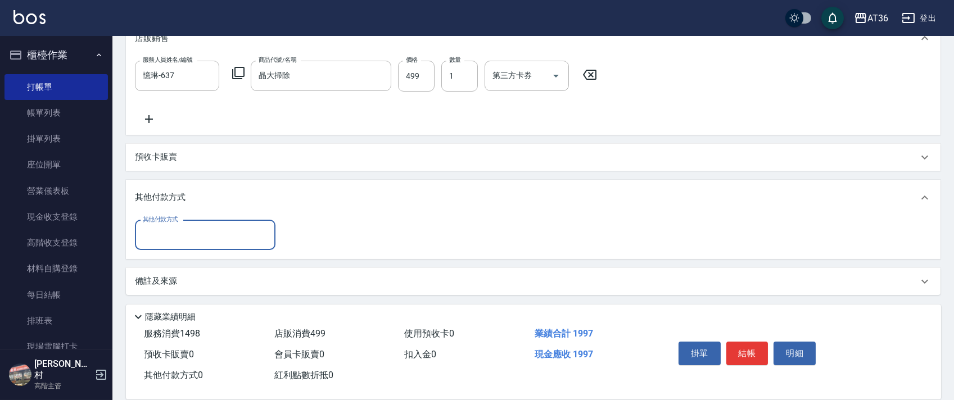
drag, startPoint x: 192, startPoint y: 241, endPoint x: 214, endPoint y: 247, distance: 22.2
click at [192, 241] on input "其他付款方式" at bounding box center [205, 235] width 130 height 20
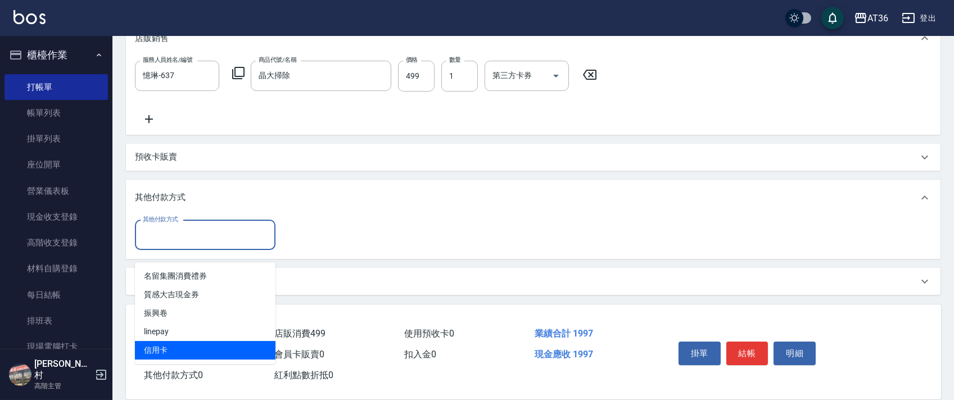
click at [159, 341] on span "信用卡" at bounding box center [205, 350] width 141 height 19
type input "信用卡"
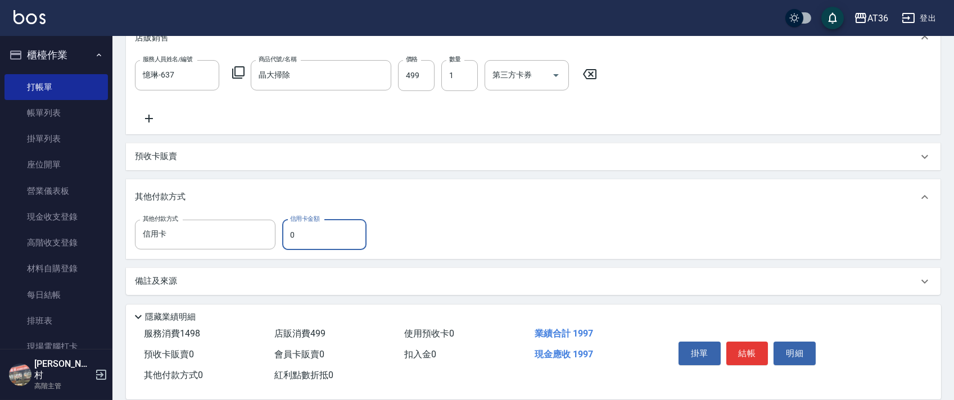
click at [286, 238] on input "0" at bounding box center [324, 235] width 84 height 30
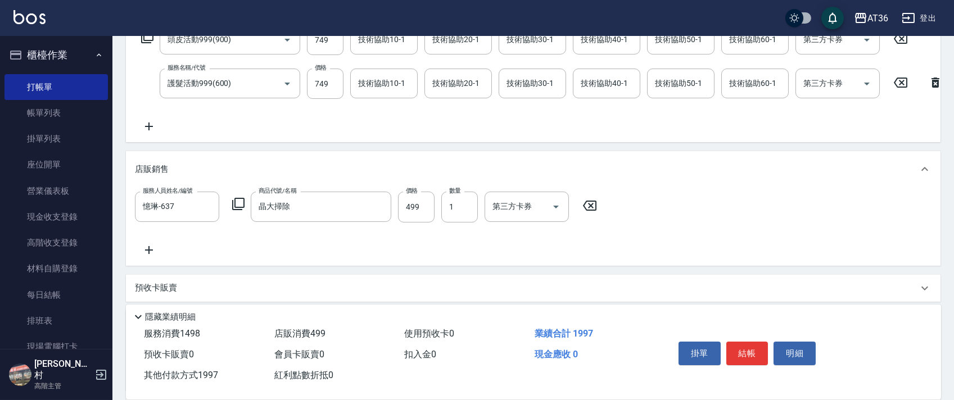
scroll to position [43, 0]
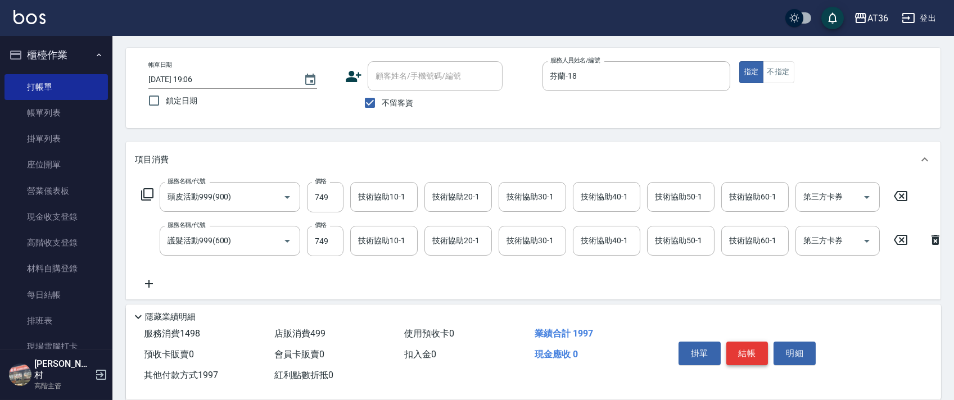
type input "1997"
click at [750, 354] on button "結帳" at bounding box center [748, 354] width 42 height 24
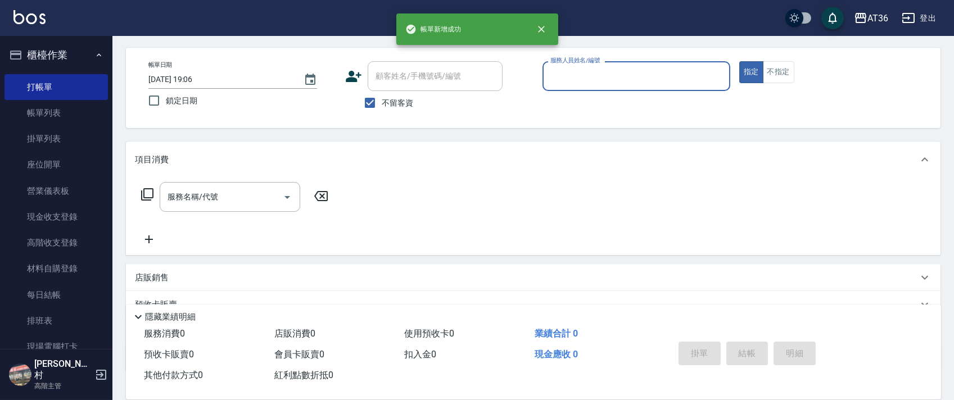
click at [556, 79] on input "服務人員姓名/編號" at bounding box center [637, 76] width 178 height 20
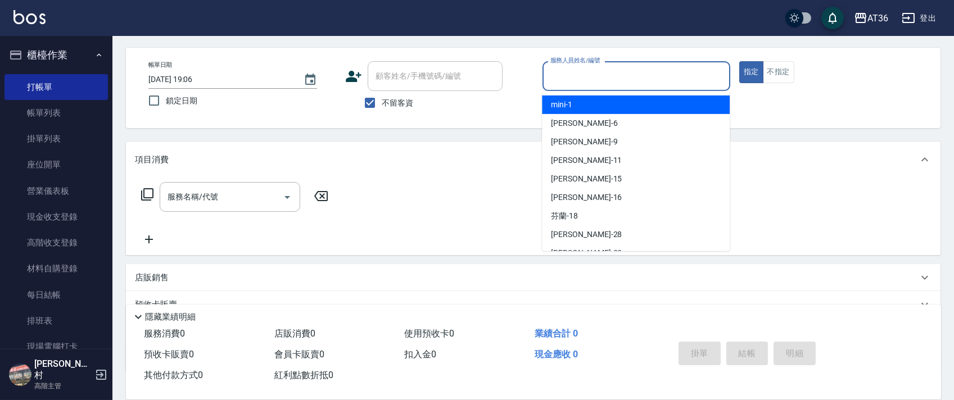
click at [581, 106] on div "mini -1" at bounding box center [636, 105] width 188 height 19
type input "mini-1"
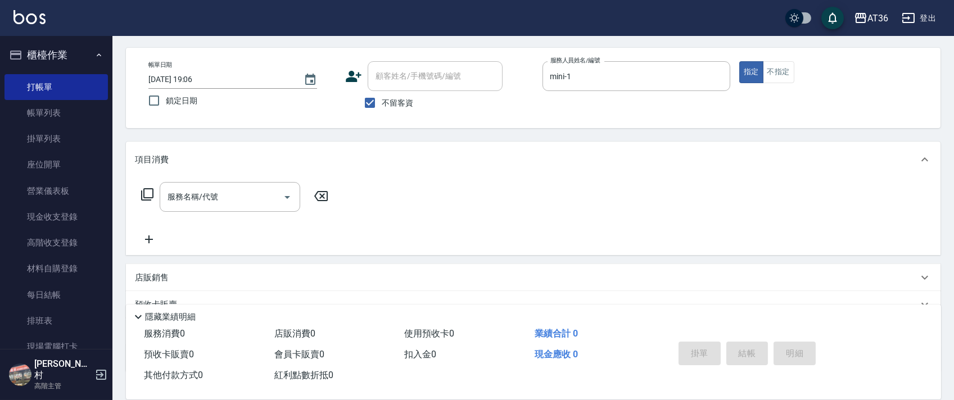
click at [146, 193] on icon at bounding box center [147, 194] width 13 height 13
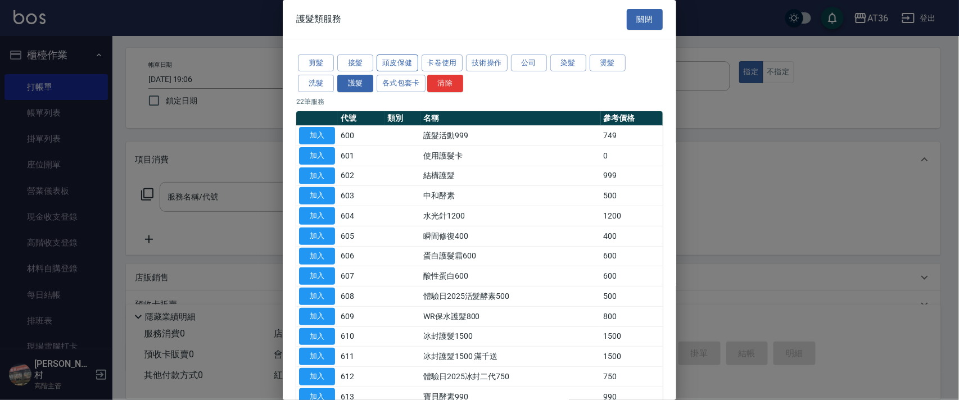
click at [389, 68] on button "頭皮保健" at bounding box center [398, 63] width 42 height 17
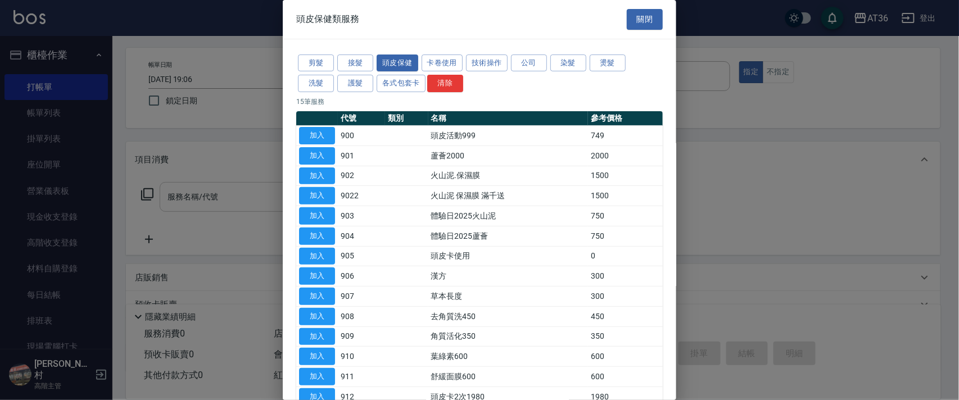
click at [331, 128] on button "加入" at bounding box center [317, 135] width 36 height 17
type input "頭皮活動999(900)"
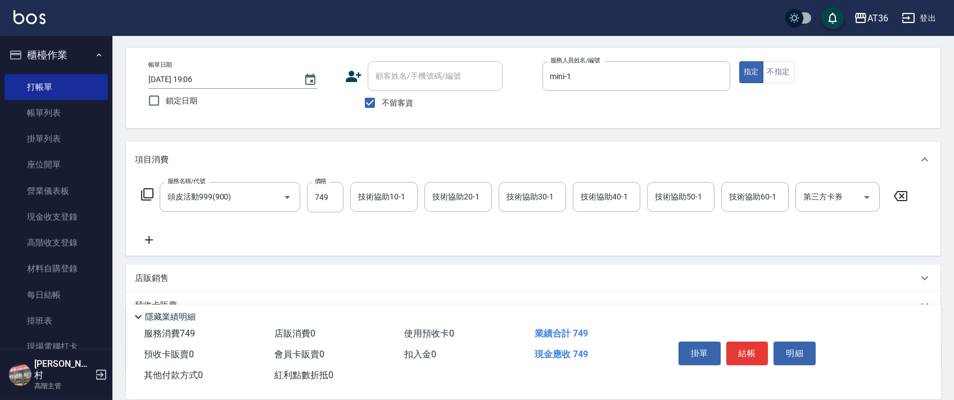
click at [151, 193] on icon at bounding box center [147, 194] width 13 height 13
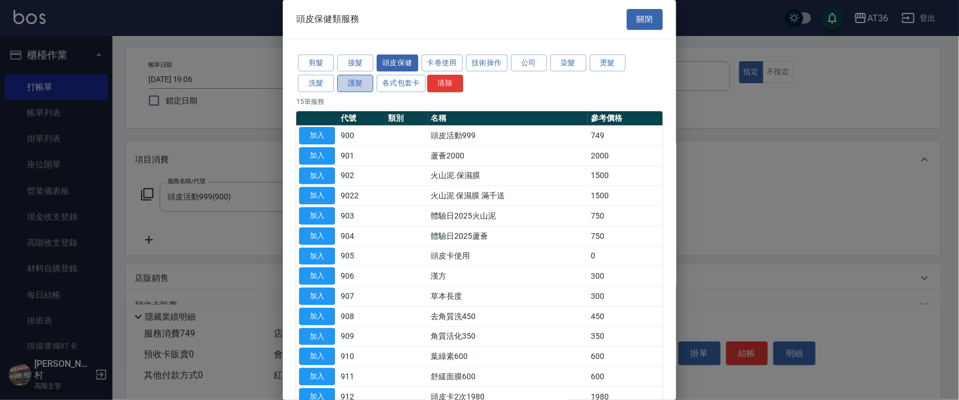
click at [358, 86] on button "護髮" at bounding box center [355, 83] width 36 height 17
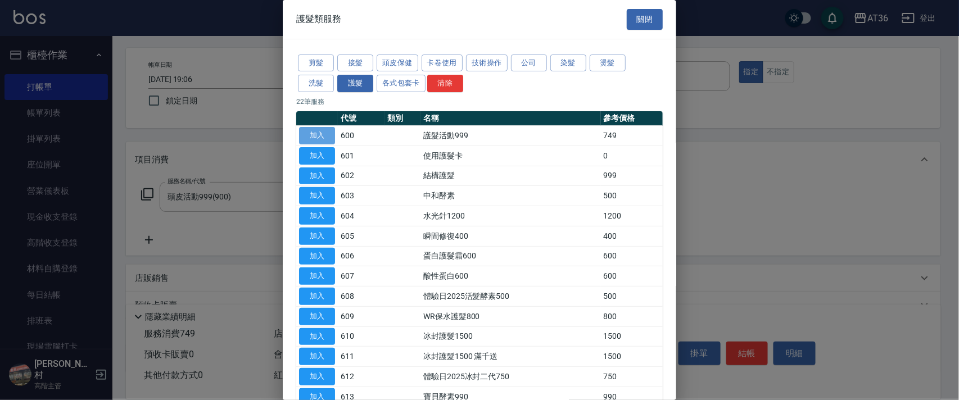
click at [320, 128] on button "加入" at bounding box center [317, 135] width 36 height 17
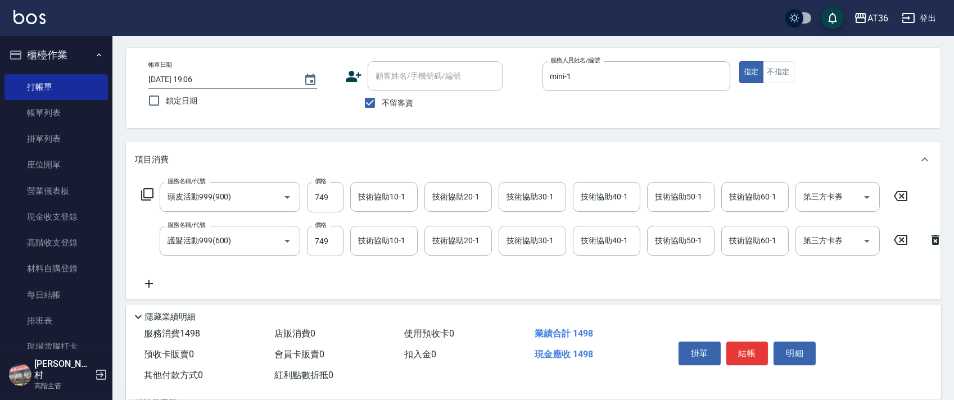
click at [594, 202] on input "技術協助40-1" at bounding box center [606, 197] width 57 height 20
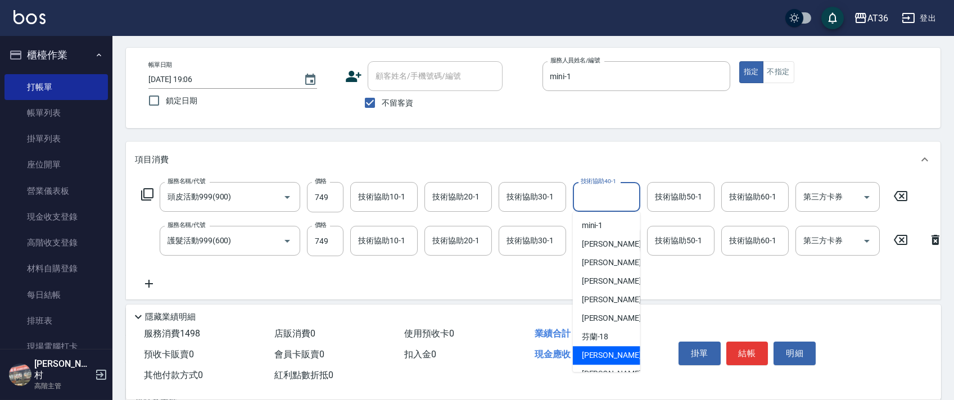
click at [607, 350] on div "[PERSON_NAME] -28" at bounding box center [606, 355] width 67 height 19
type input "[PERSON_NAME]-28"
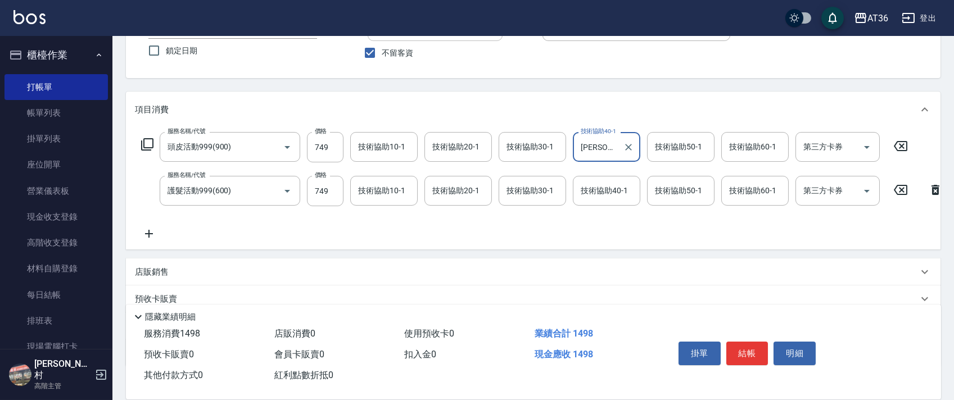
scroll to position [118, 0]
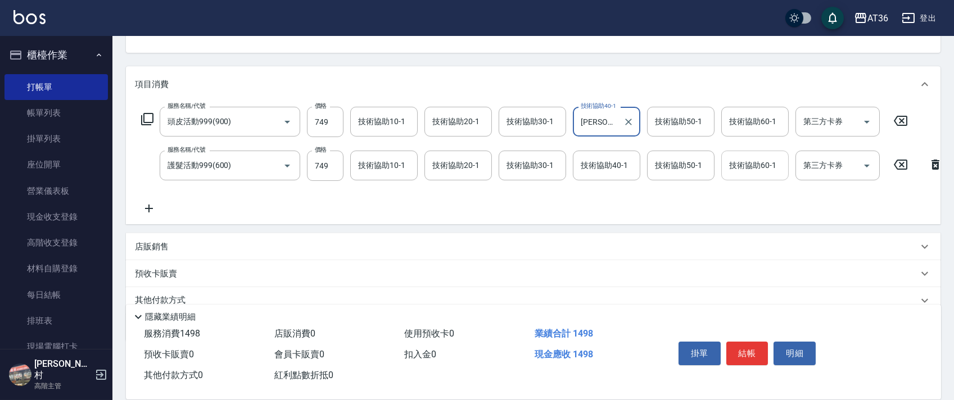
click at [737, 166] on div "技術協助60-1 技術協助60-1" at bounding box center [754, 166] width 67 height 30
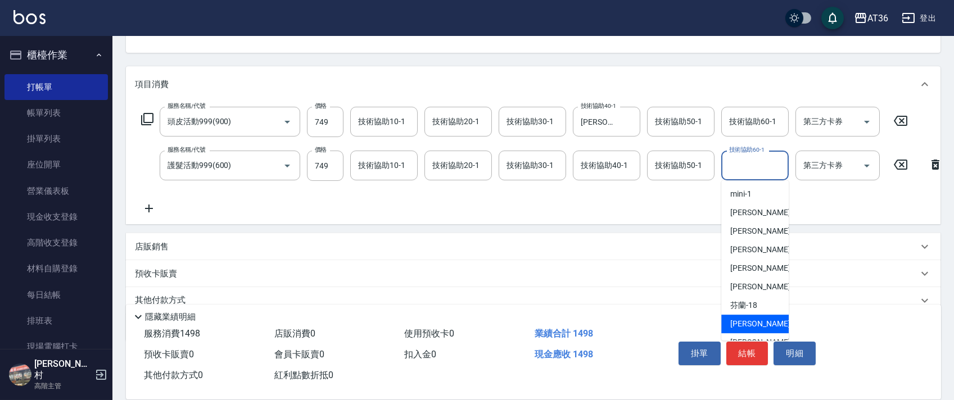
click at [747, 323] on span "[PERSON_NAME] -28" at bounding box center [765, 324] width 71 height 12
type input "[PERSON_NAME]-28"
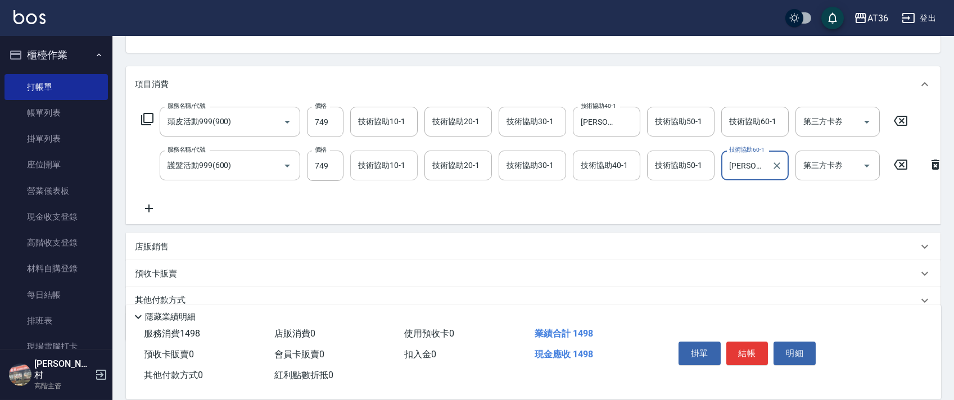
click at [370, 163] on div "技術協助10-1 技術協助10-1" at bounding box center [383, 166] width 67 height 30
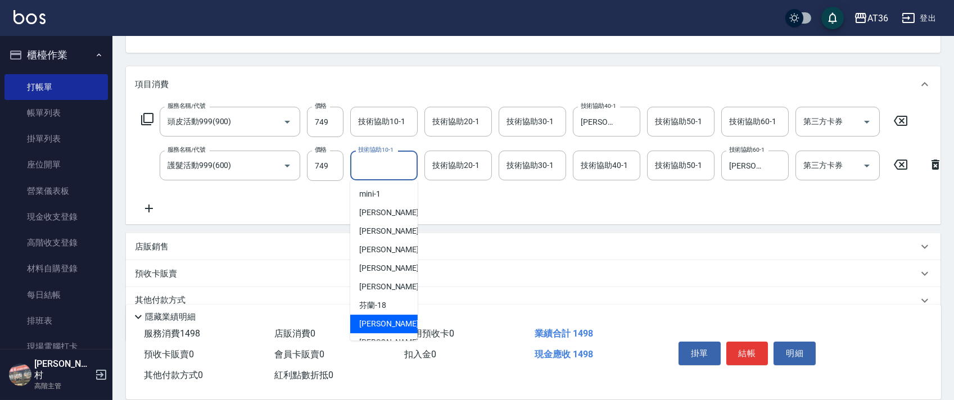
drag, startPoint x: 375, startPoint y: 323, endPoint x: 380, endPoint y: 236, distance: 86.8
click at [375, 322] on span "[PERSON_NAME] -28" at bounding box center [394, 324] width 71 height 12
type input "[PERSON_NAME]-28"
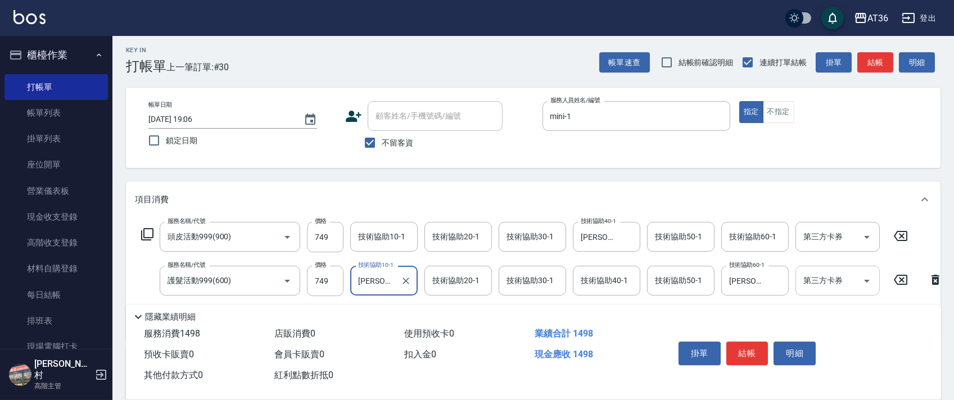
scroll to position [0, 0]
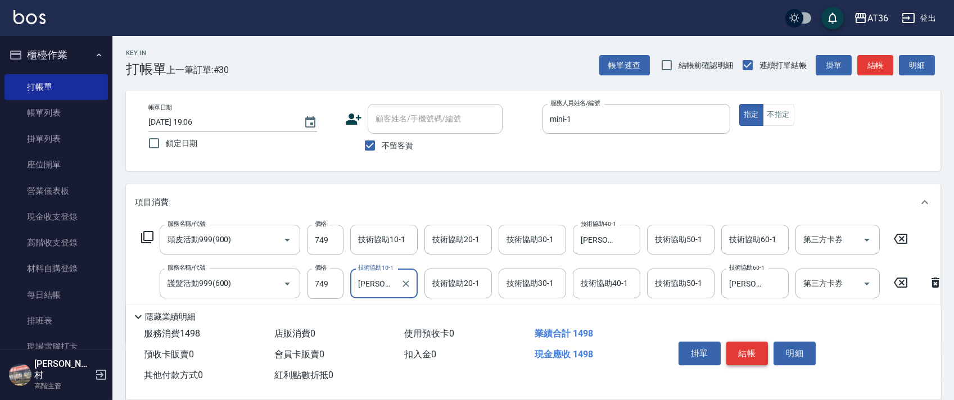
click at [747, 353] on button "結帳" at bounding box center [748, 354] width 42 height 24
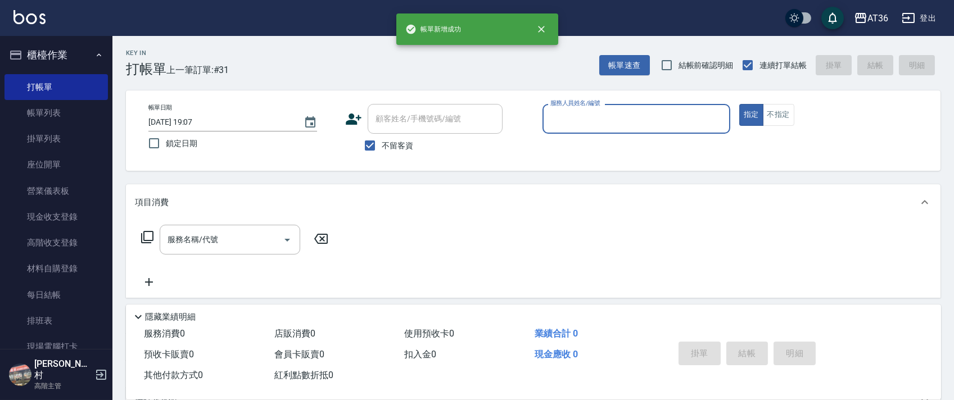
click at [571, 121] on input "服務人員姓名/編號" at bounding box center [637, 119] width 178 height 20
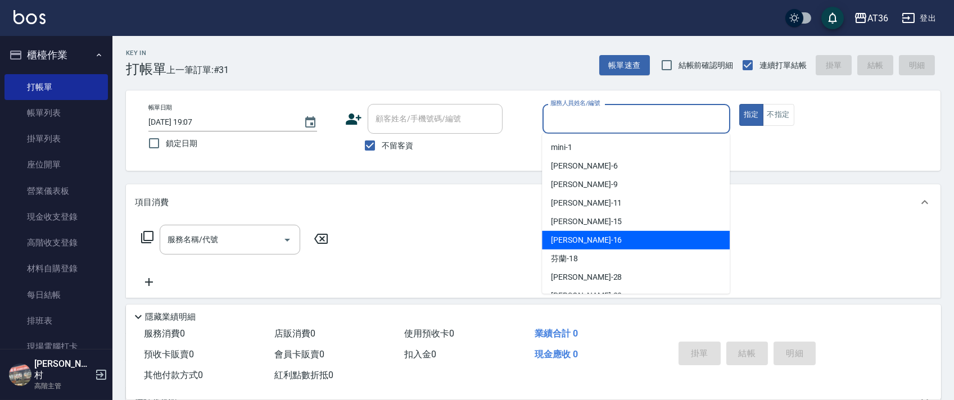
click at [595, 244] on div "[PERSON_NAME] -16" at bounding box center [636, 240] width 188 height 19
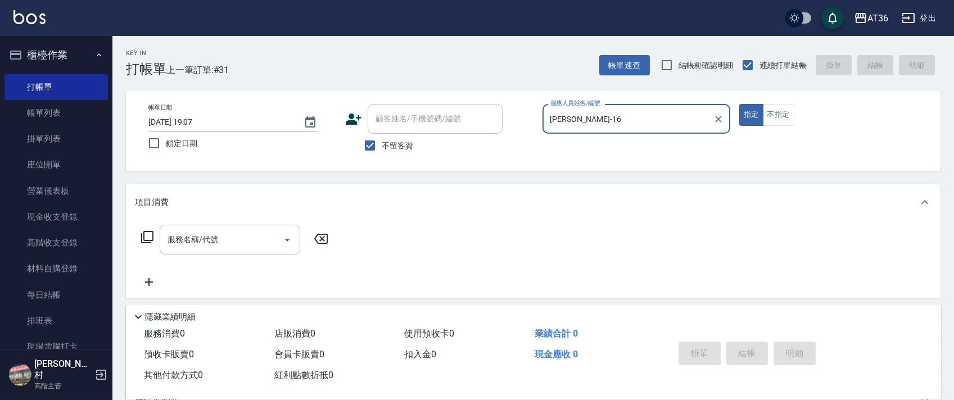
click at [145, 237] on icon at bounding box center [147, 237] width 13 height 13
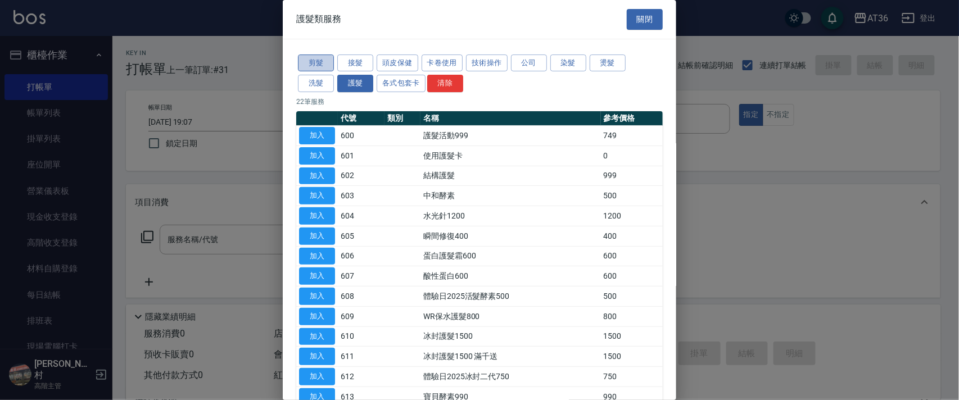
click at [316, 61] on button "剪髮" at bounding box center [316, 63] width 36 height 17
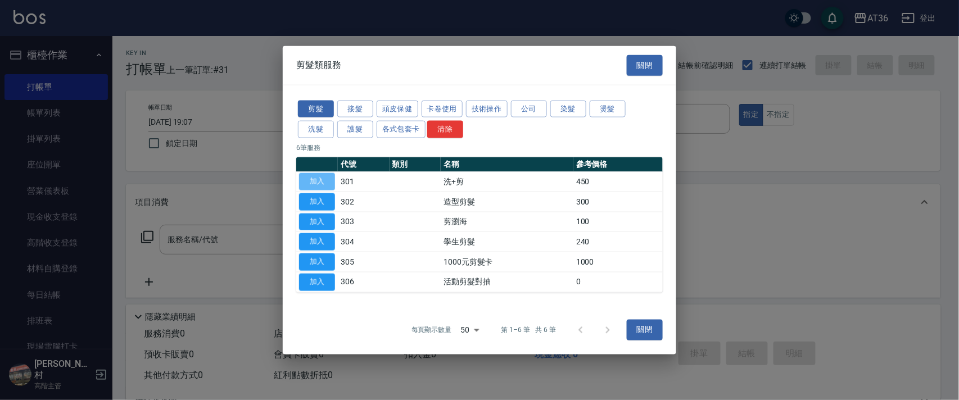
drag, startPoint x: 324, startPoint y: 182, endPoint x: 335, endPoint y: 260, distance: 78.9
click at [326, 182] on button "加入" at bounding box center [317, 181] width 36 height 17
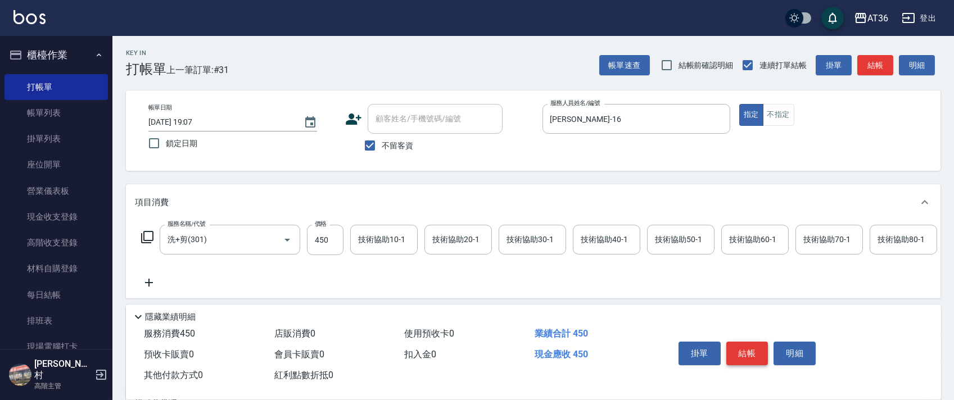
click at [744, 353] on button "結帳" at bounding box center [748, 354] width 42 height 24
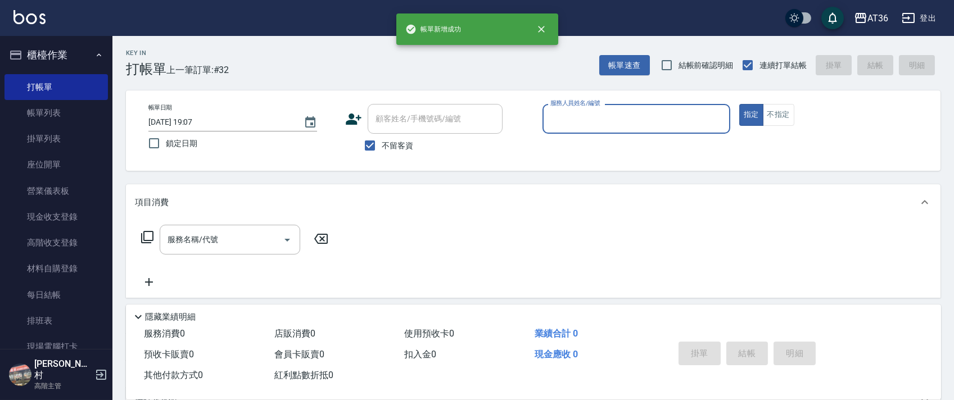
drag, startPoint x: 560, startPoint y: 124, endPoint x: 575, endPoint y: 130, distance: 16.4
click at [560, 125] on input "服務人員姓名/編號" at bounding box center [637, 119] width 178 height 20
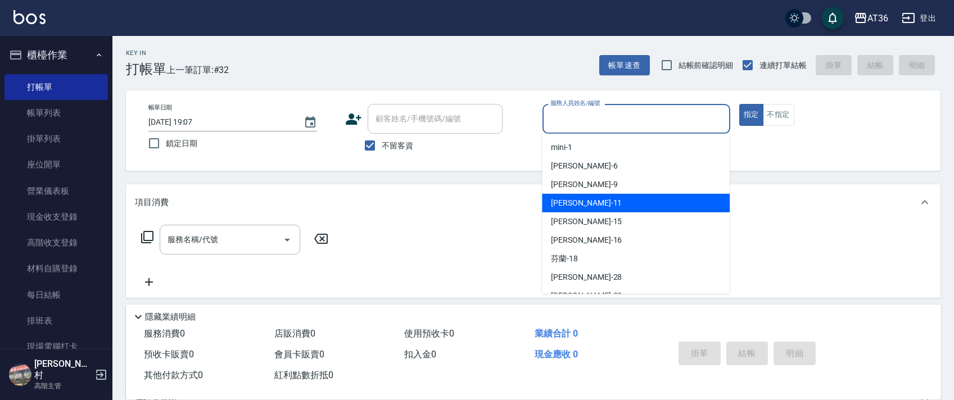
click at [595, 201] on div "[PERSON_NAME] -11" at bounding box center [636, 203] width 188 height 19
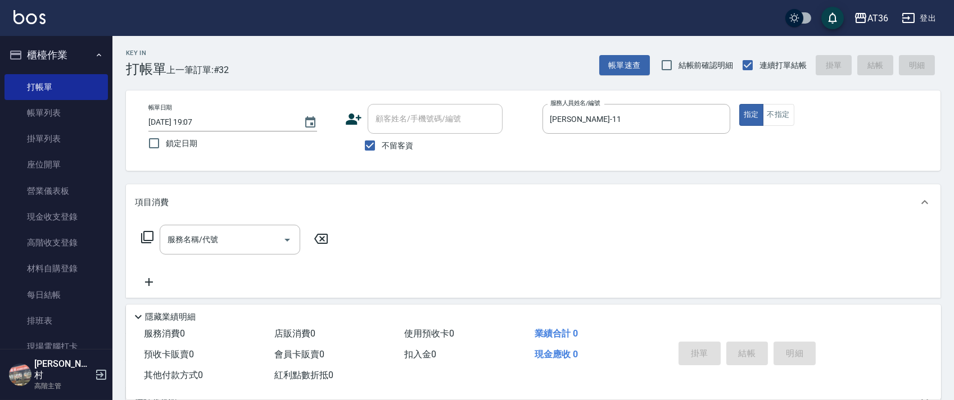
click at [153, 236] on icon at bounding box center [147, 237] width 12 height 12
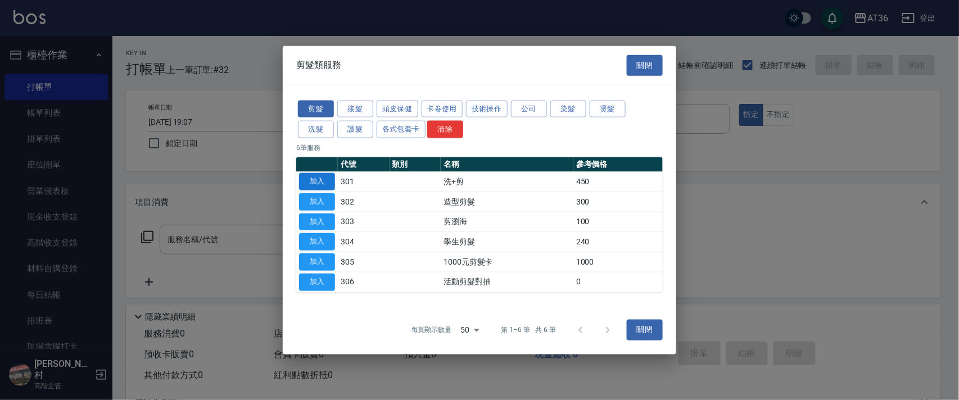
click at [315, 181] on button "加入" at bounding box center [317, 181] width 36 height 17
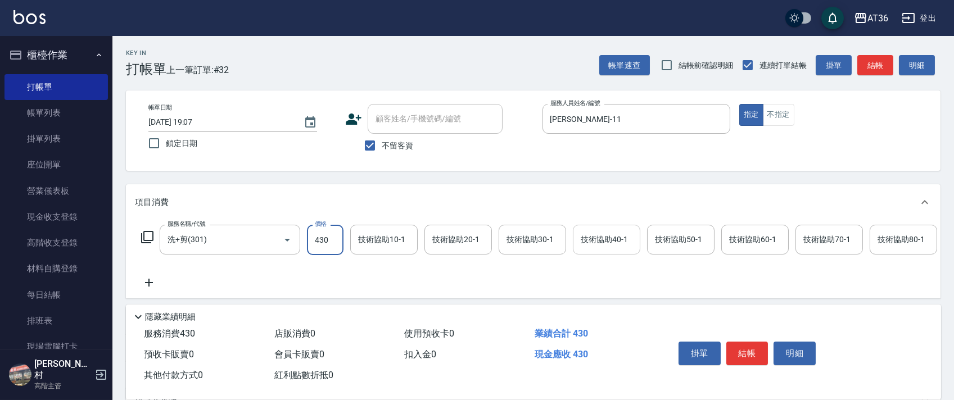
click at [589, 239] on div "技術協助40-1 技術協助40-1" at bounding box center [606, 240] width 67 height 30
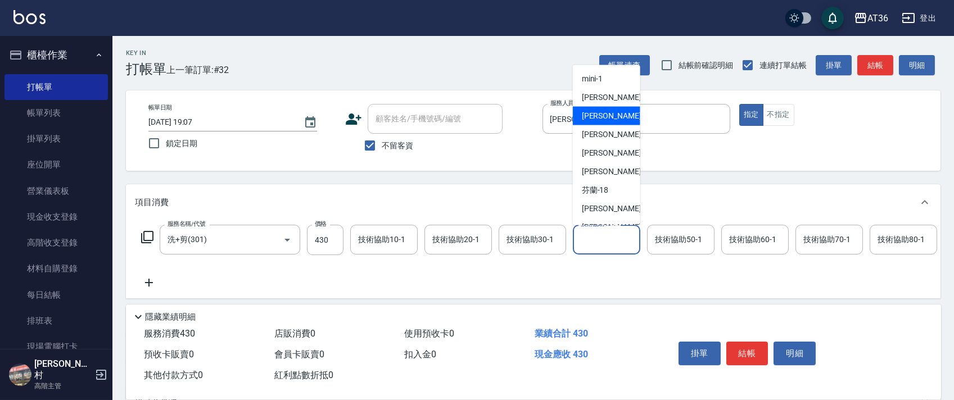
scroll to position [146, 0]
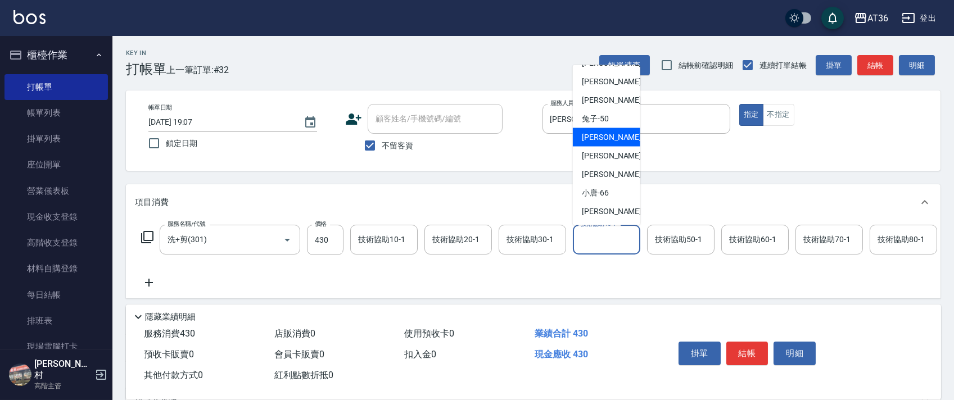
drag, startPoint x: 611, startPoint y: 139, endPoint x: 774, endPoint y: 220, distance: 182.6
click at [612, 139] on div "[PERSON_NAME] -55" at bounding box center [606, 137] width 67 height 19
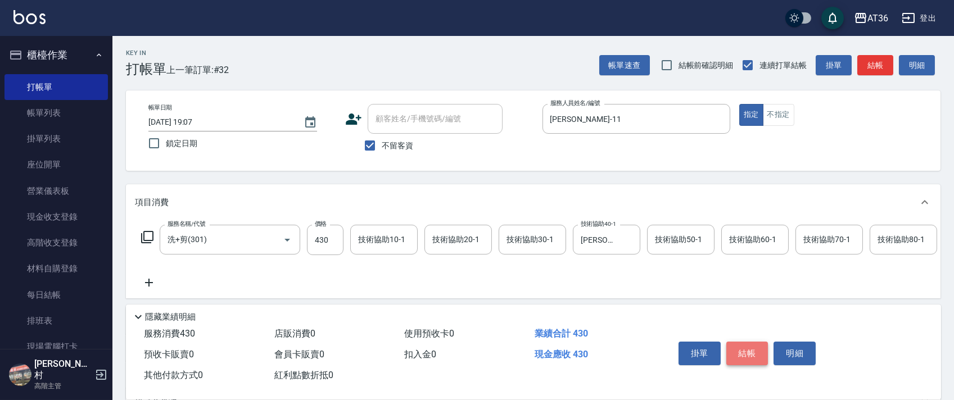
click at [743, 352] on button "結帳" at bounding box center [748, 354] width 42 height 24
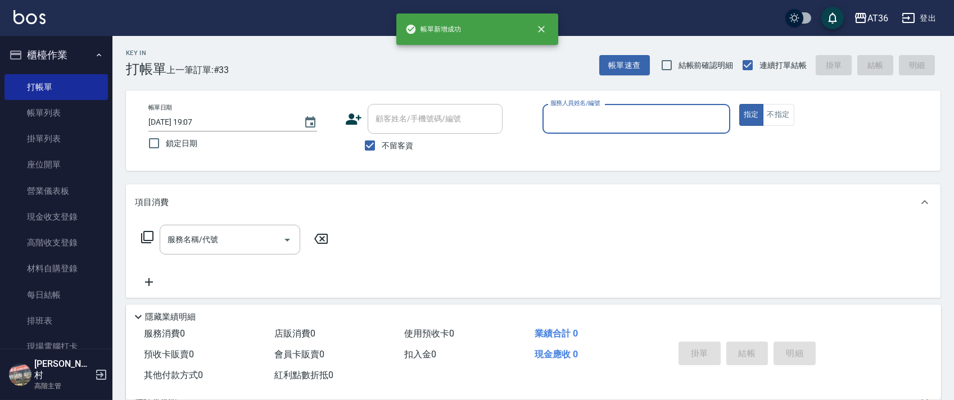
drag, startPoint x: 556, startPoint y: 114, endPoint x: 578, endPoint y: 124, distance: 23.9
click at [558, 115] on input "服務人員姓名/編號" at bounding box center [637, 119] width 178 height 20
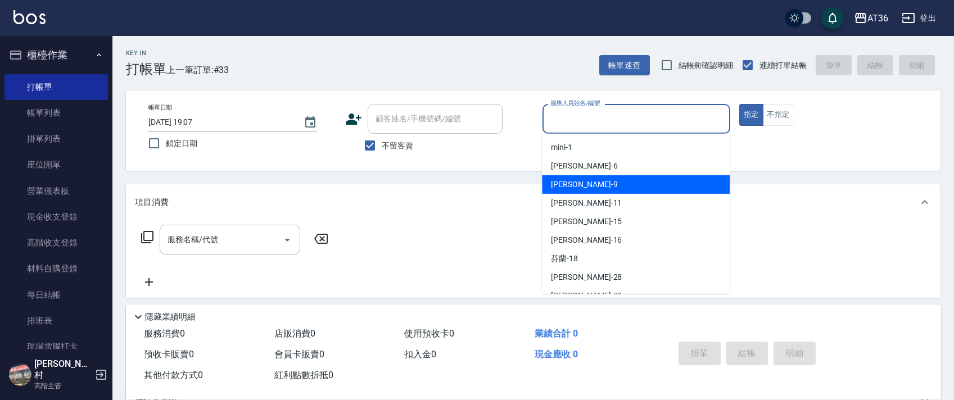
click at [588, 176] on div "美燕 -9" at bounding box center [636, 184] width 188 height 19
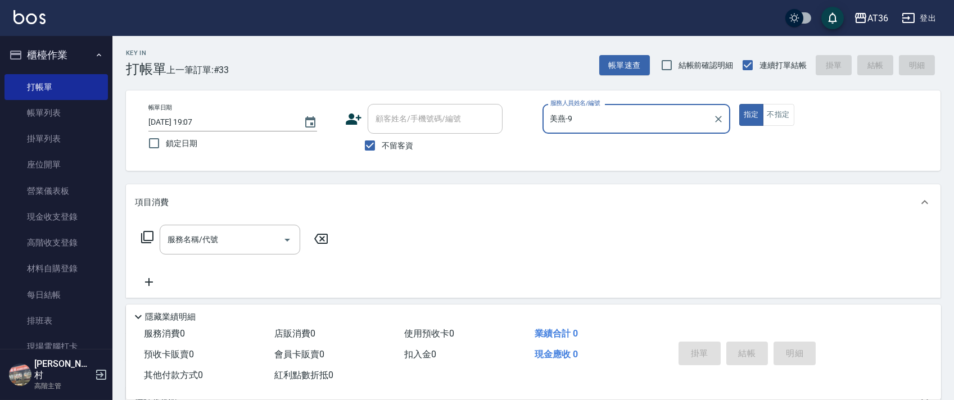
click at [143, 236] on icon at bounding box center [147, 237] width 13 height 13
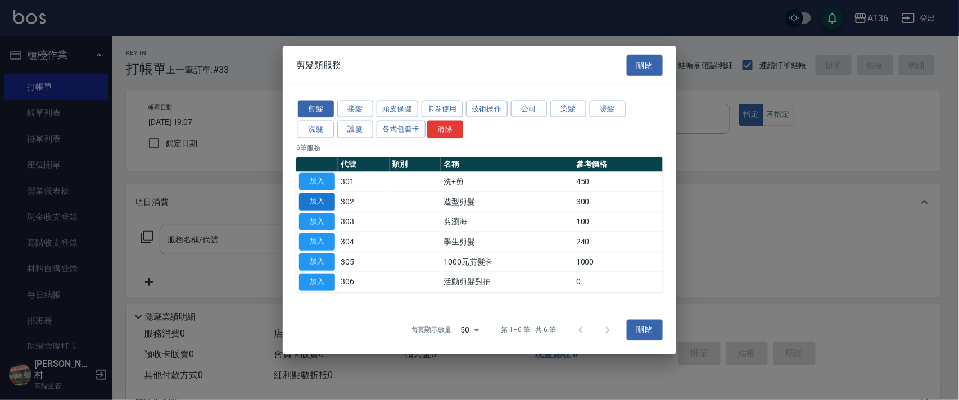
click at [313, 203] on button "加入" at bounding box center [317, 201] width 36 height 17
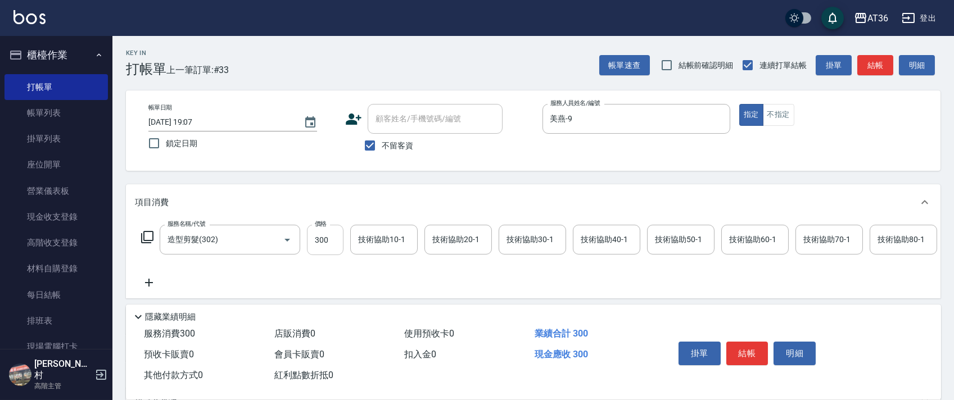
click at [315, 236] on input "300" at bounding box center [325, 240] width 37 height 30
click at [590, 243] on div "技術協助40-1 技術協助40-1" at bounding box center [606, 240] width 67 height 30
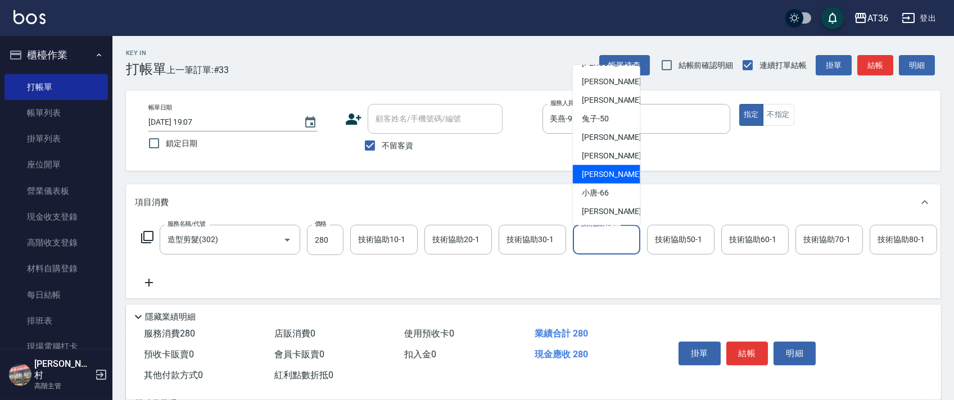
click at [599, 175] on span "[PERSON_NAME] -59" at bounding box center [617, 175] width 71 height 12
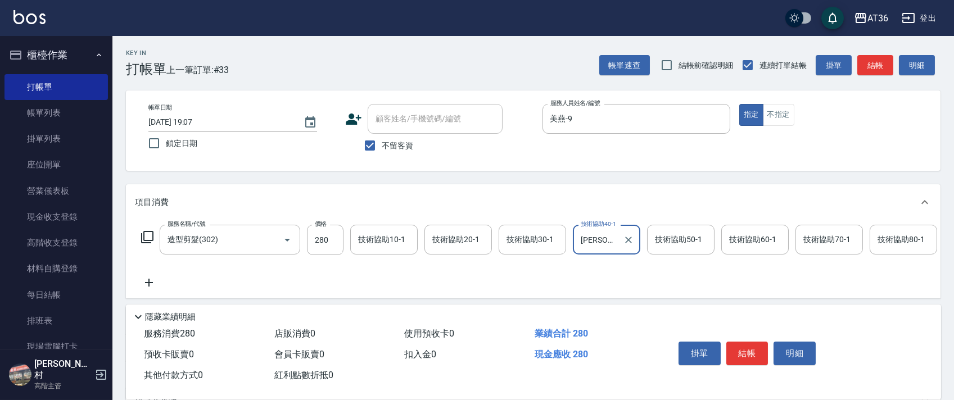
click at [738, 238] on input "技術協助60-1" at bounding box center [755, 240] width 57 height 20
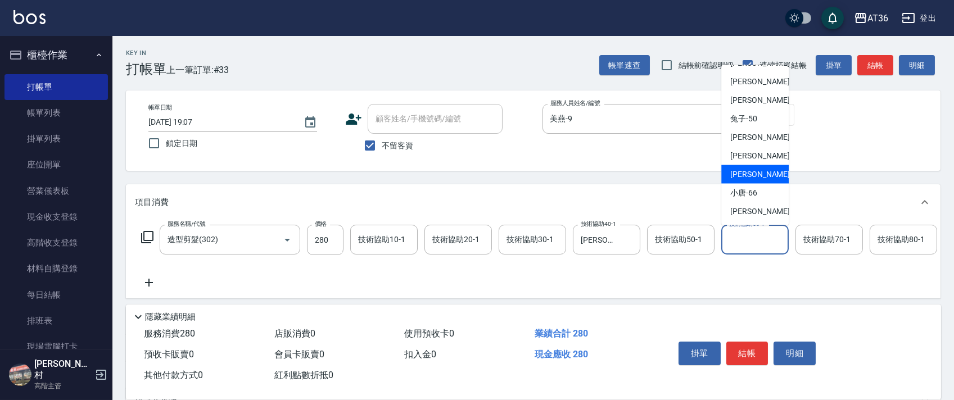
click at [758, 174] on div "[PERSON_NAME] -59" at bounding box center [754, 174] width 67 height 19
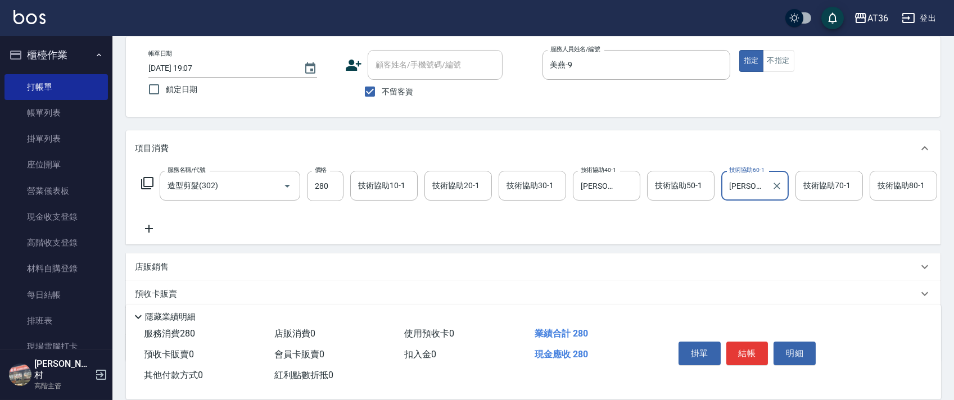
scroll to position [132, 0]
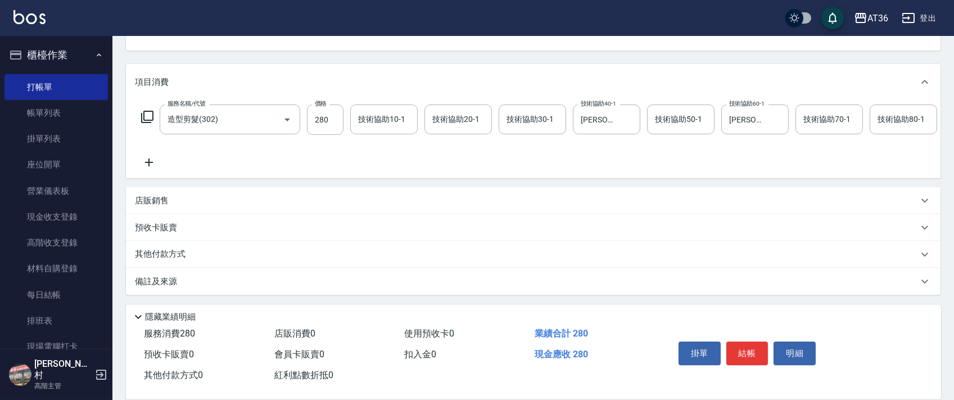
drag, startPoint x: 177, startPoint y: 254, endPoint x: 207, endPoint y: 246, distance: 31.0
click at [178, 255] on p "其他付款方式" at bounding box center [163, 255] width 56 height 12
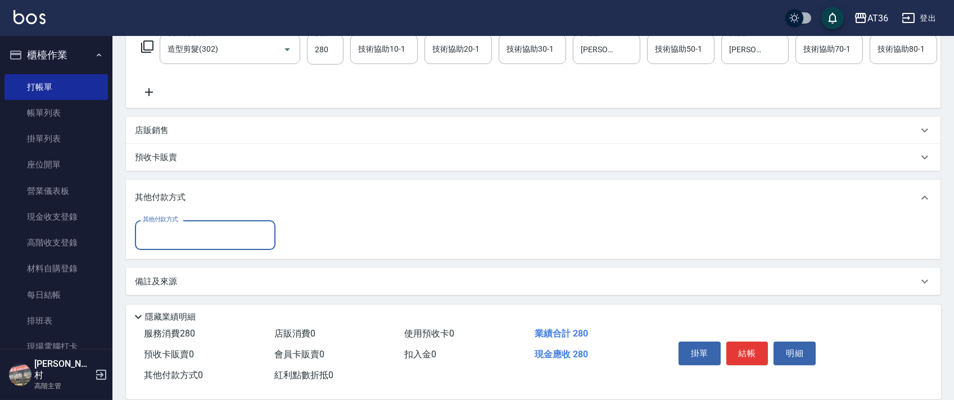
scroll to position [203, 0]
click at [195, 238] on input "其他付款方式" at bounding box center [205, 235] width 130 height 20
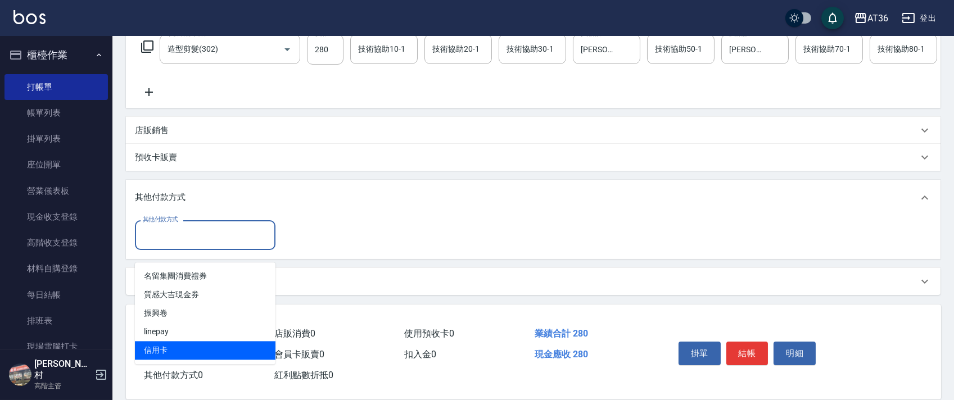
drag, startPoint x: 166, startPoint y: 337, endPoint x: 176, endPoint y: 337, distance: 10.1
click at [176, 341] on span "信用卡" at bounding box center [205, 350] width 141 height 19
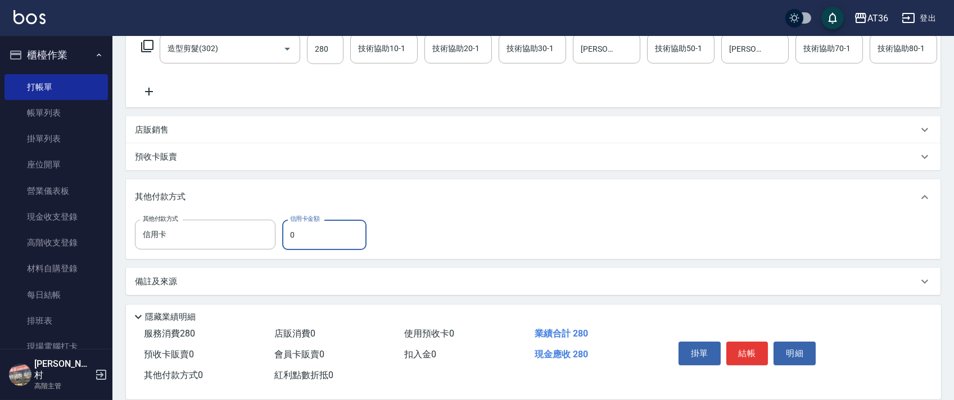
scroll to position [204, 0]
drag, startPoint x: 284, startPoint y: 233, endPoint x: 306, endPoint y: 233, distance: 21.9
click at [284, 233] on input "0" at bounding box center [324, 235] width 84 height 30
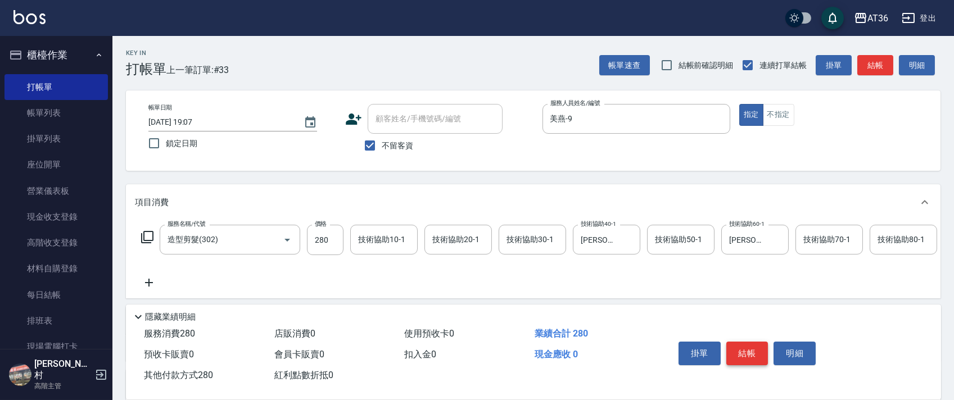
click at [755, 350] on button "結帳" at bounding box center [748, 354] width 42 height 24
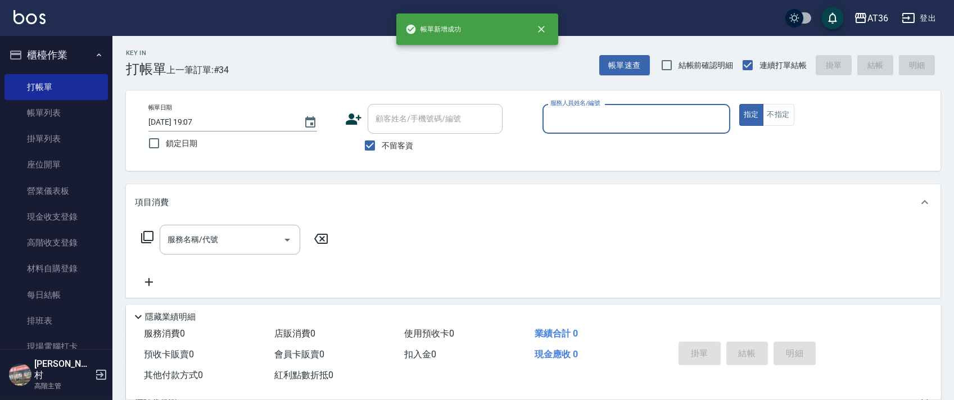
click at [563, 113] on input "服務人員姓名/編號" at bounding box center [637, 119] width 178 height 20
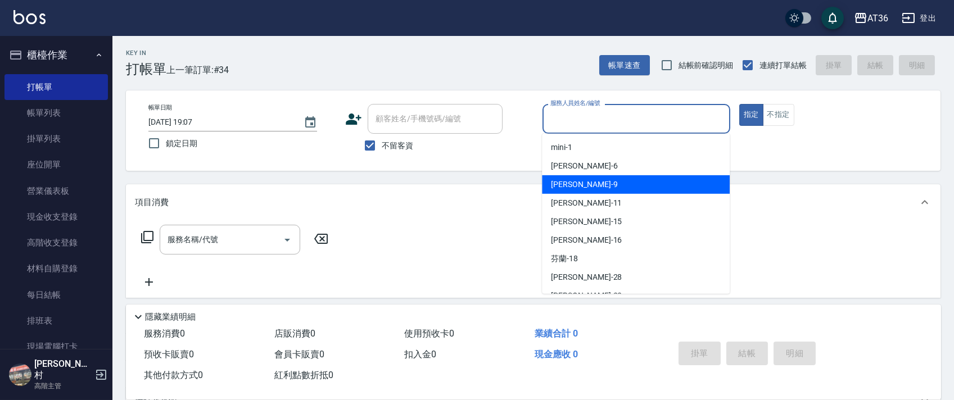
click at [583, 182] on div "美燕 -9" at bounding box center [636, 184] width 188 height 19
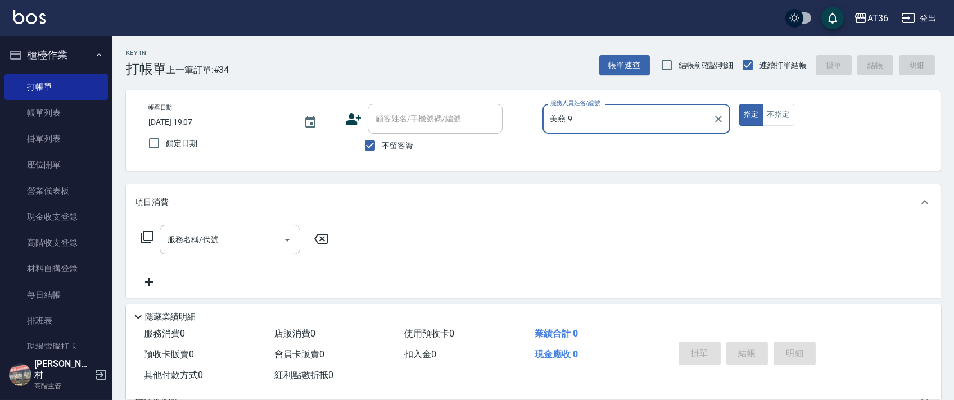
click at [146, 234] on icon at bounding box center [147, 237] width 13 height 13
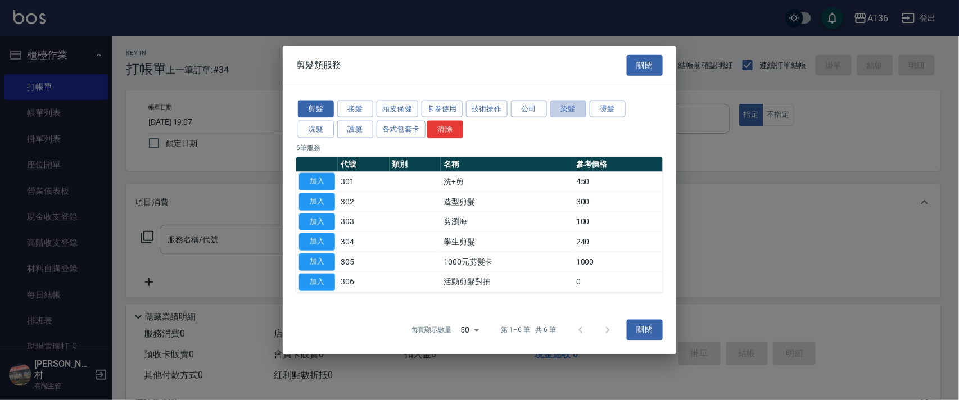
drag, startPoint x: 554, startPoint y: 103, endPoint x: 648, endPoint y: 120, distance: 95.5
click at [556, 104] on button "染髮" at bounding box center [569, 108] width 36 height 17
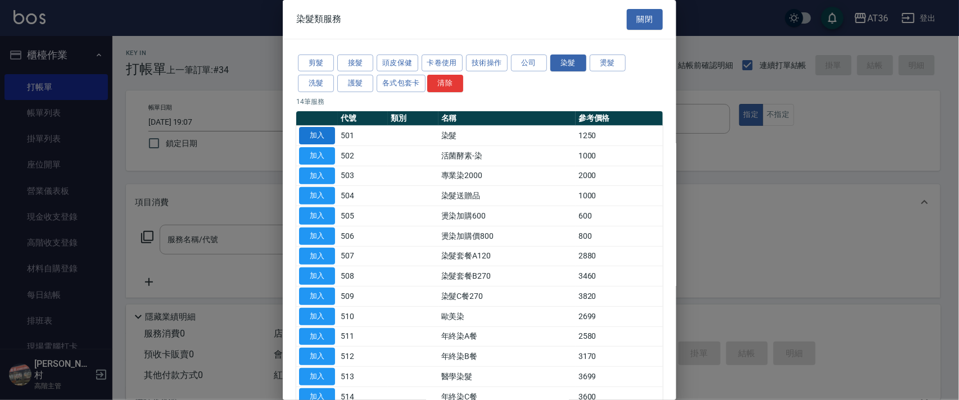
click at [315, 138] on button "加入" at bounding box center [317, 135] width 36 height 17
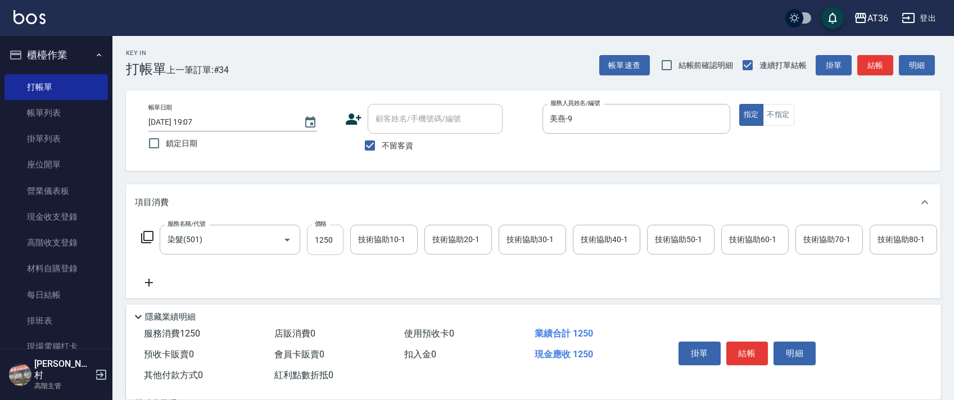
click at [318, 237] on input "1250" at bounding box center [325, 240] width 37 height 30
click at [596, 246] on input "技術協助40-1" at bounding box center [606, 240] width 57 height 20
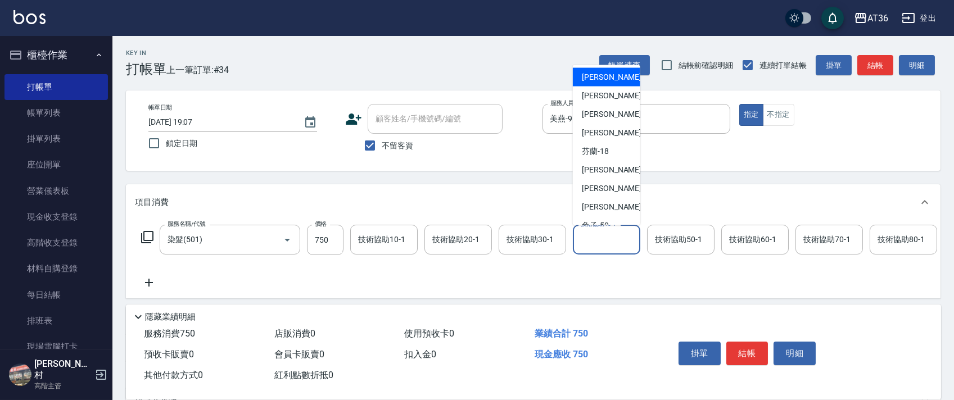
scroll to position [146, 0]
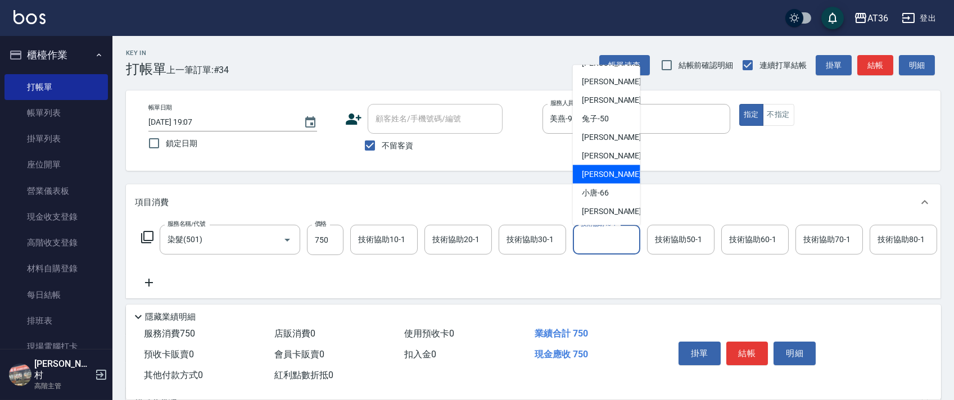
drag, startPoint x: 602, startPoint y: 173, endPoint x: 613, endPoint y: 173, distance: 11.8
click at [602, 174] on span "[PERSON_NAME] -59" at bounding box center [617, 175] width 71 height 12
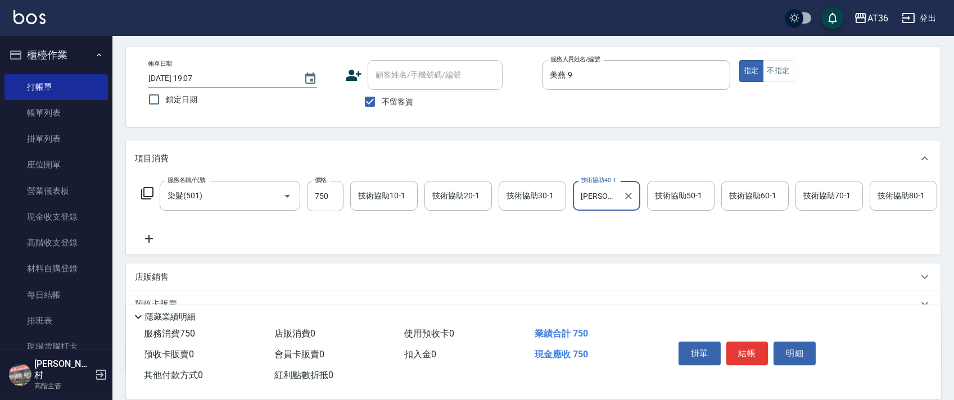
scroll to position [132, 0]
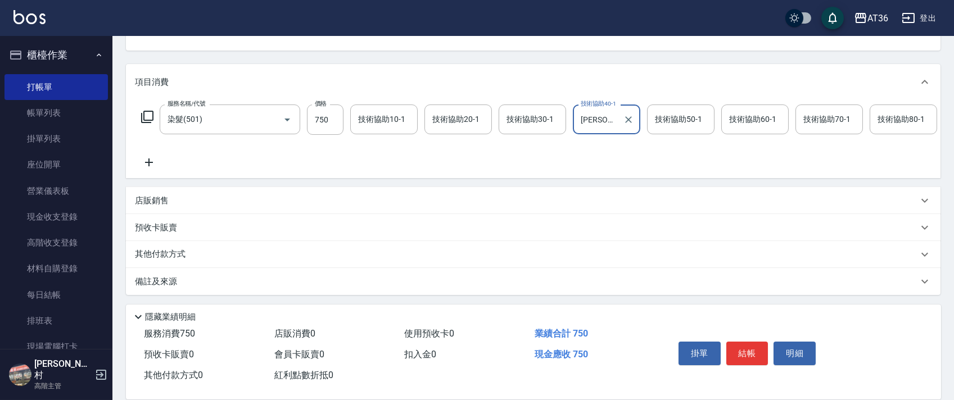
click at [182, 251] on p "其他付款方式" at bounding box center [163, 255] width 56 height 12
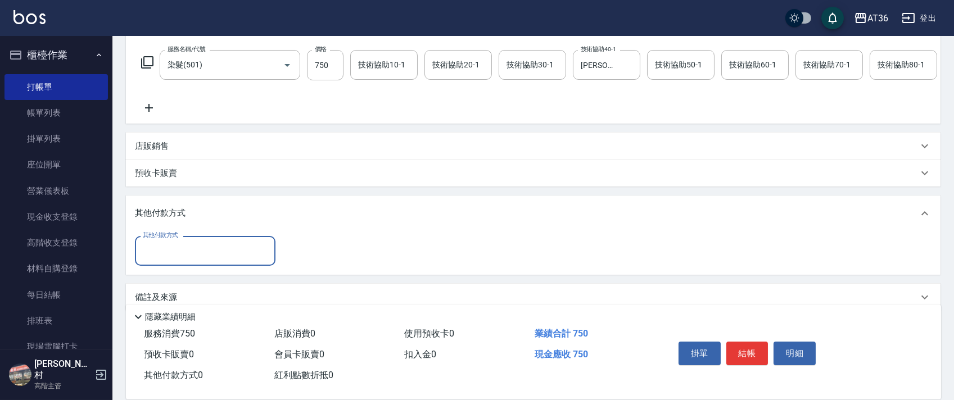
scroll to position [203, 0]
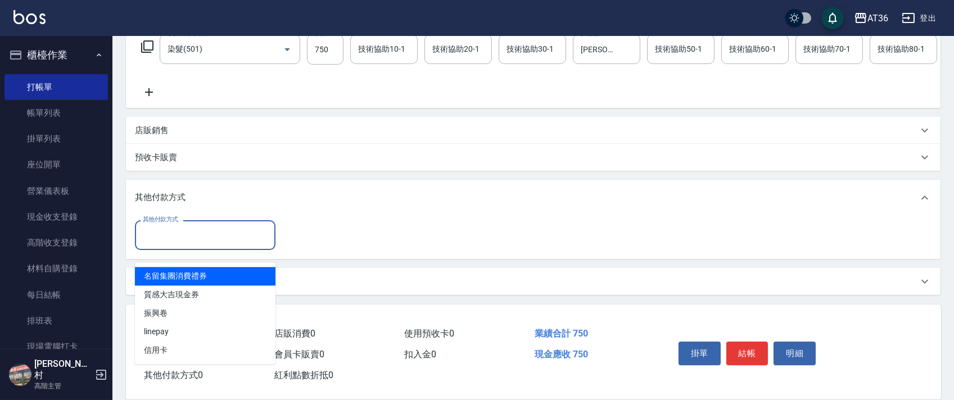
click at [204, 229] on input "其他付款方式" at bounding box center [205, 235] width 130 height 20
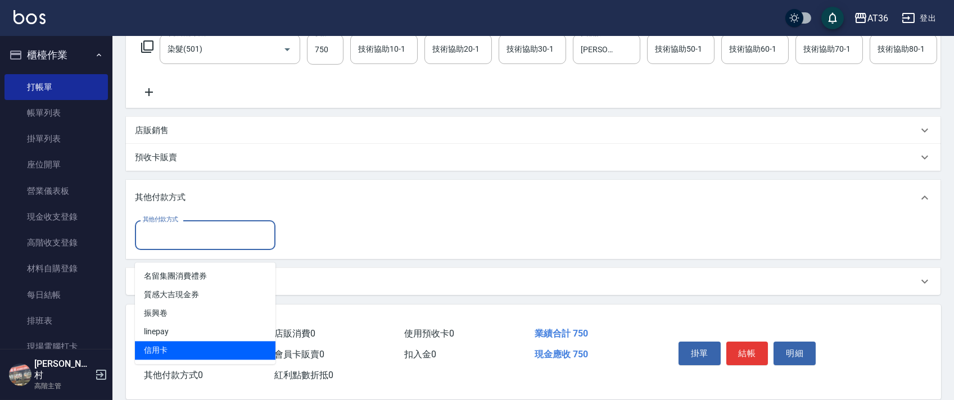
click at [172, 341] on span "信用卡" at bounding box center [205, 350] width 141 height 19
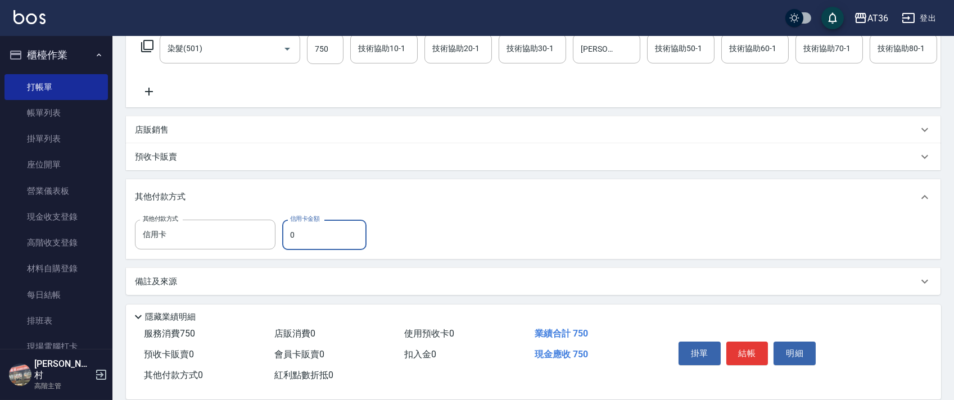
click at [283, 238] on input "0" at bounding box center [324, 235] width 84 height 30
click at [744, 349] on button "結帳" at bounding box center [748, 354] width 42 height 24
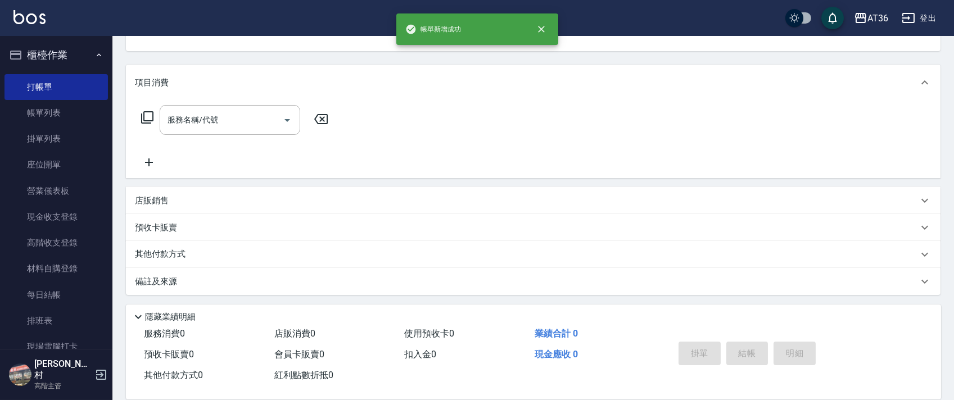
scroll to position [0, 0]
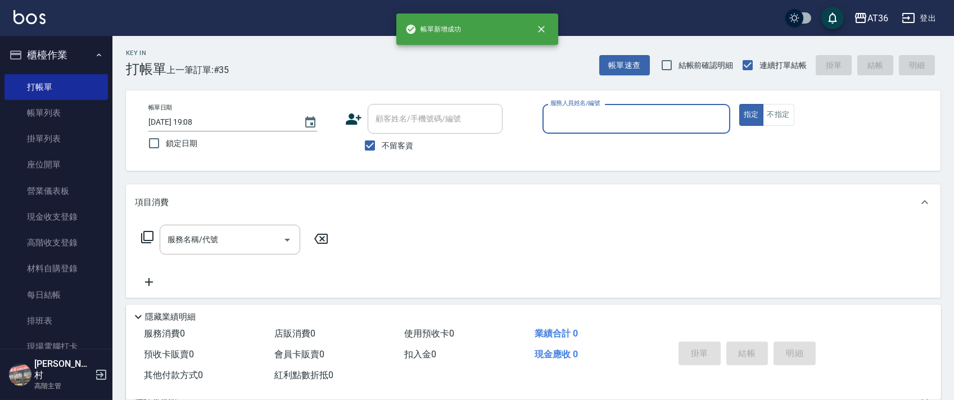
drag, startPoint x: 562, startPoint y: 120, endPoint x: 565, endPoint y: 127, distance: 7.5
click at [561, 122] on input "服務人員姓名/編號" at bounding box center [637, 119] width 178 height 20
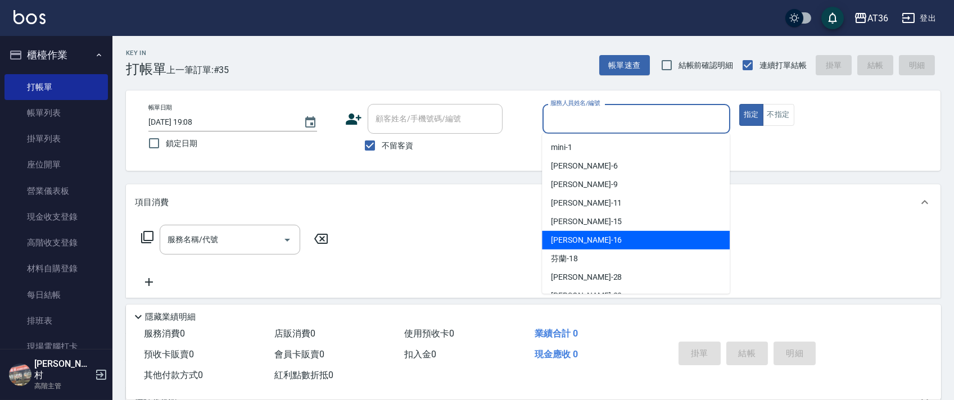
click at [580, 239] on div "[PERSON_NAME] -16" at bounding box center [636, 240] width 188 height 19
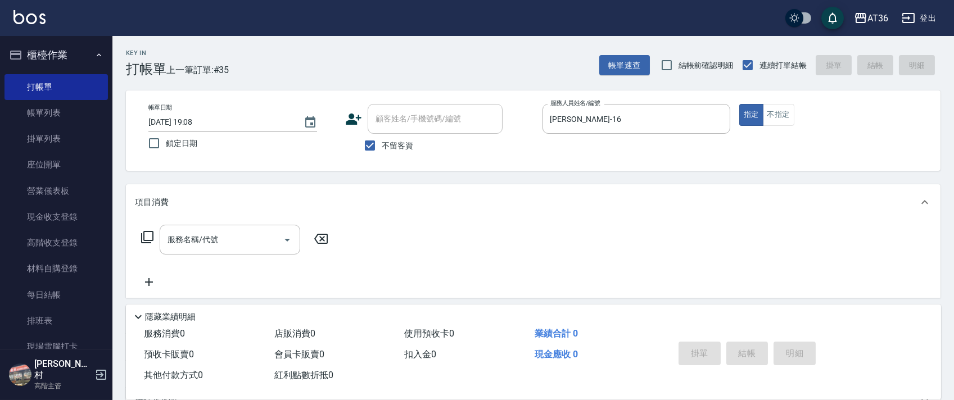
click at [145, 234] on icon at bounding box center [147, 237] width 13 height 13
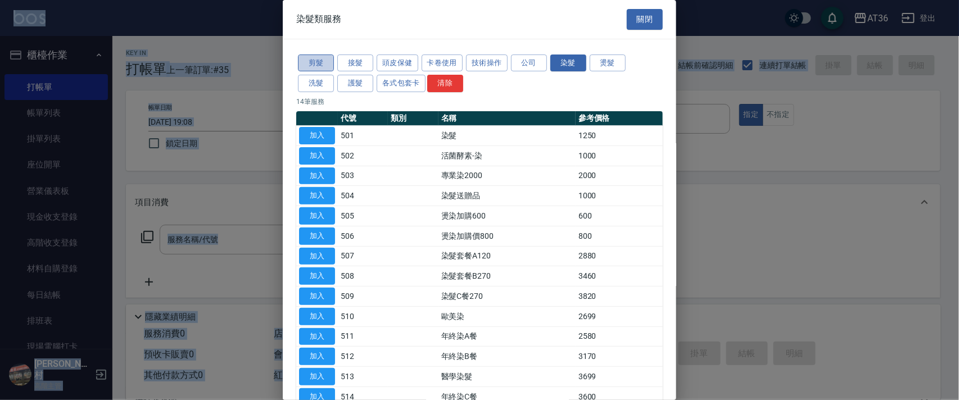
drag, startPoint x: 322, startPoint y: 56, endPoint x: 333, endPoint y: 66, distance: 14.3
click at [322, 57] on button "剪髮" at bounding box center [316, 63] width 36 height 17
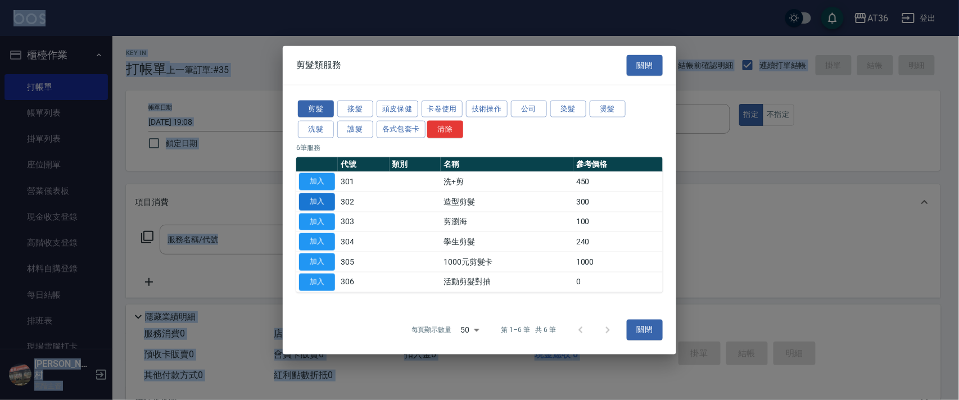
click at [318, 198] on button "加入" at bounding box center [317, 201] width 36 height 17
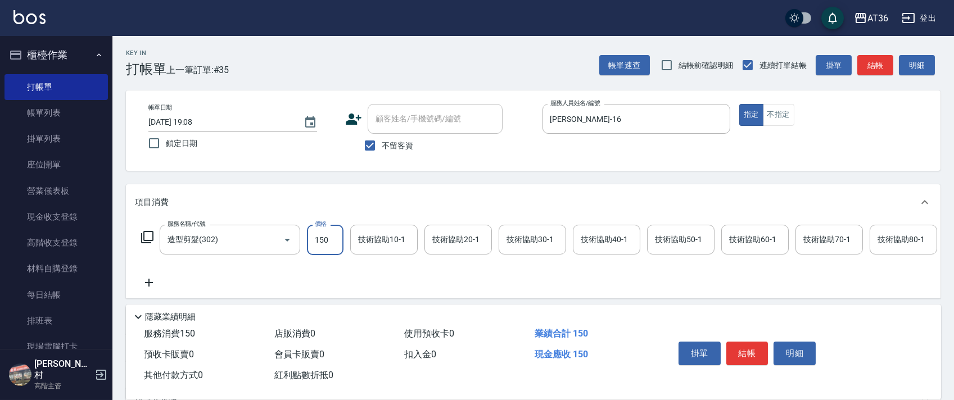
click at [751, 355] on button "結帳" at bounding box center [748, 354] width 42 height 24
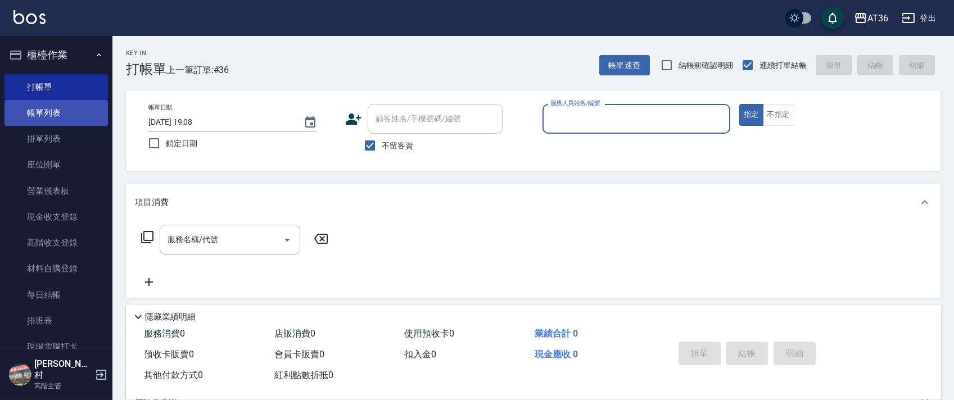
click at [70, 120] on link "帳單列表" at bounding box center [55, 113] width 103 height 26
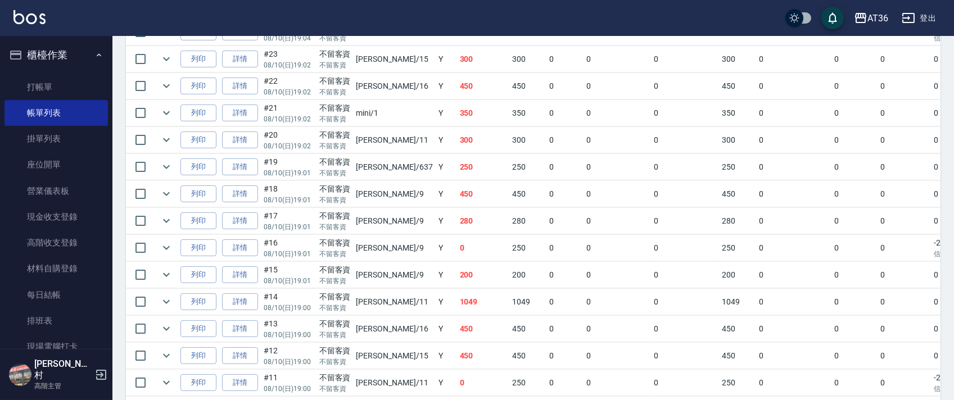
scroll to position [669, 0]
click at [238, 114] on link "詳情" at bounding box center [240, 114] width 36 height 17
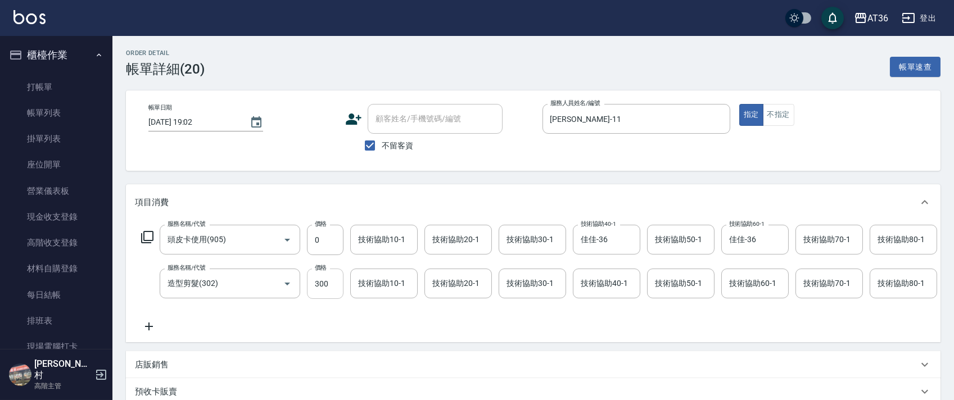
click at [322, 286] on input "300" at bounding box center [325, 284] width 37 height 30
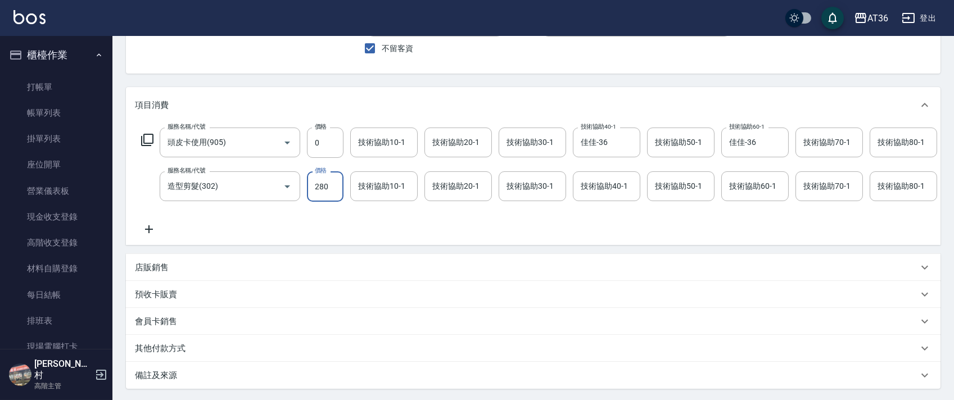
scroll to position [217, 0]
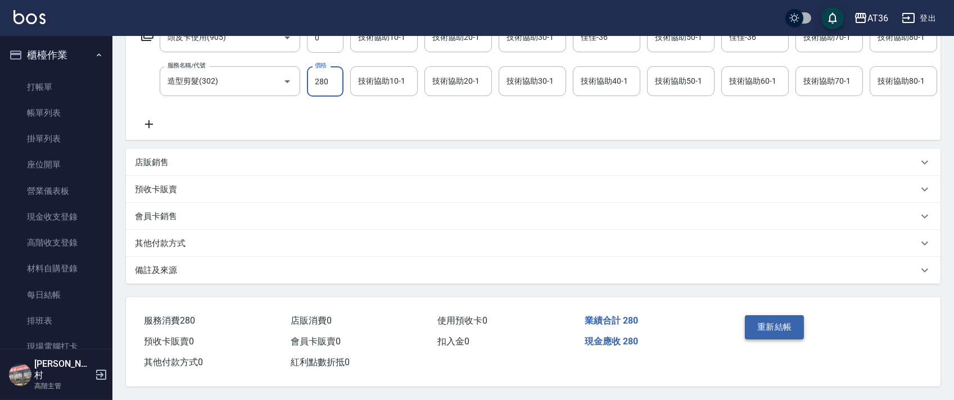
click at [762, 331] on button "重新結帳" at bounding box center [775, 327] width 60 height 24
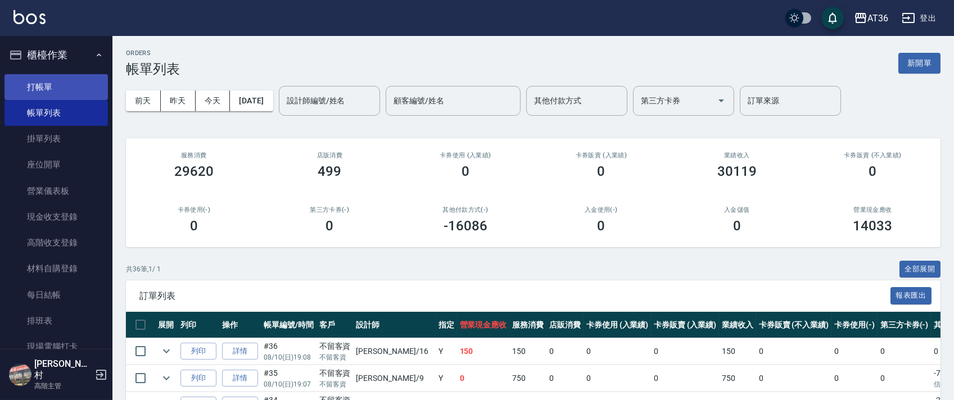
click at [81, 91] on link "打帳單" at bounding box center [55, 87] width 103 height 26
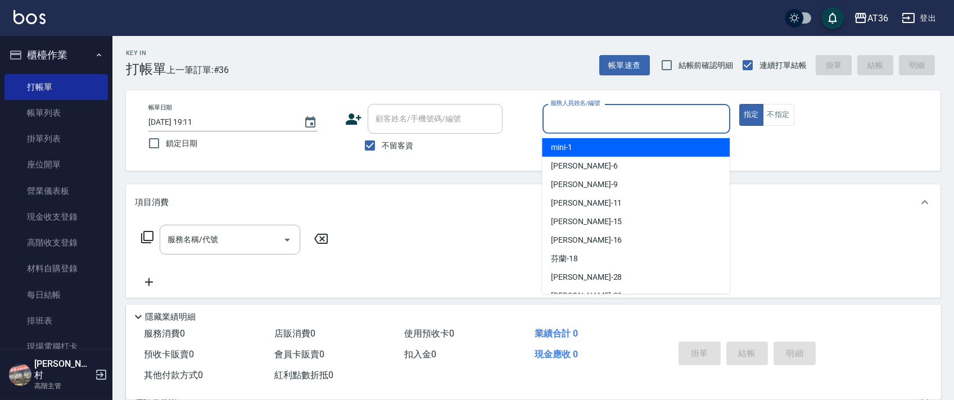
click at [564, 120] on input "服務人員姓名/編號" at bounding box center [637, 119] width 178 height 20
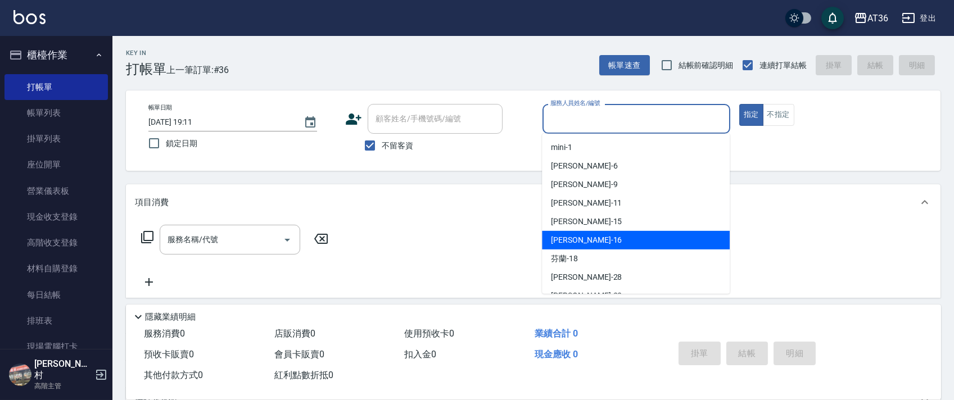
click at [551, 237] on div "[PERSON_NAME] -16" at bounding box center [636, 240] width 188 height 19
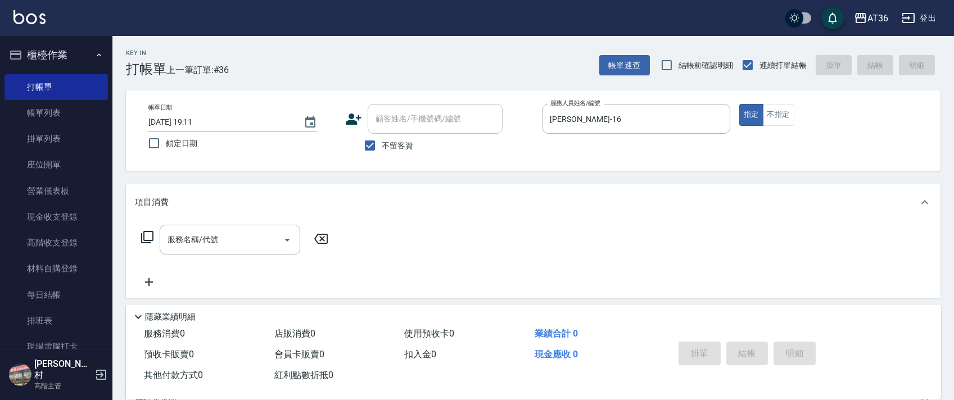
click at [144, 237] on icon at bounding box center [147, 237] width 12 height 12
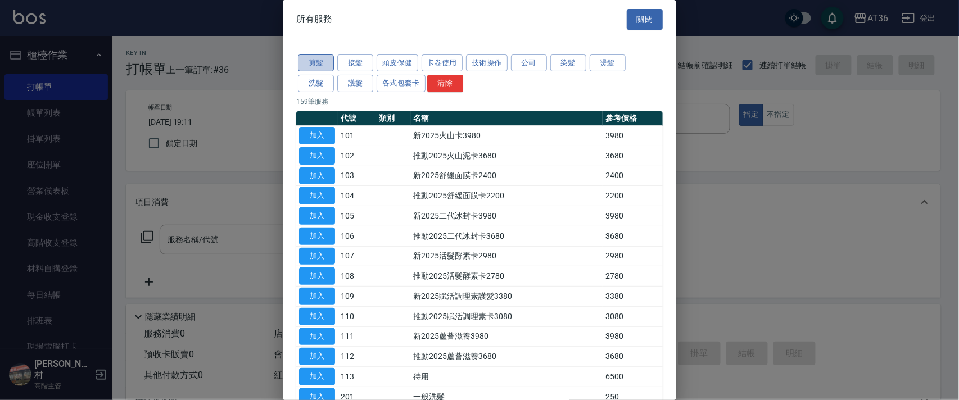
click at [306, 64] on button "剪髮" at bounding box center [316, 63] width 36 height 17
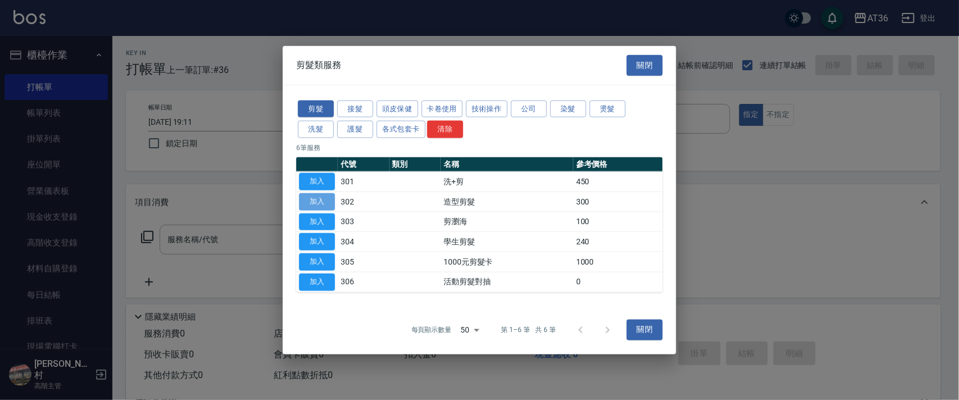
click at [313, 200] on button "加入" at bounding box center [317, 201] width 36 height 17
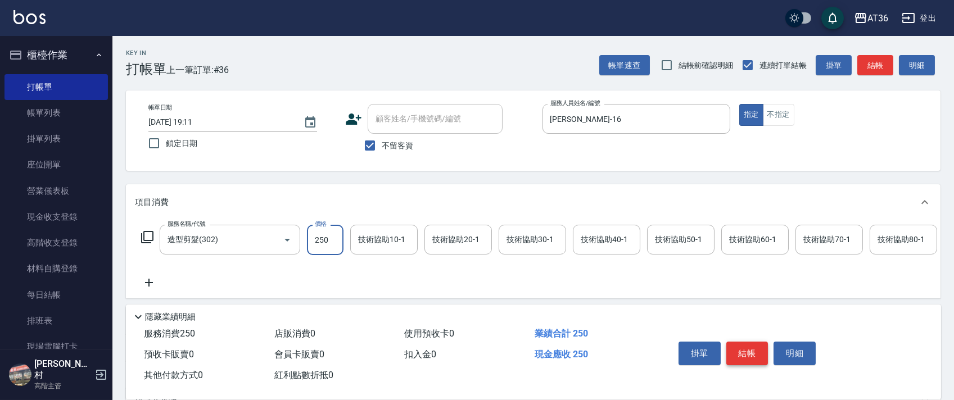
click at [746, 350] on button "結帳" at bounding box center [748, 354] width 42 height 24
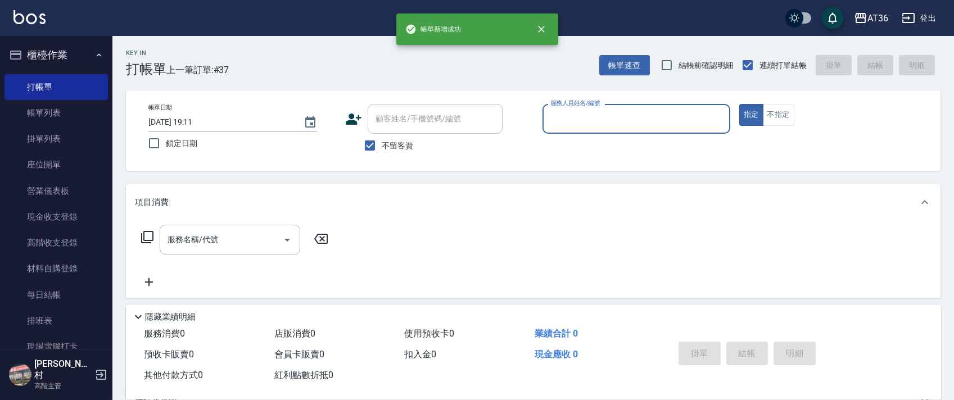
click at [561, 119] on input "服務人員姓名/編號" at bounding box center [637, 119] width 178 height 20
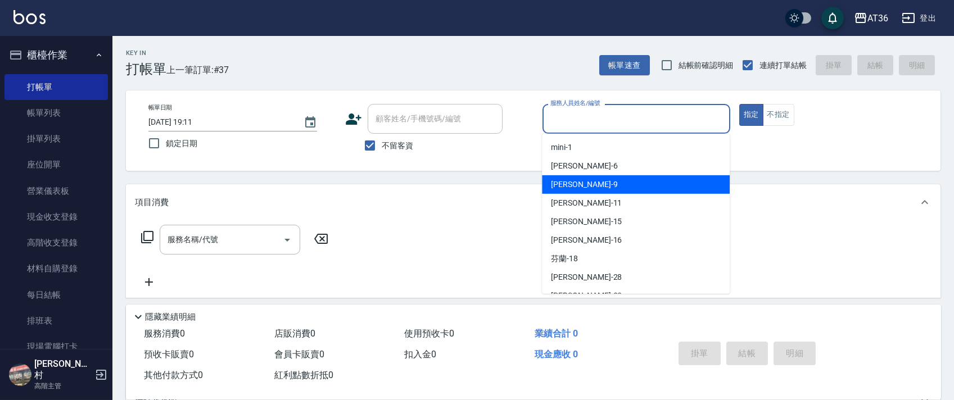
click at [578, 179] on div "美燕 -9" at bounding box center [636, 184] width 188 height 19
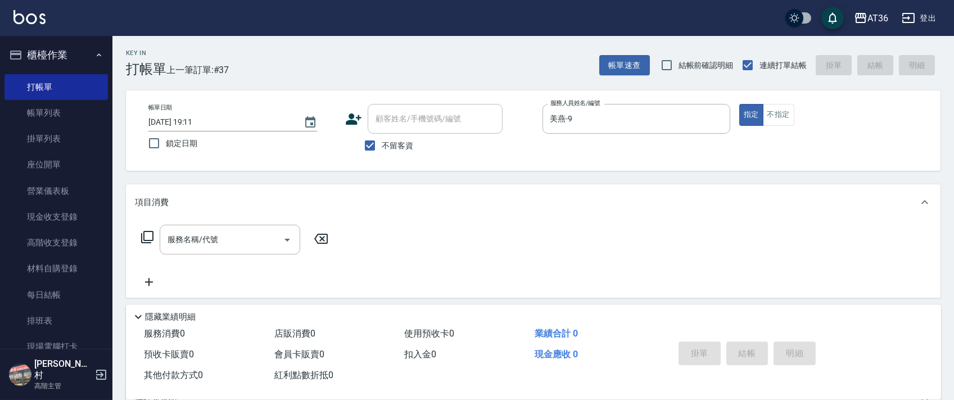
click at [149, 235] on icon at bounding box center [147, 237] width 13 height 13
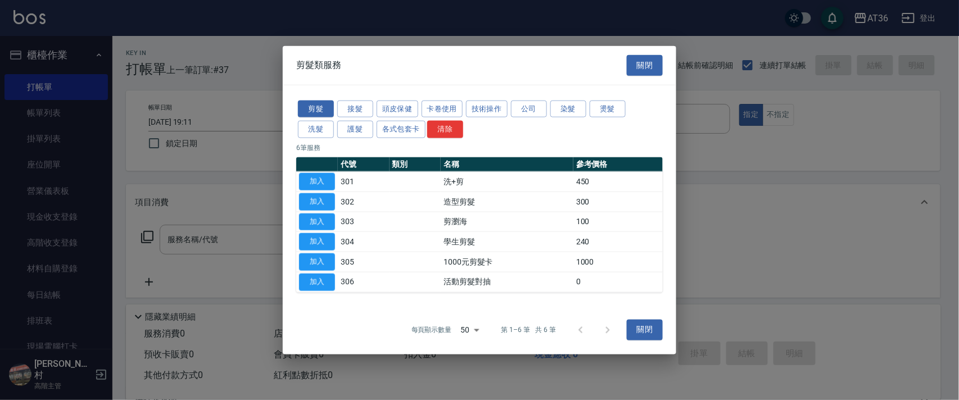
drag, startPoint x: 311, startPoint y: 177, endPoint x: 346, endPoint y: 274, distance: 103.3
click at [311, 178] on button "加入" at bounding box center [317, 181] width 36 height 17
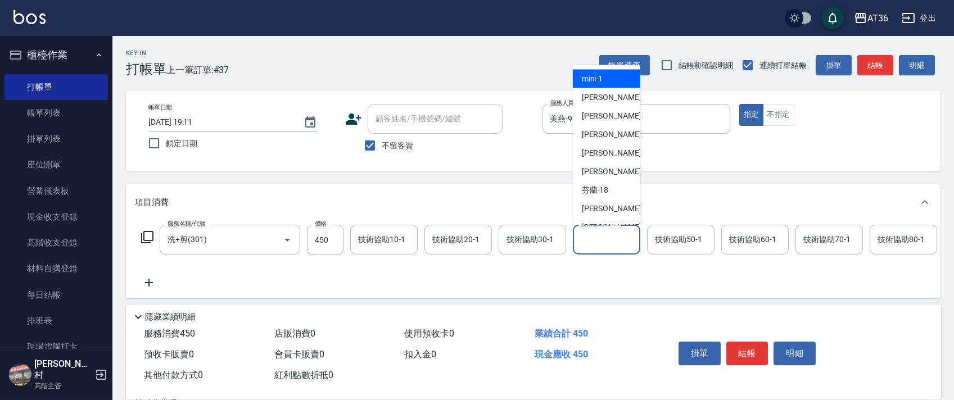
click at [588, 237] on div "技術協助40-1 技術協助40-1" at bounding box center [606, 240] width 67 height 30
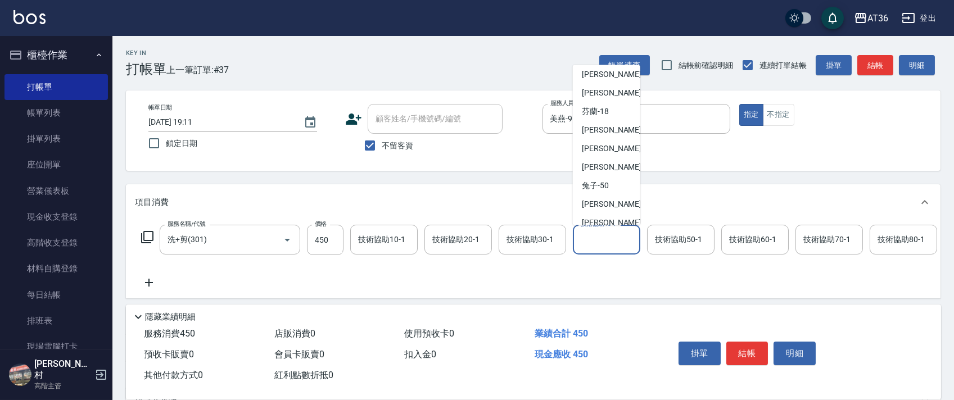
scroll to position [146, 0]
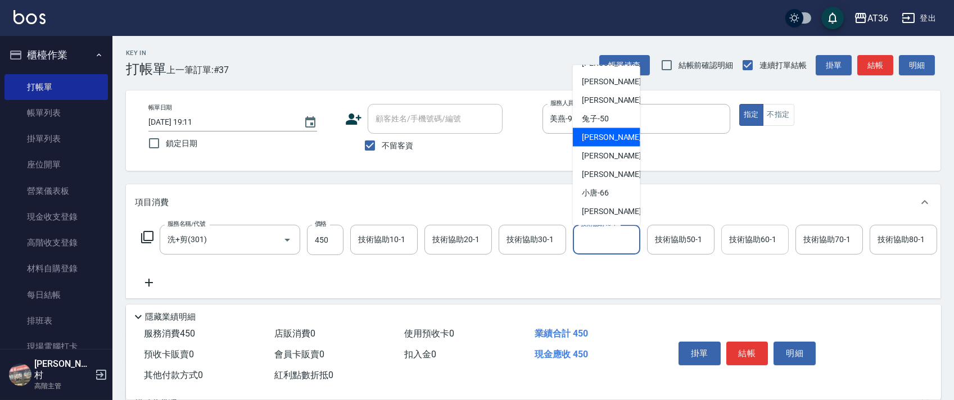
drag, startPoint x: 595, startPoint y: 139, endPoint x: 776, endPoint y: 227, distance: 200.4
click at [598, 141] on span "[PERSON_NAME] -55" at bounding box center [617, 138] width 71 height 12
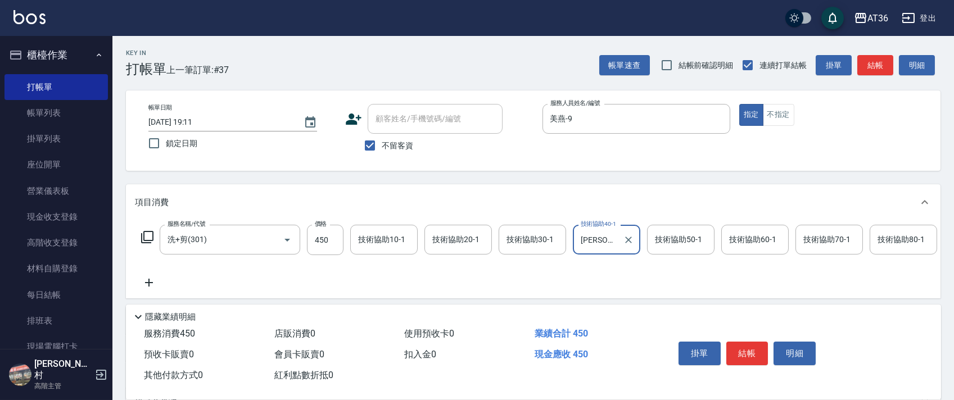
drag, startPoint x: 747, startPoint y: 352, endPoint x: 747, endPoint y: 333, distance: 18.6
click at [747, 350] on button "結帳" at bounding box center [748, 354] width 42 height 24
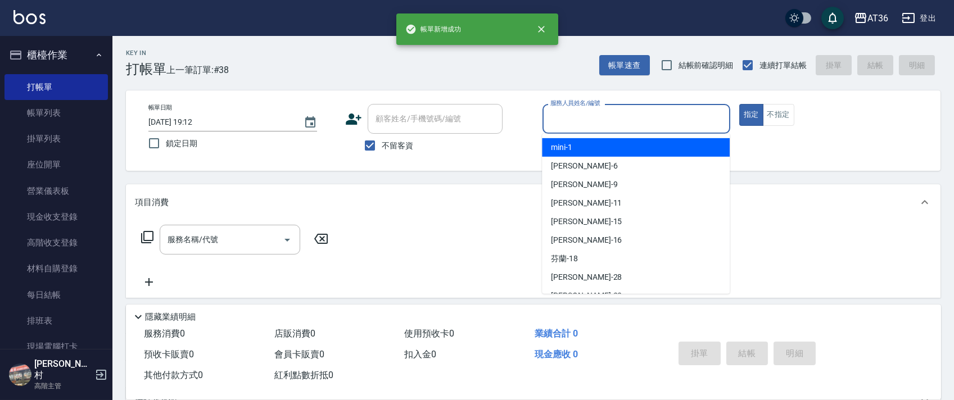
drag, startPoint x: 548, startPoint y: 118, endPoint x: 570, endPoint y: 134, distance: 27.7
click at [548, 119] on input "服務人員姓名/編號" at bounding box center [637, 119] width 178 height 20
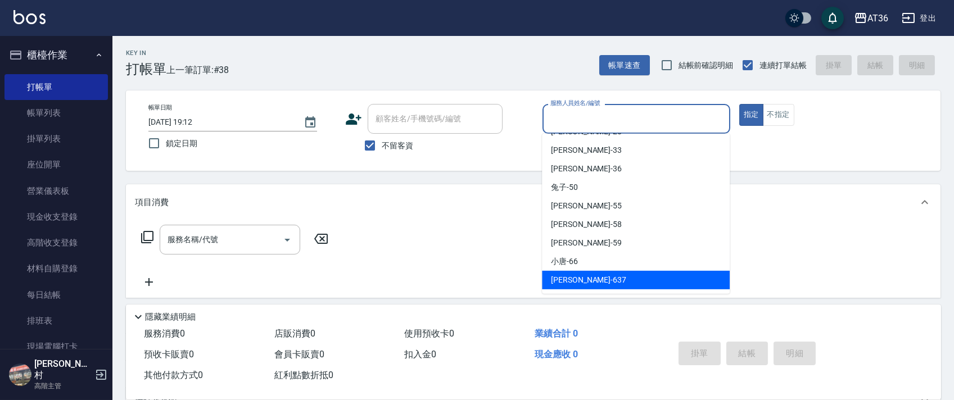
click at [566, 280] on span "憶琳 -637" at bounding box center [588, 280] width 75 height 12
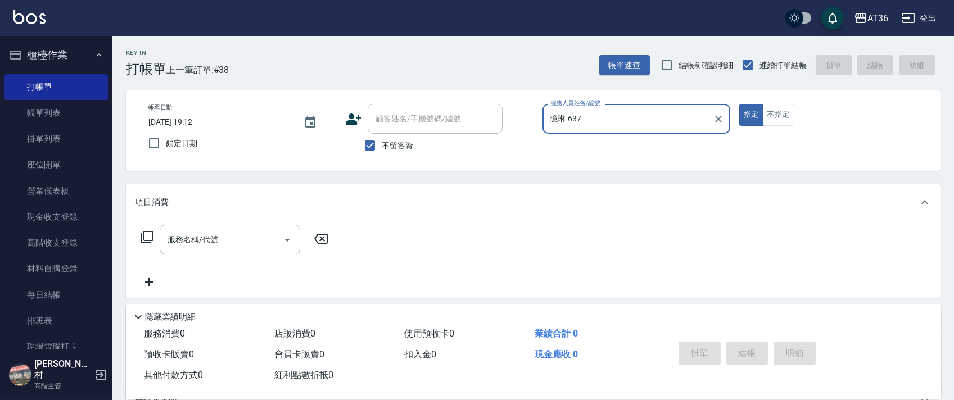
click at [149, 234] on icon at bounding box center [147, 237] width 13 height 13
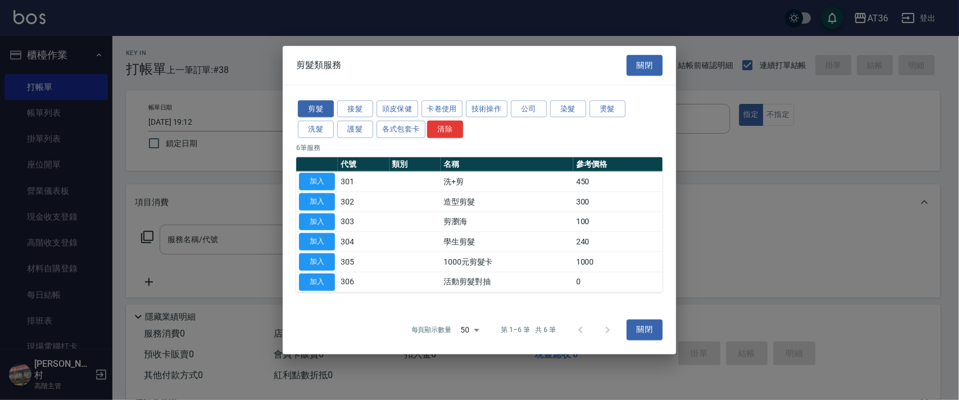
drag, startPoint x: 319, startPoint y: 123, endPoint x: 354, endPoint y: 94, distance: 45.2
click at [319, 122] on button "洗髮" at bounding box center [316, 129] width 36 height 17
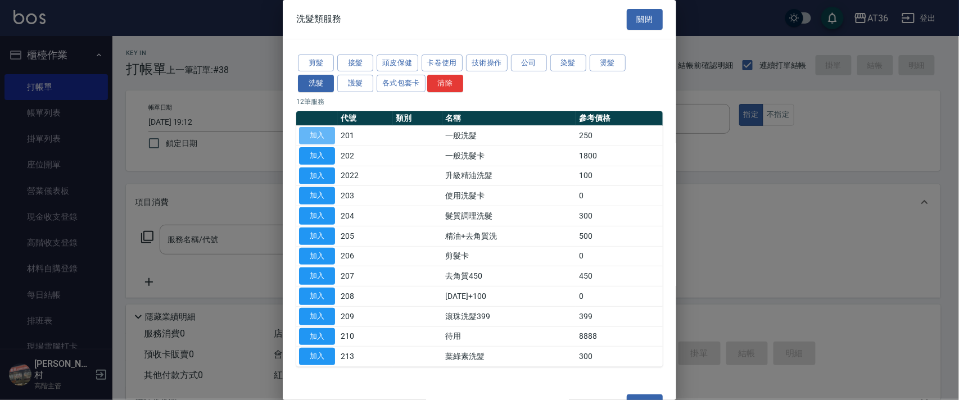
drag, startPoint x: 317, startPoint y: 129, endPoint x: 150, endPoint y: 228, distance: 194.1
click at [317, 130] on button "加入" at bounding box center [317, 135] width 36 height 17
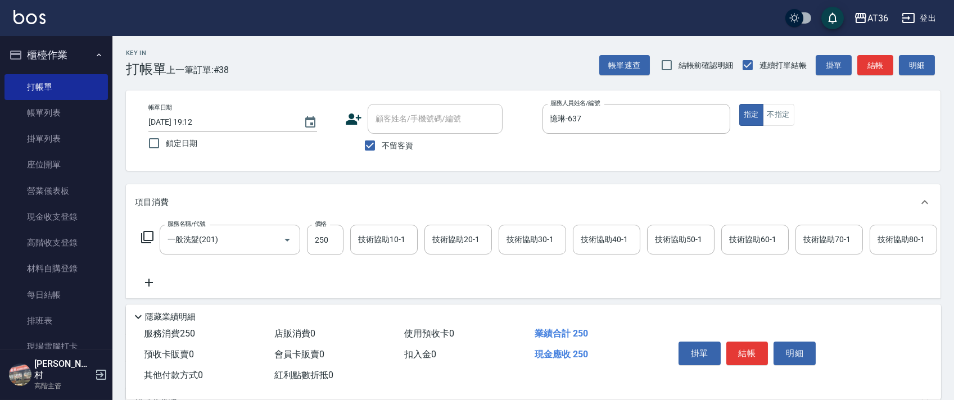
click at [149, 237] on icon at bounding box center [147, 237] width 13 height 13
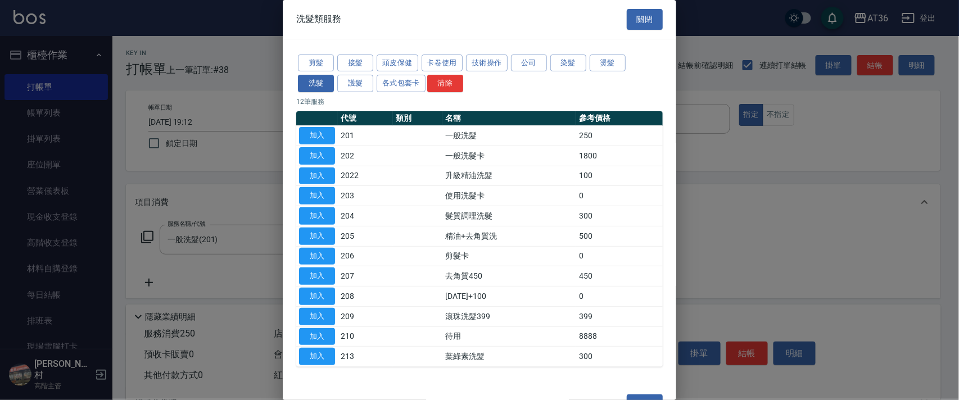
drag, startPoint x: 322, startPoint y: 137, endPoint x: 408, endPoint y: 157, distance: 88.9
click at [321, 137] on button "加入" at bounding box center [317, 135] width 36 height 17
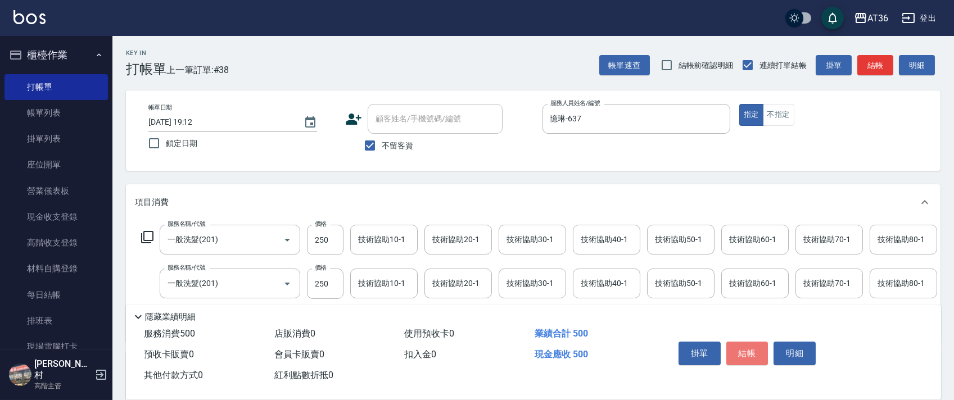
drag, startPoint x: 748, startPoint y: 348, endPoint x: 746, endPoint y: 337, distance: 10.9
click at [748, 345] on button "結帳" at bounding box center [748, 354] width 42 height 24
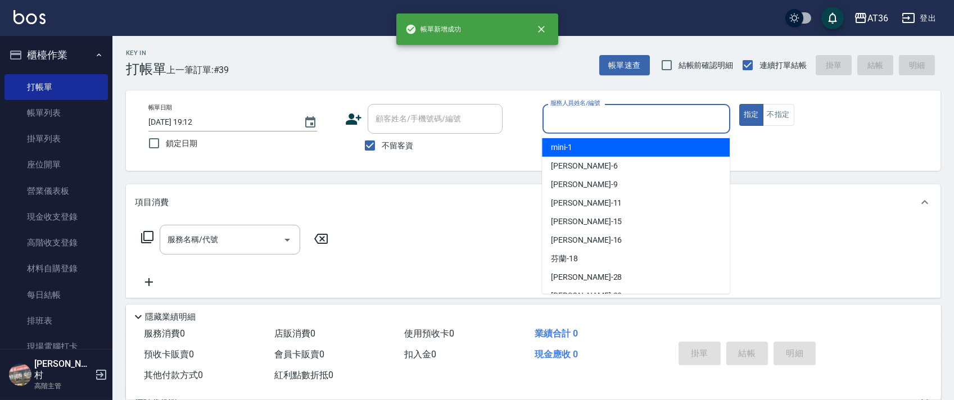
click at [567, 127] on input "服務人員姓名/編號" at bounding box center [637, 119] width 178 height 20
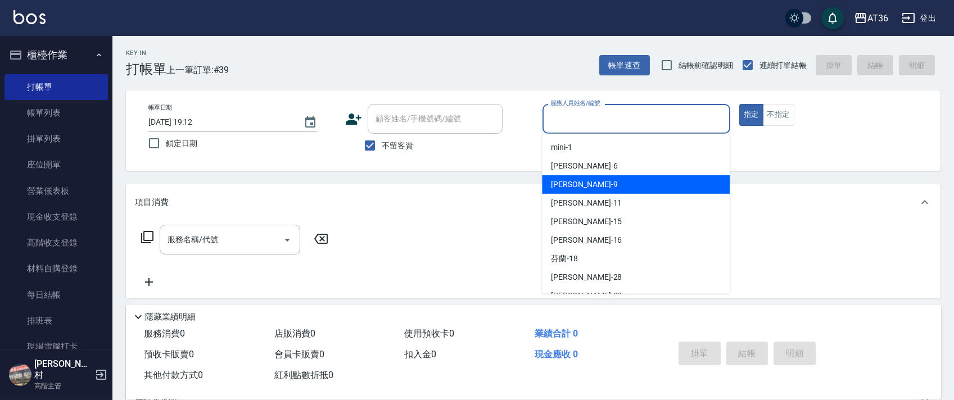
click at [569, 187] on span "美燕 -9" at bounding box center [584, 185] width 66 height 12
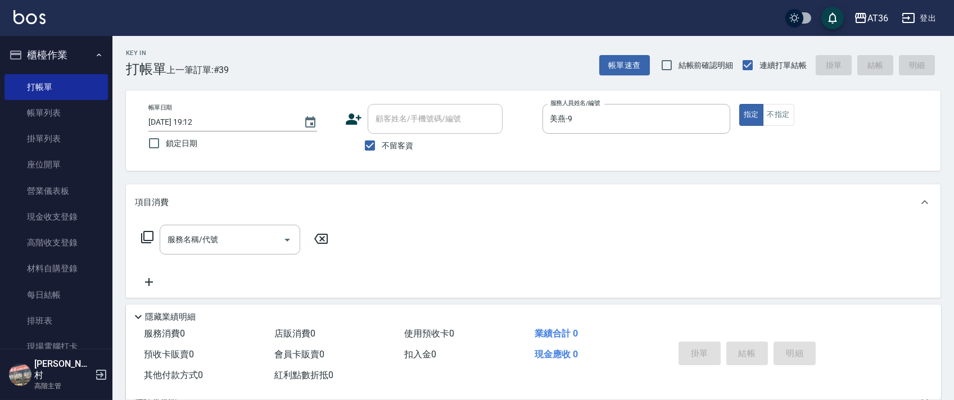
click at [150, 236] on icon at bounding box center [147, 237] width 13 height 13
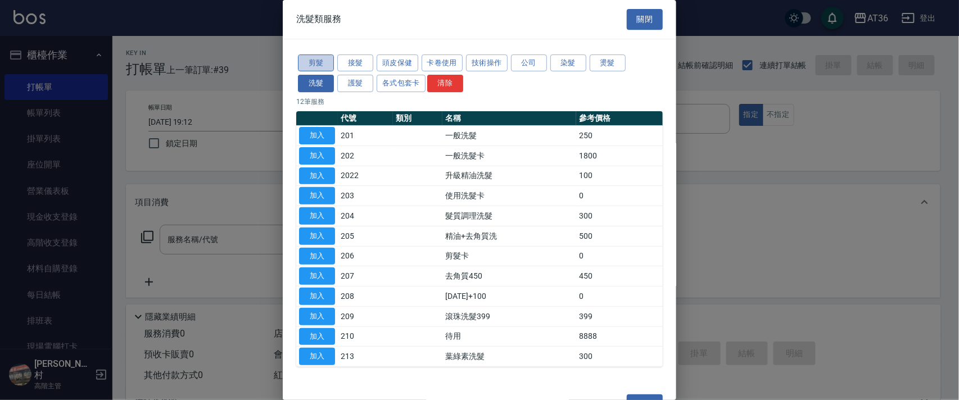
click at [318, 64] on button "剪髮" at bounding box center [316, 63] width 36 height 17
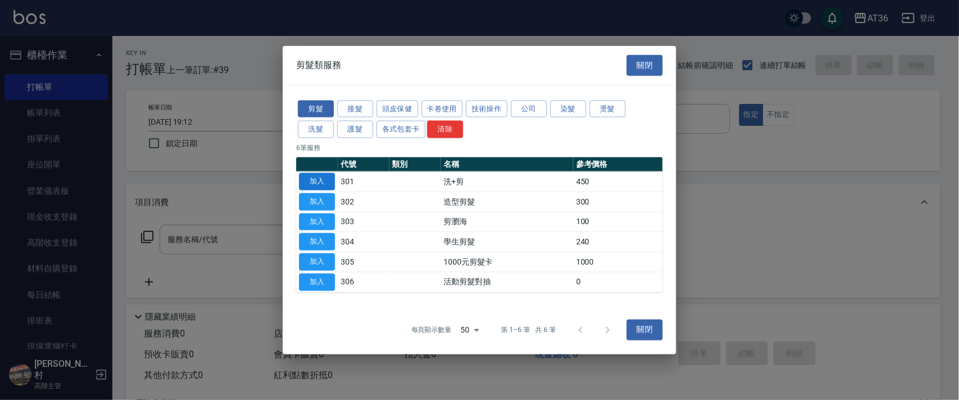
click at [317, 177] on button "加入" at bounding box center [317, 181] width 36 height 17
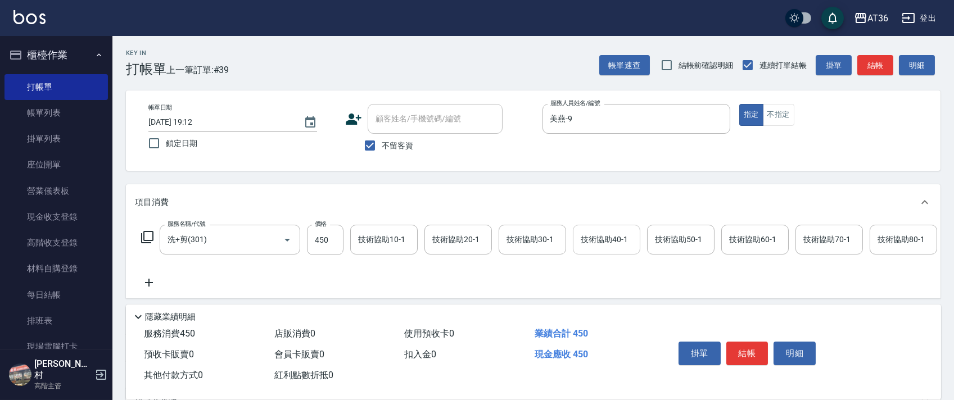
click at [592, 246] on input "技術協助40-1" at bounding box center [606, 240] width 57 height 20
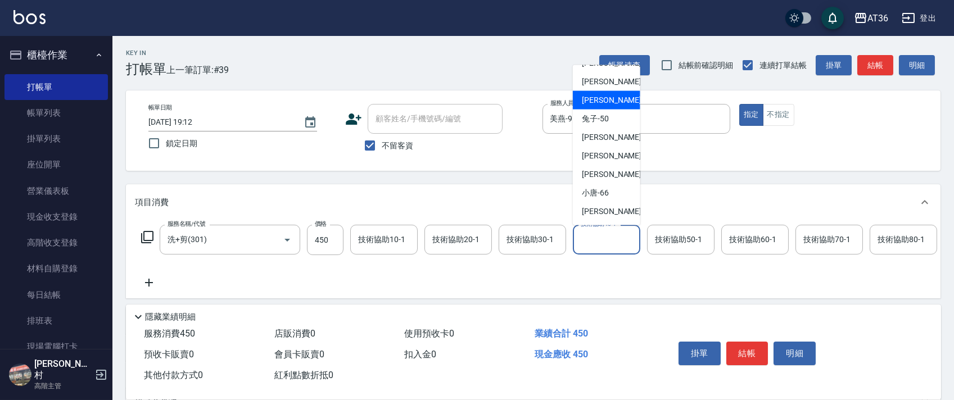
click at [606, 98] on span "佳佳 -36" at bounding box center [617, 100] width 71 height 12
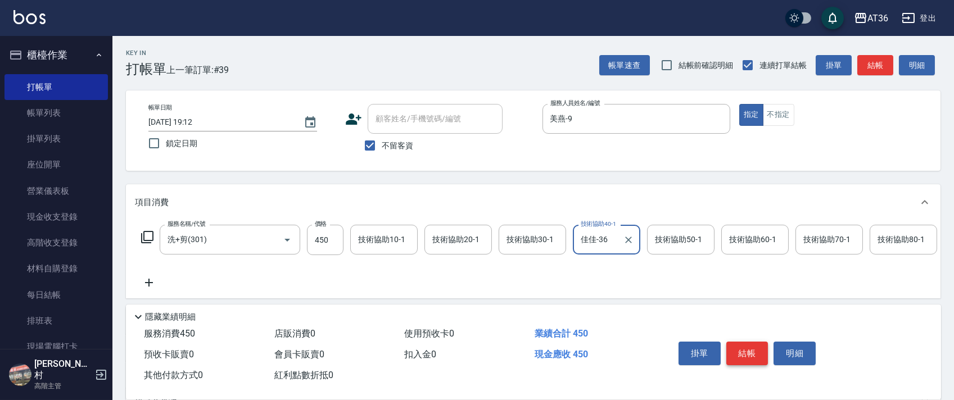
click at [757, 347] on button "結帳" at bounding box center [748, 354] width 42 height 24
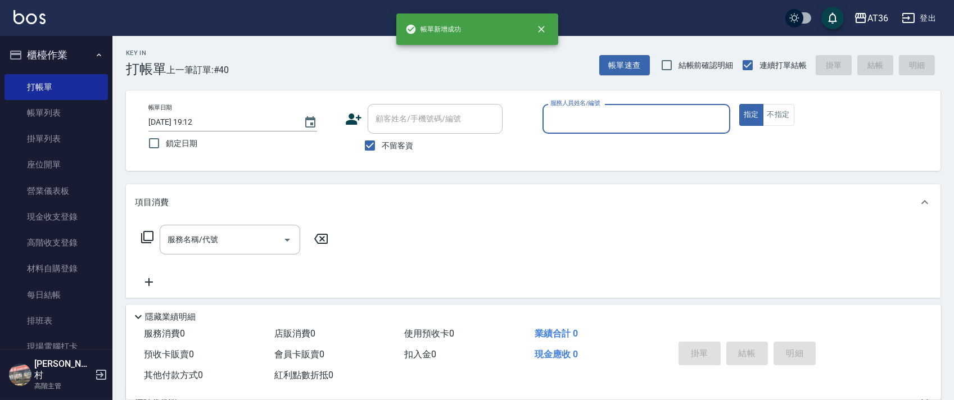
drag, startPoint x: 564, startPoint y: 112, endPoint x: 585, endPoint y: 129, distance: 27.2
click at [564, 115] on input "服務人員姓名/編號" at bounding box center [637, 119] width 178 height 20
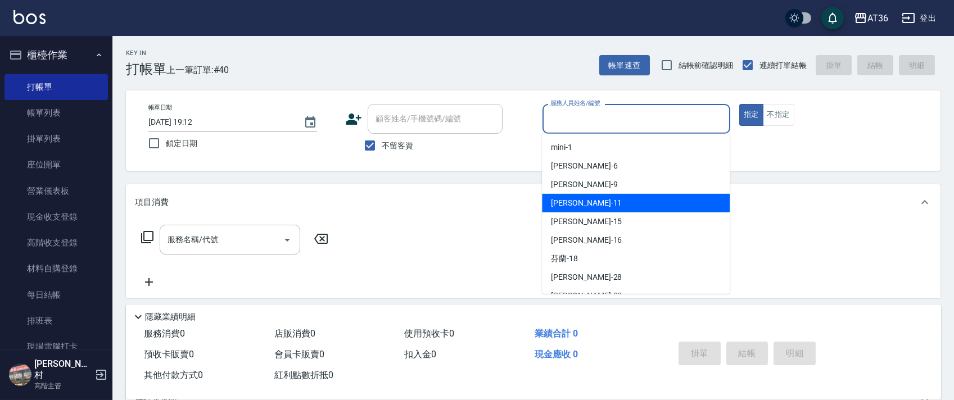
click at [586, 200] on div "[PERSON_NAME] -11" at bounding box center [636, 203] width 188 height 19
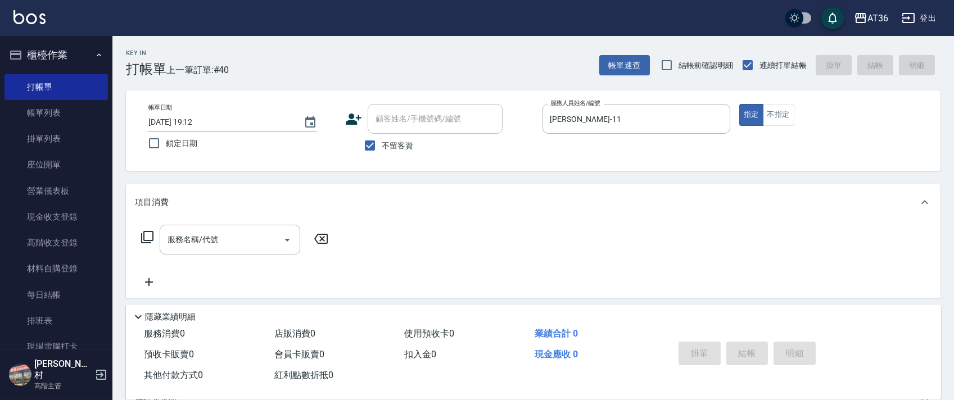
click at [147, 236] on icon at bounding box center [147, 237] width 13 height 13
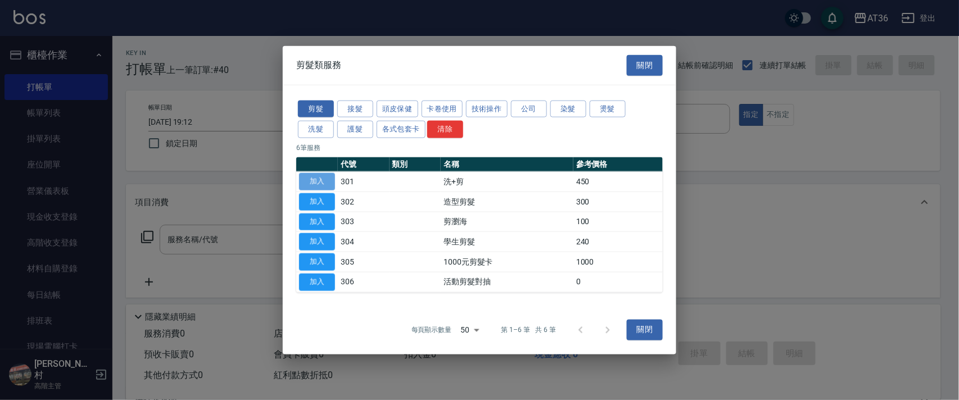
click at [315, 179] on button "加入" at bounding box center [317, 181] width 36 height 17
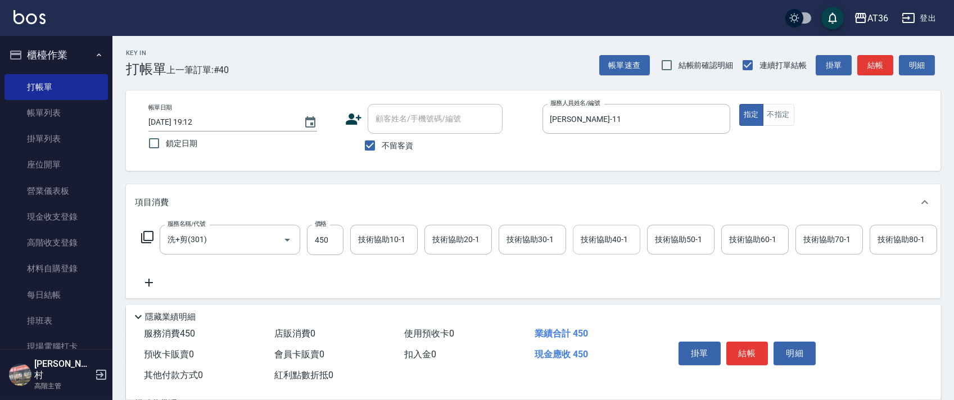
click at [584, 241] on div "技術協助40-1 技術協助40-1" at bounding box center [606, 240] width 67 height 30
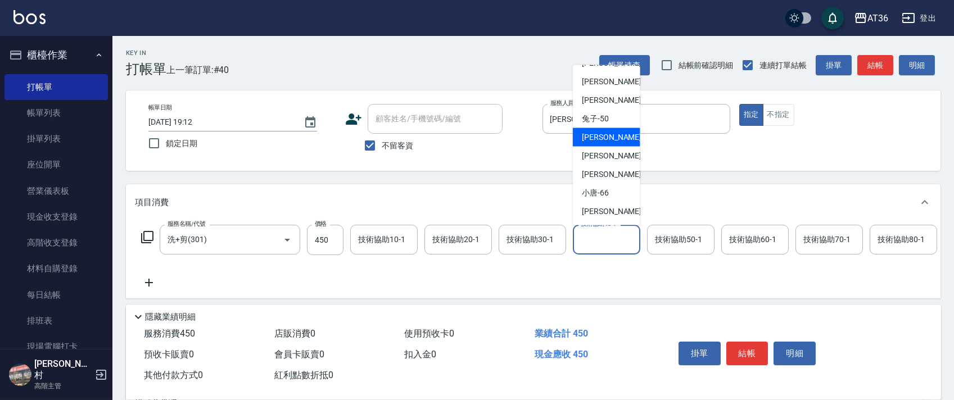
click at [607, 133] on span "[PERSON_NAME] -55" at bounding box center [617, 138] width 71 height 12
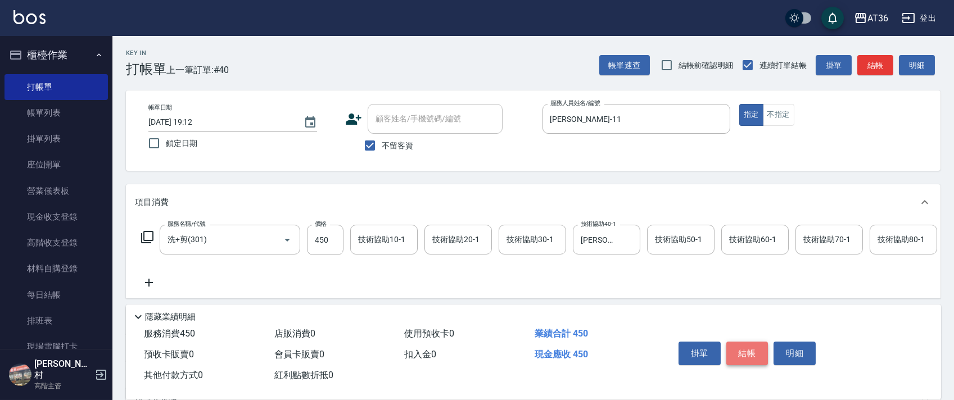
click at [759, 352] on button "結帳" at bounding box center [748, 354] width 42 height 24
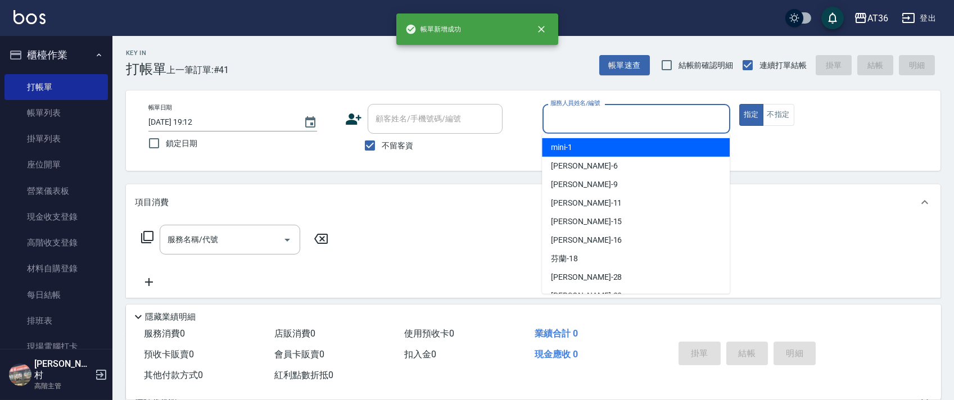
drag, startPoint x: 560, startPoint y: 124, endPoint x: 606, endPoint y: 146, distance: 51.1
click at [559, 125] on input "服務人員姓名/編號" at bounding box center [637, 119] width 178 height 20
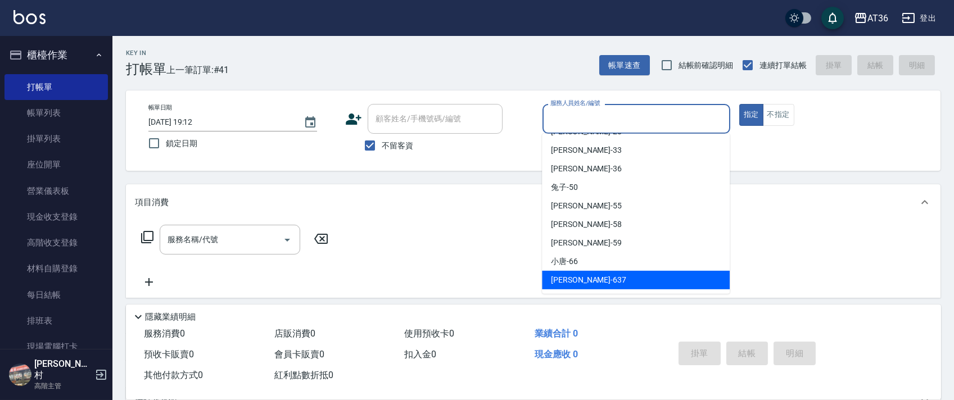
drag, startPoint x: 589, startPoint y: 274, endPoint x: 669, endPoint y: 183, distance: 120.3
click at [590, 274] on div "憶琳 -637" at bounding box center [636, 280] width 188 height 19
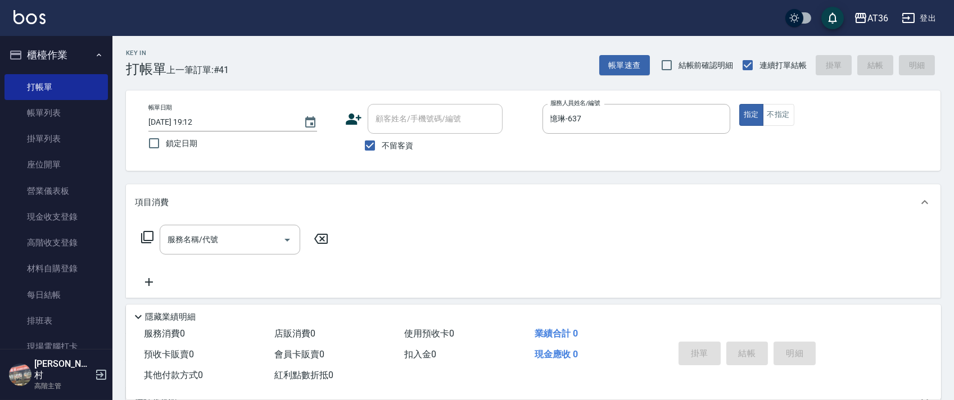
click at [148, 234] on icon at bounding box center [147, 237] width 13 height 13
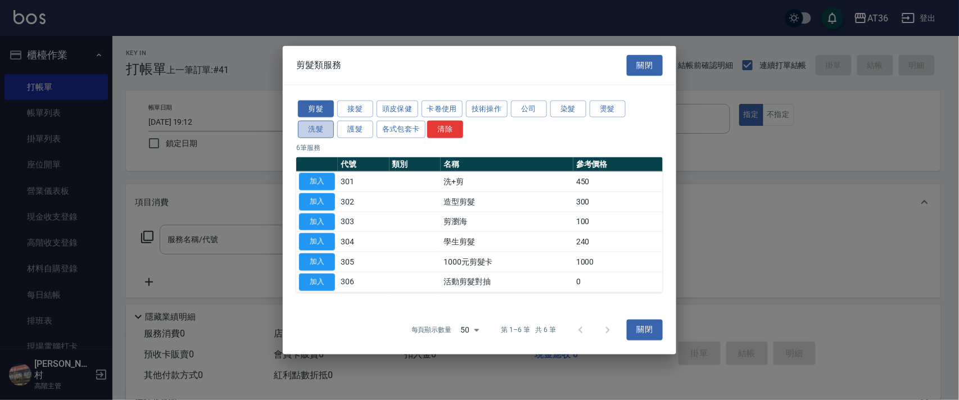
click at [314, 129] on button "洗髮" at bounding box center [316, 129] width 36 height 17
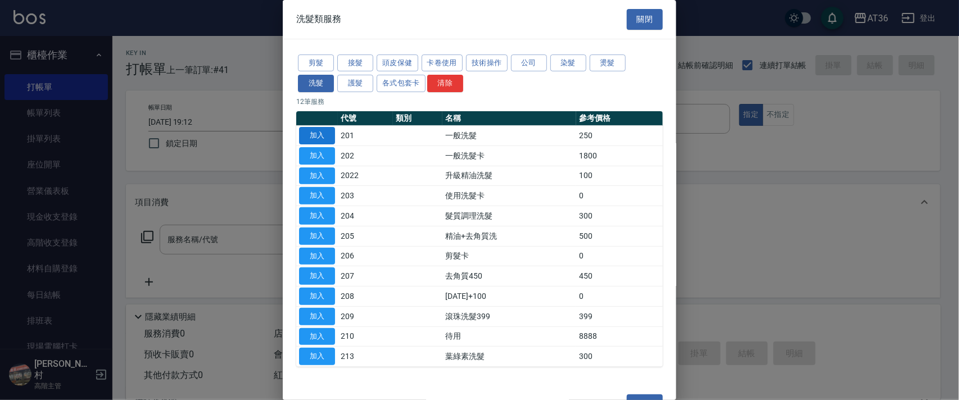
click at [321, 136] on button "加入" at bounding box center [317, 135] width 36 height 17
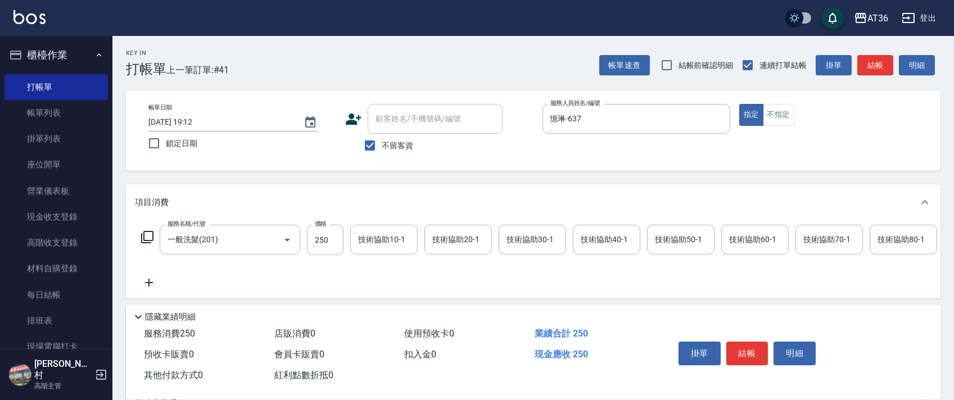
click at [146, 236] on icon at bounding box center [147, 237] width 13 height 13
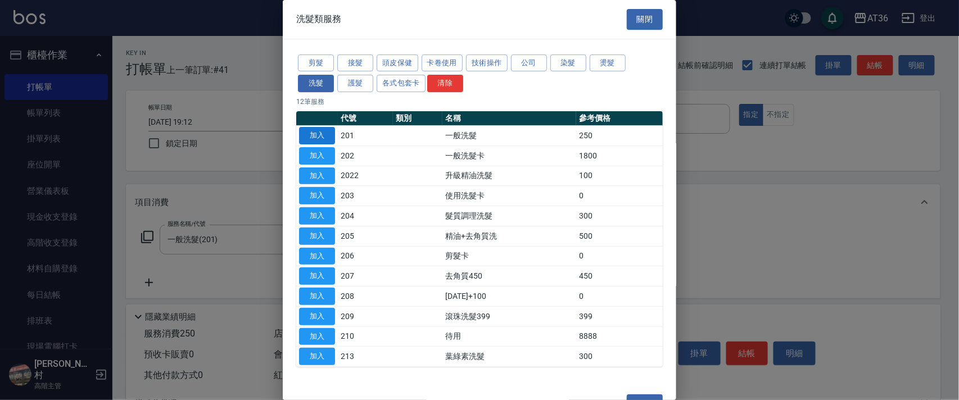
click at [320, 137] on button "加入" at bounding box center [317, 135] width 36 height 17
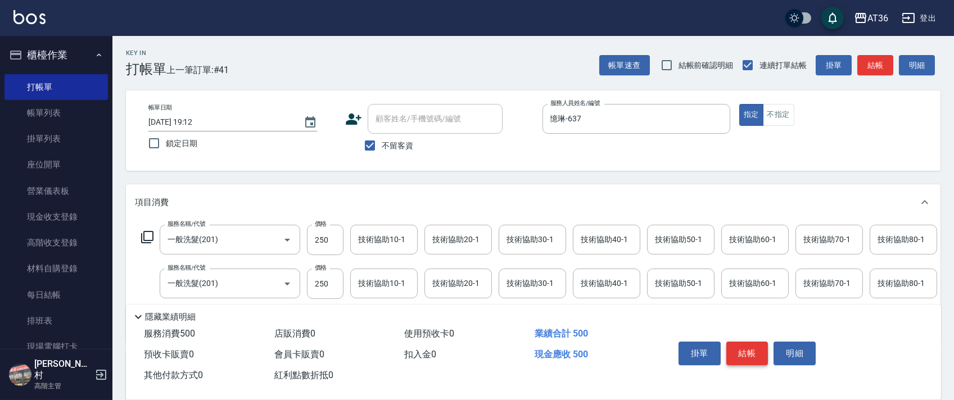
click at [747, 350] on button "結帳" at bounding box center [748, 354] width 42 height 24
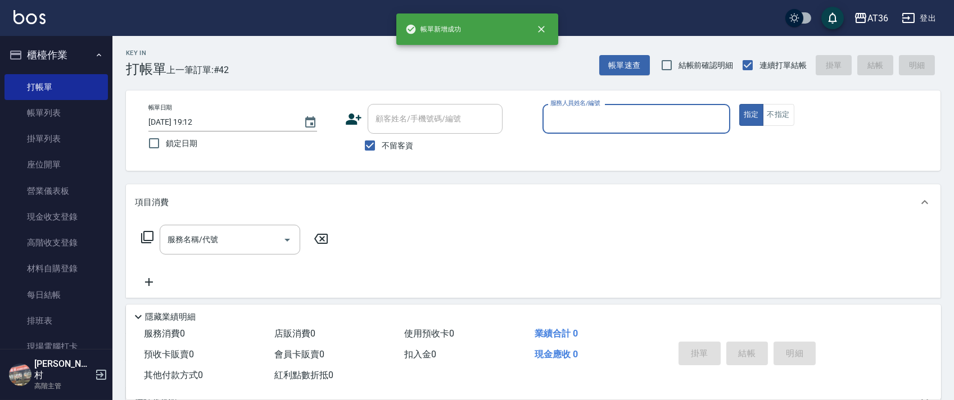
drag, startPoint x: 557, startPoint y: 119, endPoint x: 574, endPoint y: 129, distance: 20.2
click at [558, 120] on input "服務人員姓名/編號" at bounding box center [637, 119] width 178 height 20
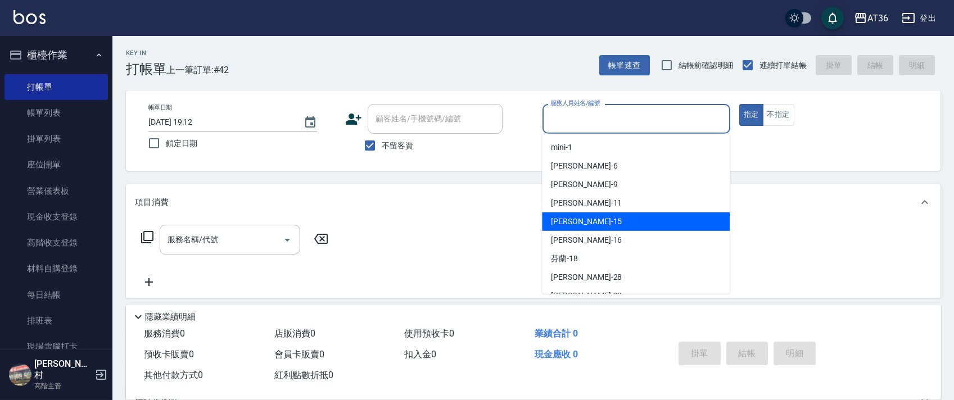
click at [576, 225] on span "[PERSON_NAME] -15" at bounding box center [586, 222] width 71 height 12
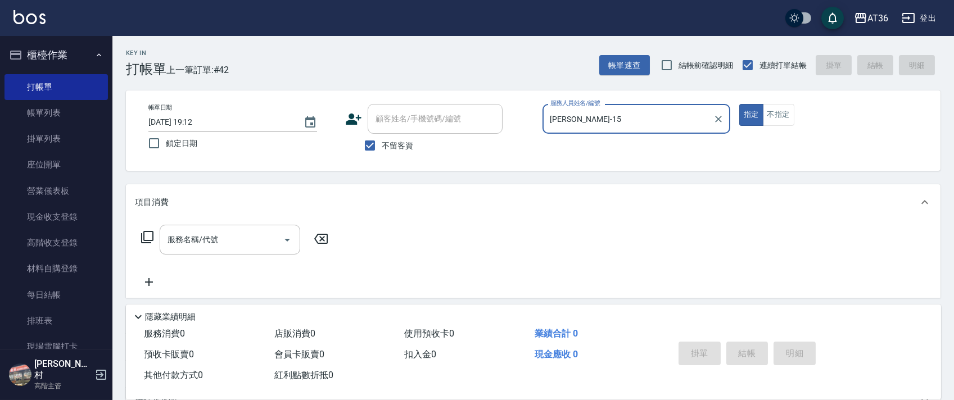
click at [145, 236] on icon at bounding box center [147, 237] width 13 height 13
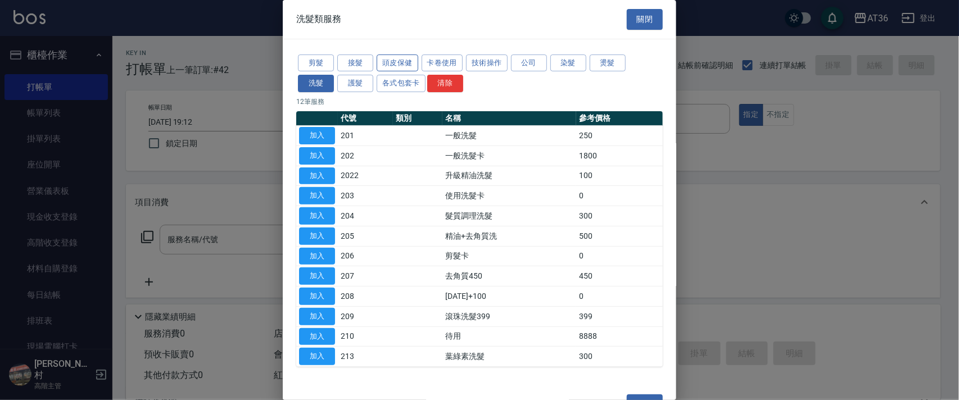
click at [396, 62] on button "頭皮保健" at bounding box center [398, 63] width 42 height 17
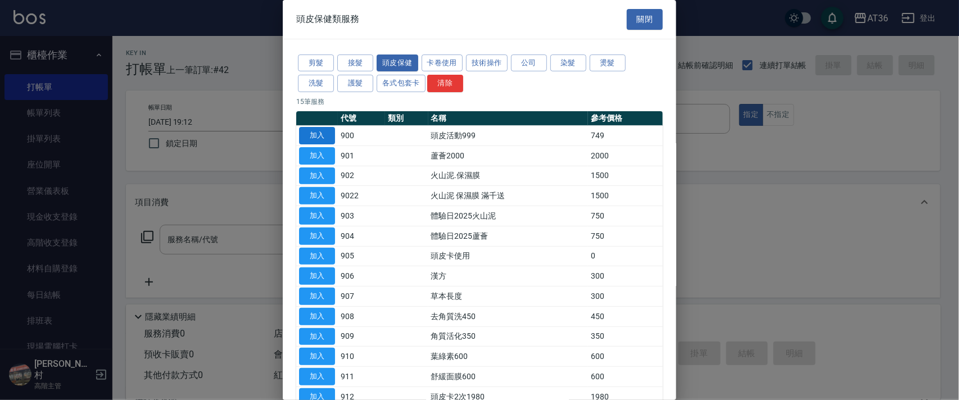
click at [321, 128] on button "加入" at bounding box center [317, 135] width 36 height 17
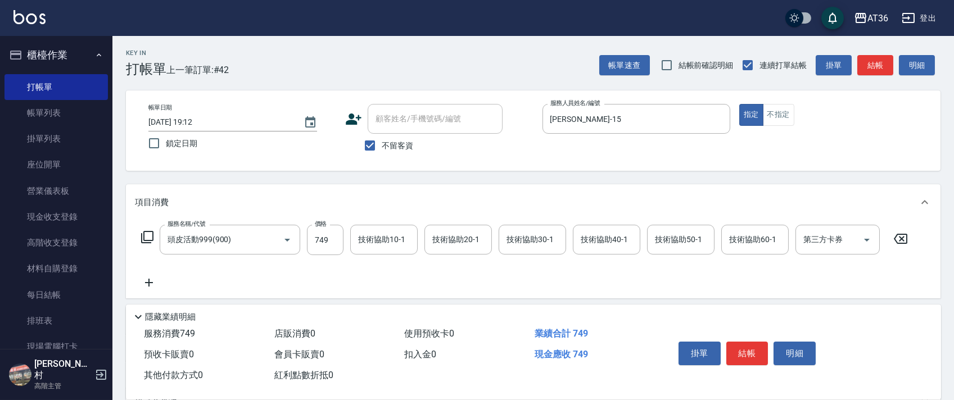
drag, startPoint x: 142, startPoint y: 230, endPoint x: 151, endPoint y: 228, distance: 8.6
click at [151, 228] on div "服務名稱/代號 頭皮活動999(900) 服務名稱/代號 價格 749 價格 技術協助10-1 技術協助10-1 技術協助20-1 技術協助20-1 技術協助…" at bounding box center [525, 240] width 780 height 30
click at [146, 234] on icon at bounding box center [147, 237] width 13 height 13
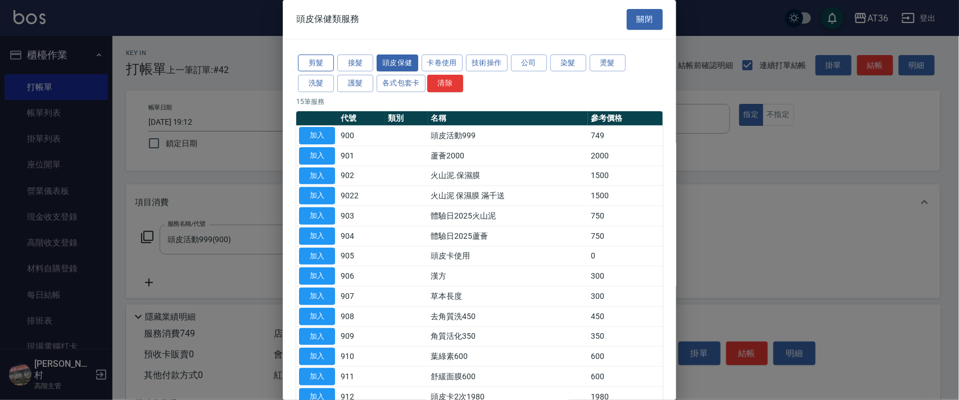
click at [318, 66] on button "剪髮" at bounding box center [316, 63] width 36 height 17
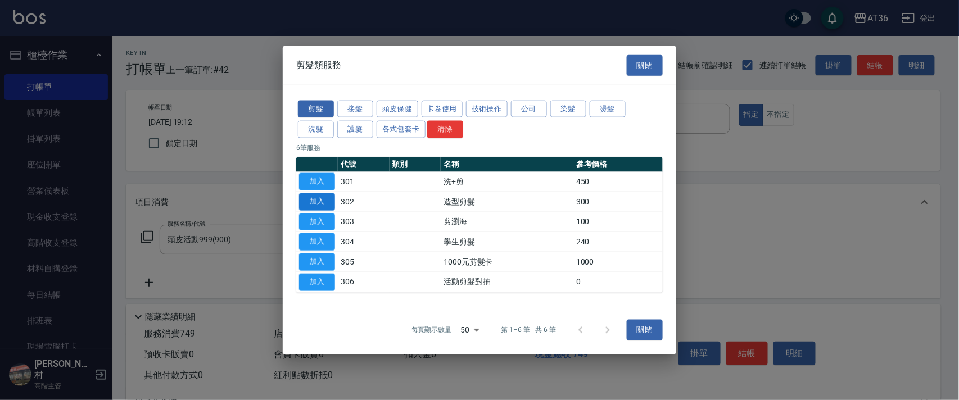
click at [313, 199] on button "加入" at bounding box center [317, 201] width 36 height 17
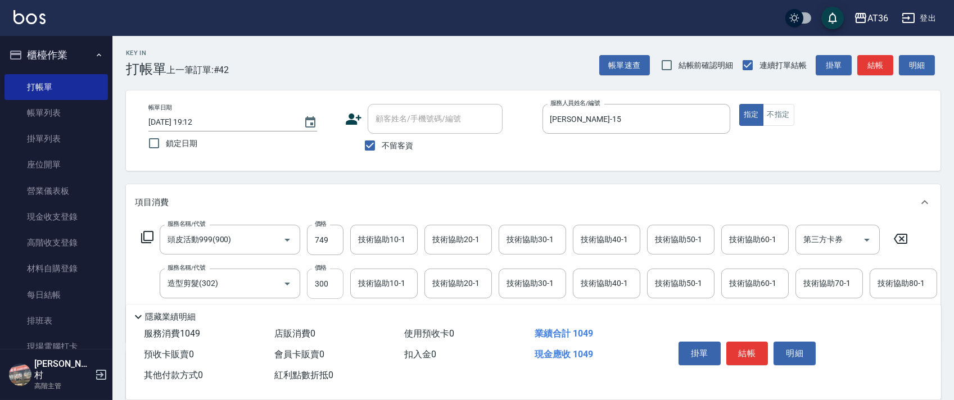
drag, startPoint x: 318, startPoint y: 285, endPoint x: 335, endPoint y: 283, distance: 17.0
click at [318, 286] on input "300" at bounding box center [325, 284] width 37 height 30
click at [590, 242] on div "技術協助40-1 技術協助40-1" at bounding box center [606, 240] width 67 height 30
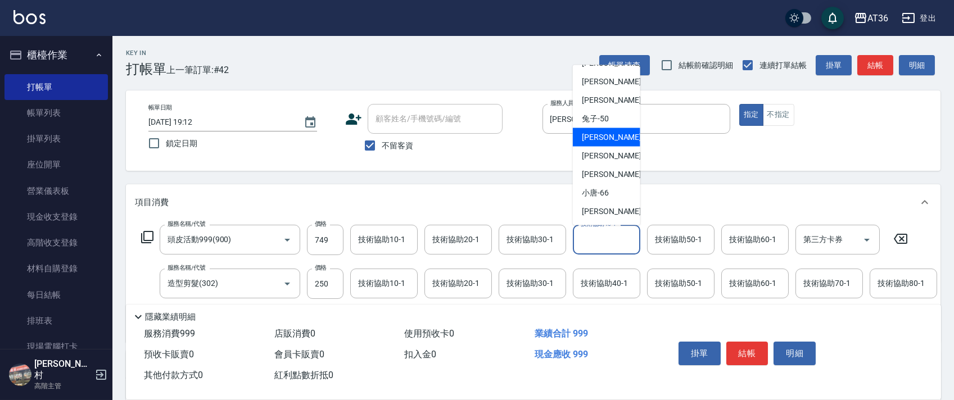
click at [609, 131] on div "[PERSON_NAME] -55" at bounding box center [606, 137] width 67 height 19
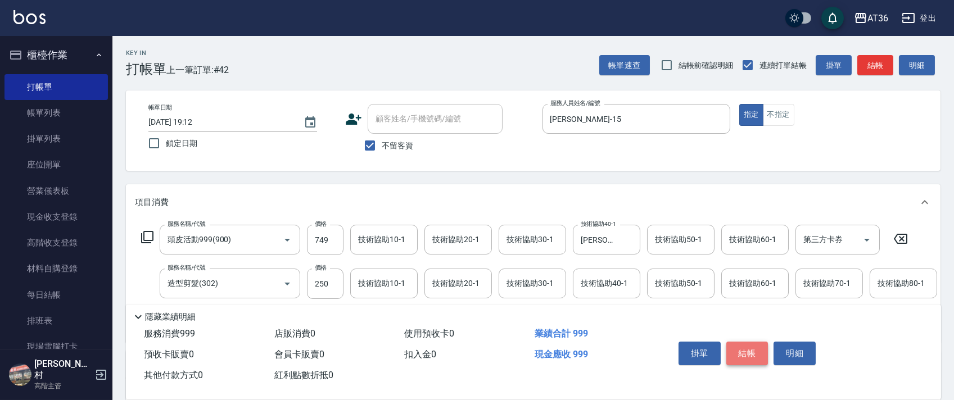
click at [750, 349] on button "結帳" at bounding box center [748, 354] width 42 height 24
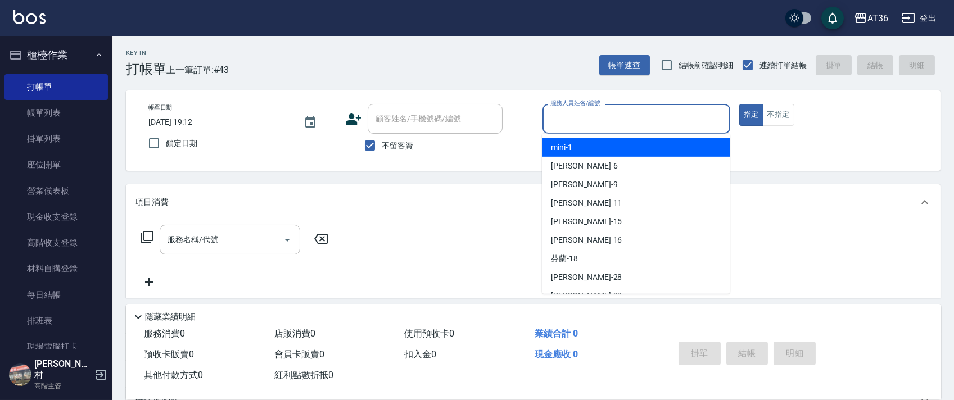
drag, startPoint x: 553, startPoint y: 116, endPoint x: 610, endPoint y: 164, distance: 74.3
click at [553, 117] on input "服務人員姓名/編號" at bounding box center [637, 119] width 178 height 20
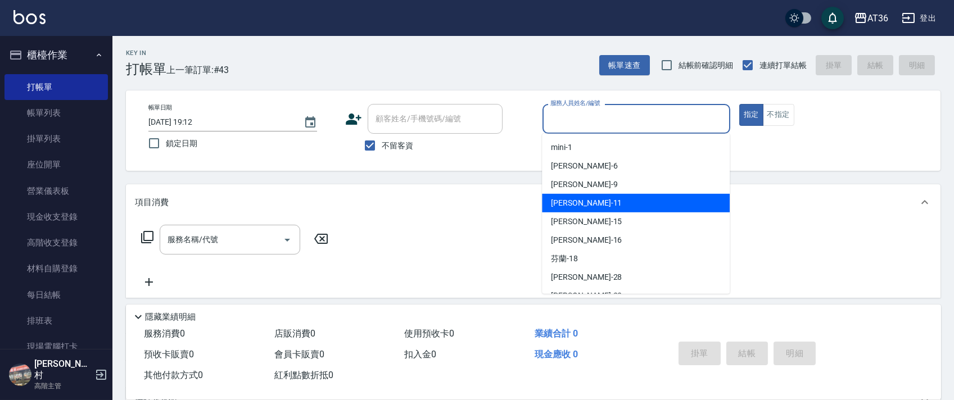
click at [578, 205] on div "[PERSON_NAME] -11" at bounding box center [636, 203] width 188 height 19
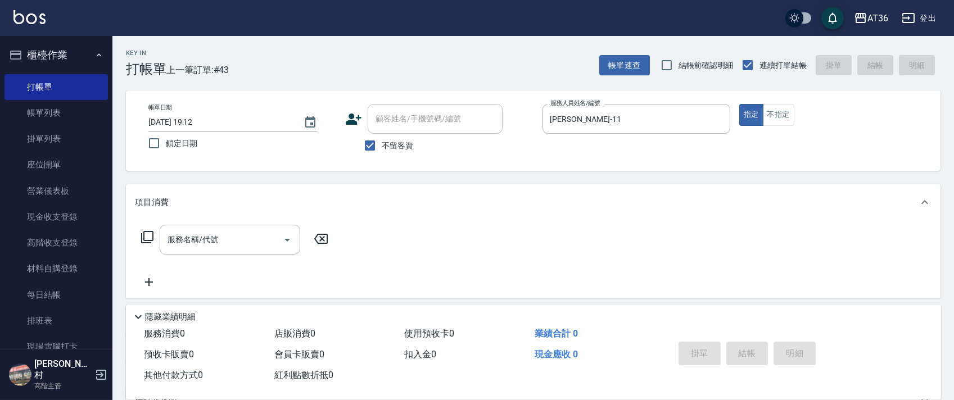
click at [150, 238] on icon at bounding box center [147, 237] width 13 height 13
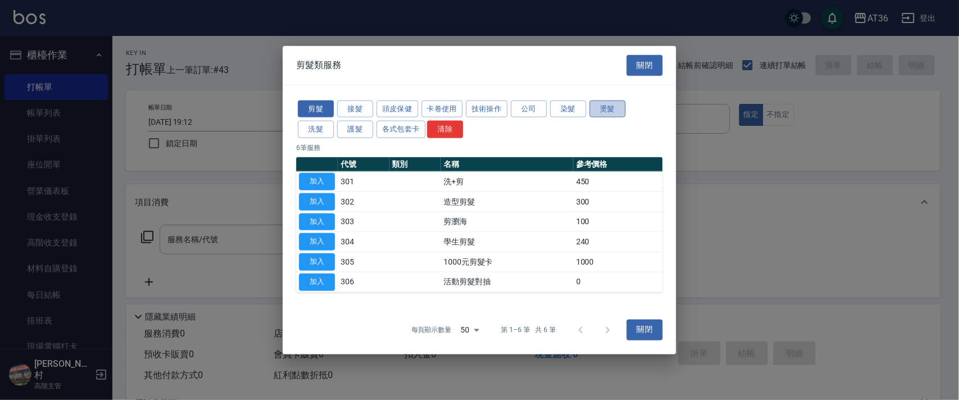
click at [597, 112] on button "燙髮" at bounding box center [608, 108] width 36 height 17
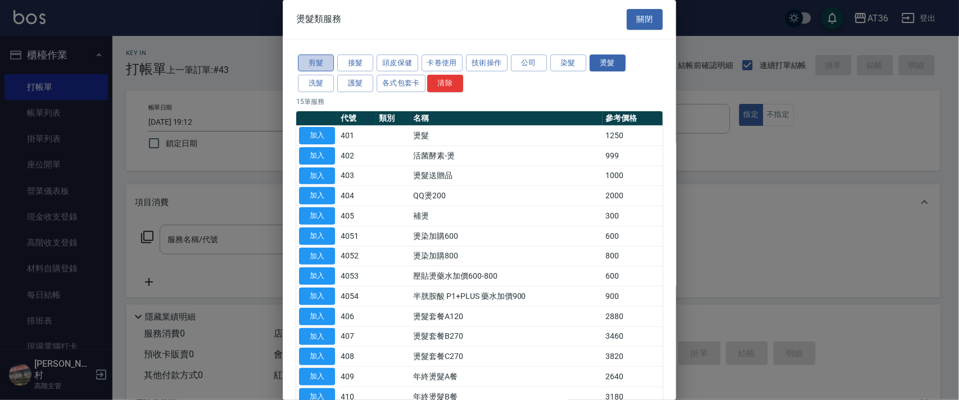
click at [313, 61] on button "剪髮" at bounding box center [316, 63] width 36 height 17
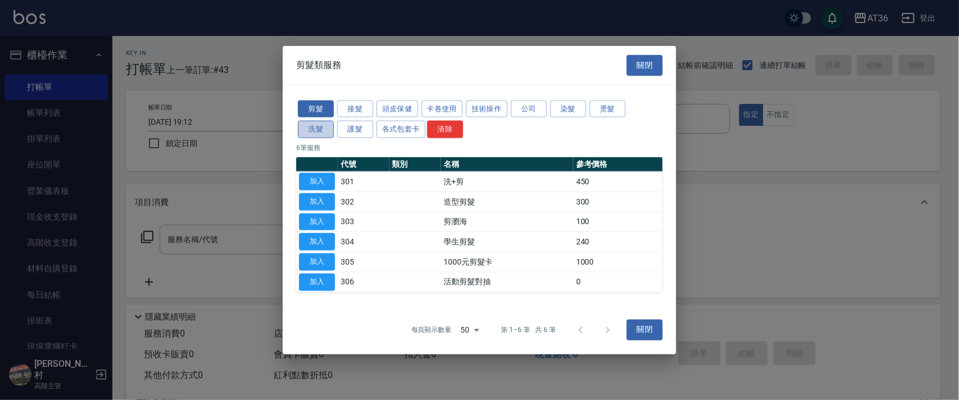
click at [312, 128] on button "洗髮" at bounding box center [316, 129] width 36 height 17
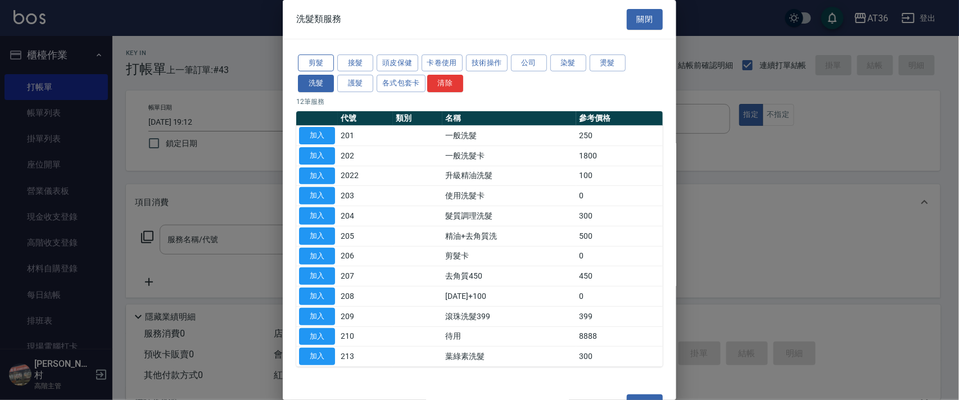
click at [319, 64] on button "剪髮" at bounding box center [316, 63] width 36 height 17
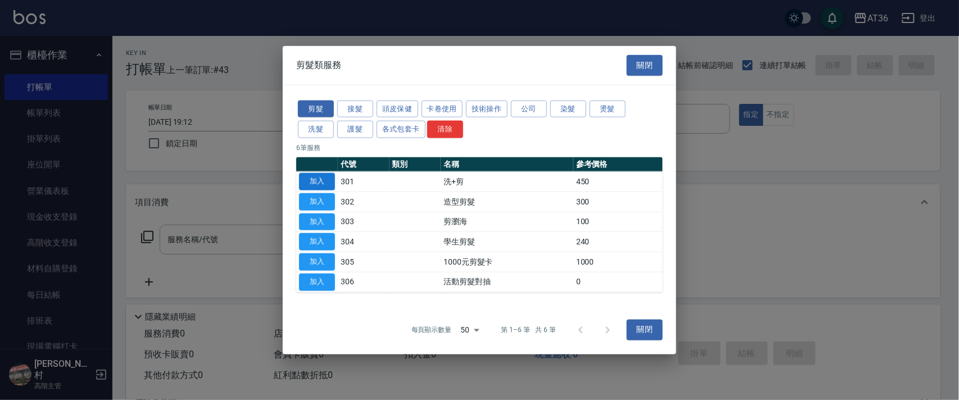
click at [317, 179] on button "加入" at bounding box center [317, 181] width 36 height 17
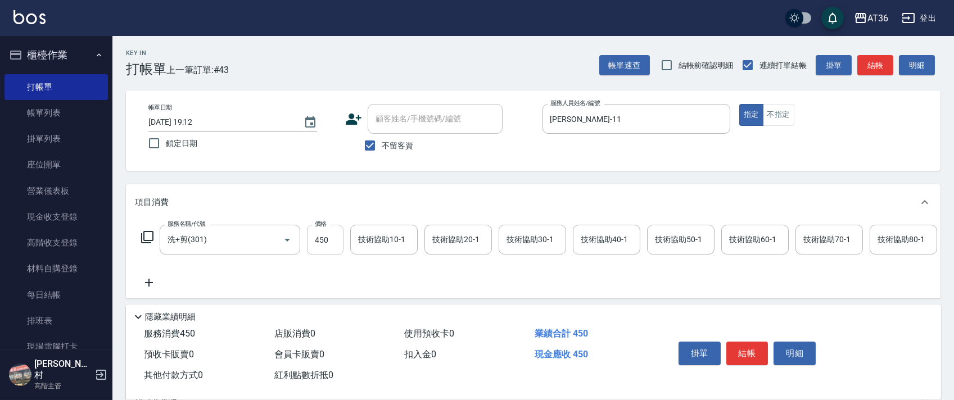
drag, startPoint x: 315, startPoint y: 244, endPoint x: 327, endPoint y: 243, distance: 12.4
click at [316, 243] on input "450" at bounding box center [325, 240] width 37 height 30
click at [579, 250] on div "技術協助40-1" at bounding box center [606, 240] width 67 height 30
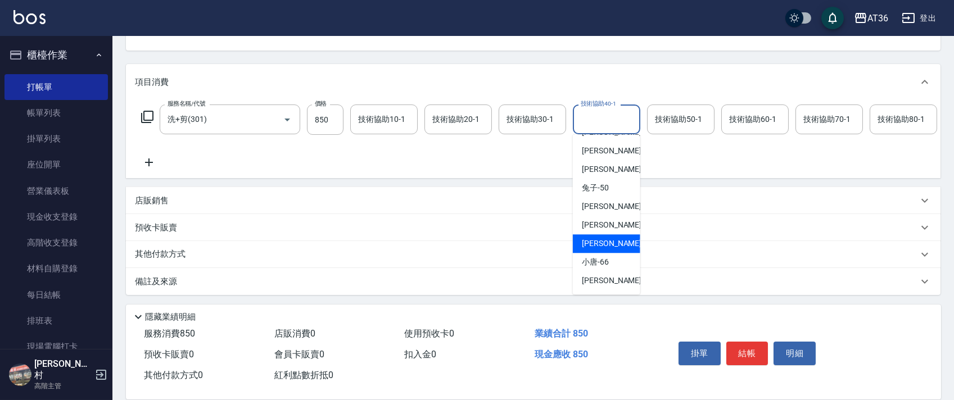
click at [612, 234] on div "[PERSON_NAME] -59" at bounding box center [606, 243] width 67 height 19
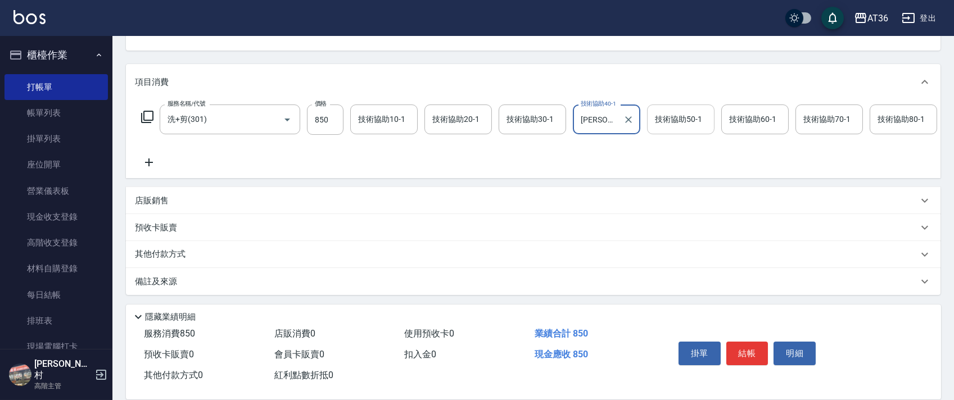
click at [676, 107] on div "技術協助50-1 技術協助50-1" at bounding box center [680, 120] width 67 height 30
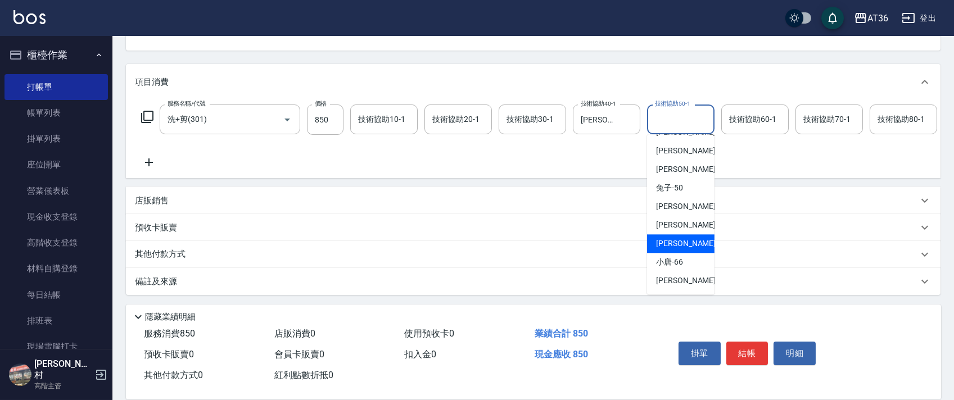
click at [677, 238] on span "[PERSON_NAME] -59" at bounding box center [691, 244] width 71 height 12
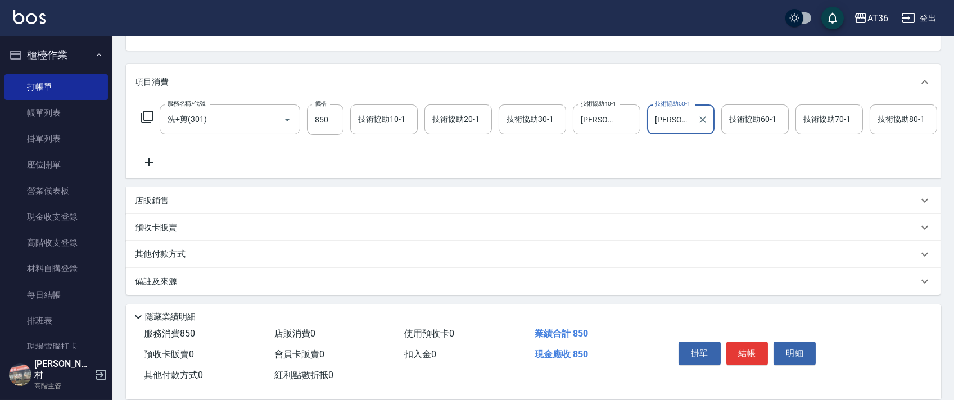
click at [183, 247] on div "其他付款方式" at bounding box center [533, 254] width 815 height 27
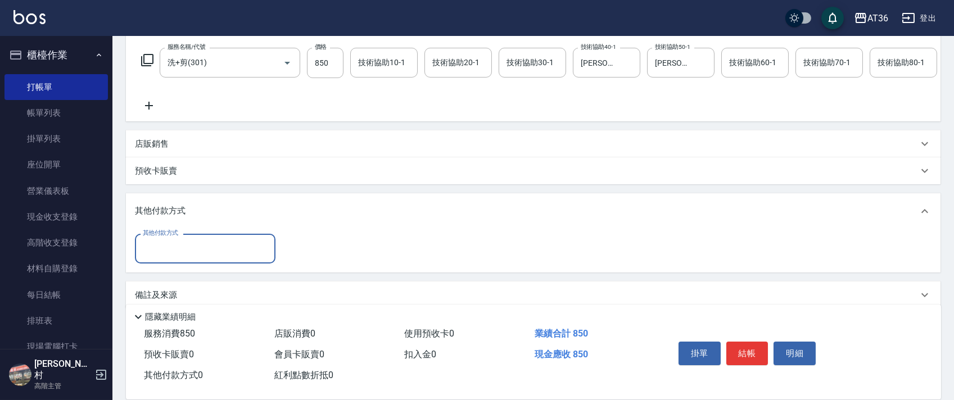
scroll to position [203, 0]
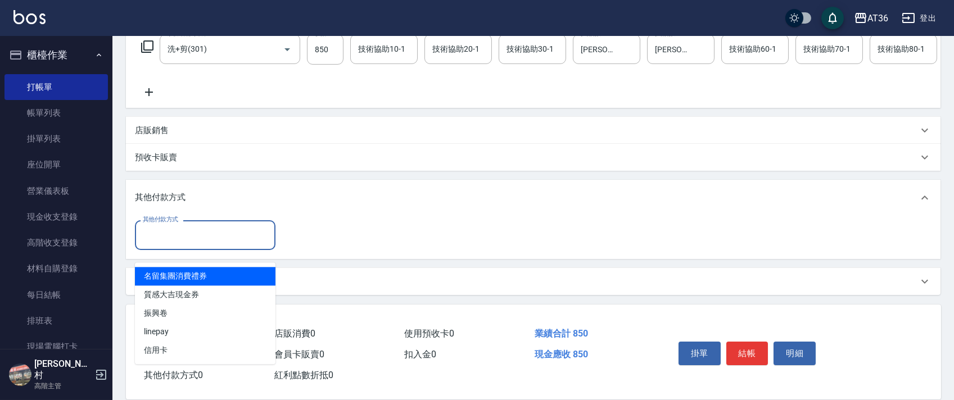
drag, startPoint x: 209, startPoint y: 236, endPoint x: 256, endPoint y: 247, distance: 48.0
click at [215, 237] on input "其他付款方式" at bounding box center [205, 235] width 130 height 20
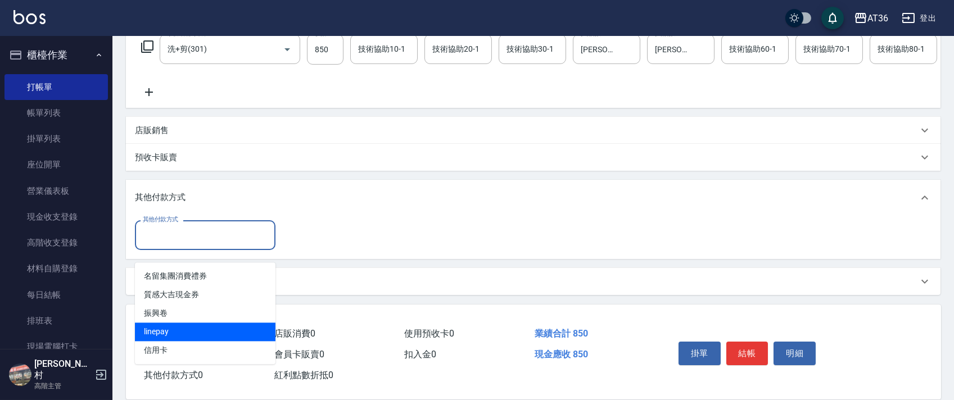
drag, startPoint x: 240, startPoint y: 304, endPoint x: 216, endPoint y: 309, distance: 24.2
click at [216, 309] on span "振興卷" at bounding box center [205, 313] width 141 height 19
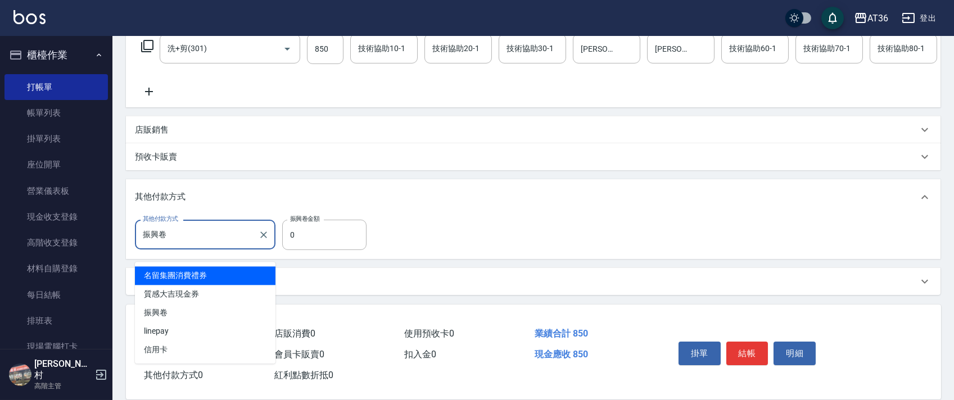
drag, startPoint x: 168, startPoint y: 241, endPoint x: 221, endPoint y: 240, distance: 52.9
click at [171, 241] on input "振興卷" at bounding box center [197, 235] width 114 height 20
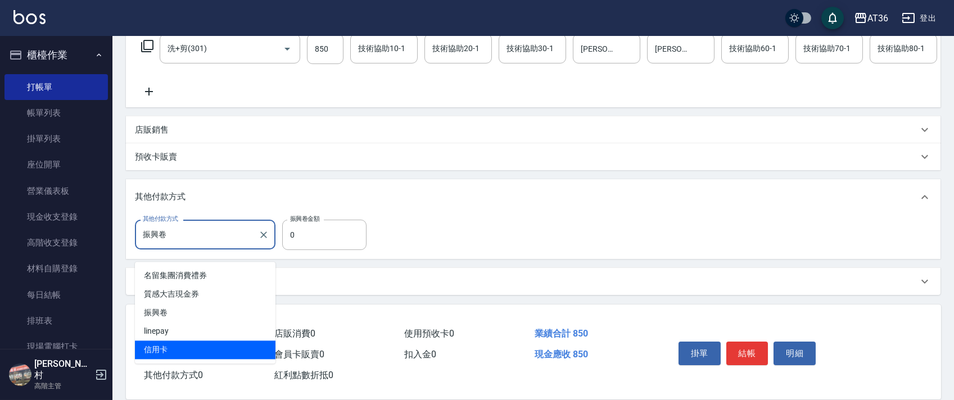
click at [167, 341] on span "信用卡" at bounding box center [205, 350] width 141 height 19
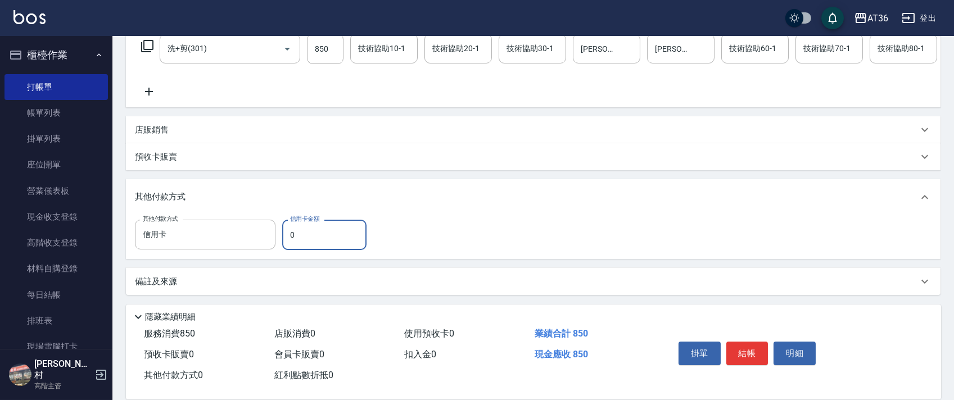
drag, startPoint x: 286, startPoint y: 239, endPoint x: 311, endPoint y: 237, distance: 24.8
click at [288, 239] on input "0" at bounding box center [324, 235] width 84 height 30
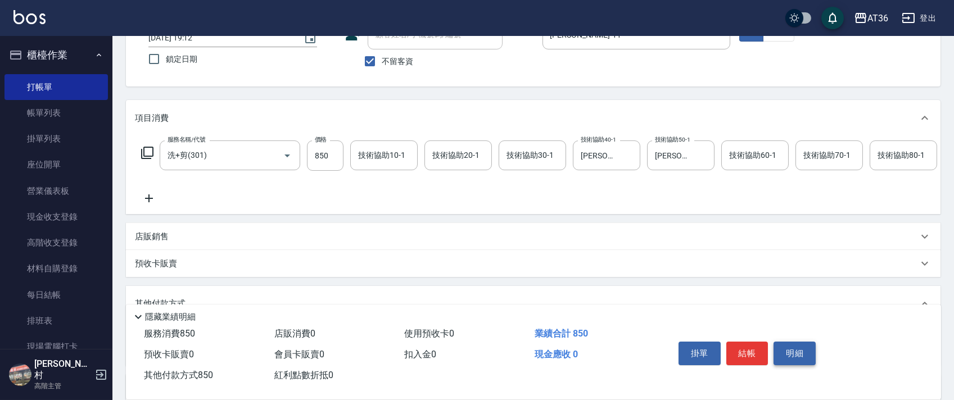
scroll to position [0, 0]
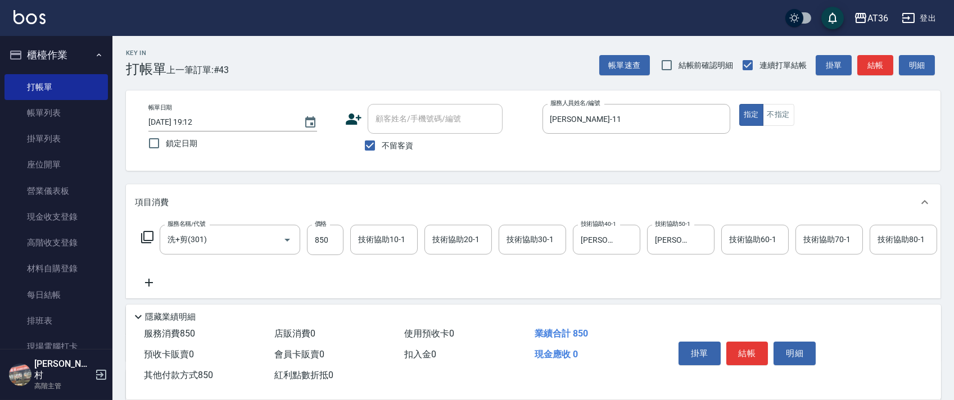
click at [756, 353] on button "結帳" at bounding box center [748, 354] width 42 height 24
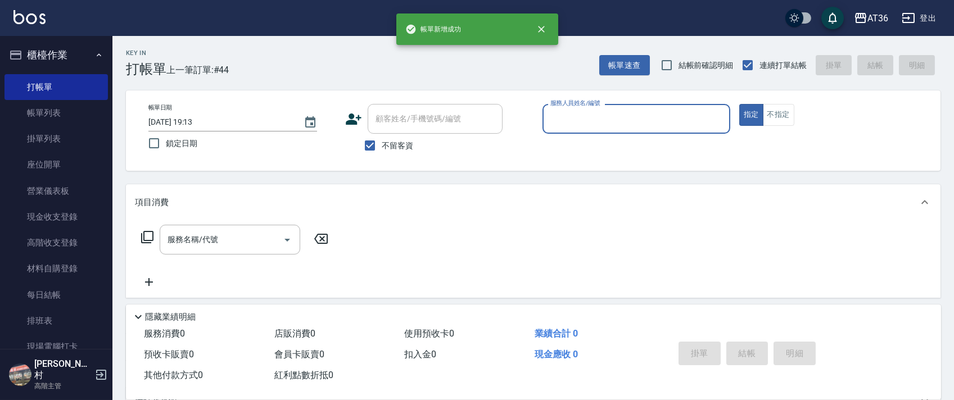
drag, startPoint x: 558, startPoint y: 113, endPoint x: 561, endPoint y: 131, distance: 18.2
click at [558, 115] on input "服務人員姓名/編號" at bounding box center [637, 119] width 178 height 20
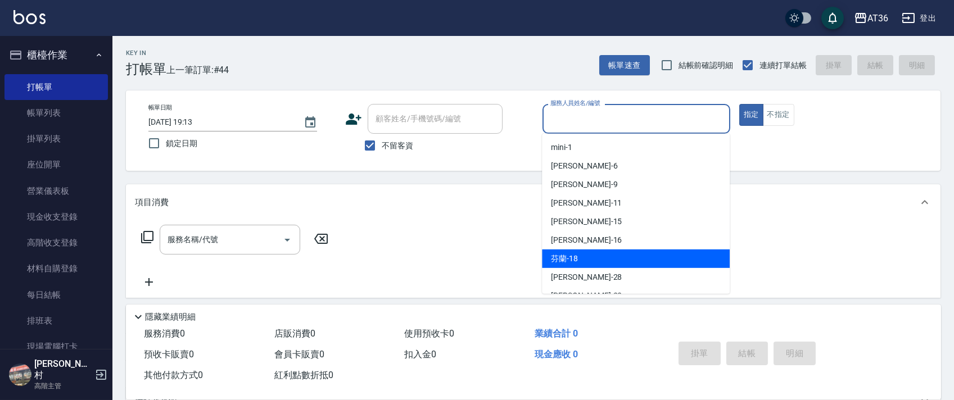
click at [571, 255] on span "芬蘭 -18" at bounding box center [564, 259] width 27 height 12
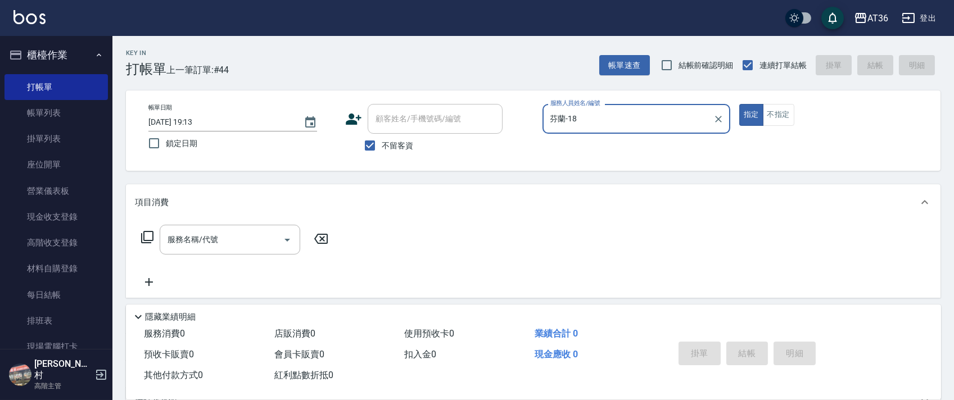
click at [145, 241] on icon at bounding box center [147, 237] width 12 height 12
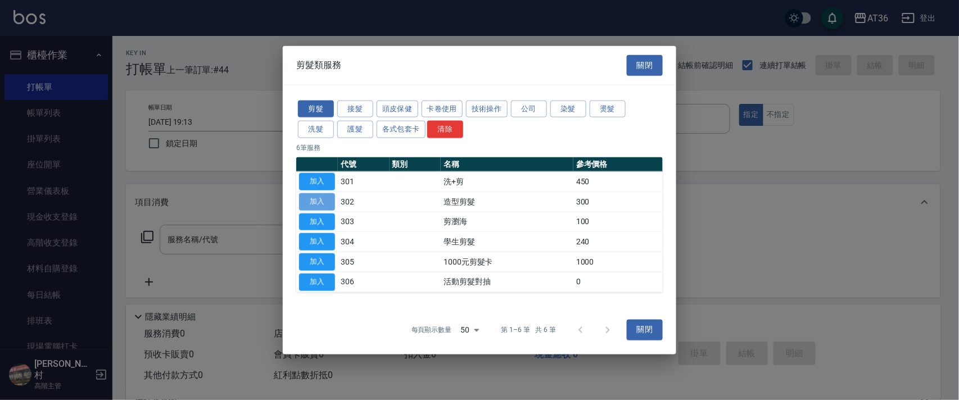
click at [322, 202] on button "加入" at bounding box center [317, 201] width 36 height 17
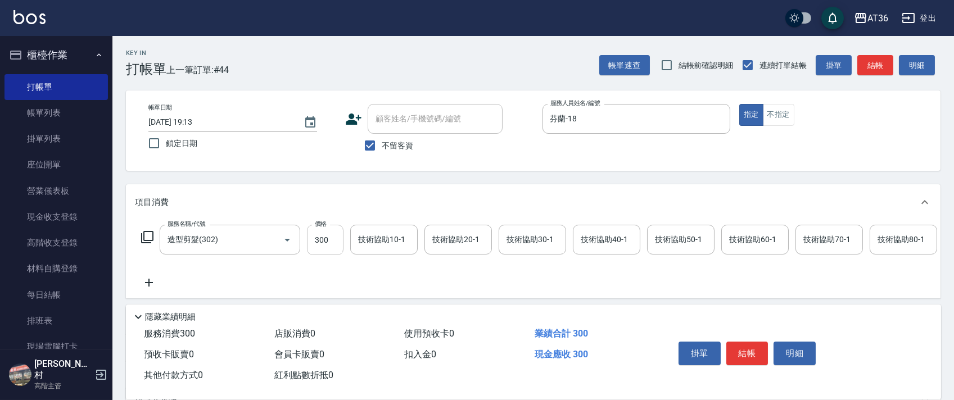
click at [322, 241] on input "300" at bounding box center [325, 240] width 37 height 30
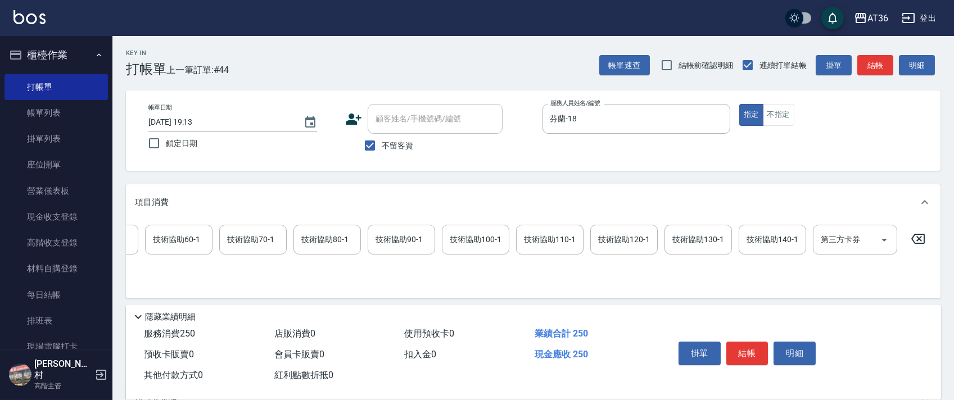
click at [915, 236] on icon at bounding box center [918, 238] width 28 height 13
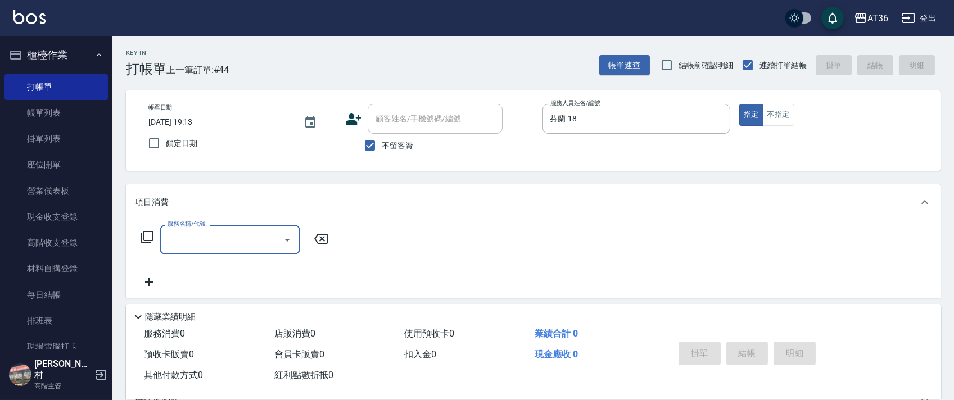
scroll to position [0, 0]
click at [148, 237] on icon at bounding box center [147, 237] width 13 height 13
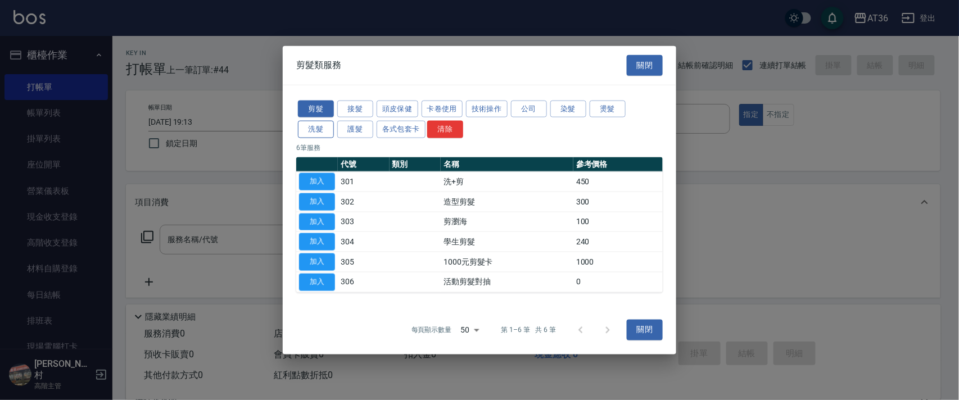
click at [322, 134] on button "洗髮" at bounding box center [316, 129] width 36 height 17
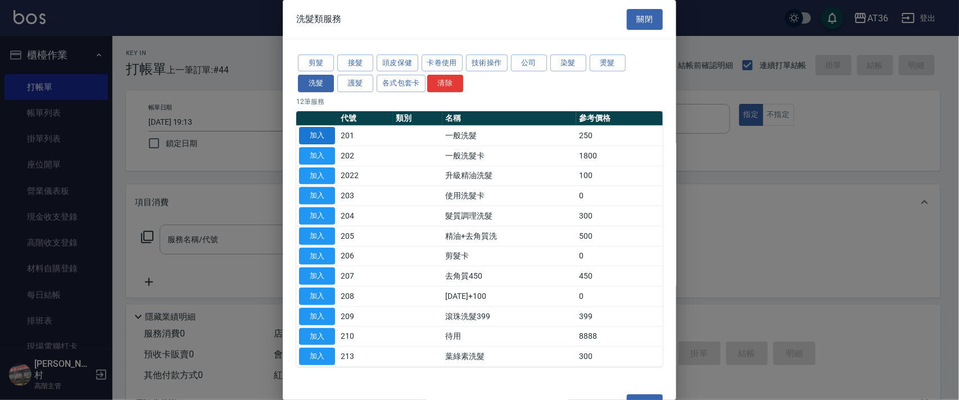
click at [313, 130] on button "加入" at bounding box center [317, 135] width 36 height 17
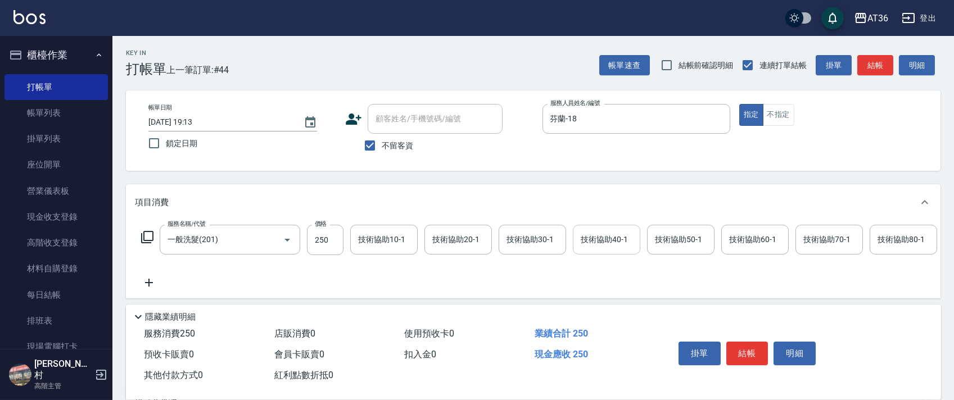
click at [592, 241] on div "技術協助40-1 技術協助40-1" at bounding box center [606, 240] width 67 height 30
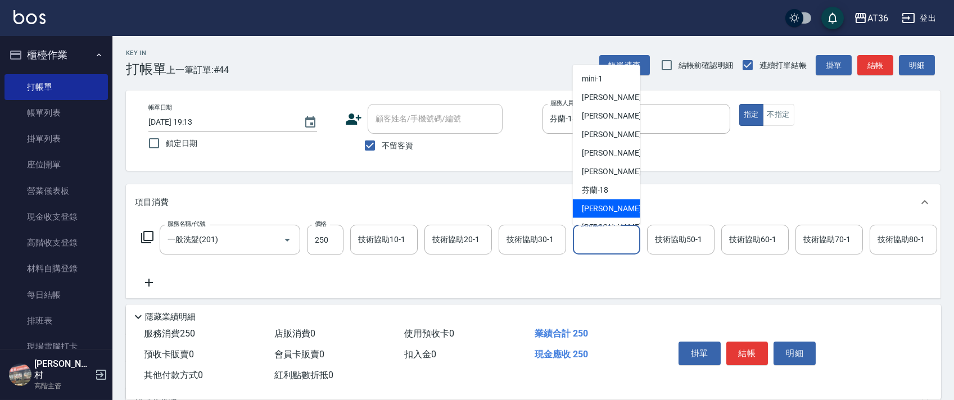
click at [598, 215] on div "[PERSON_NAME] -28" at bounding box center [606, 209] width 67 height 19
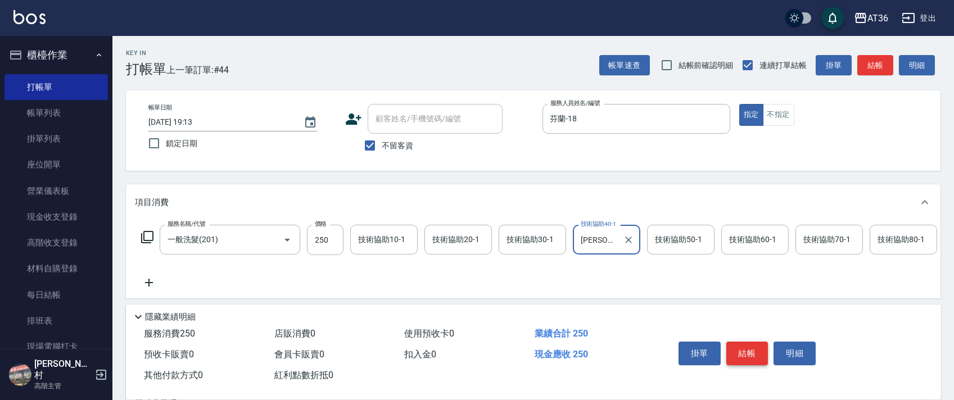
click at [746, 348] on button "結帳" at bounding box center [748, 354] width 42 height 24
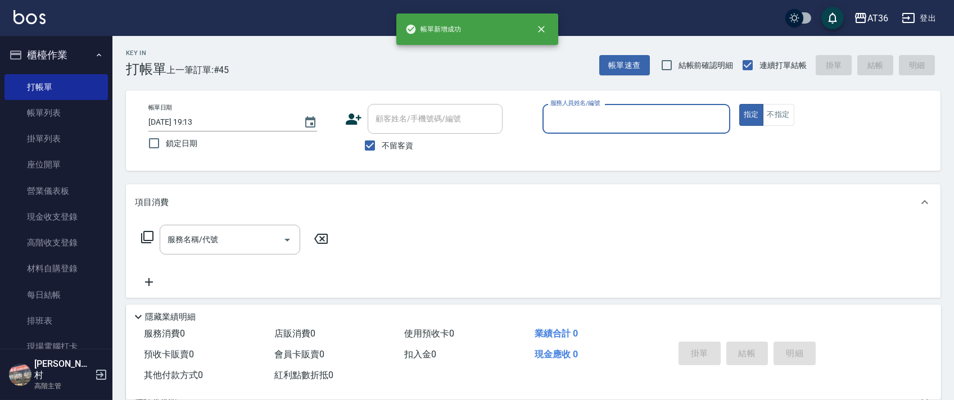
click at [576, 127] on input "服務人員姓名/編號" at bounding box center [637, 119] width 178 height 20
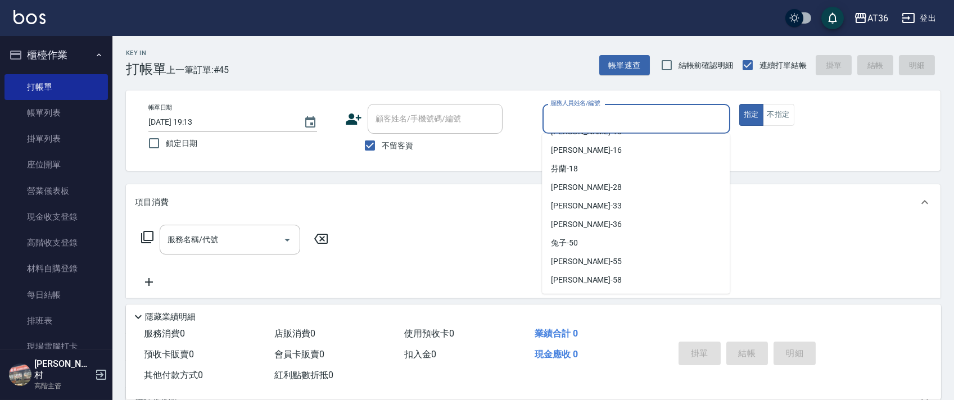
scroll to position [146, 0]
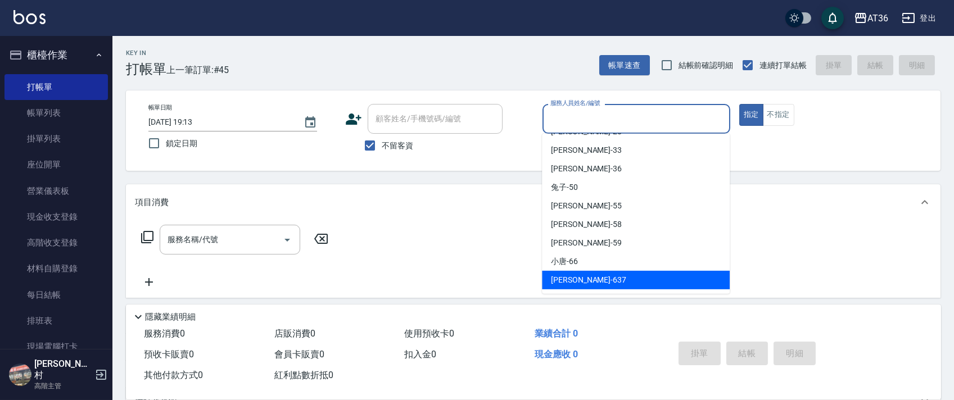
click at [578, 277] on span "憶琳 -637" at bounding box center [588, 280] width 75 height 12
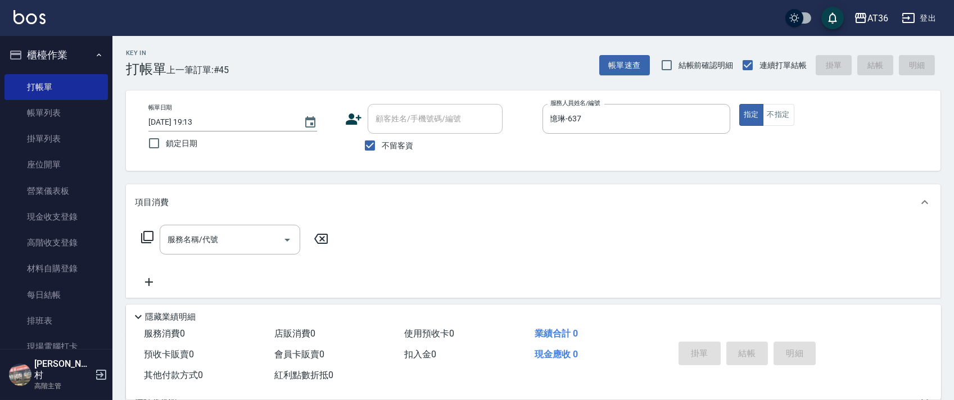
click at [145, 237] on icon at bounding box center [147, 237] width 13 height 13
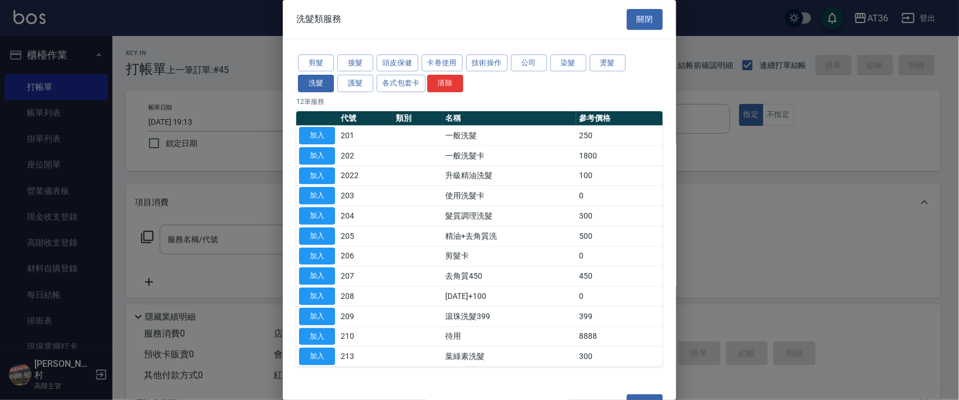
drag, startPoint x: 328, startPoint y: 137, endPoint x: 779, endPoint y: 251, distance: 465.3
click at [328, 138] on button "加入" at bounding box center [317, 135] width 36 height 17
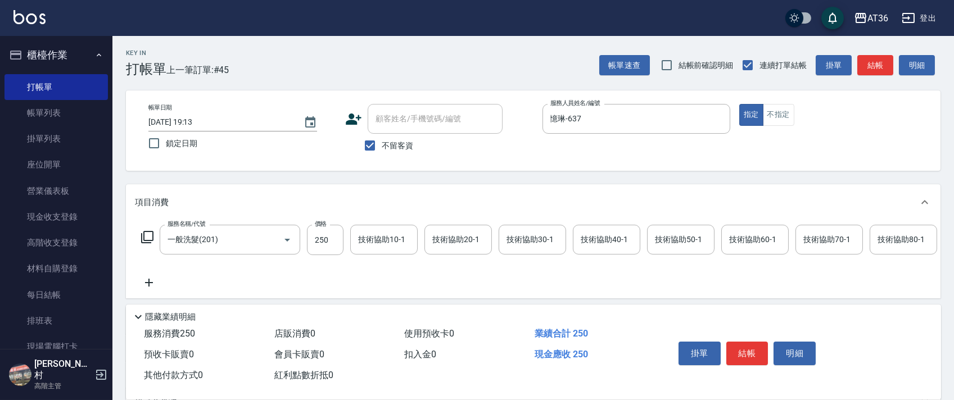
click at [742, 344] on button "結帳" at bounding box center [748, 354] width 42 height 24
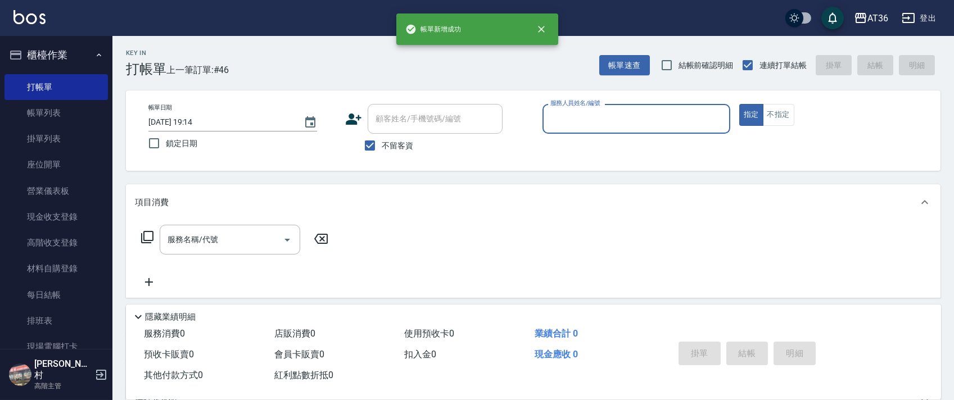
drag, startPoint x: 563, startPoint y: 119, endPoint x: 572, endPoint y: 130, distance: 15.2
click at [565, 123] on input "服務人員姓名/編號" at bounding box center [637, 119] width 178 height 20
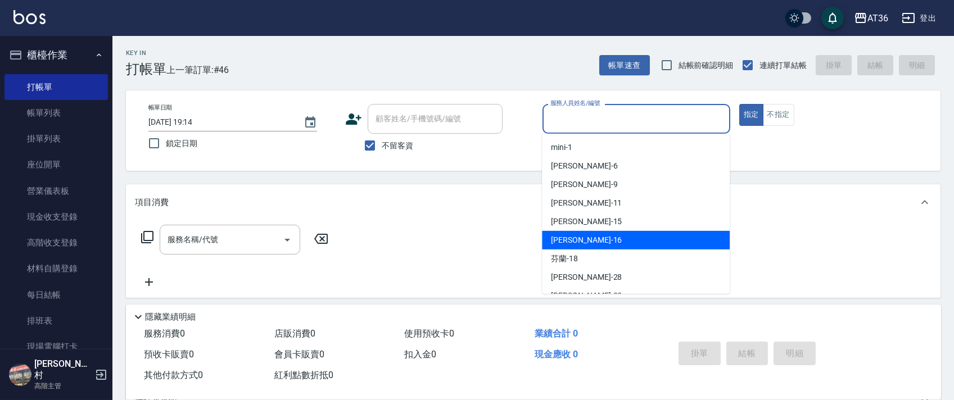
click at [569, 238] on span "[PERSON_NAME] -16" at bounding box center [586, 240] width 71 height 12
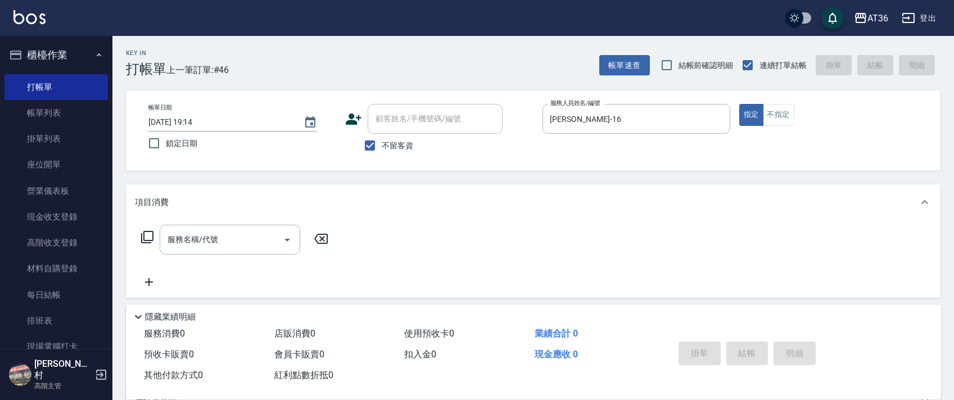
click at [150, 236] on icon at bounding box center [147, 237] width 13 height 13
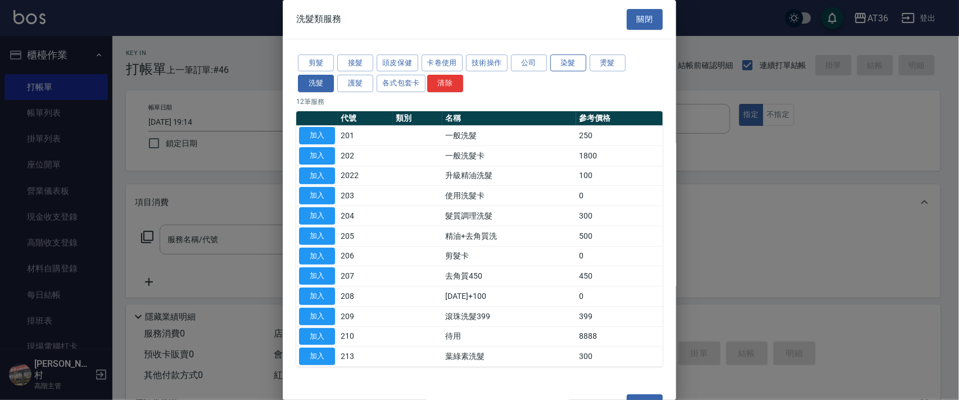
click at [565, 67] on button "染髮" at bounding box center [569, 63] width 36 height 17
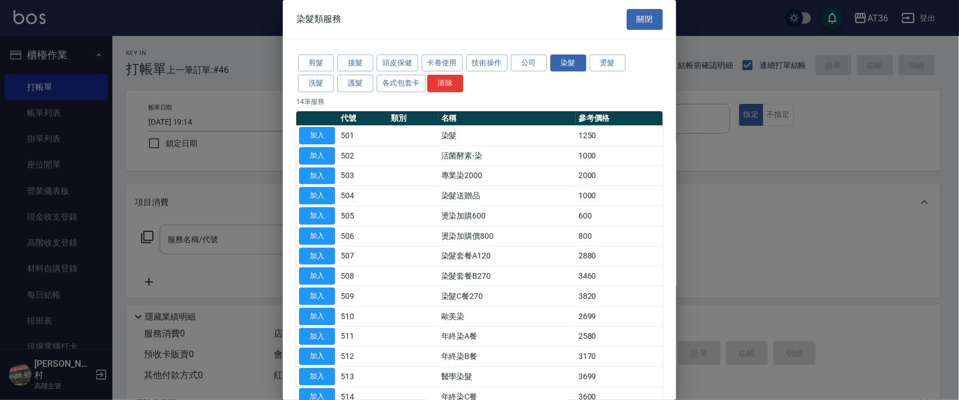
drag, startPoint x: 316, startPoint y: 133, endPoint x: 346, endPoint y: 243, distance: 114.9
click at [319, 134] on button "加入" at bounding box center [317, 135] width 36 height 17
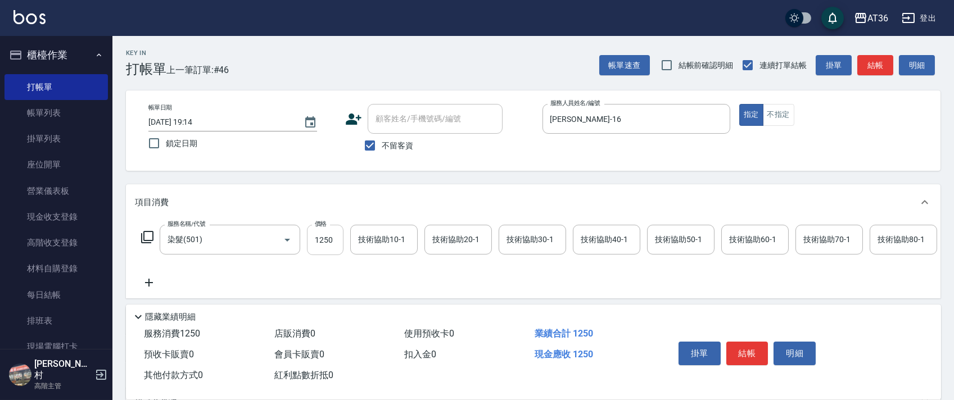
click at [329, 238] on input "1250" at bounding box center [325, 240] width 37 height 30
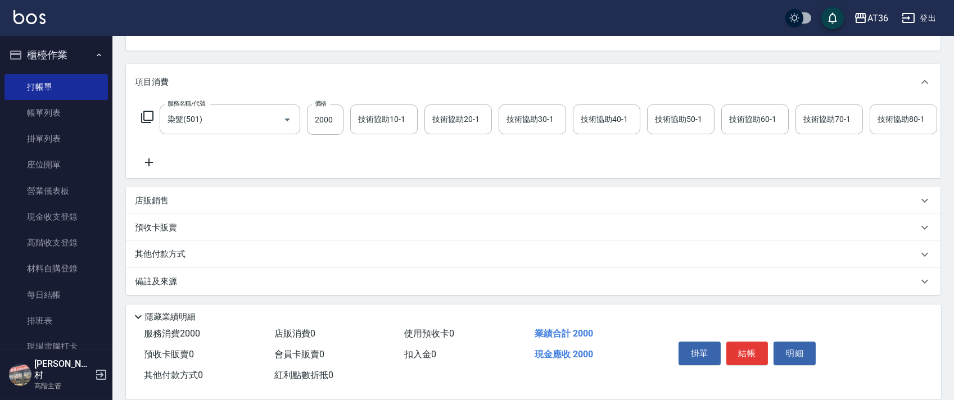
drag, startPoint x: 169, startPoint y: 253, endPoint x: 213, endPoint y: 222, distance: 53.5
click at [172, 254] on p "其他付款方式" at bounding box center [163, 255] width 56 height 12
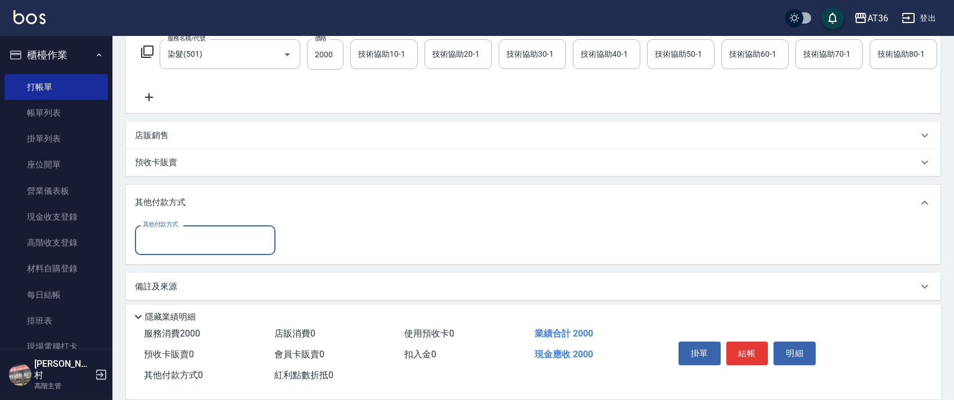
scroll to position [203, 0]
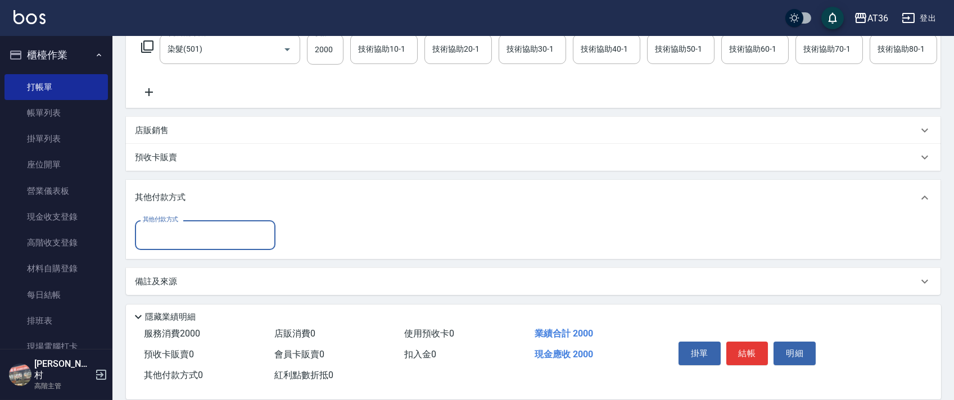
drag, startPoint x: 179, startPoint y: 238, endPoint x: 207, endPoint y: 248, distance: 30.2
click at [185, 241] on input "其他付款方式" at bounding box center [205, 235] width 130 height 20
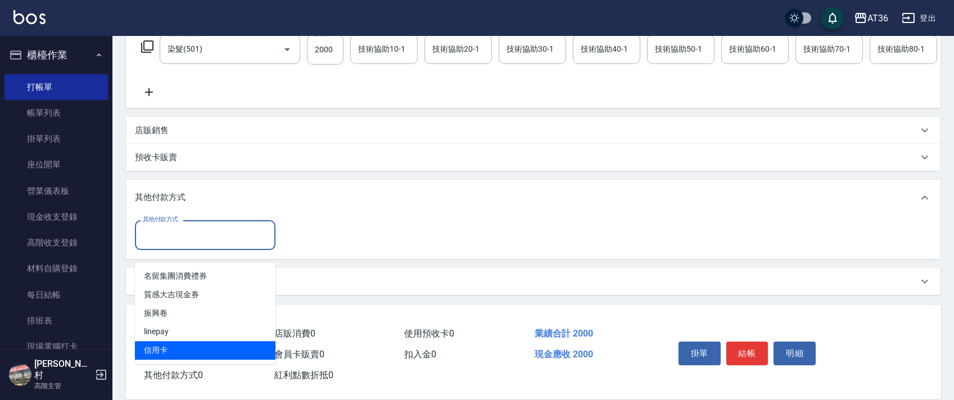
click at [175, 341] on span "信用卡" at bounding box center [205, 350] width 141 height 19
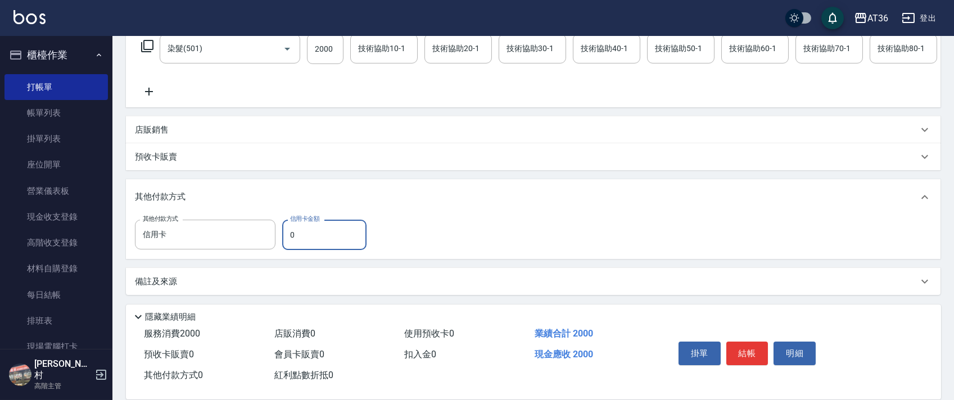
click at [294, 236] on input "0" at bounding box center [324, 235] width 84 height 30
click at [286, 236] on input "0" at bounding box center [324, 235] width 84 height 30
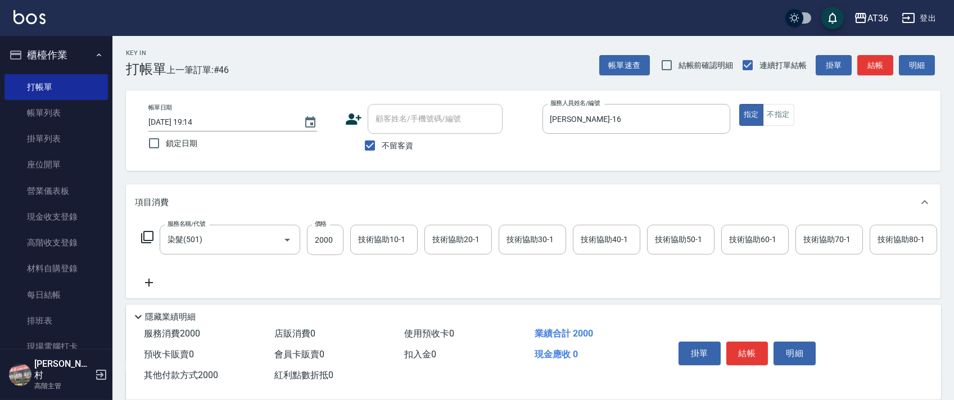
drag, startPoint x: 747, startPoint y: 358, endPoint x: 747, endPoint y: 352, distance: 6.2
click at [747, 355] on button "結帳" at bounding box center [748, 354] width 42 height 24
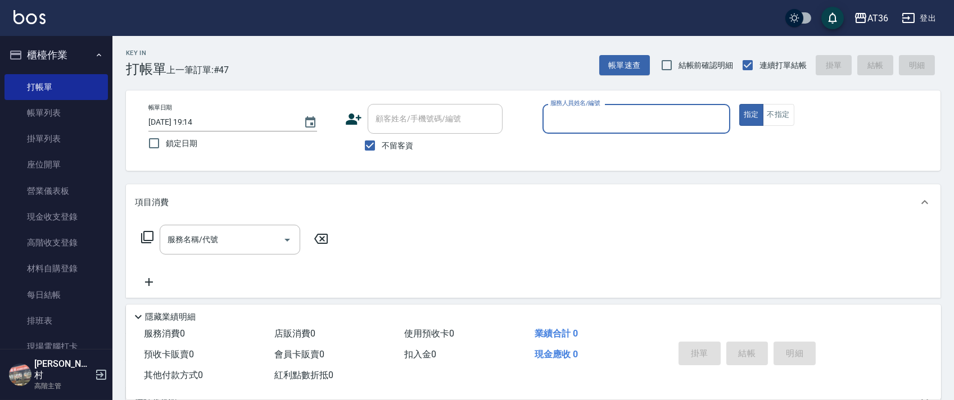
drag, startPoint x: 560, startPoint y: 112, endPoint x: 564, endPoint y: 126, distance: 14.6
click at [559, 112] on input "服務人員姓名/編號" at bounding box center [637, 119] width 178 height 20
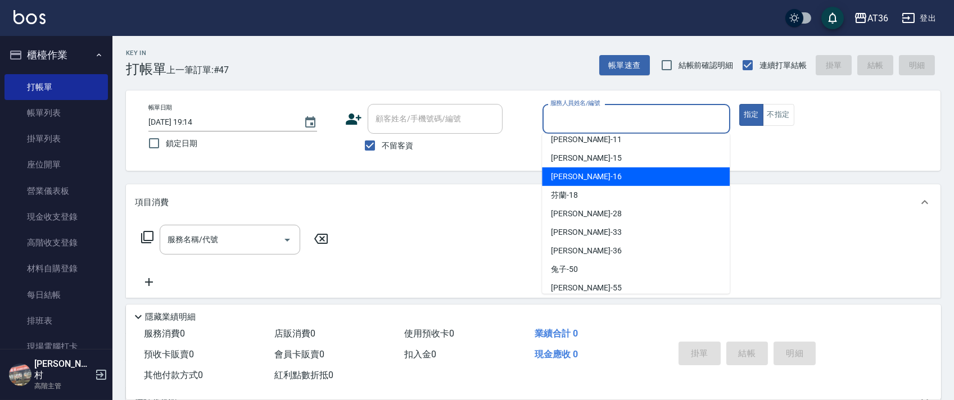
scroll to position [146, 0]
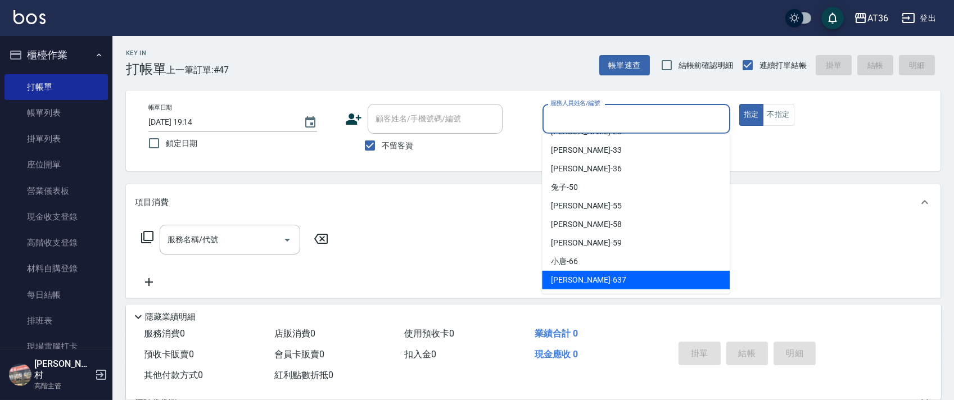
click at [570, 274] on span "憶琳 -637" at bounding box center [588, 280] width 75 height 12
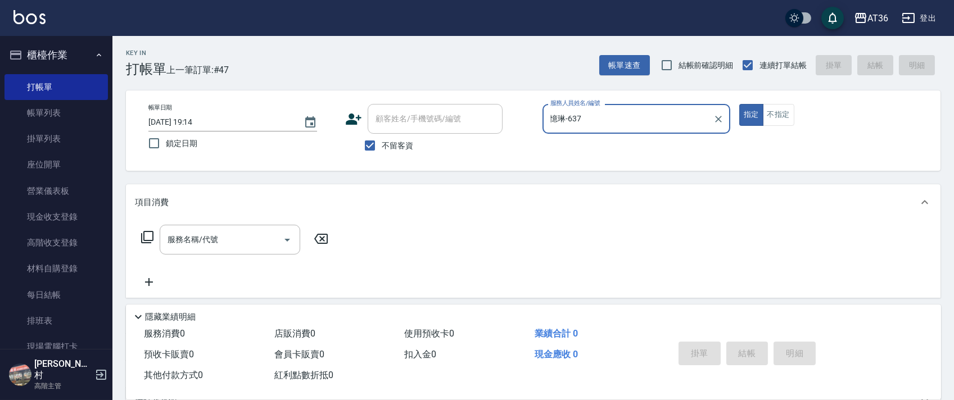
click at [148, 236] on icon at bounding box center [147, 237] width 13 height 13
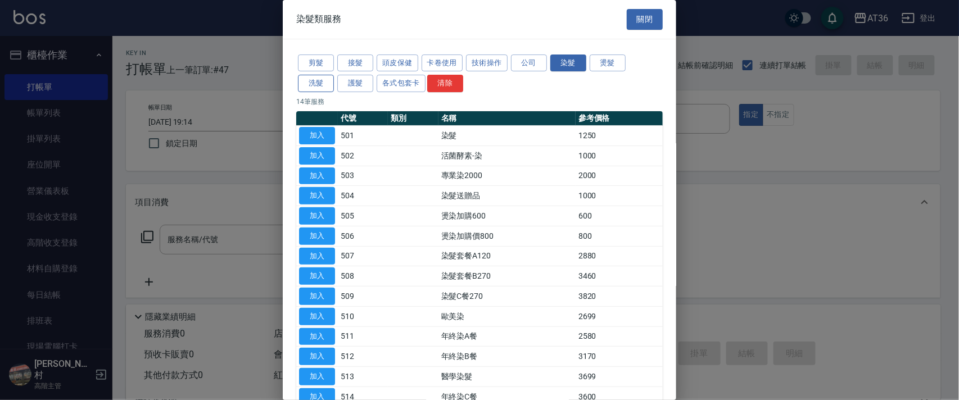
drag, startPoint x: 318, startPoint y: 86, endPoint x: 390, endPoint y: 83, distance: 72.1
click at [319, 86] on button "洗髮" at bounding box center [316, 83] width 36 height 17
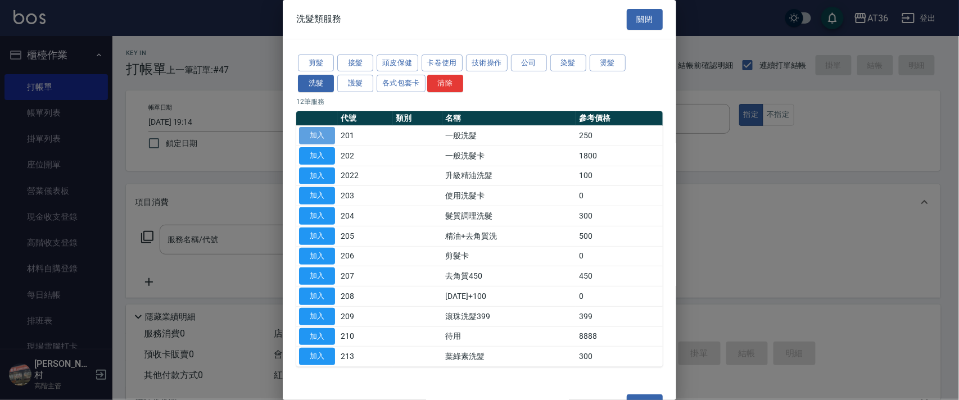
click at [319, 134] on button "加入" at bounding box center [317, 135] width 36 height 17
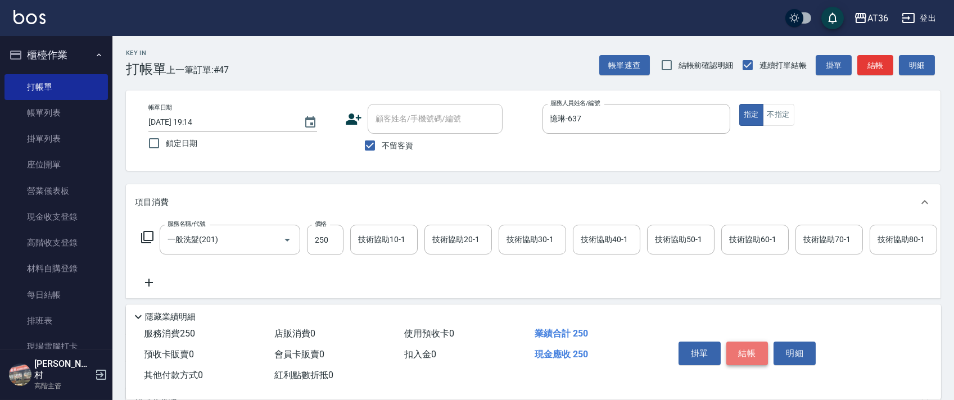
click at [741, 355] on button "結帳" at bounding box center [748, 354] width 42 height 24
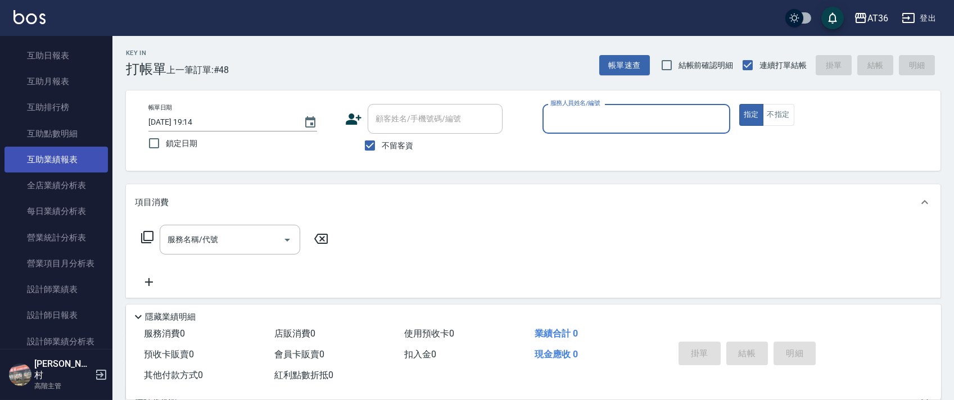
scroll to position [599, 0]
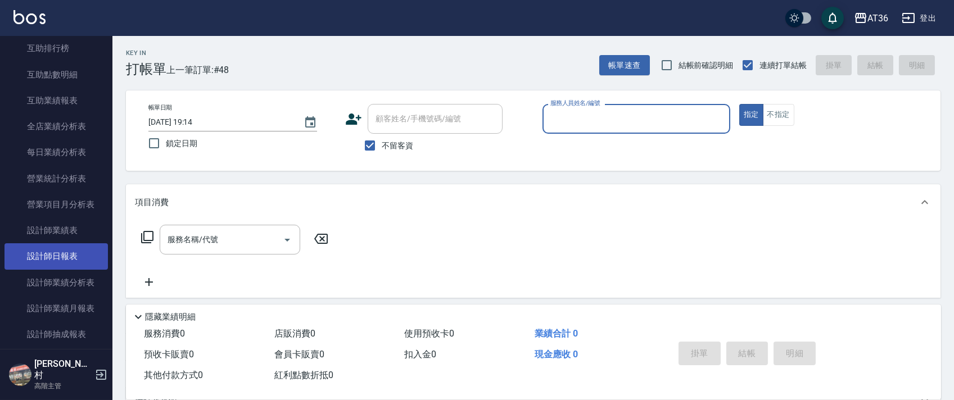
click at [66, 257] on link "設計師日報表" at bounding box center [55, 256] width 103 height 26
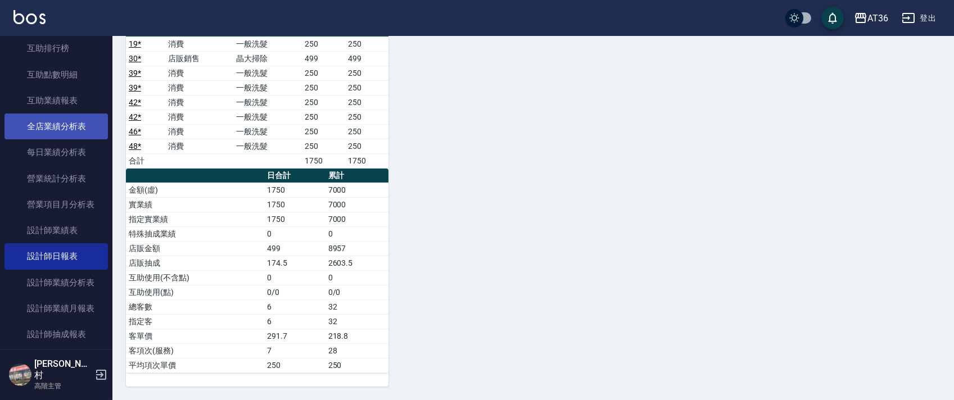
scroll to position [150, 0]
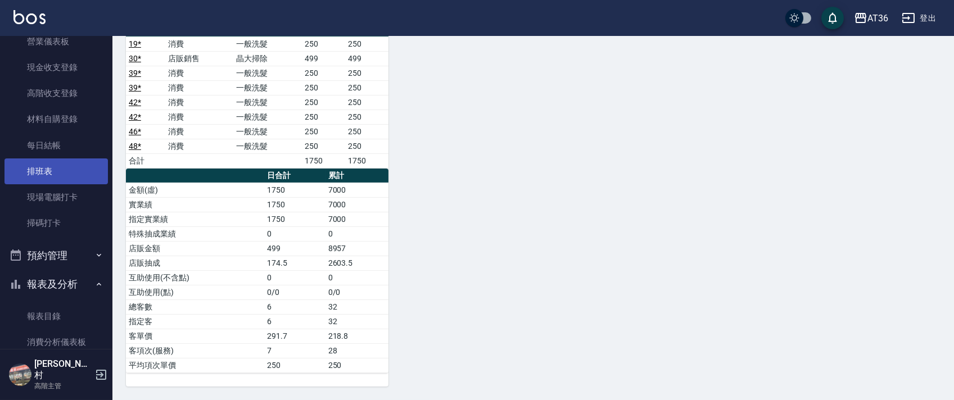
click at [66, 164] on link "排班表" at bounding box center [55, 172] width 103 height 26
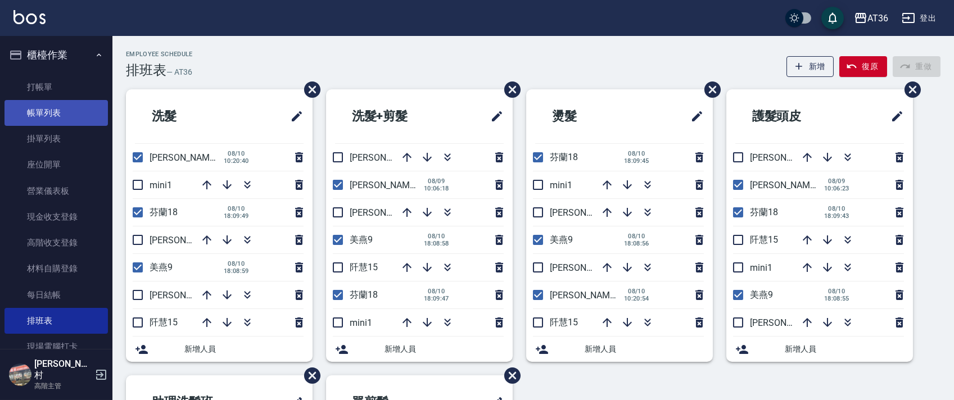
click at [67, 115] on link "帳單列表" at bounding box center [55, 113] width 103 height 26
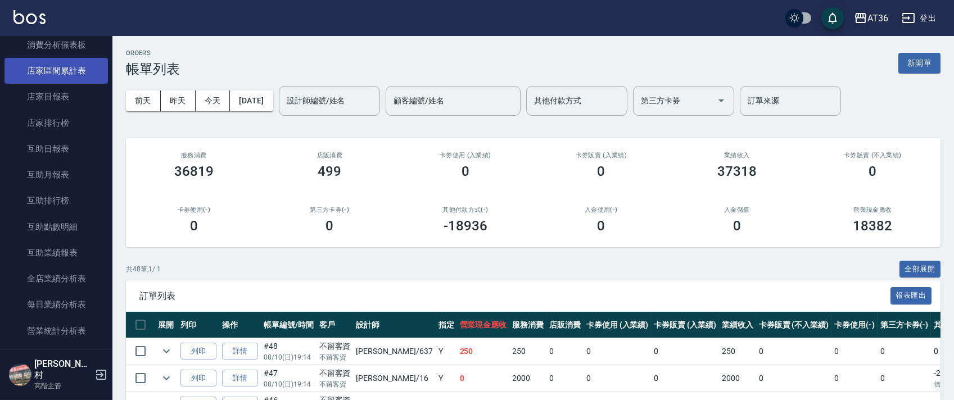
scroll to position [450, 0]
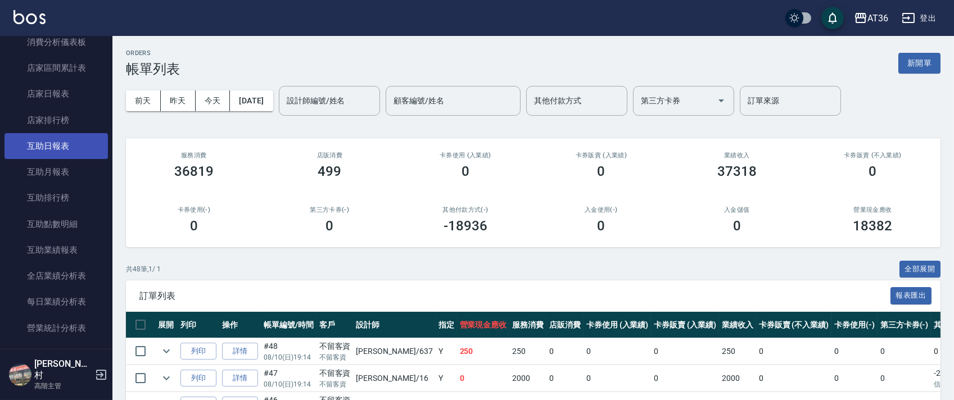
click at [58, 144] on link "互助日報表" at bounding box center [55, 146] width 103 height 26
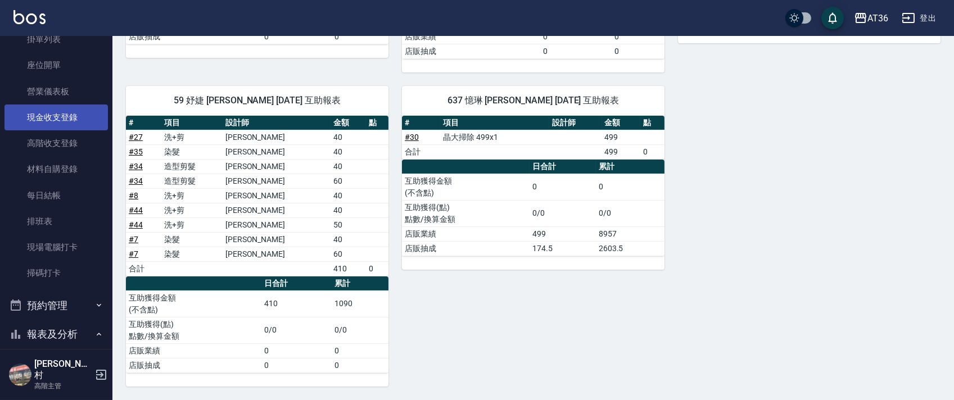
scroll to position [75, 0]
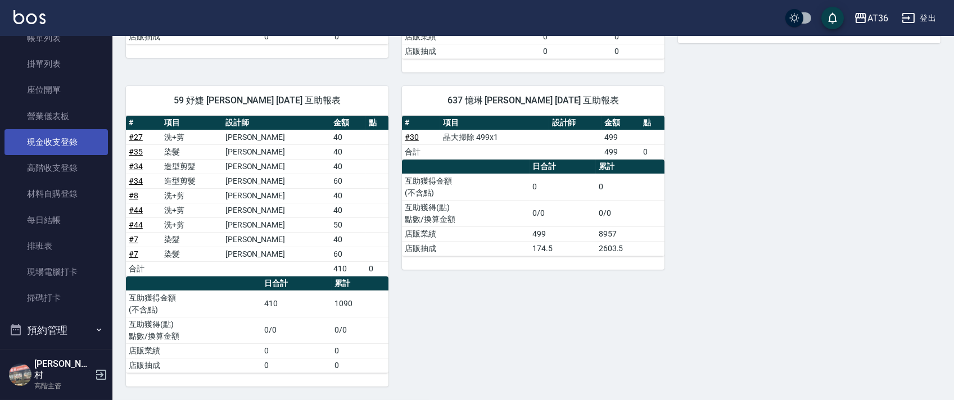
click at [61, 137] on link "現金收支登錄" at bounding box center [55, 142] width 103 height 26
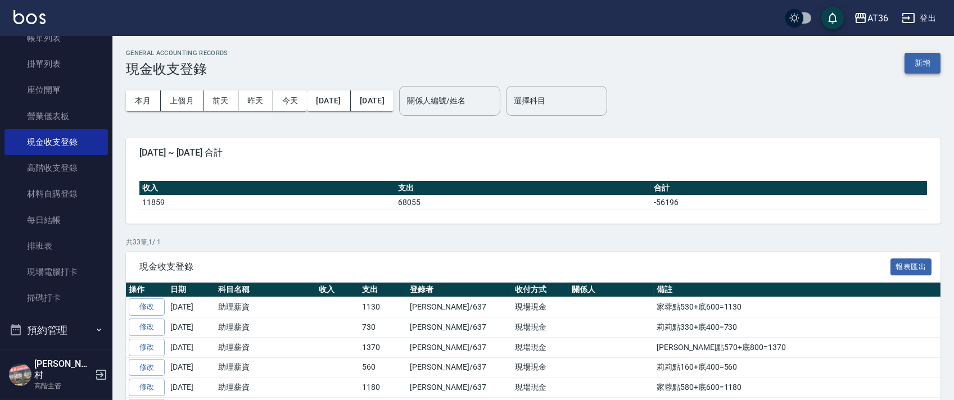
click at [922, 65] on button "新增" at bounding box center [923, 63] width 36 height 21
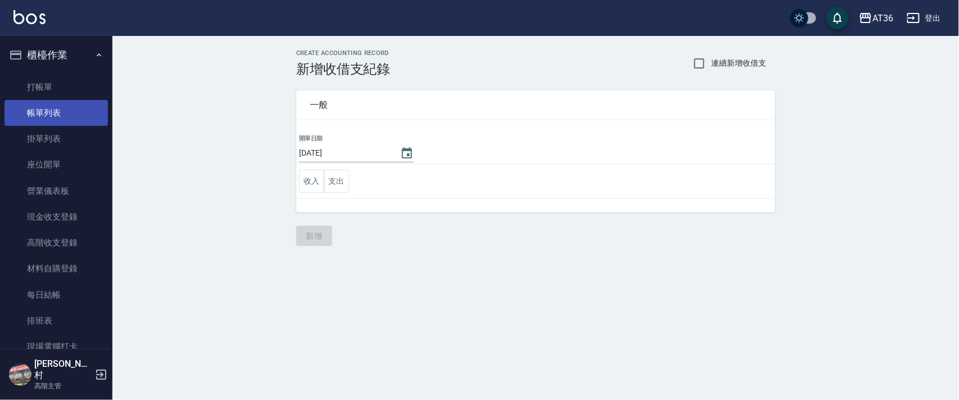
click at [56, 120] on link "帳單列表" at bounding box center [55, 113] width 103 height 26
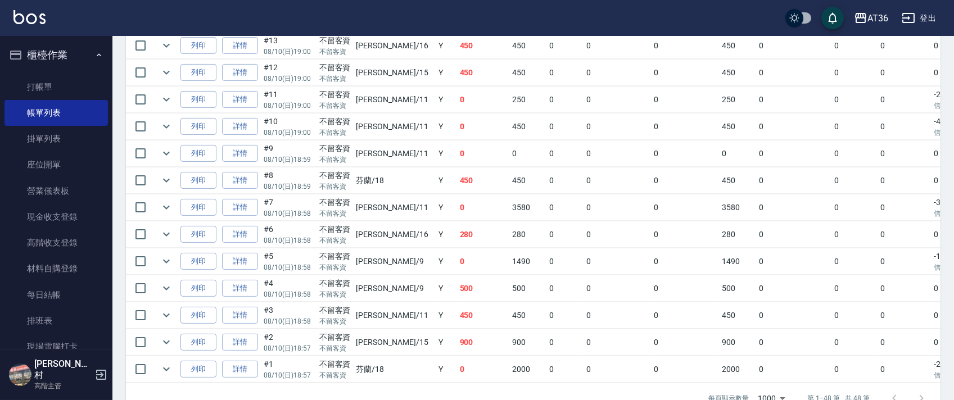
scroll to position [1274, 0]
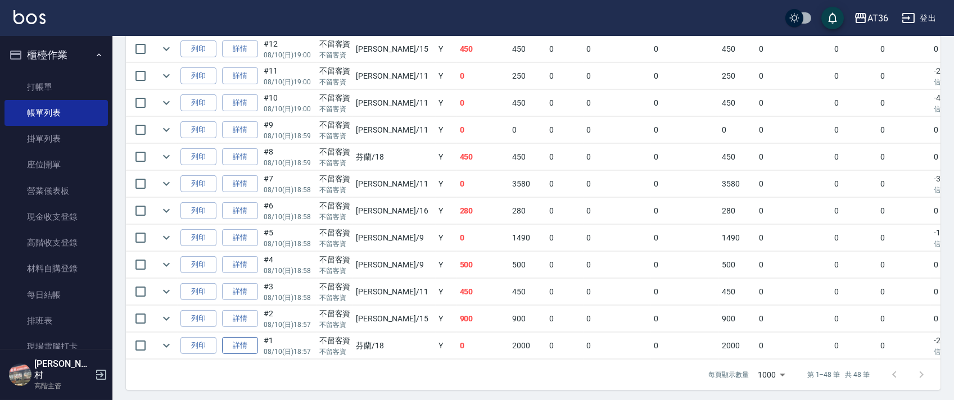
click at [245, 353] on link "詳情" at bounding box center [240, 345] width 36 height 17
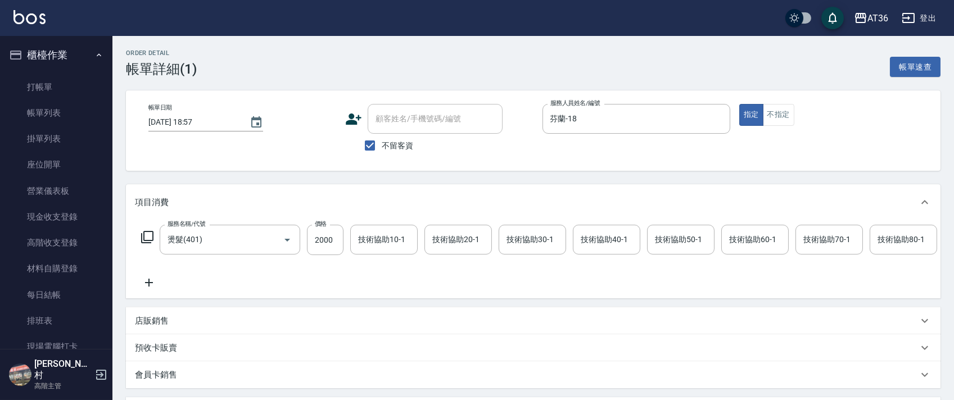
scroll to position [258, 0]
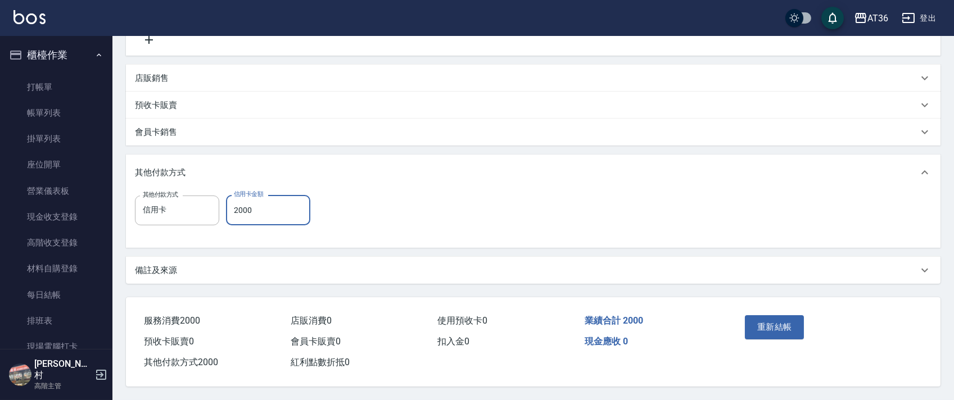
click at [249, 215] on input "2000" at bounding box center [268, 210] width 84 height 30
click at [775, 325] on button "重新結帳" at bounding box center [775, 327] width 60 height 24
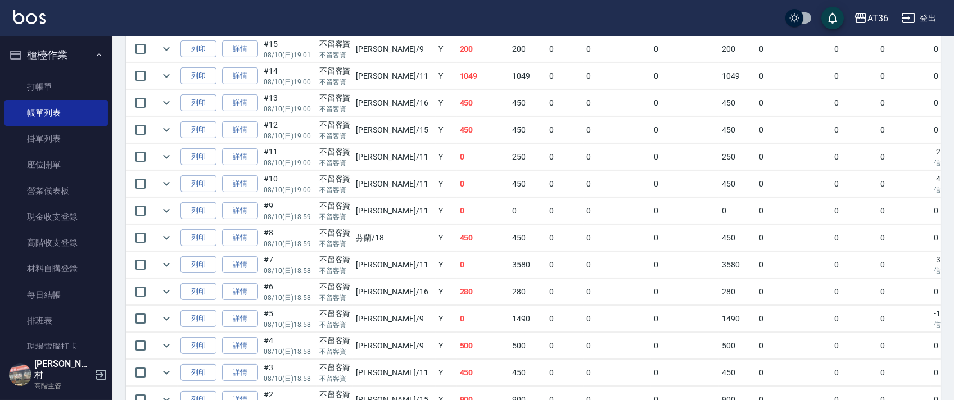
scroll to position [1199, 0]
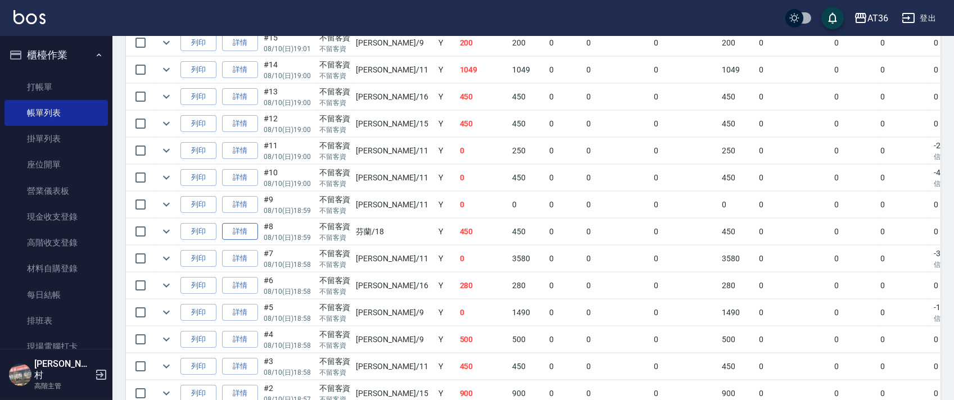
click at [242, 234] on link "詳情" at bounding box center [240, 231] width 36 height 17
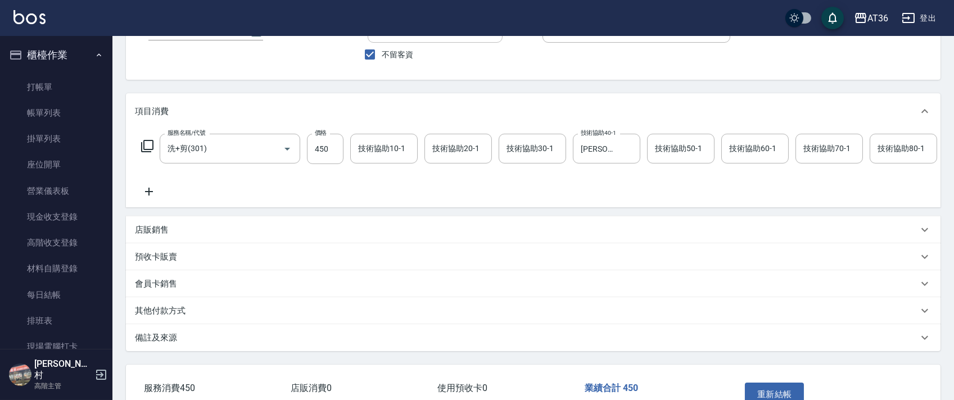
scroll to position [173, 0]
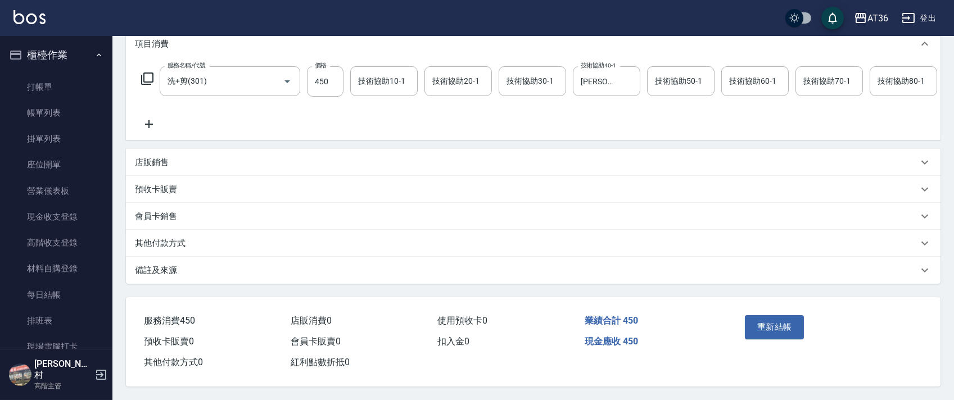
click at [175, 240] on p "其他付款方式" at bounding box center [160, 244] width 51 height 12
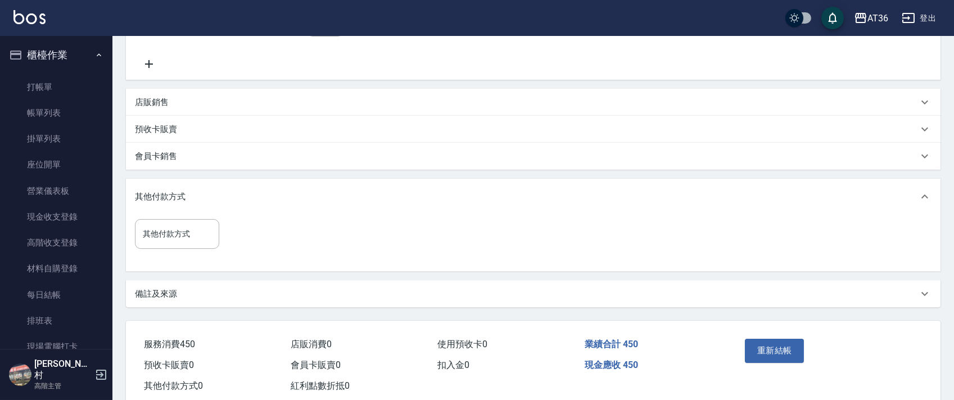
scroll to position [257, 0]
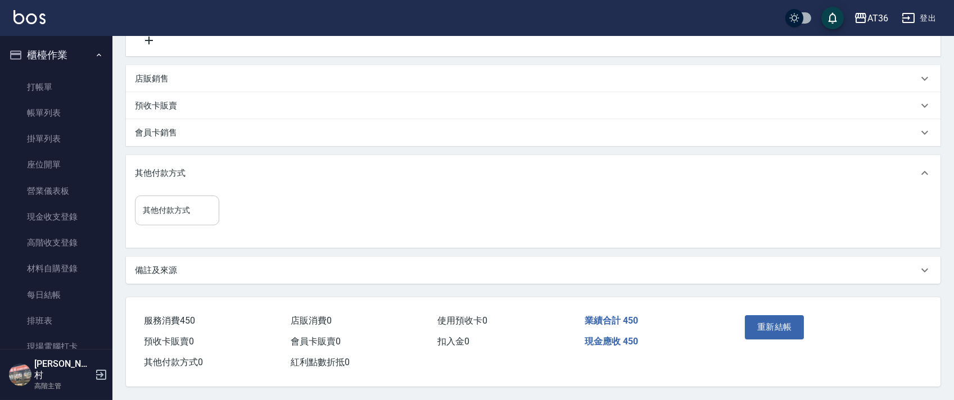
click at [184, 205] on input "其他付款方式" at bounding box center [177, 211] width 74 height 20
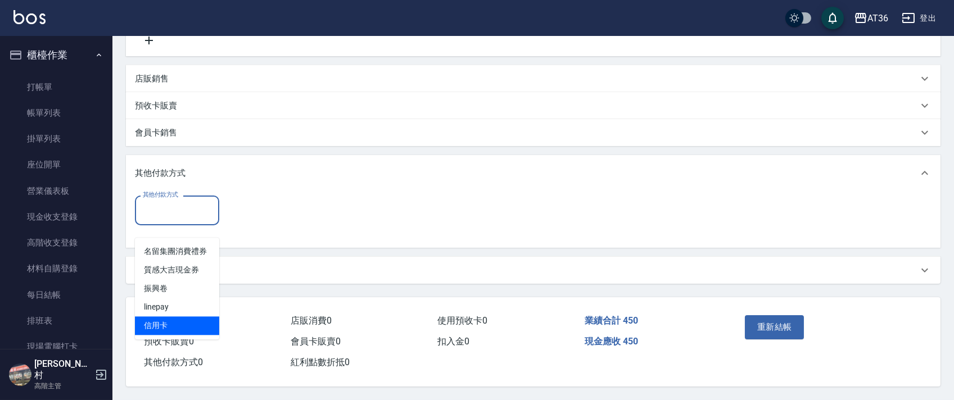
click at [163, 317] on span "信用卡" at bounding box center [177, 326] width 84 height 19
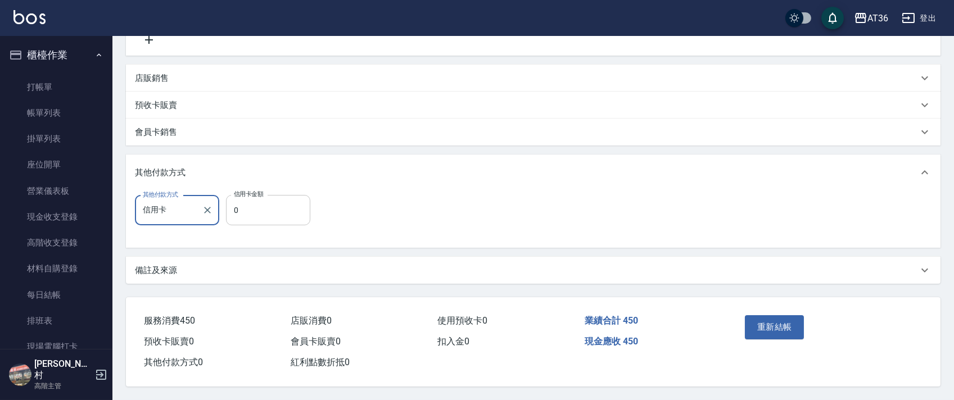
click at [234, 207] on input "0" at bounding box center [268, 210] width 84 height 30
click at [779, 327] on button "重新結帳" at bounding box center [775, 327] width 60 height 24
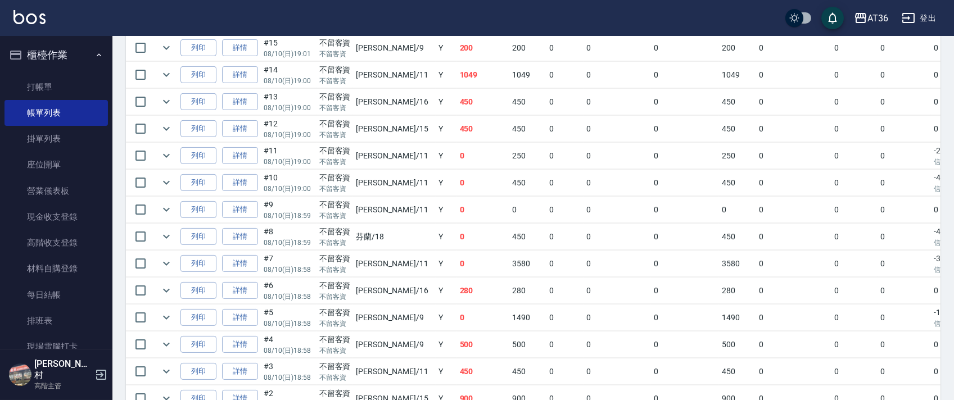
scroll to position [1199, 0]
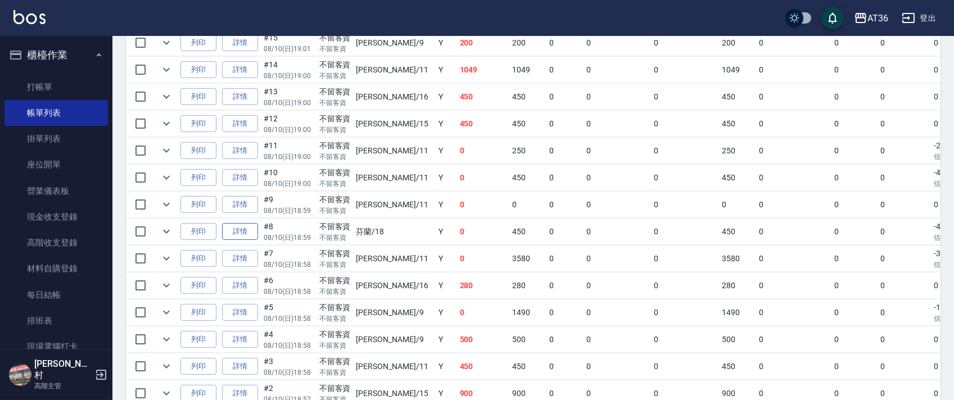
click at [237, 232] on link "詳情" at bounding box center [240, 231] width 36 height 17
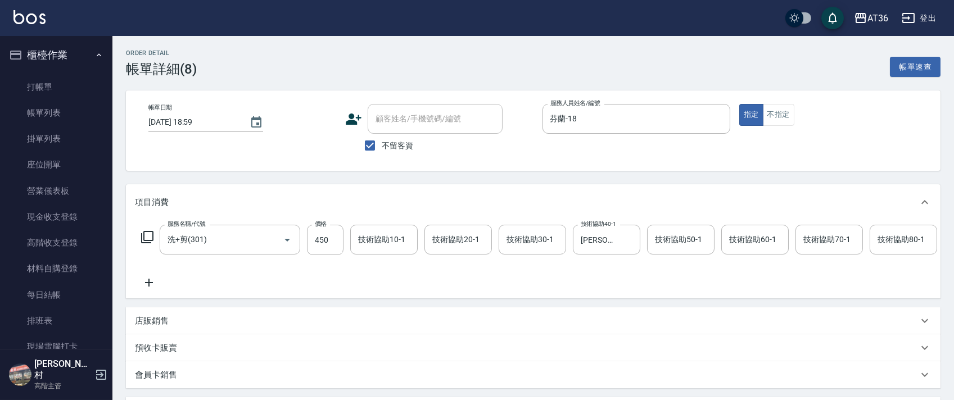
scroll to position [225, 0]
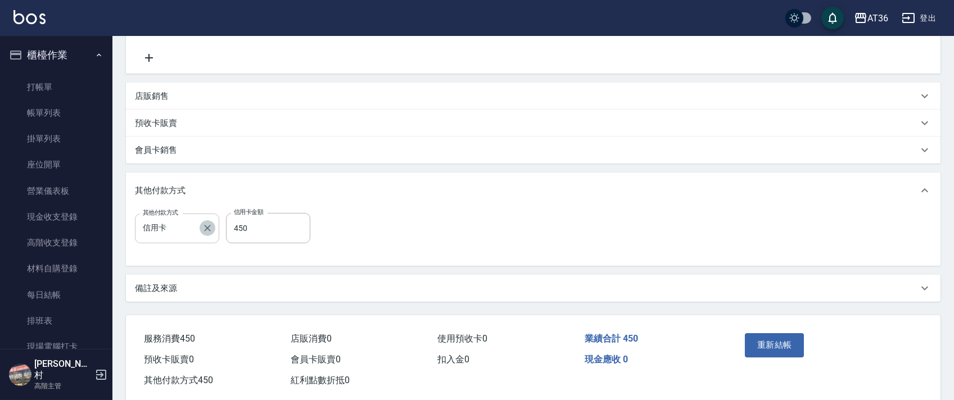
drag, startPoint x: 204, startPoint y: 241, endPoint x: 743, endPoint y: 270, distance: 540.6
click at [205, 234] on icon "Clear" at bounding box center [207, 228] width 11 height 11
click at [759, 354] on button "重新結帳" at bounding box center [775, 345] width 60 height 24
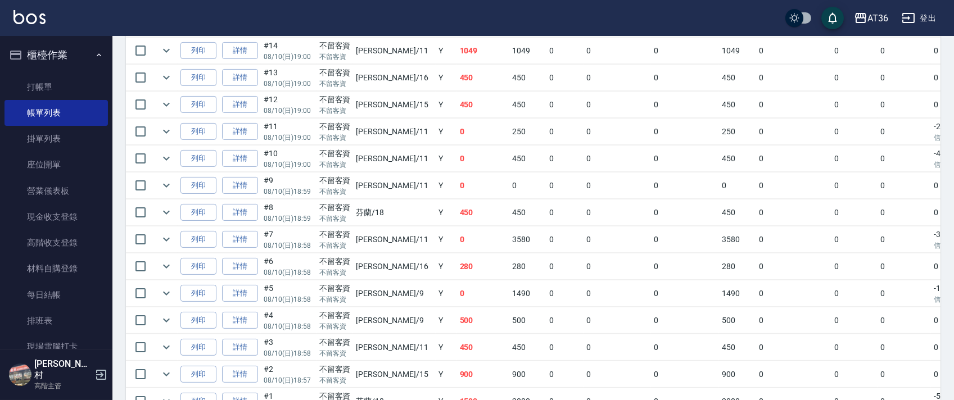
scroll to position [1293, 0]
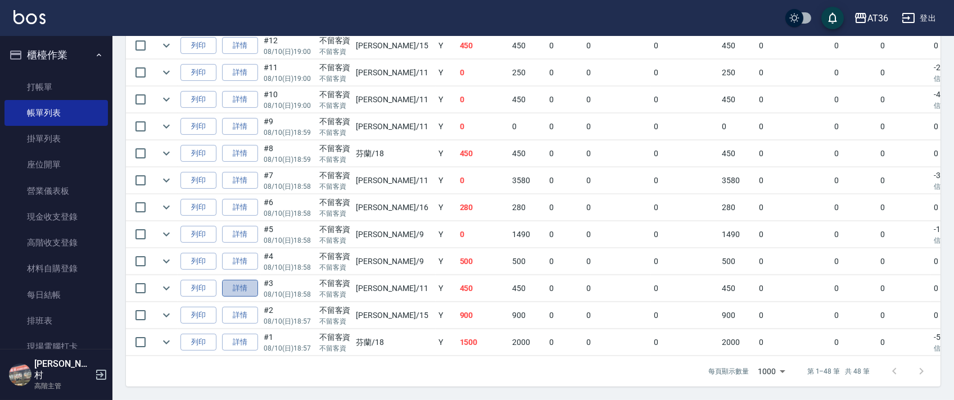
click at [233, 280] on link "詳情" at bounding box center [240, 288] width 36 height 17
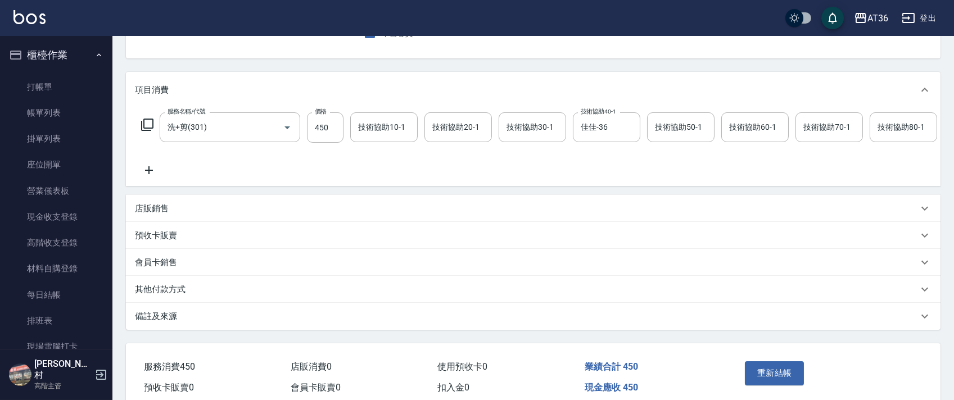
scroll to position [173, 0]
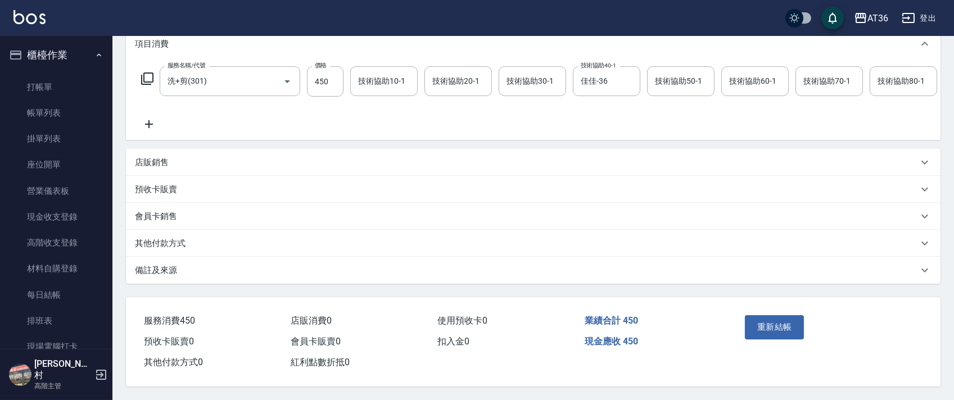
click at [182, 240] on p "其他付款方式" at bounding box center [160, 244] width 51 height 12
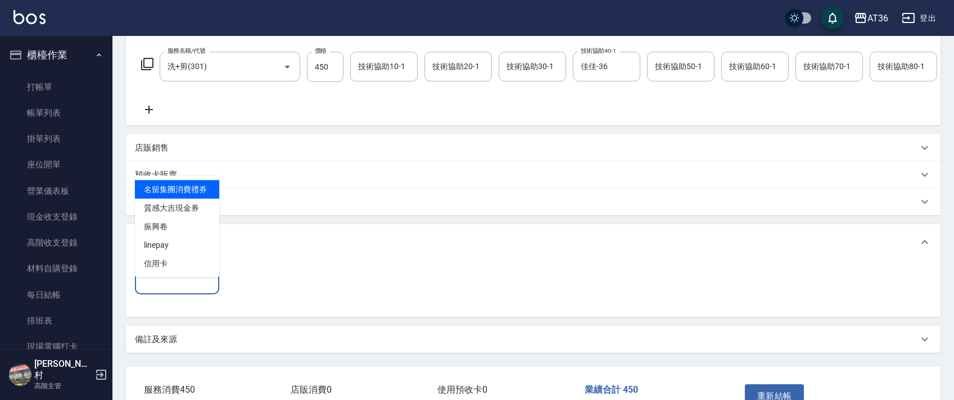
drag, startPoint x: 173, startPoint y: 295, endPoint x: 195, endPoint y: 302, distance: 23.1
click at [172, 290] on input "其他付款方式" at bounding box center [177, 280] width 74 height 20
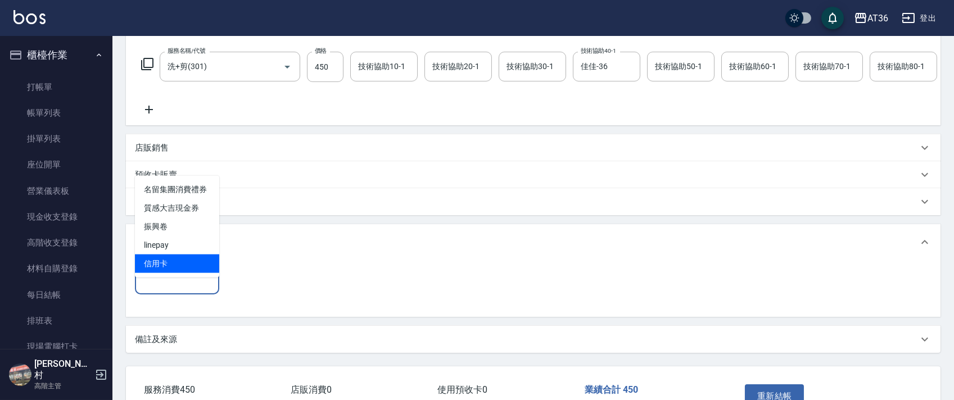
click at [150, 267] on span "信用卡" at bounding box center [177, 264] width 84 height 19
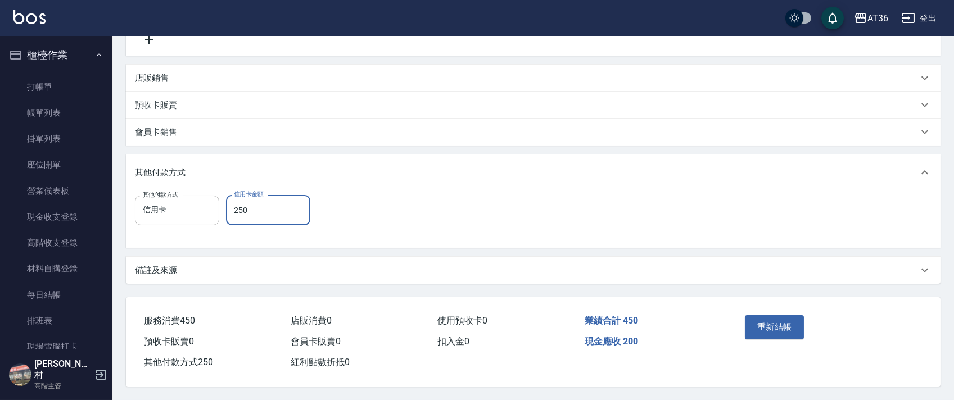
scroll to position [258, 0]
click at [778, 331] on button "重新結帳" at bounding box center [775, 327] width 60 height 24
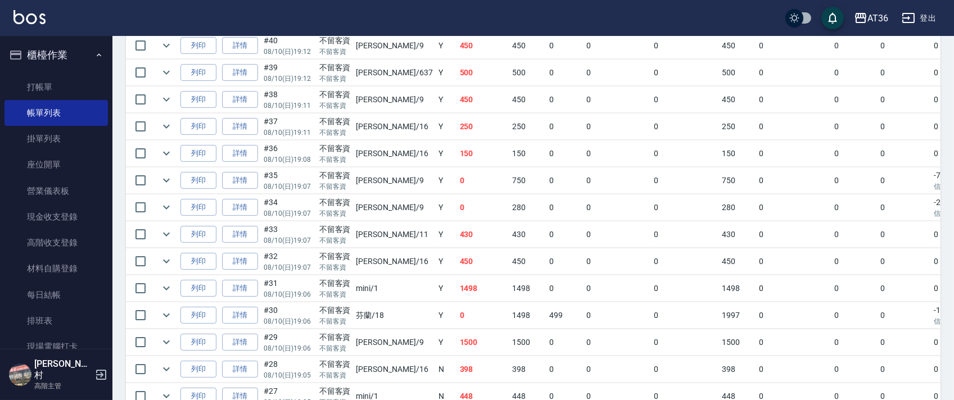
scroll to position [525, 0]
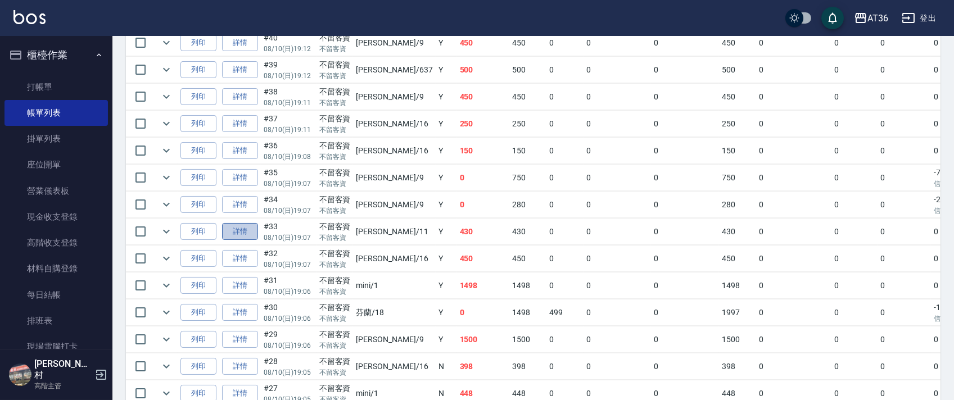
click at [245, 231] on link "詳情" at bounding box center [240, 231] width 36 height 17
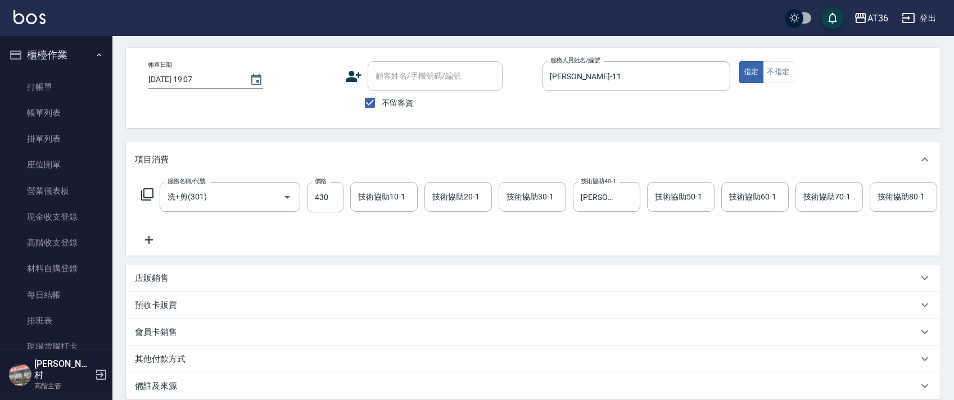
scroll to position [160, 0]
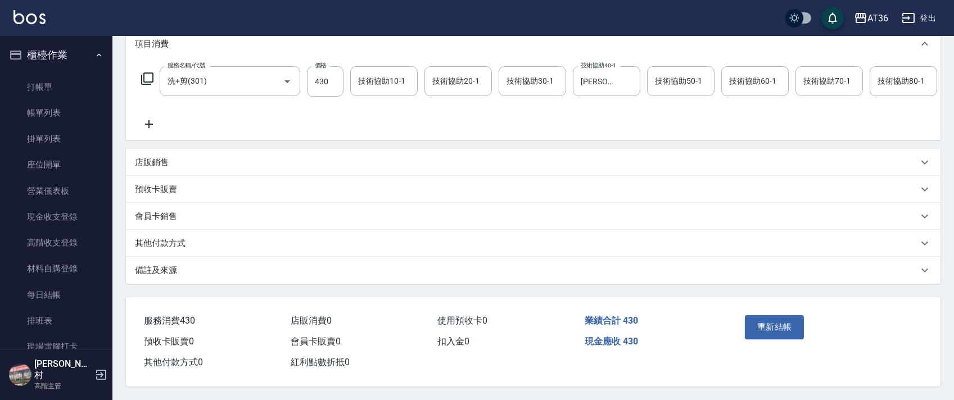
click at [173, 247] on p "其他付款方式" at bounding box center [160, 244] width 51 height 12
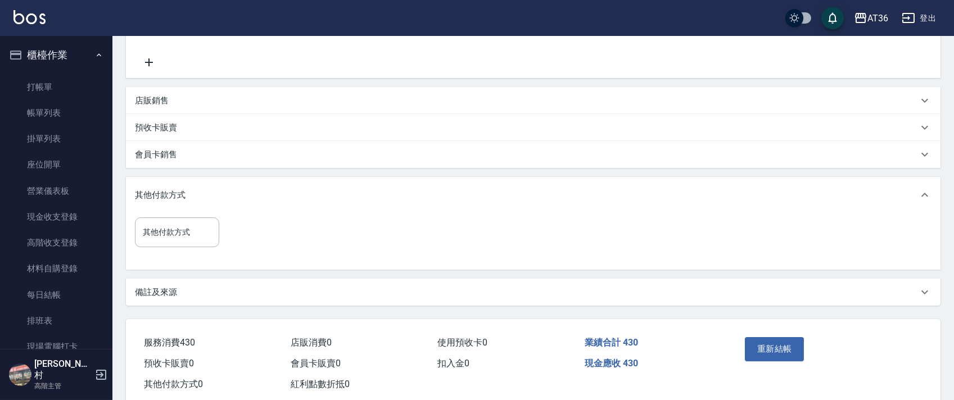
scroll to position [257, 0]
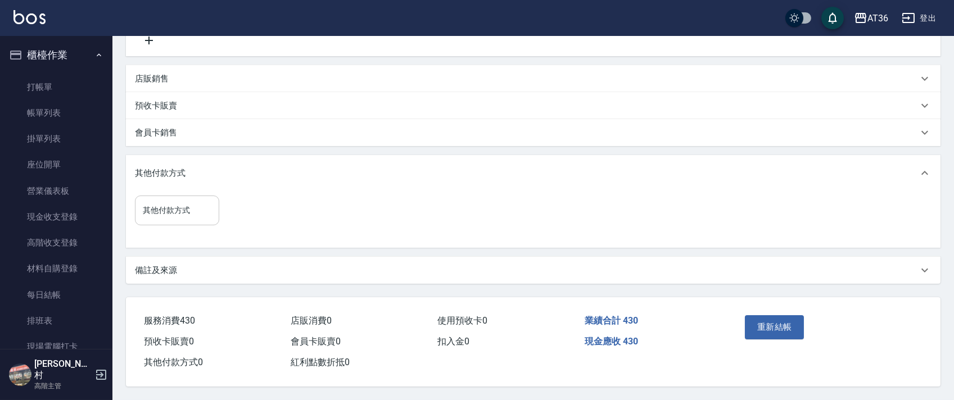
drag, startPoint x: 187, startPoint y: 207, endPoint x: 200, endPoint y: 219, distance: 17.9
click at [187, 208] on input "其他付款方式" at bounding box center [177, 211] width 74 height 20
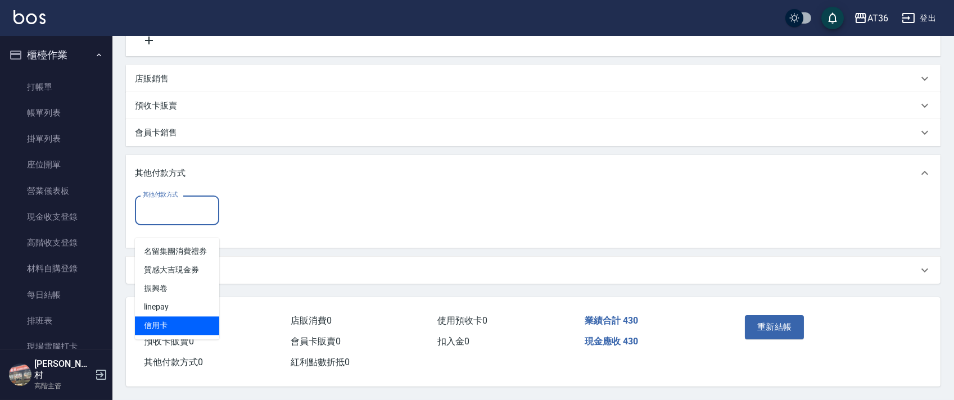
click at [157, 317] on span "信用卡" at bounding box center [177, 326] width 84 height 19
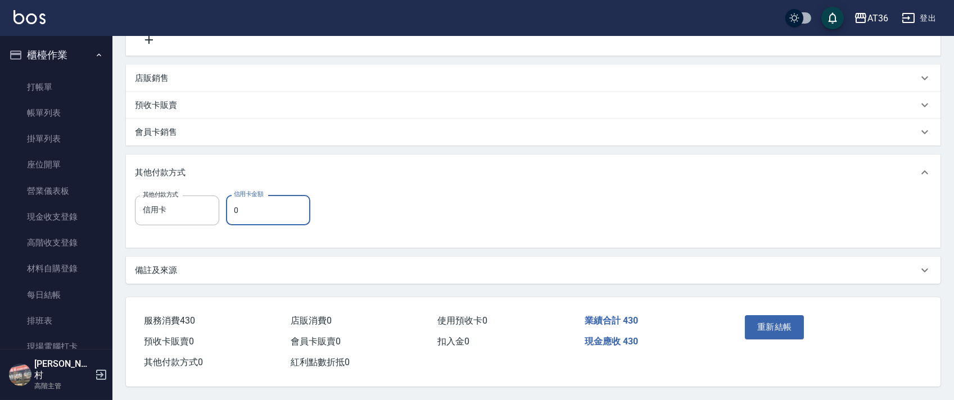
click at [227, 207] on input "0" at bounding box center [268, 210] width 84 height 30
click at [771, 322] on button "重新結帳" at bounding box center [775, 327] width 60 height 24
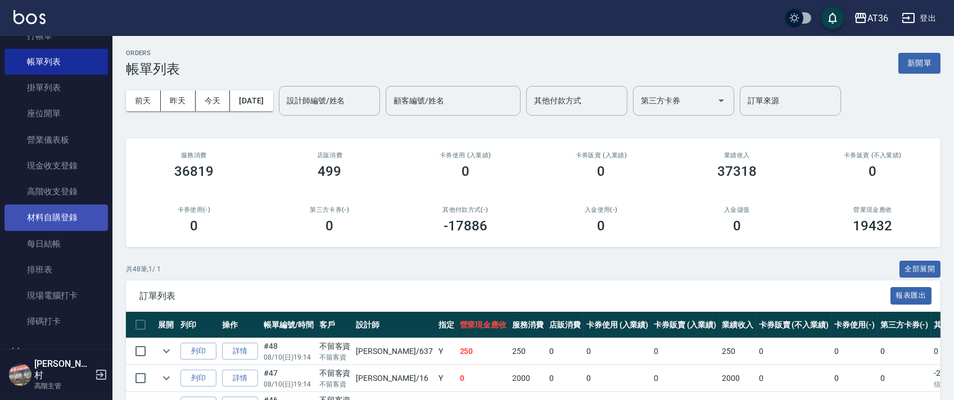
scroll to position [75, 0]
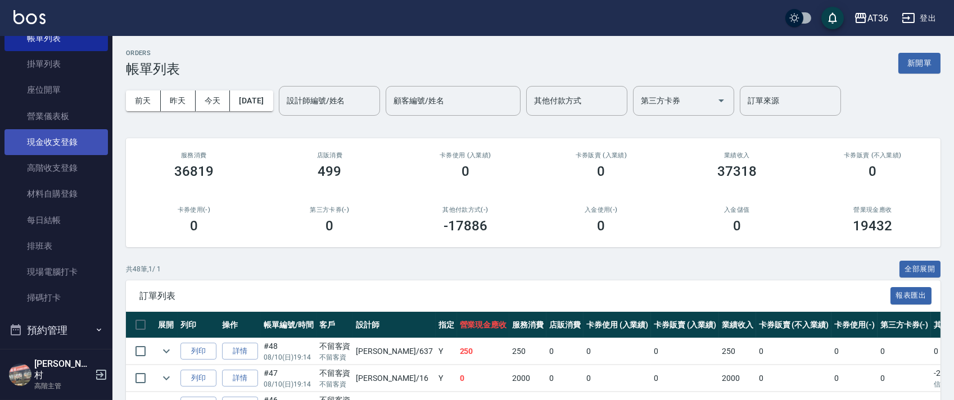
click at [79, 148] on link "現金收支登錄" at bounding box center [55, 142] width 103 height 26
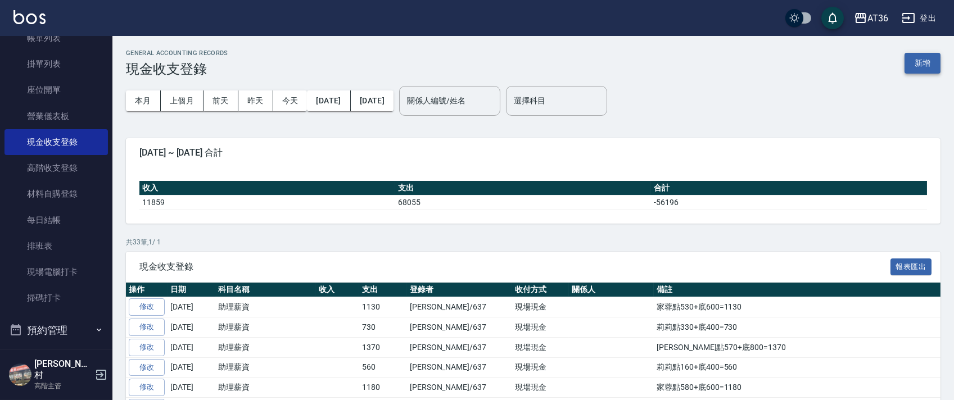
click at [926, 62] on button "新增" at bounding box center [923, 63] width 36 height 21
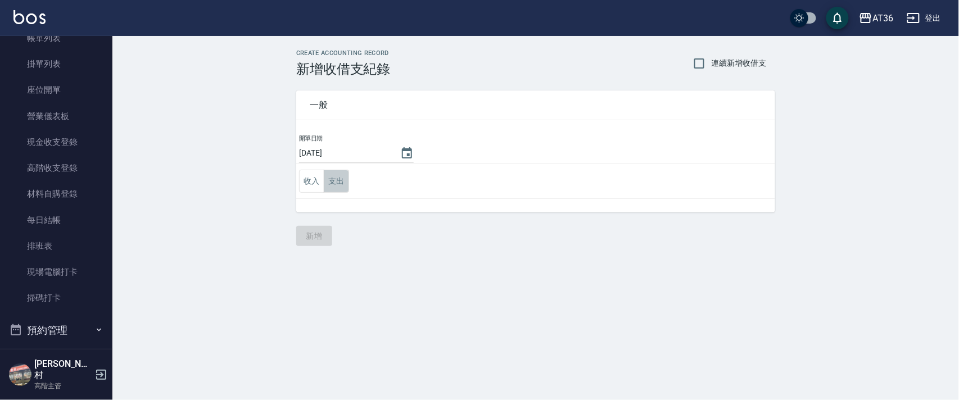
click at [335, 181] on button "支出" at bounding box center [336, 181] width 25 height 23
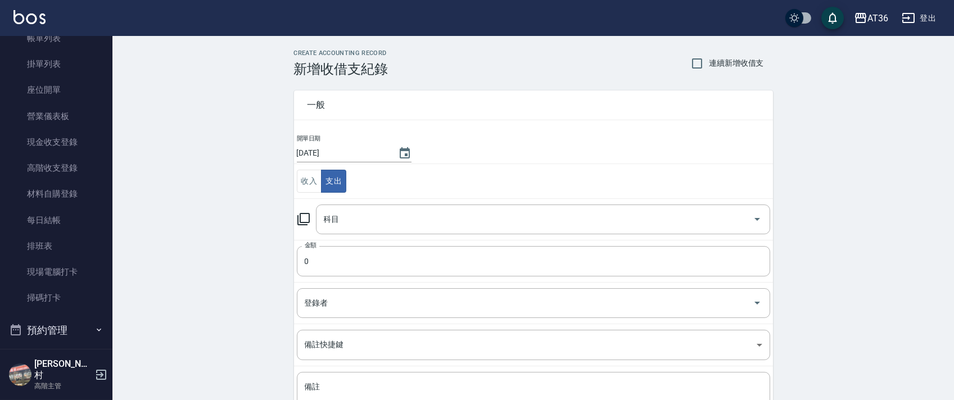
click at [336, 223] on div "科目 科目" at bounding box center [543, 220] width 454 height 30
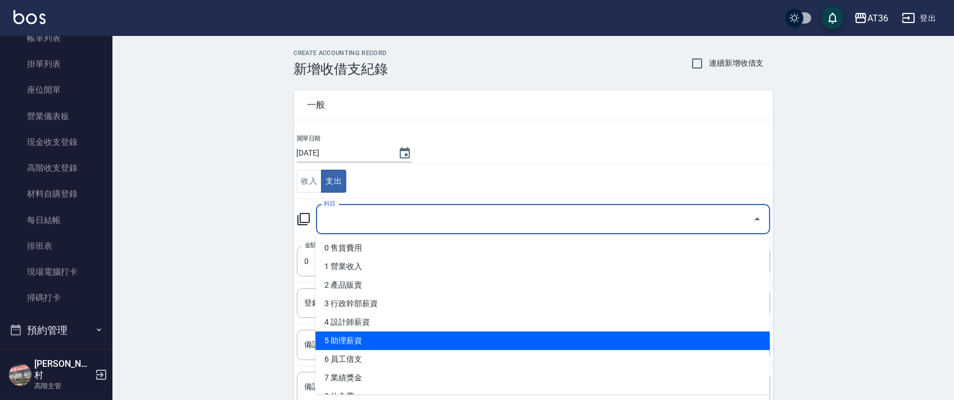
click at [382, 339] on li "5 助理薪資" at bounding box center [542, 341] width 454 height 19
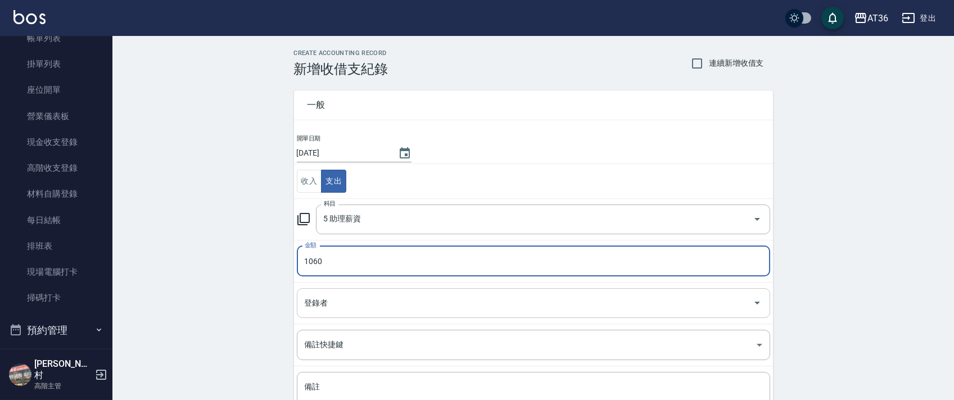
click at [315, 300] on div "登錄者 登錄者" at bounding box center [533, 303] width 473 height 30
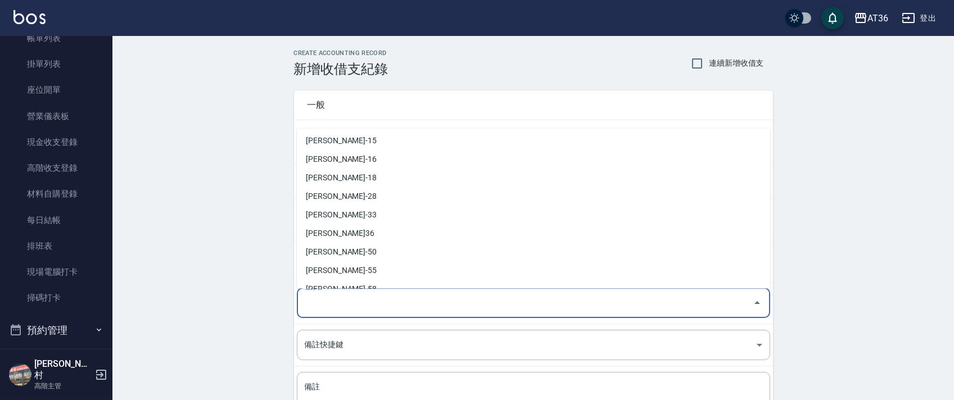
scroll to position [183, 0]
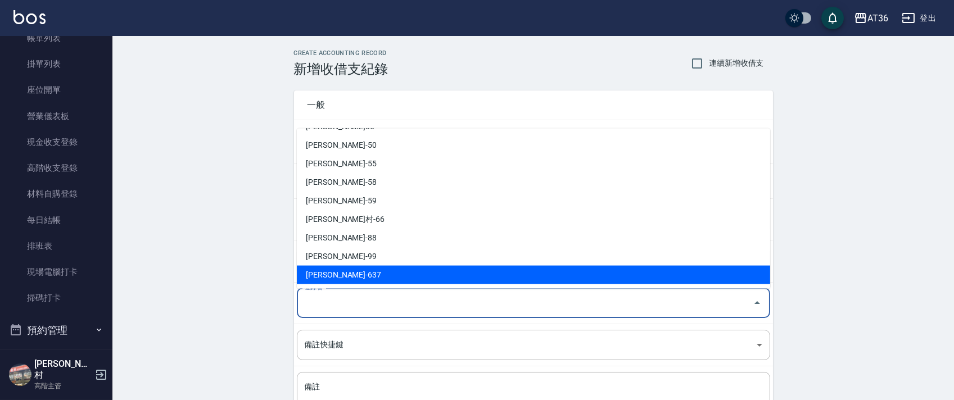
click at [334, 273] on li "[PERSON_NAME]-637" at bounding box center [533, 275] width 473 height 19
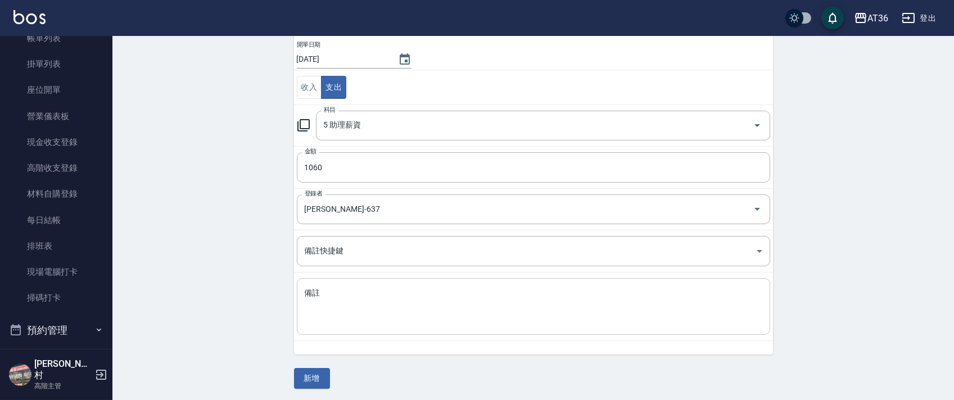
scroll to position [96, 0]
drag, startPoint x: 333, startPoint y: 299, endPoint x: 354, endPoint y: 286, distance: 24.3
click at [336, 299] on textarea "備註" at bounding box center [534, 305] width 458 height 38
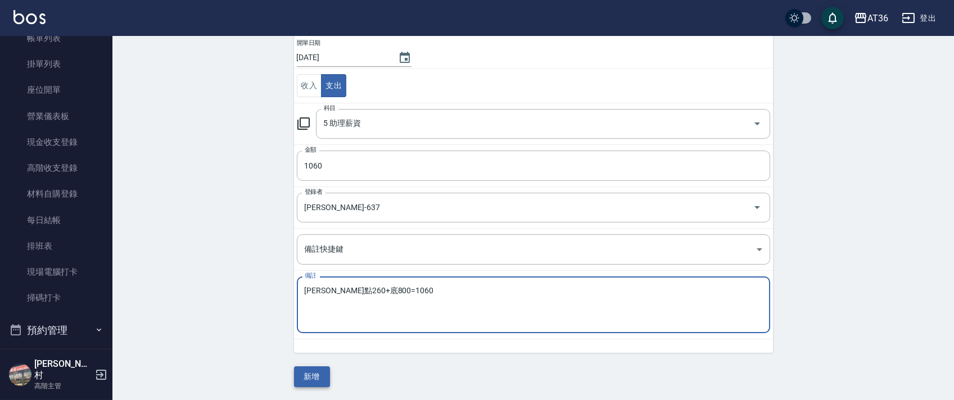
click at [325, 382] on button "新增" at bounding box center [312, 377] width 36 height 21
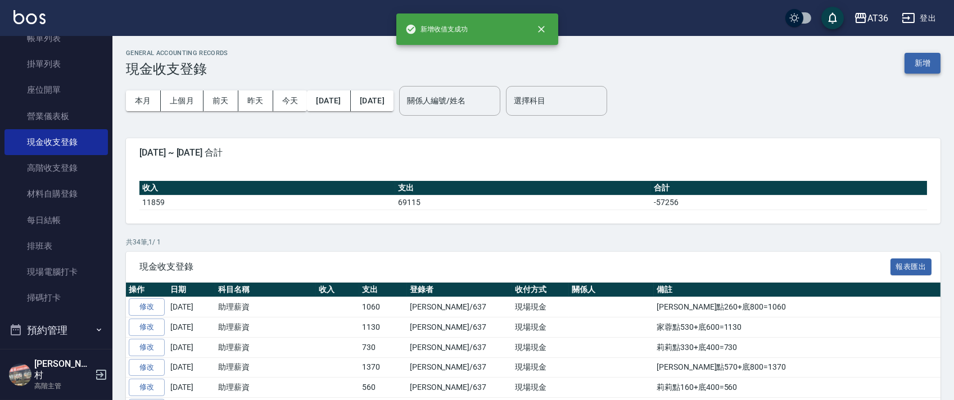
click at [923, 65] on button "新增" at bounding box center [923, 63] width 36 height 21
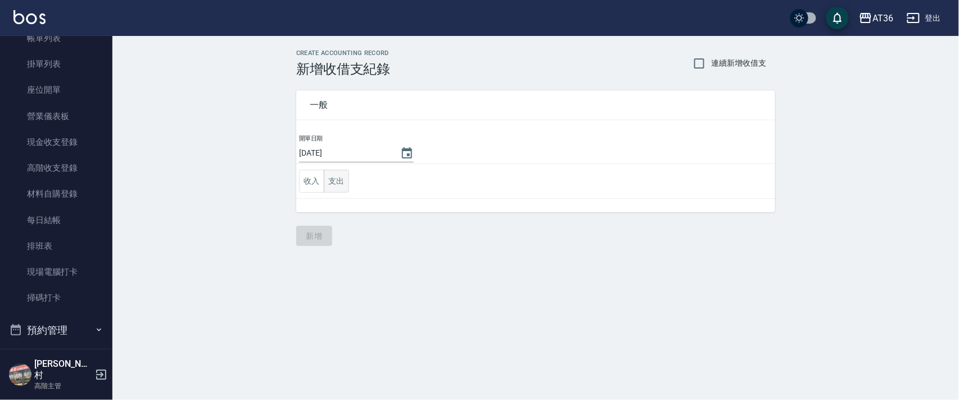
click at [339, 181] on button "支出" at bounding box center [336, 181] width 25 height 23
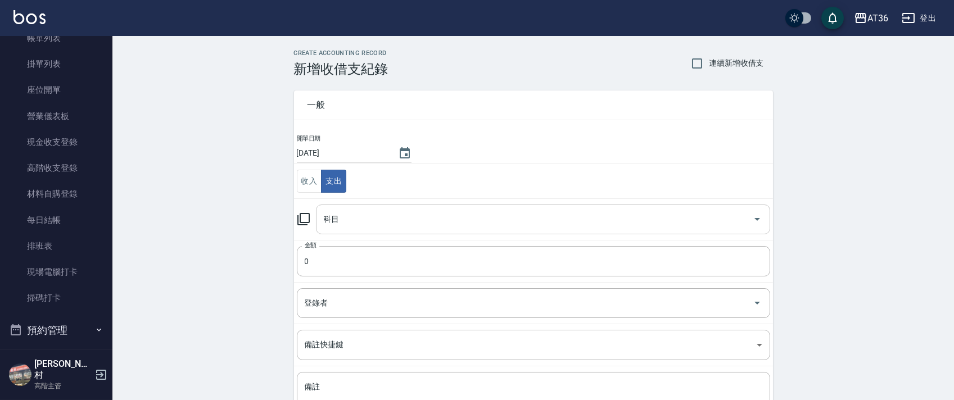
click at [344, 224] on input "科目" at bounding box center [534, 220] width 427 height 20
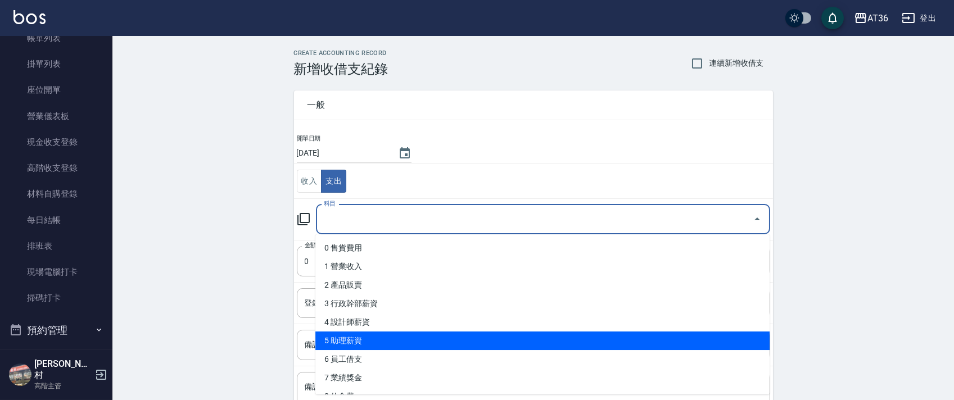
click at [364, 341] on li "5 助理薪資" at bounding box center [542, 341] width 454 height 19
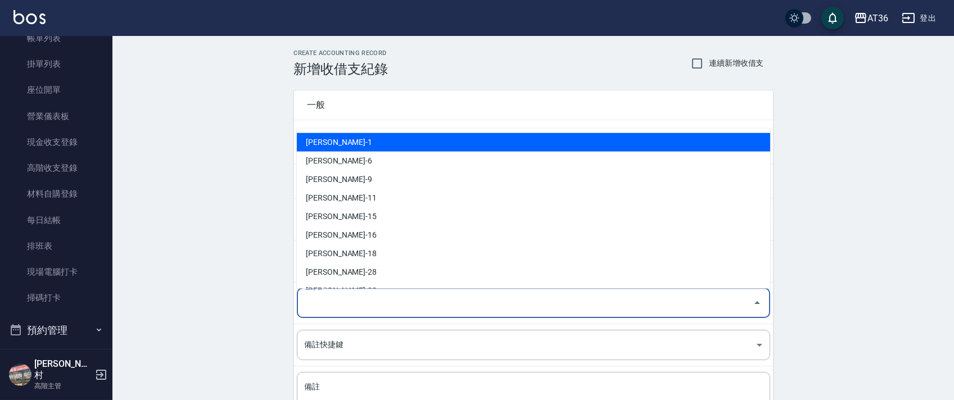
click at [323, 304] on div "登錄者 登錄者" at bounding box center [533, 303] width 473 height 30
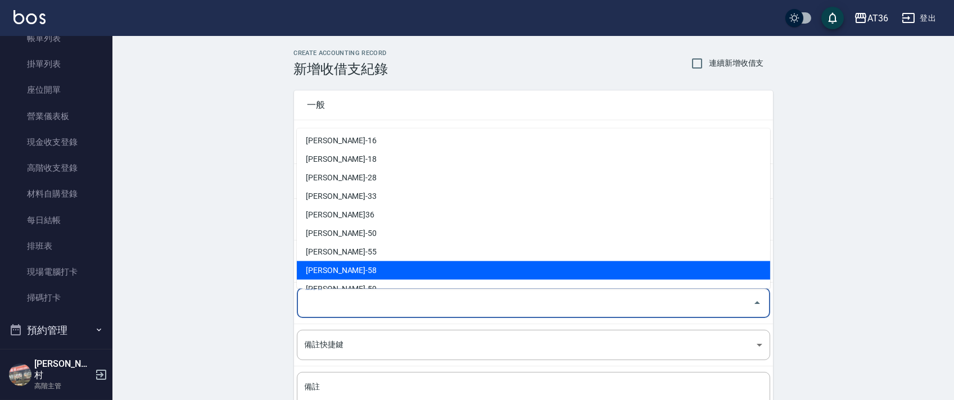
scroll to position [183, 0]
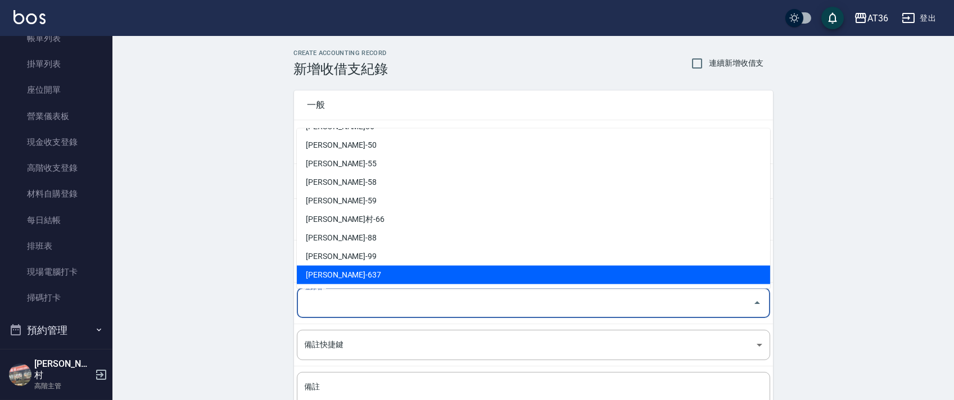
click at [339, 273] on li "[PERSON_NAME]-637" at bounding box center [533, 275] width 473 height 19
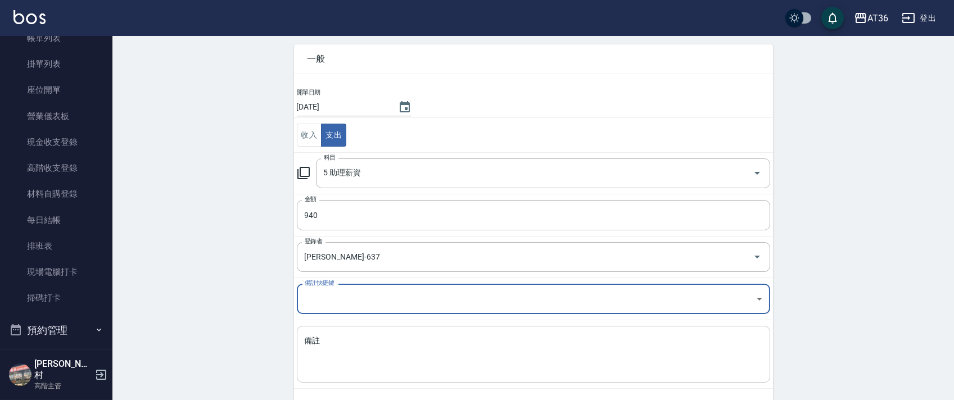
scroll to position [96, 0]
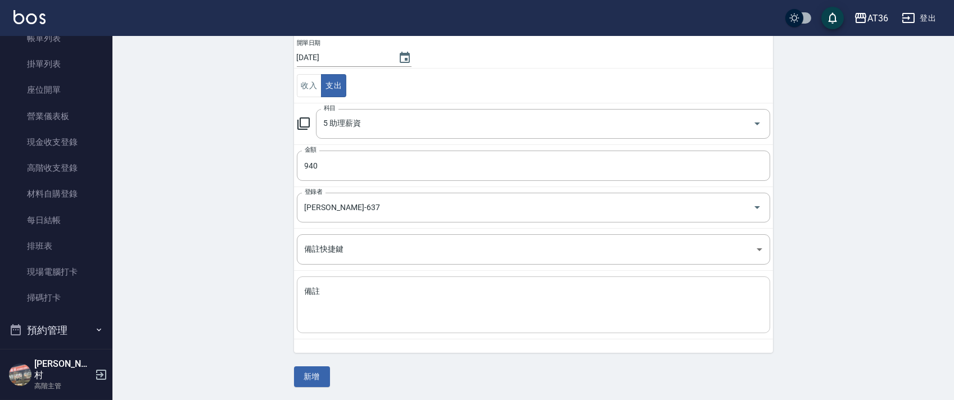
click at [332, 297] on textarea "備註" at bounding box center [534, 305] width 458 height 38
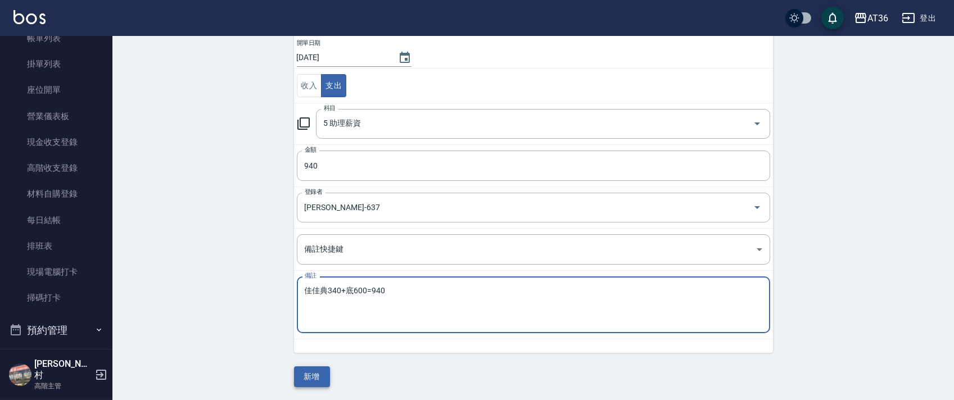
click at [310, 380] on button "新增" at bounding box center [312, 377] width 36 height 21
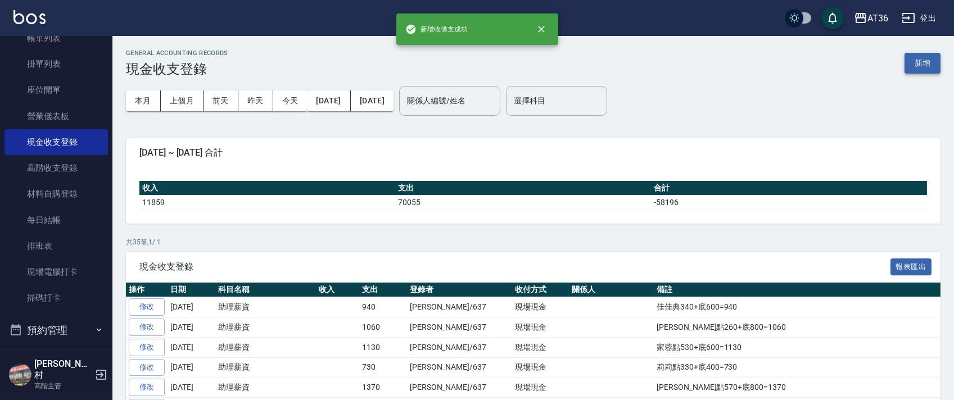
click at [931, 62] on button "新增" at bounding box center [923, 63] width 36 height 21
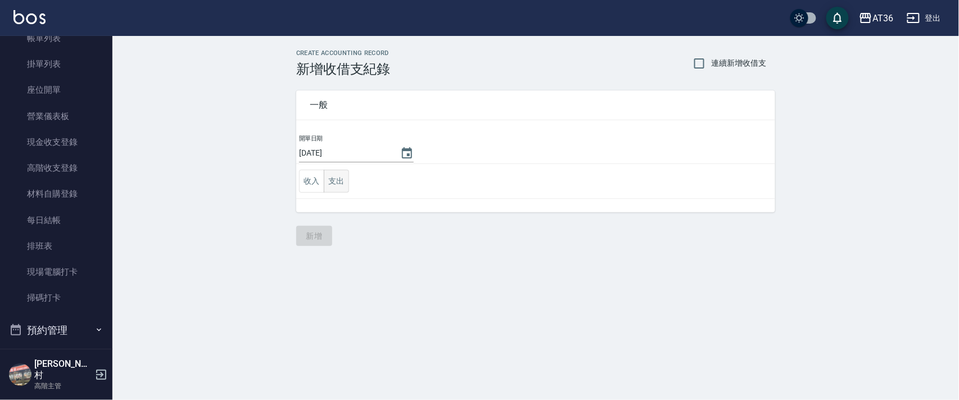
click at [337, 183] on button "支出" at bounding box center [336, 181] width 25 height 23
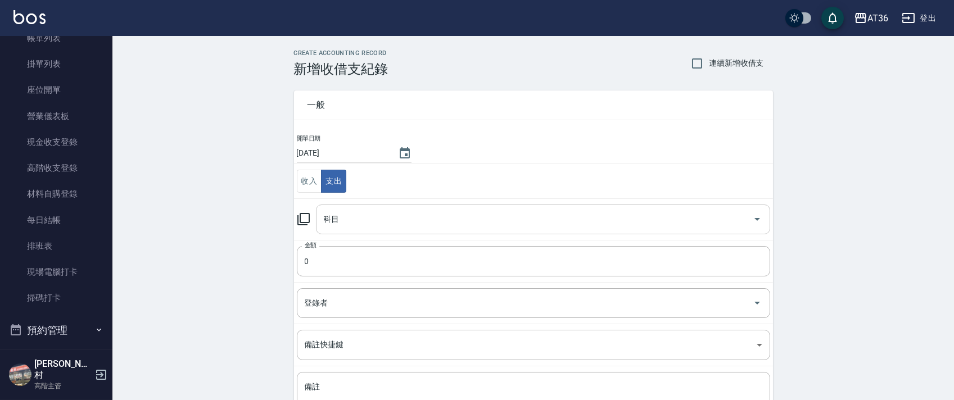
click at [337, 226] on input "科目" at bounding box center [534, 220] width 427 height 20
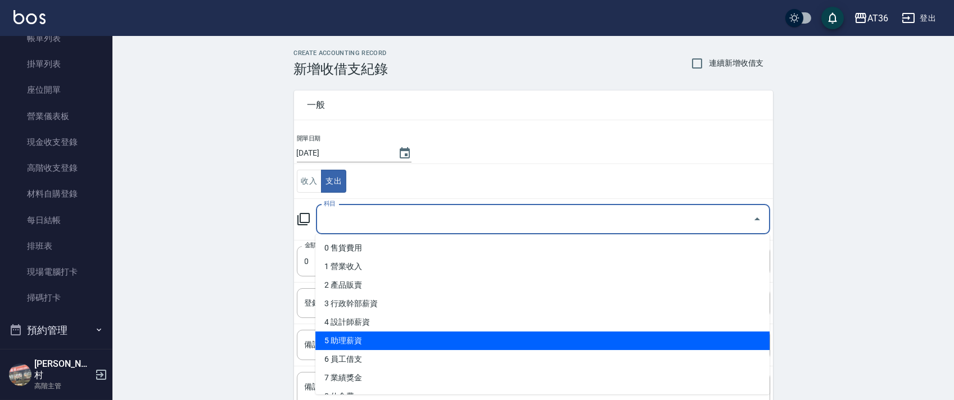
click at [363, 341] on li "5 助理薪資" at bounding box center [542, 341] width 454 height 19
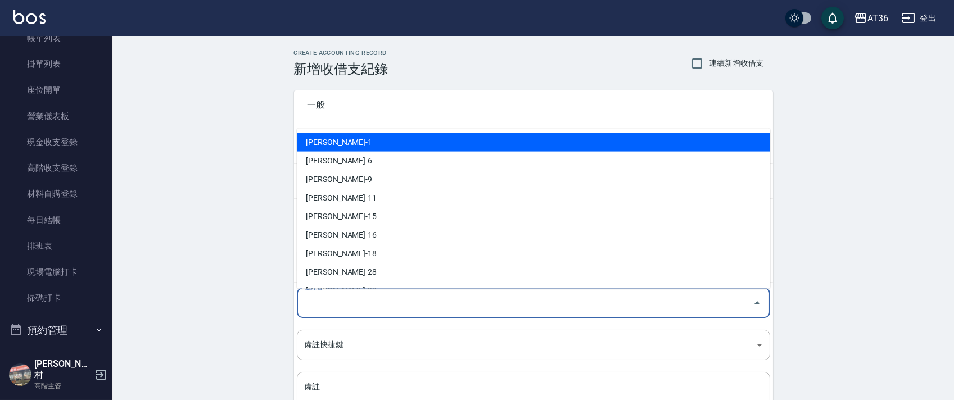
click at [319, 305] on div "登錄者 登錄者" at bounding box center [533, 303] width 473 height 30
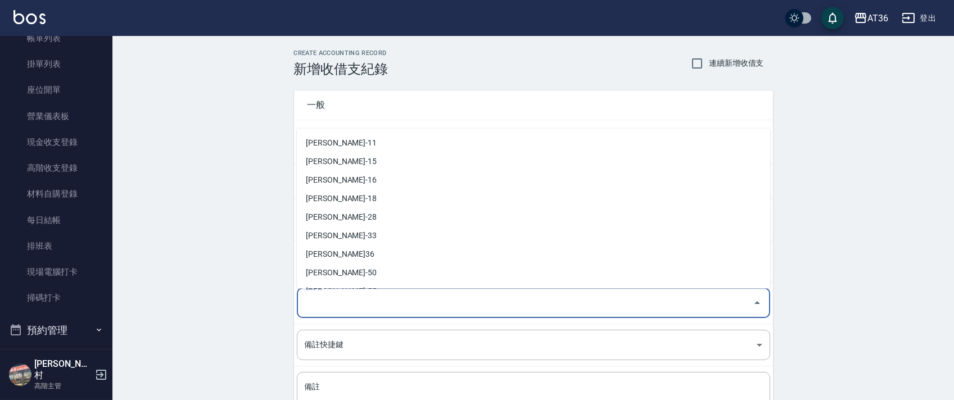
scroll to position [183, 0]
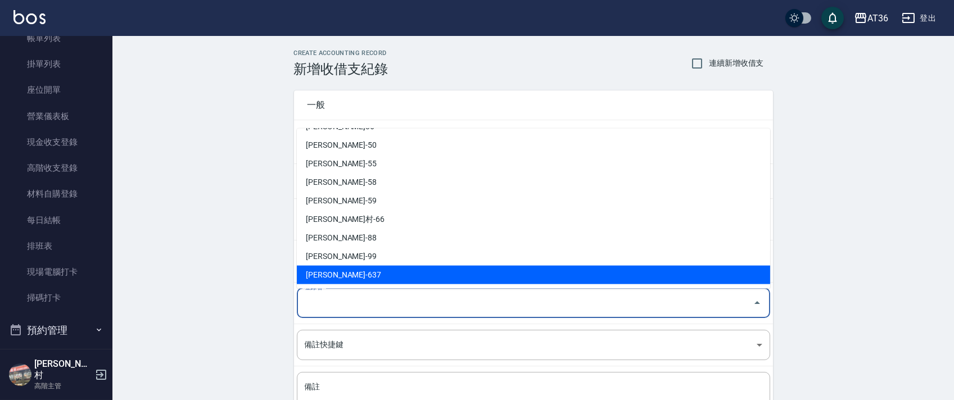
click at [337, 272] on li "[PERSON_NAME]-637" at bounding box center [533, 275] width 473 height 19
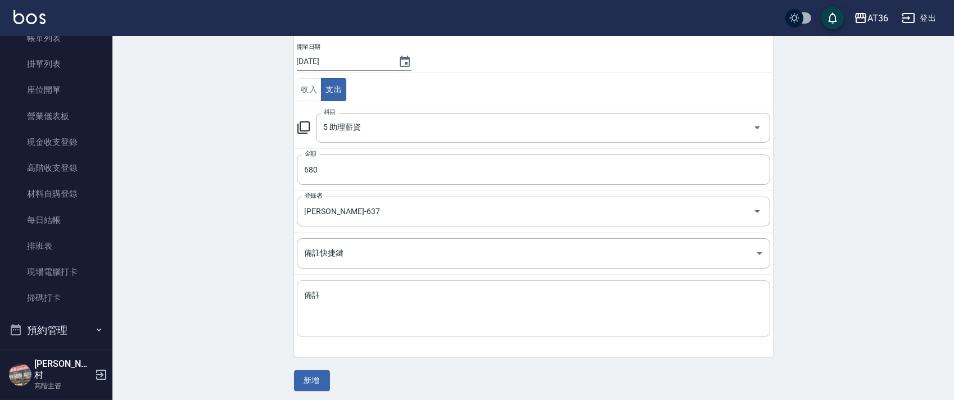
scroll to position [96, 0]
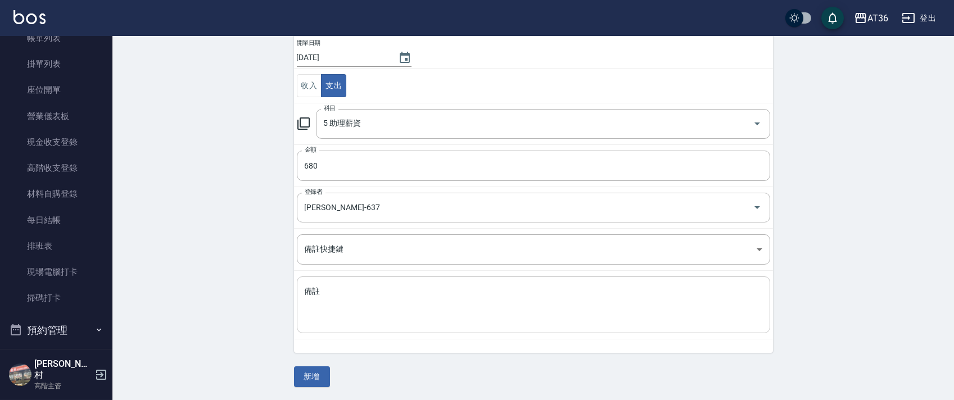
drag, startPoint x: 326, startPoint y: 292, endPoint x: 338, endPoint y: 287, distance: 12.6
click at [327, 292] on textarea "備註" at bounding box center [534, 305] width 458 height 38
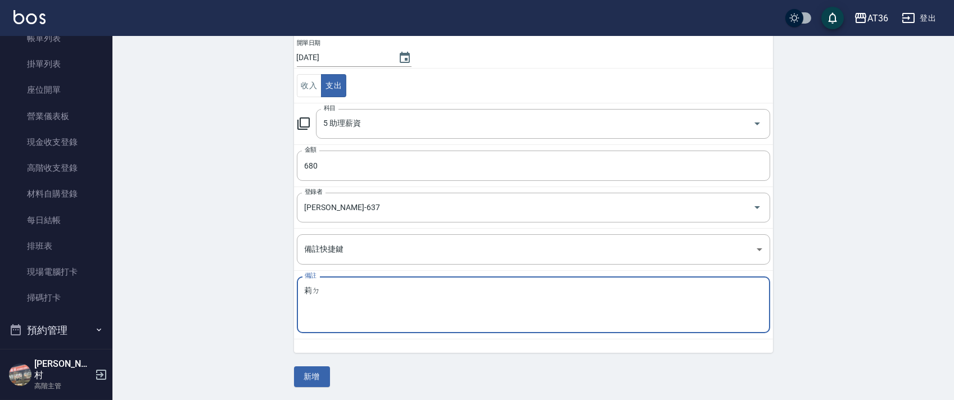
drag, startPoint x: 310, startPoint y: 291, endPoint x: 324, endPoint y: 281, distance: 17.5
click at [310, 291] on textarea "莉ㄉ" at bounding box center [534, 305] width 458 height 38
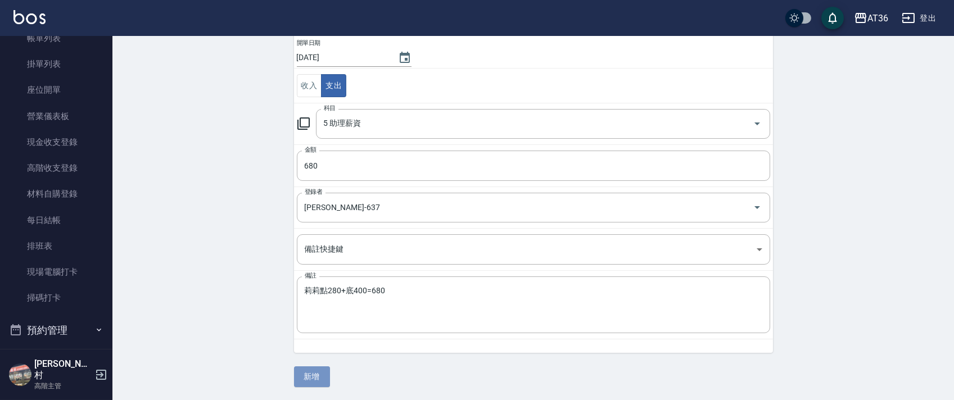
drag, startPoint x: 310, startPoint y: 372, endPoint x: 219, endPoint y: 265, distance: 140.8
click at [310, 372] on button "新增" at bounding box center [312, 377] width 36 height 21
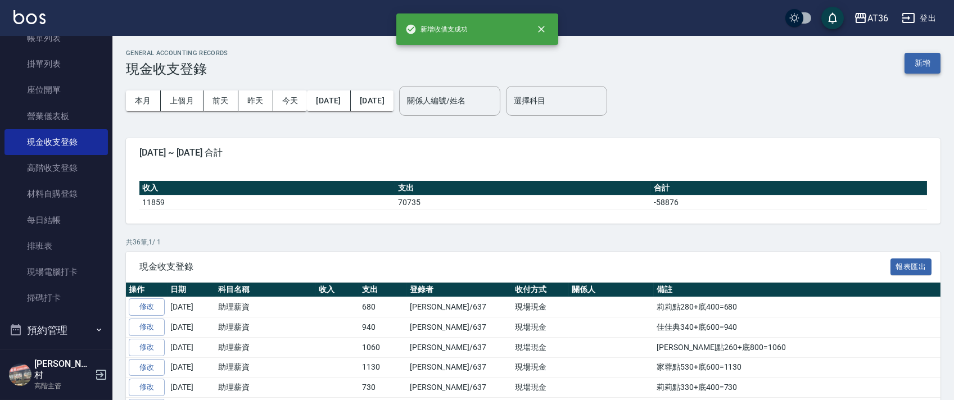
click at [918, 58] on button "新增" at bounding box center [923, 63] width 36 height 21
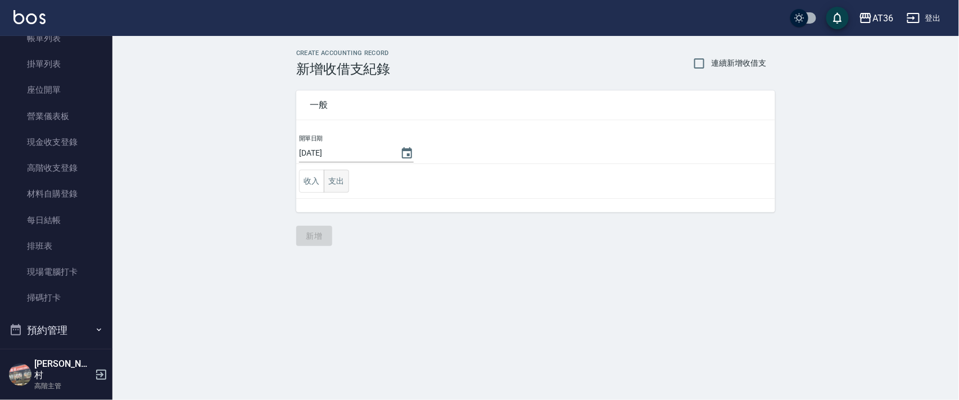
drag, startPoint x: 335, startPoint y: 182, endPoint x: 349, endPoint y: 193, distance: 17.7
click at [335, 183] on button "支出" at bounding box center [336, 181] width 25 height 23
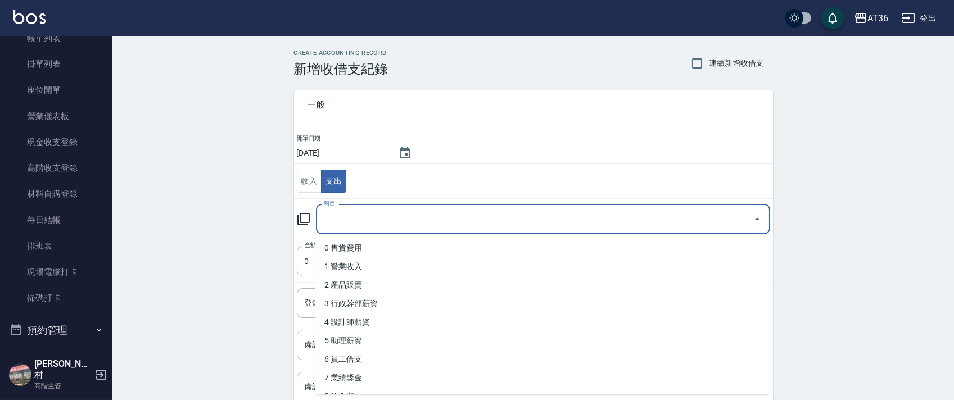
click at [332, 225] on input "科目" at bounding box center [534, 220] width 427 height 20
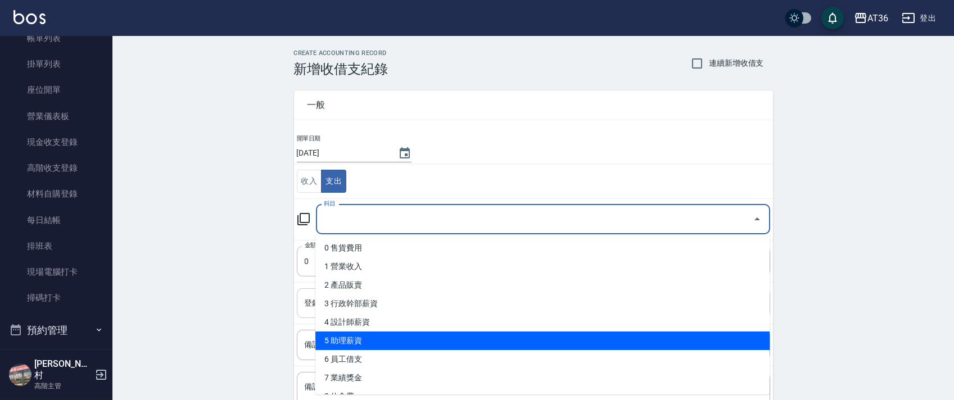
click at [362, 336] on li "5 助理薪資" at bounding box center [542, 341] width 454 height 19
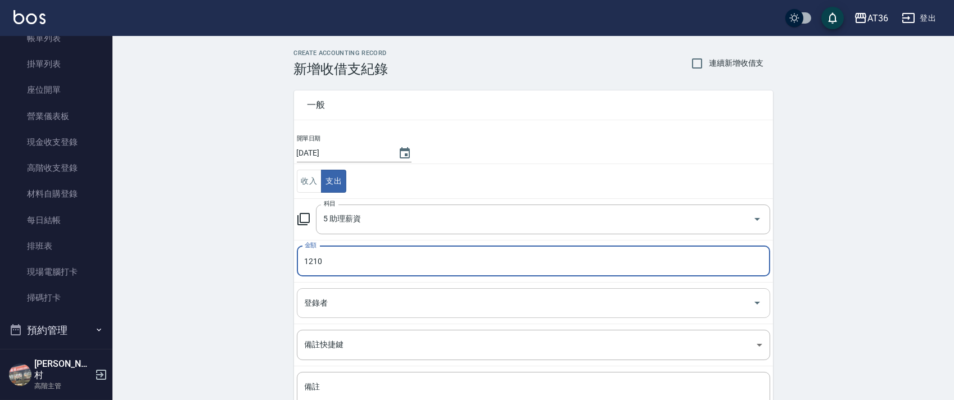
click at [323, 301] on div "登錄者 登錄者" at bounding box center [533, 303] width 473 height 30
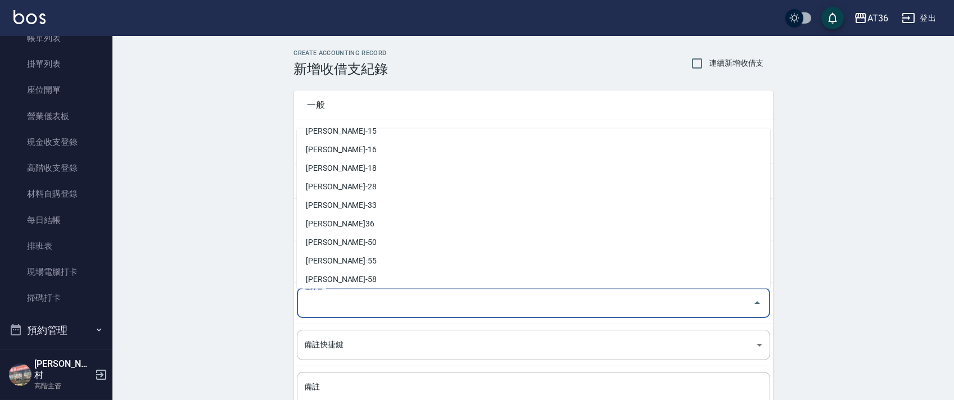
scroll to position [183, 0]
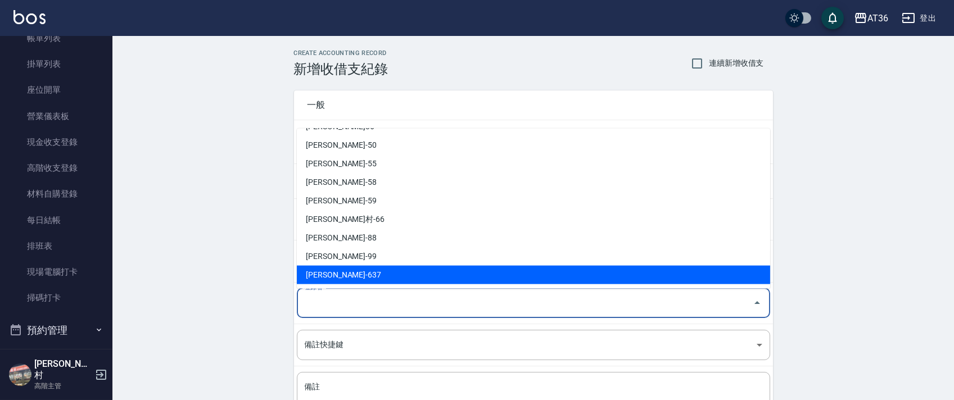
click at [345, 274] on li "[PERSON_NAME]-637" at bounding box center [533, 275] width 473 height 19
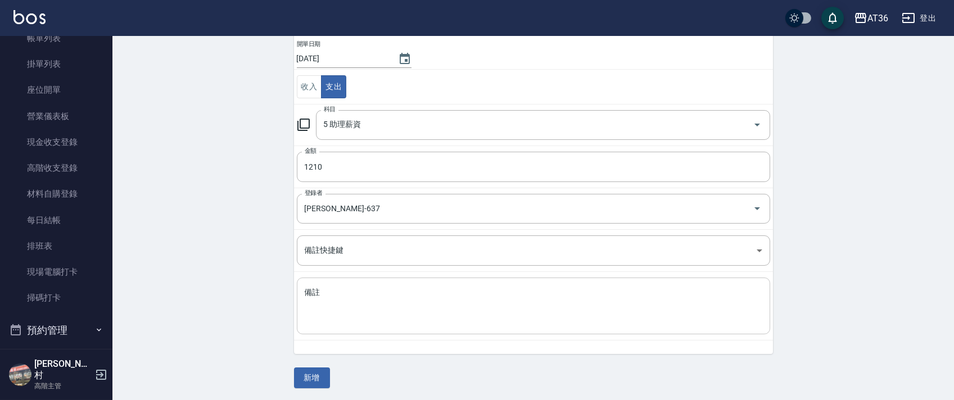
scroll to position [96, 0]
drag, startPoint x: 345, startPoint y: 301, endPoint x: 401, endPoint y: 282, distance: 59.6
click at [346, 301] on textarea "備註" at bounding box center [534, 305] width 458 height 38
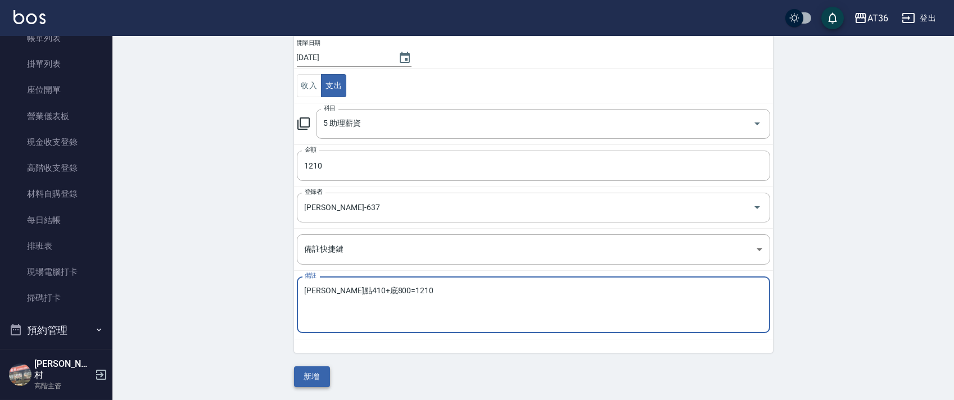
click at [314, 376] on button "新增" at bounding box center [312, 377] width 36 height 21
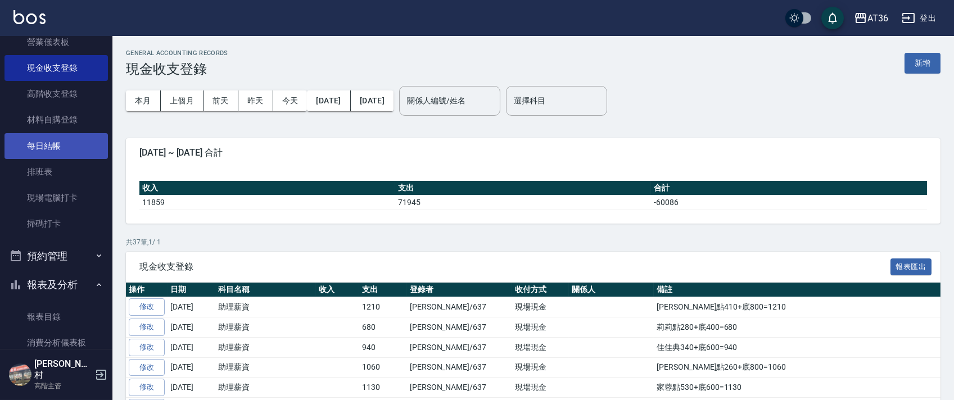
scroll to position [300, 0]
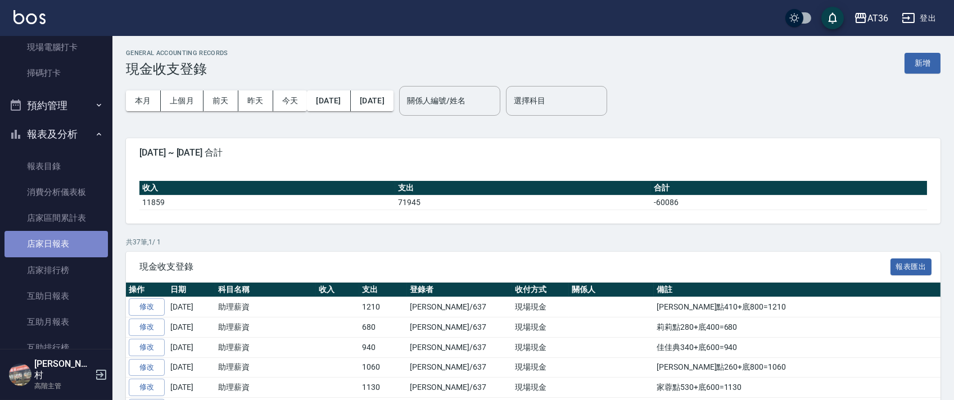
click at [63, 240] on link "店家日報表" at bounding box center [55, 244] width 103 height 26
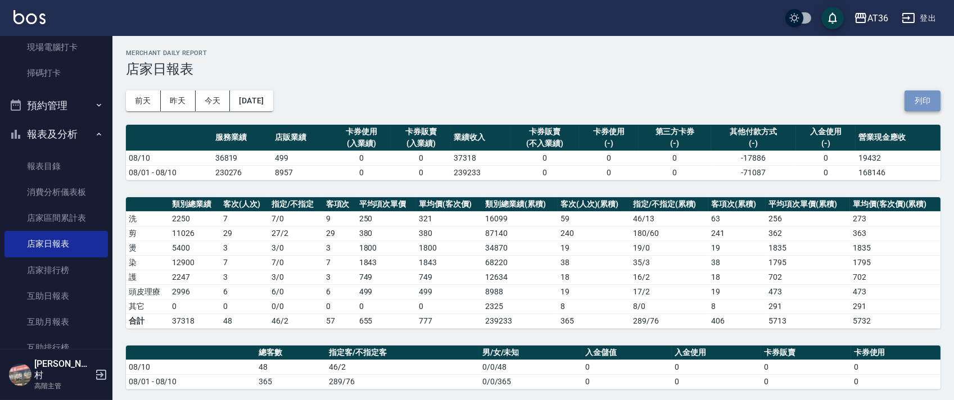
click at [917, 98] on button "列印" at bounding box center [923, 101] width 36 height 21
click at [73, 34] on link "排班表" at bounding box center [55, 21] width 103 height 26
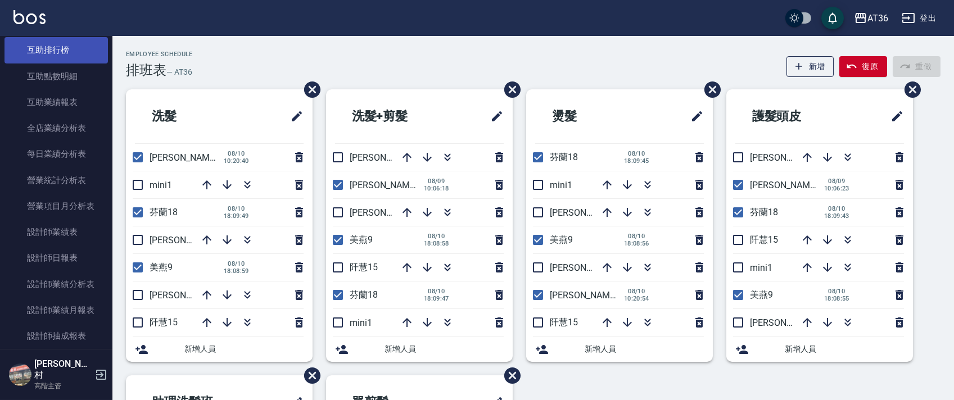
scroll to position [675, 0]
click at [64, 174] on link "設計師日報表" at bounding box center [55, 181] width 103 height 26
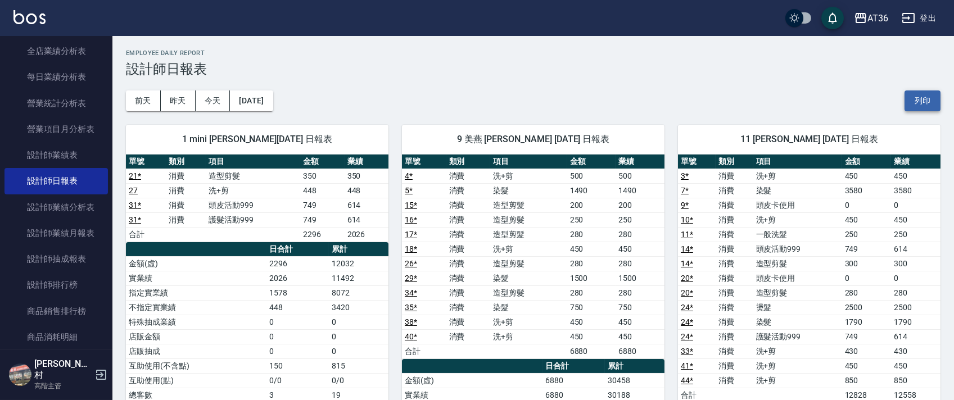
click at [913, 101] on button "列印" at bounding box center [923, 101] width 36 height 21
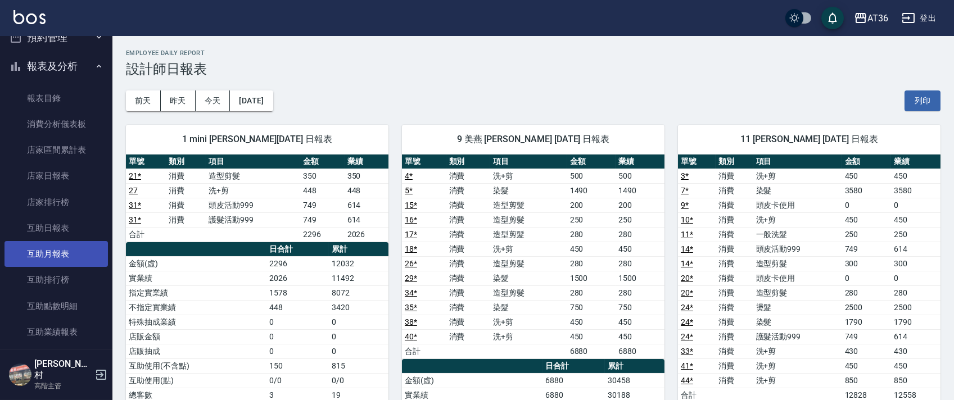
scroll to position [375, 0]
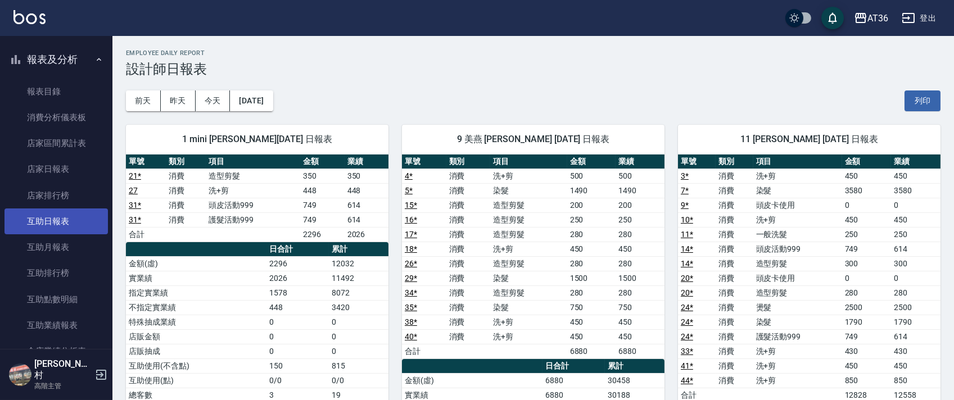
click at [65, 228] on link "互助日報表" at bounding box center [55, 222] width 103 height 26
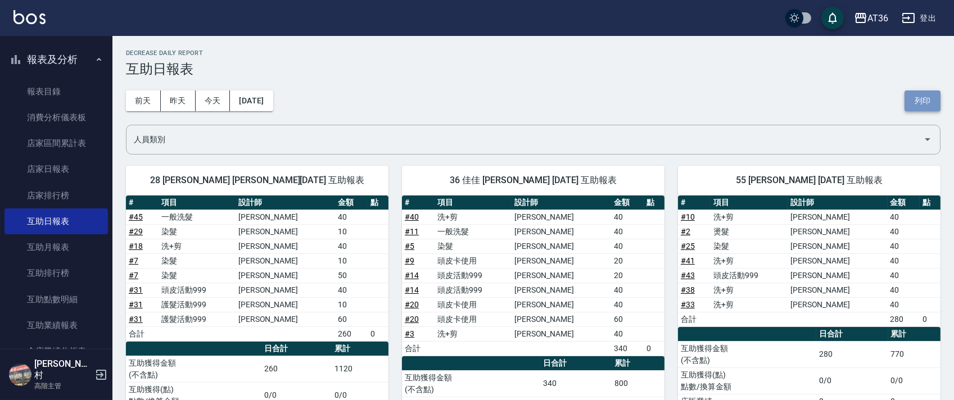
click at [918, 102] on button "列印" at bounding box center [923, 101] width 36 height 21
